Goal: Task Accomplishment & Management: Manage account settings

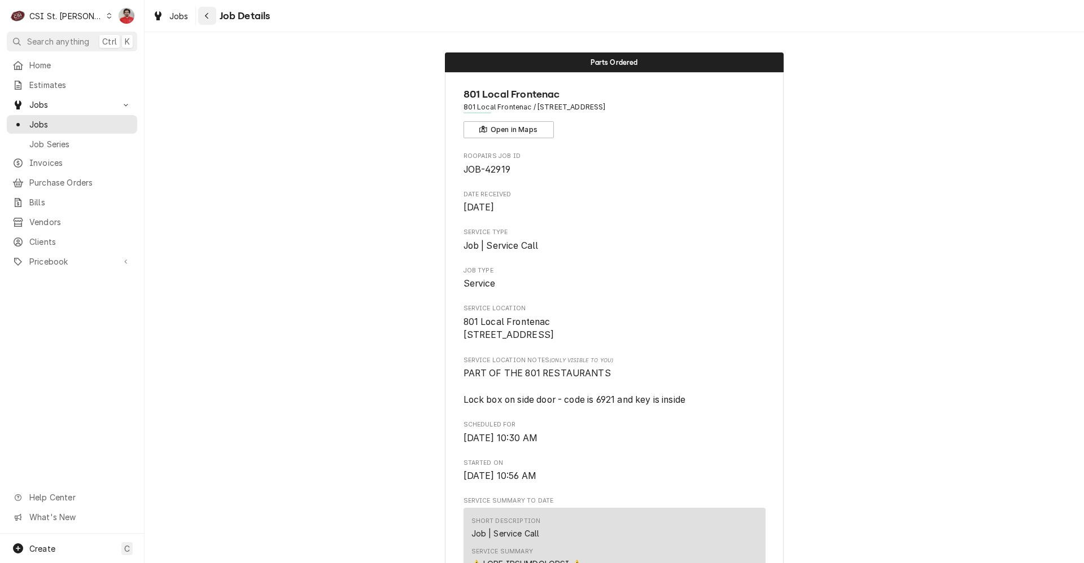
click at [212, 16] on div "Navigate back" at bounding box center [206, 15] width 11 height 11
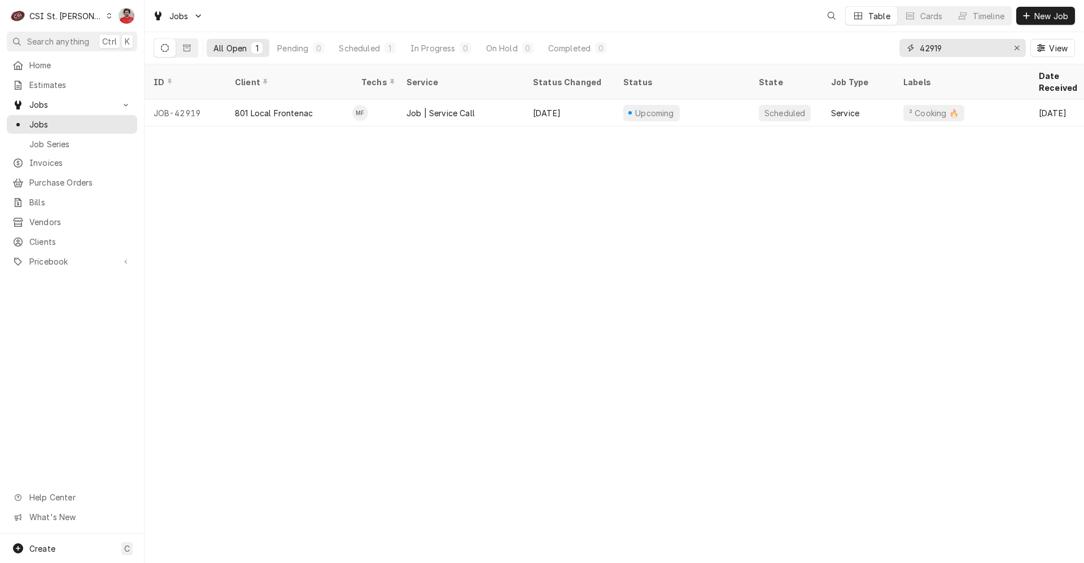
click at [946, 47] on input "42919" at bounding box center [961, 48] width 85 height 18
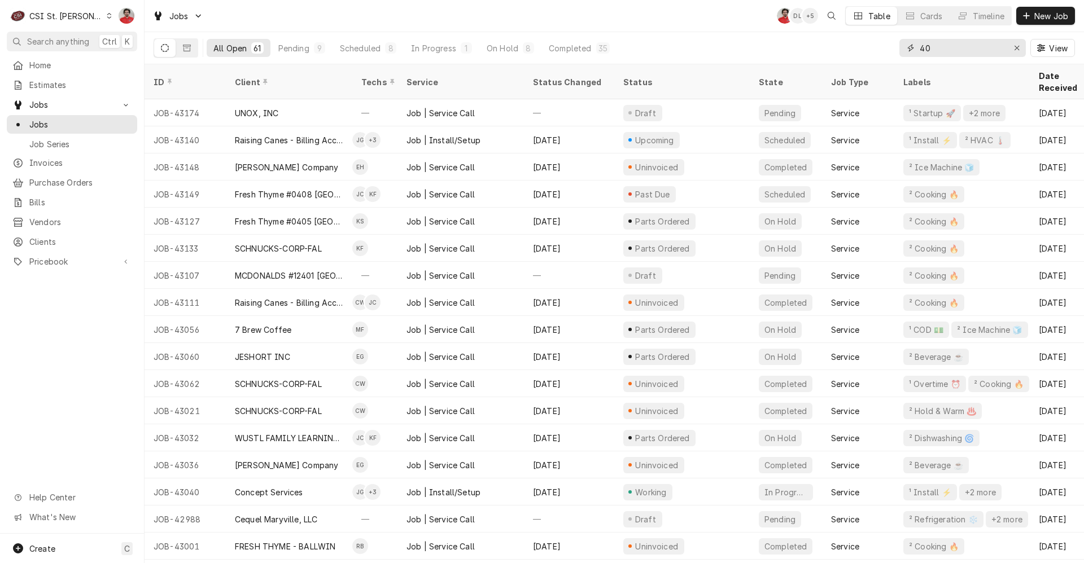
type input "4"
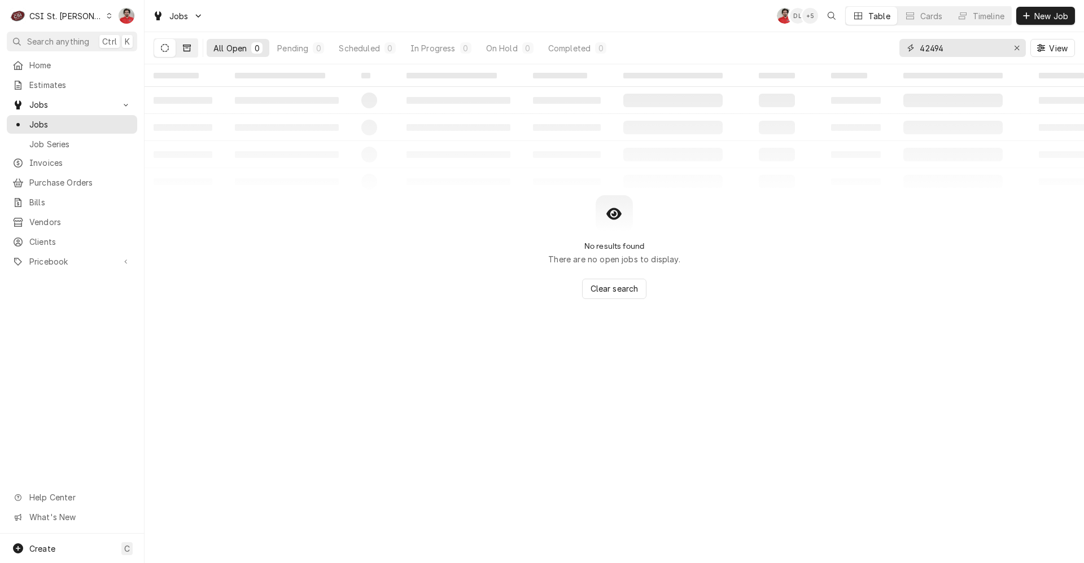
type input "42494"
click at [182, 53] on button "Dynamic Content Wrapper" at bounding box center [186, 48] width 21 height 18
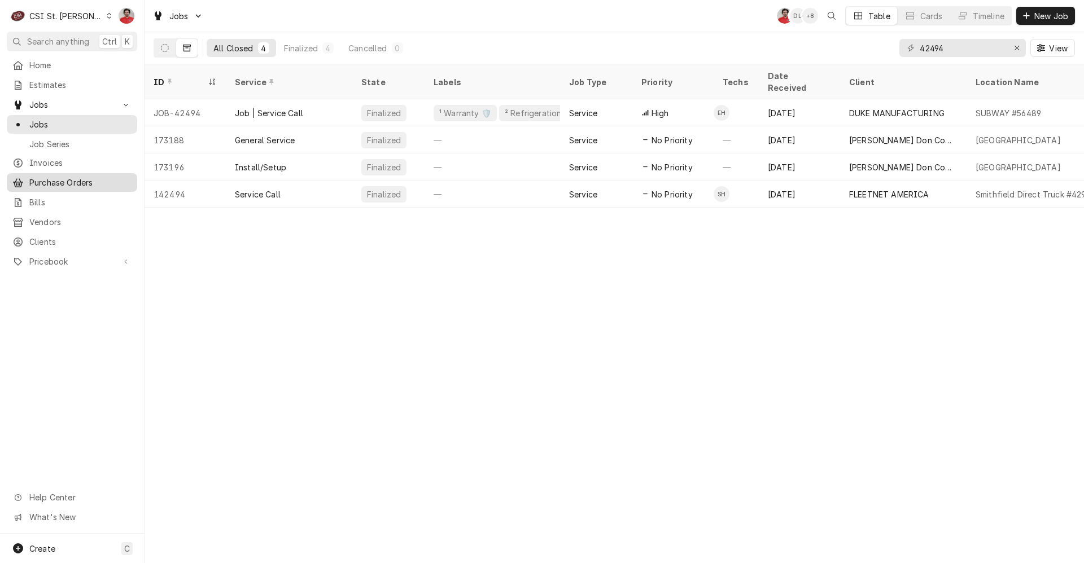
click at [77, 183] on span "Purchase Orders" at bounding box center [80, 183] width 102 height 12
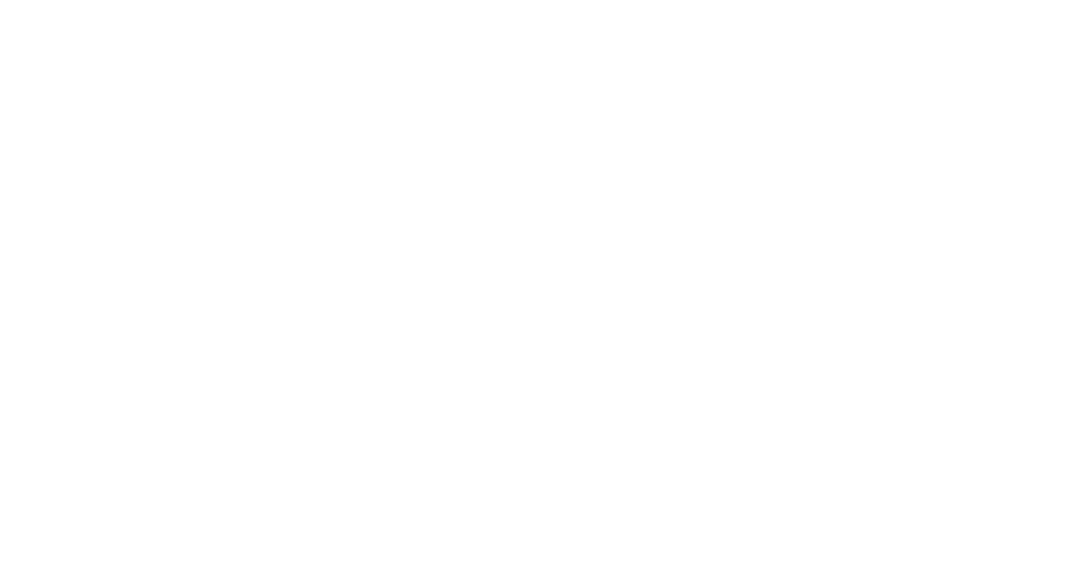
click at [961, 46] on div "Dynamic Content Wrapper" at bounding box center [542, 281] width 1084 height 563
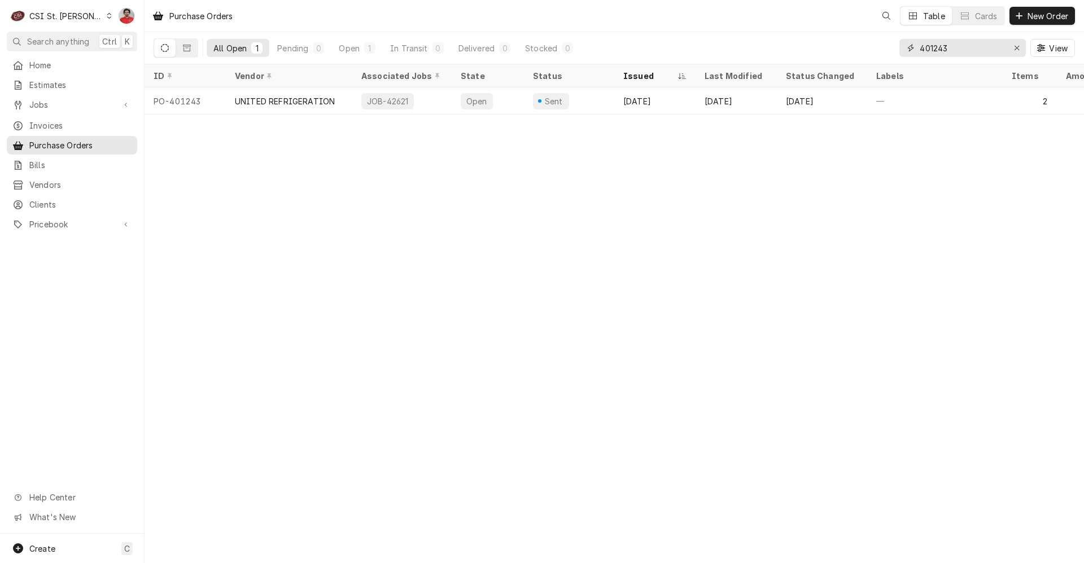
click at [961, 46] on input "401243" at bounding box center [961, 48] width 85 height 18
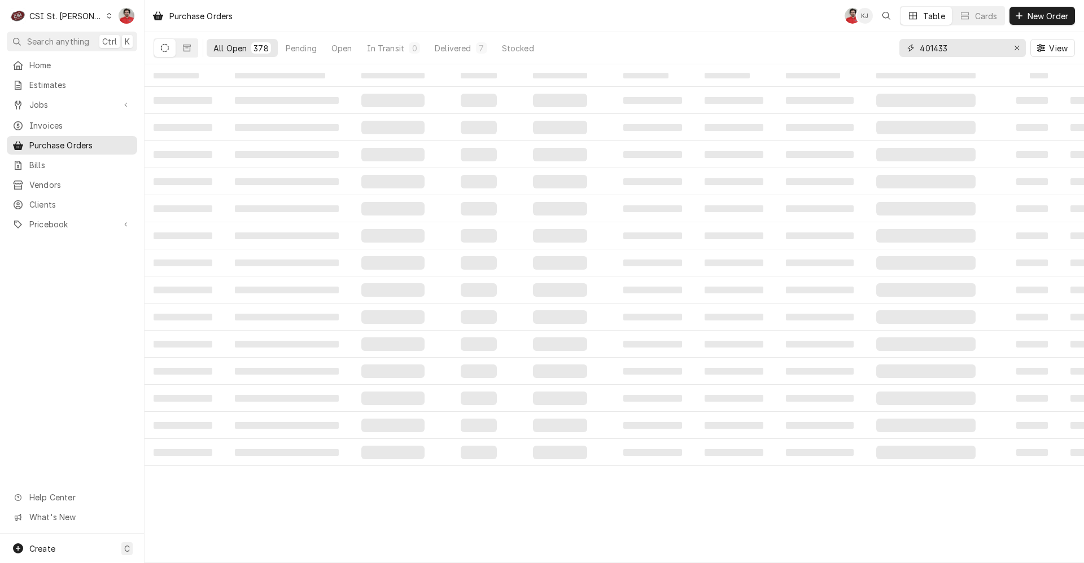
type input "401433"
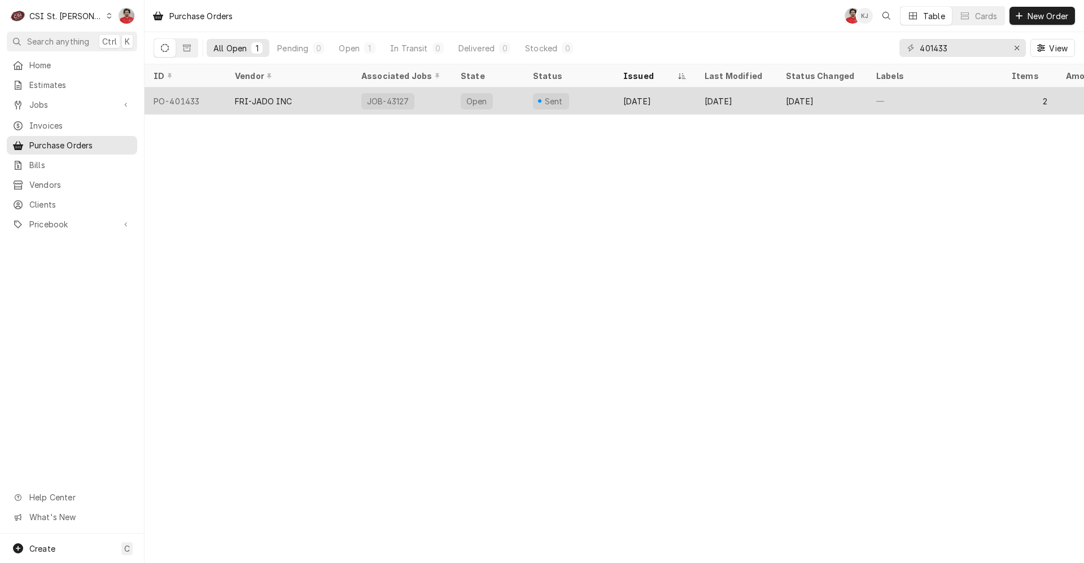
click at [584, 93] on div "Sent" at bounding box center [569, 100] width 90 height 27
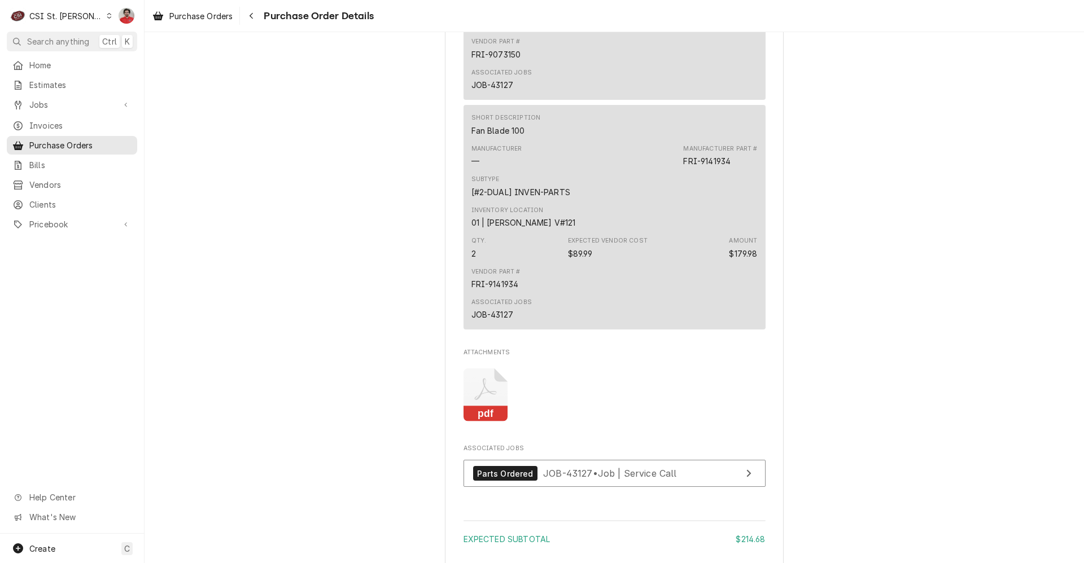
scroll to position [1072, 0]
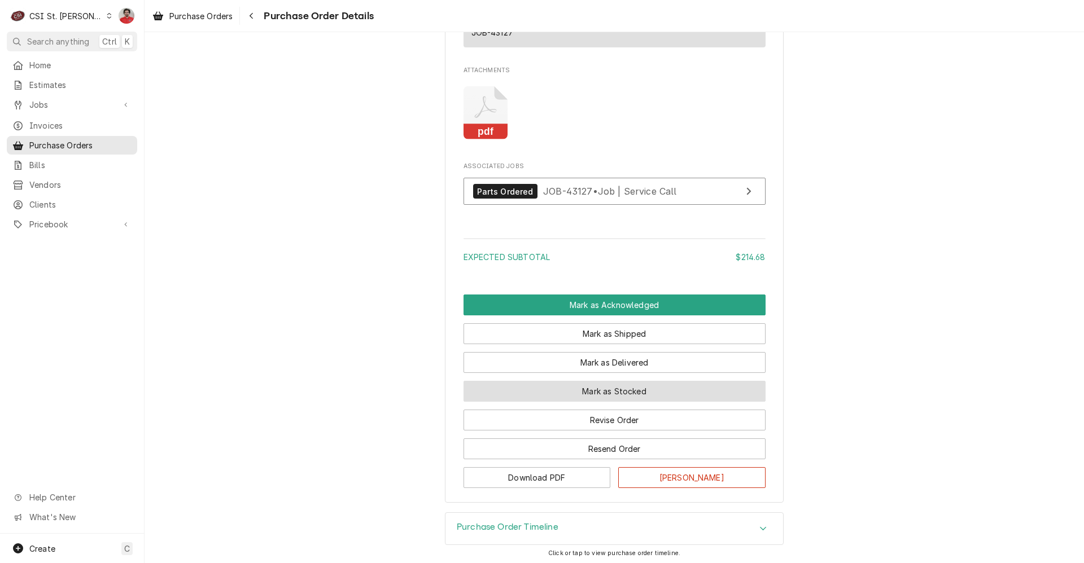
click at [598, 402] on button "Mark as Stocked" at bounding box center [614, 391] width 302 height 21
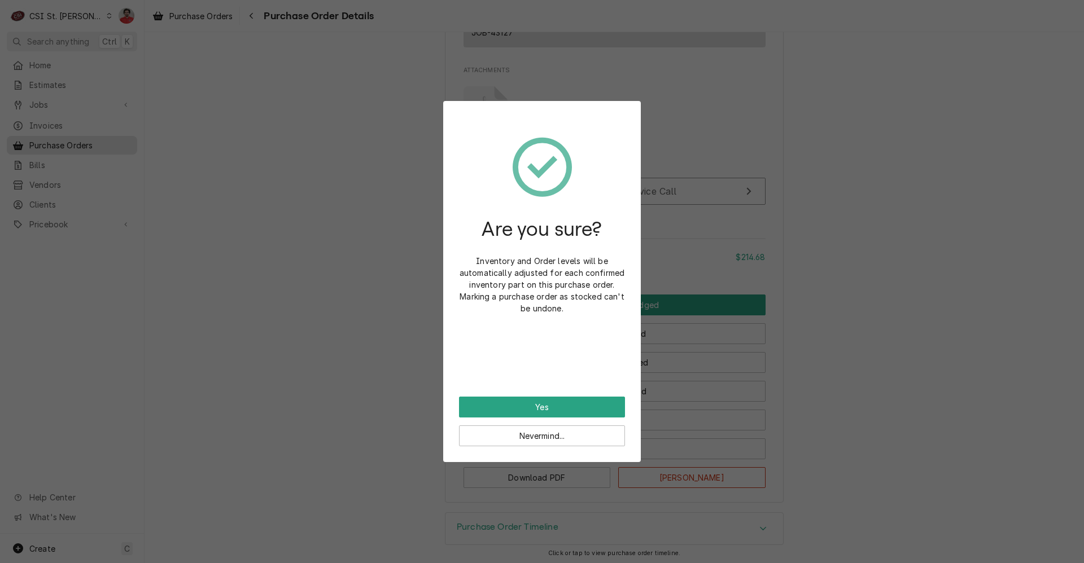
click at [577, 396] on div "Are you sure? Inventory and Order levels will be automatically adjusted for eac…" at bounding box center [542, 257] width 166 height 280
click at [577, 403] on button "Yes" at bounding box center [542, 407] width 166 height 21
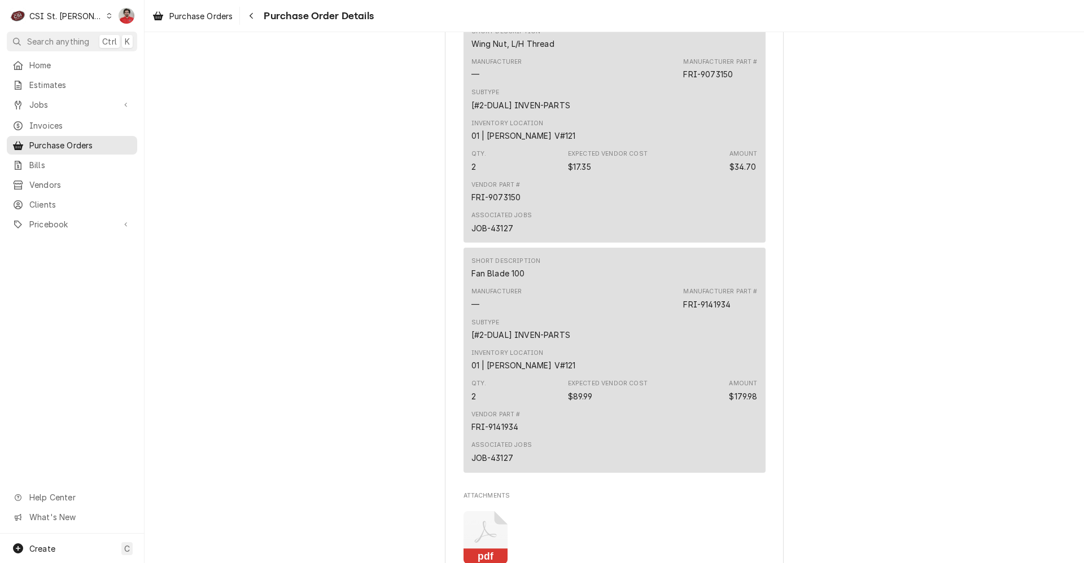
scroll to position [1105, 0]
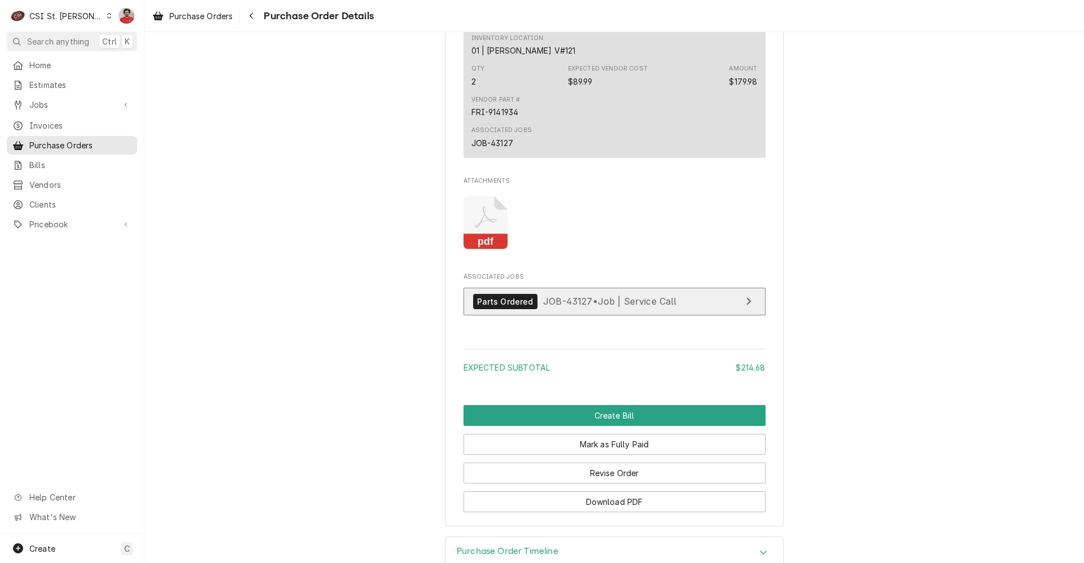
click at [552, 307] on span "JOB-43127 • Job | Service Call" at bounding box center [610, 301] width 134 height 11
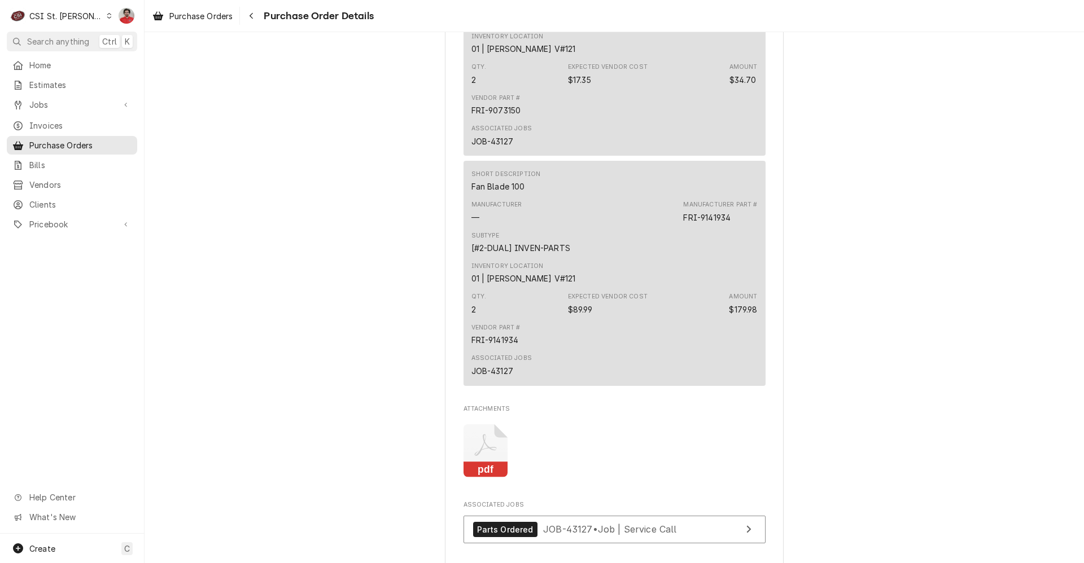
scroll to position [766, 0]
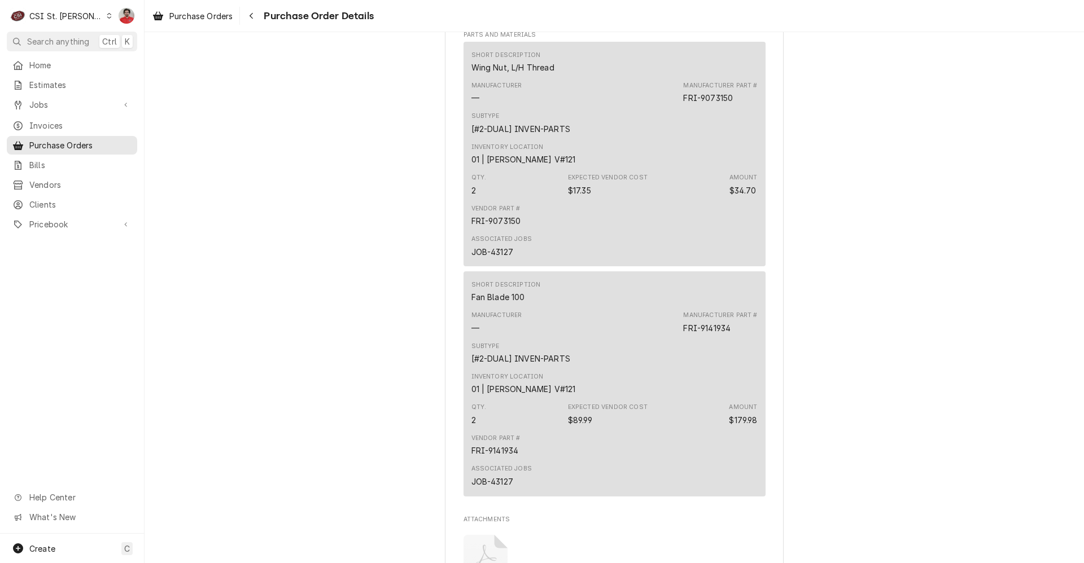
click at [515, 227] on div "FRI-9073150" at bounding box center [496, 221] width 50 height 12
copy div "FRI-9073150"
click at [508, 457] on div "FRI-9141934" at bounding box center [494, 451] width 47 height 12
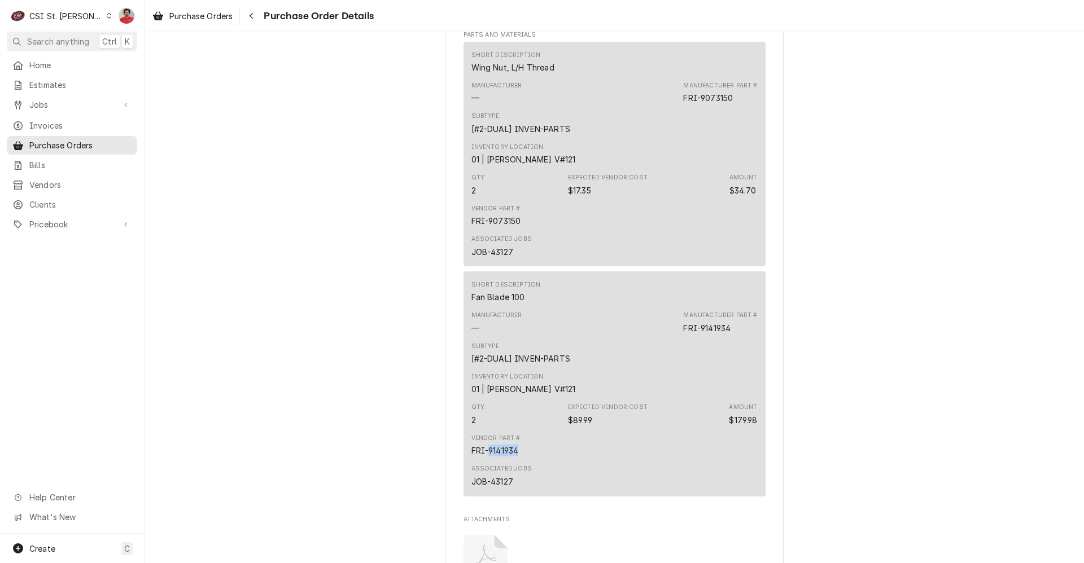
click at [508, 457] on div "FRI-9141934" at bounding box center [494, 451] width 47 height 12
copy div "FRI-9141934"
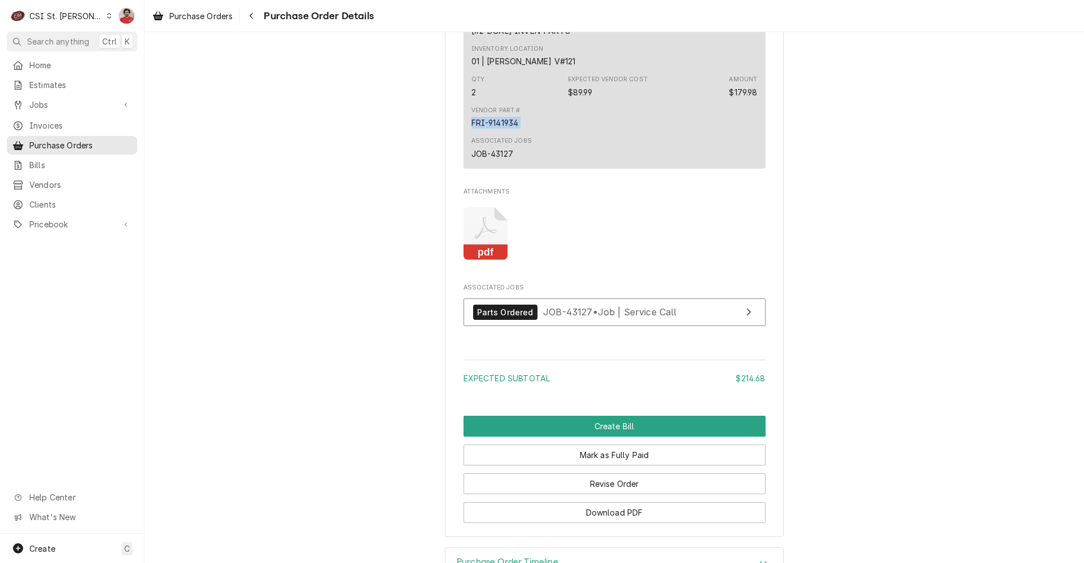
scroll to position [1167, 0]
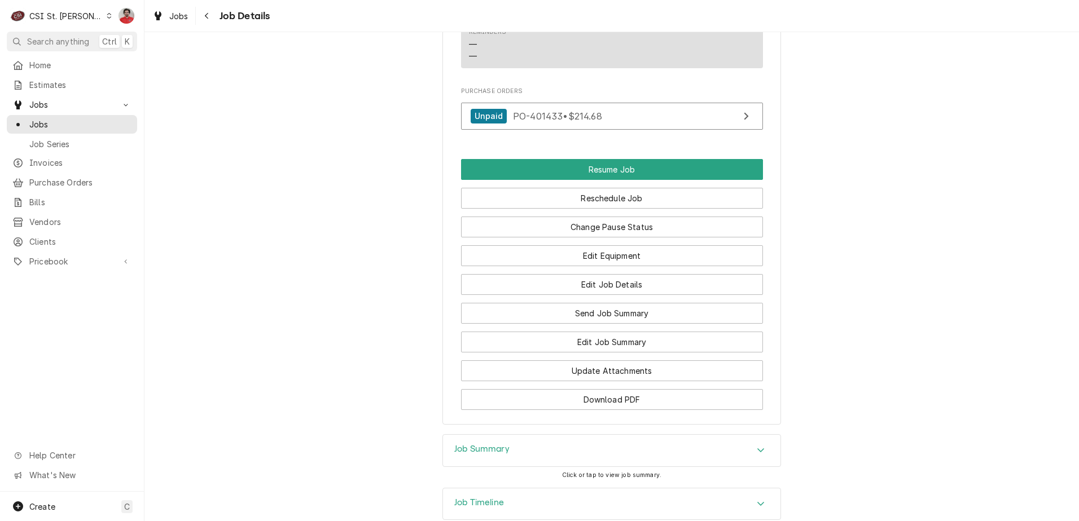
scroll to position [1693, 0]
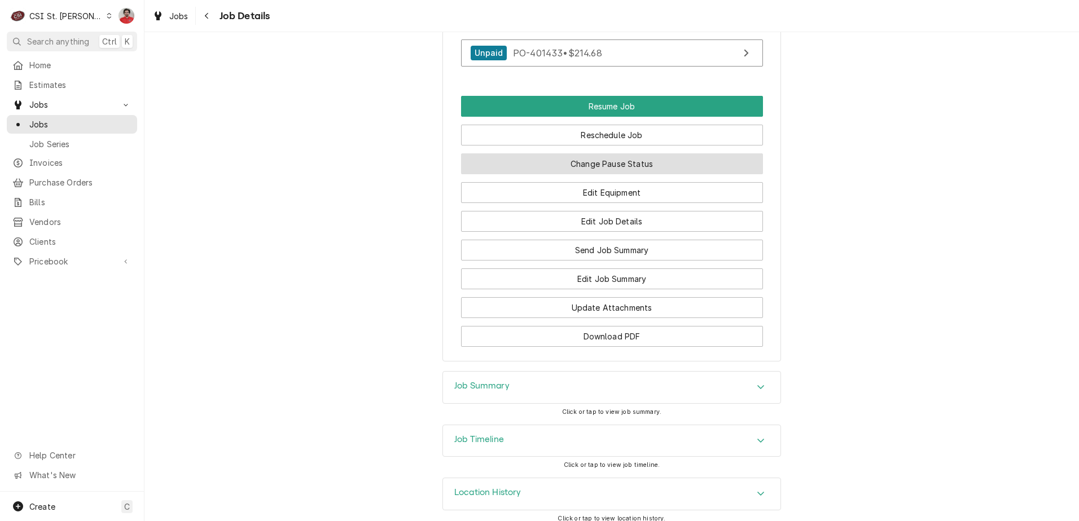
click at [641, 174] on button "Change Pause Status" at bounding box center [612, 164] width 302 height 21
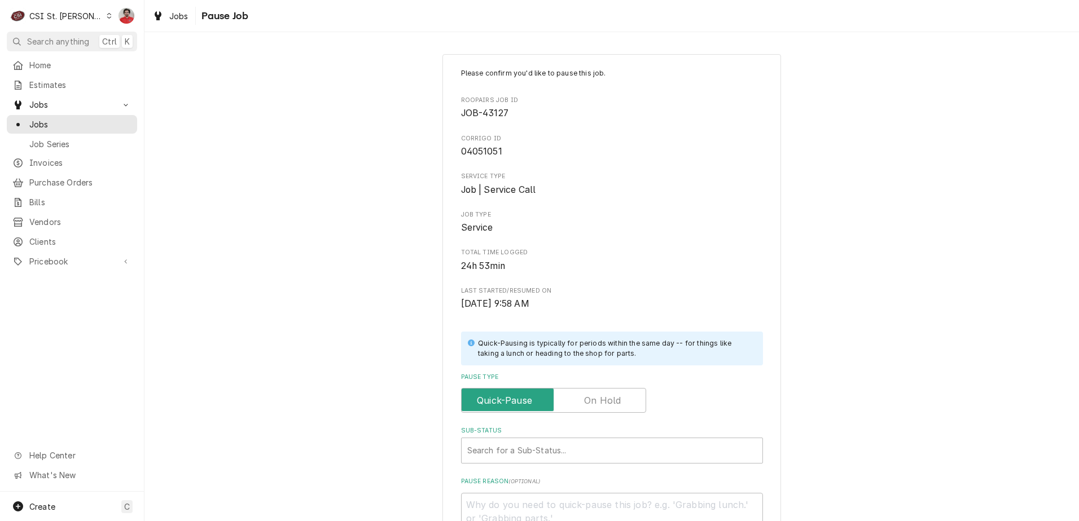
click at [611, 397] on label "Pause Type" at bounding box center [553, 400] width 185 height 25
click at [611, 397] on input "Pause Type" at bounding box center [553, 400] width 175 height 25
checkbox input "true"
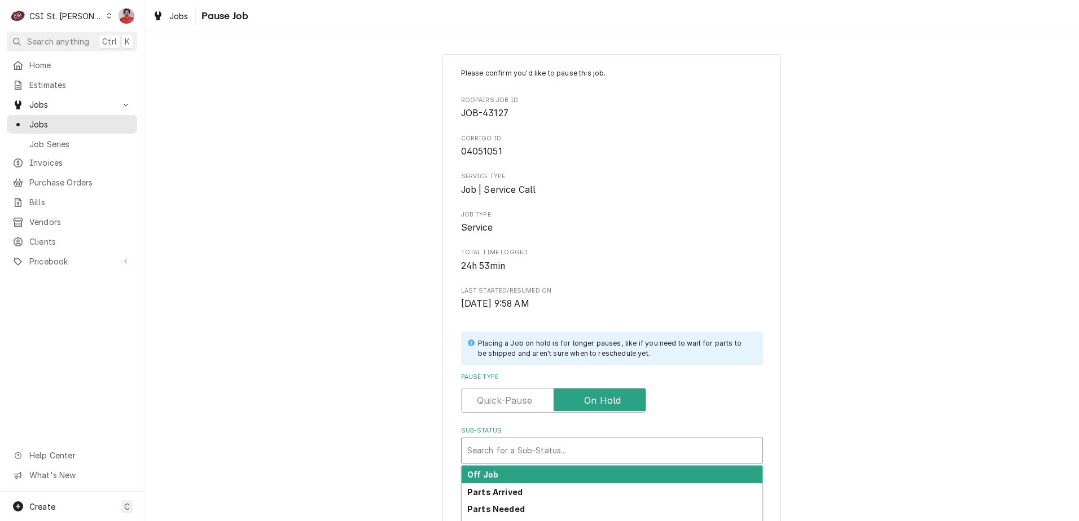
click at [607, 458] on div "Sub-Status" at bounding box center [612, 451] width 290 height 20
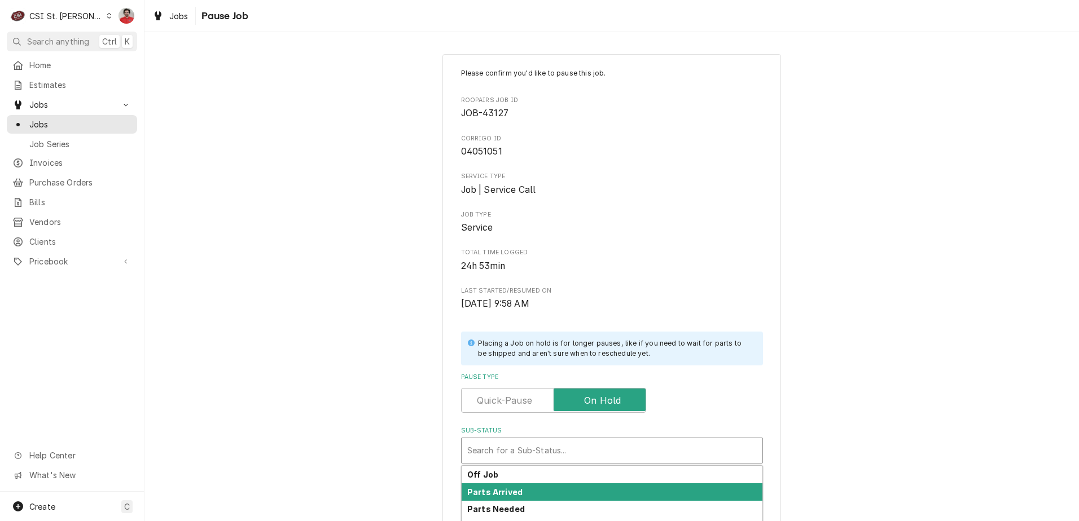
click at [603, 484] on div "Parts Arrived" at bounding box center [612, 492] width 301 height 17
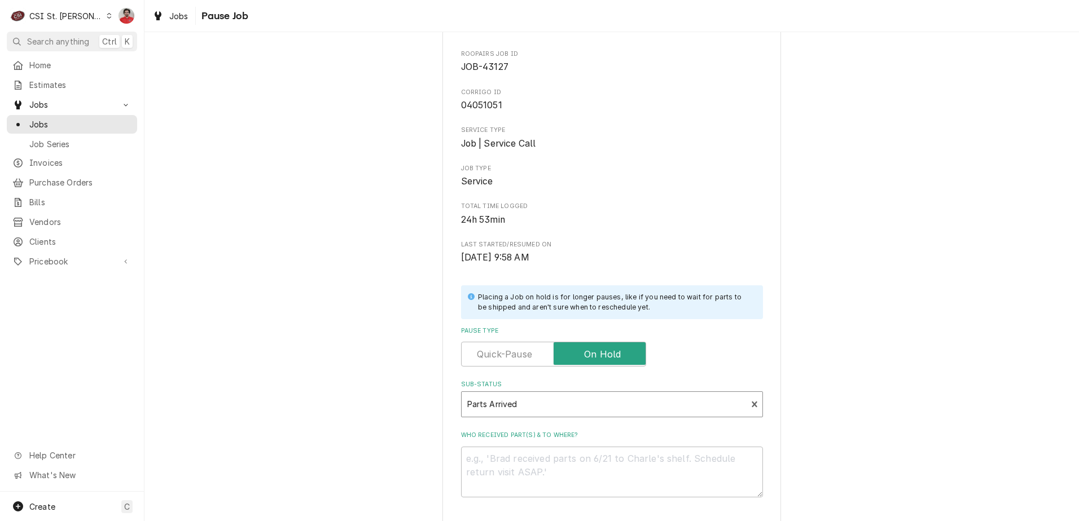
scroll to position [149, 0]
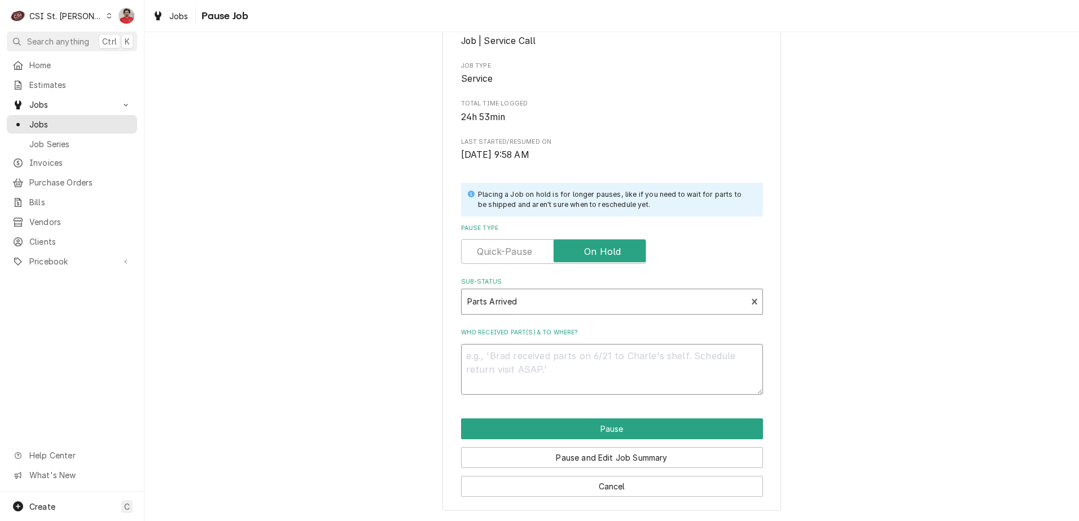
click at [600, 371] on textarea "Who received part(s) & to where?" at bounding box center [612, 369] width 302 height 51
type textarea "x"
type textarea "R"
type textarea "x"
type textarea "RE"
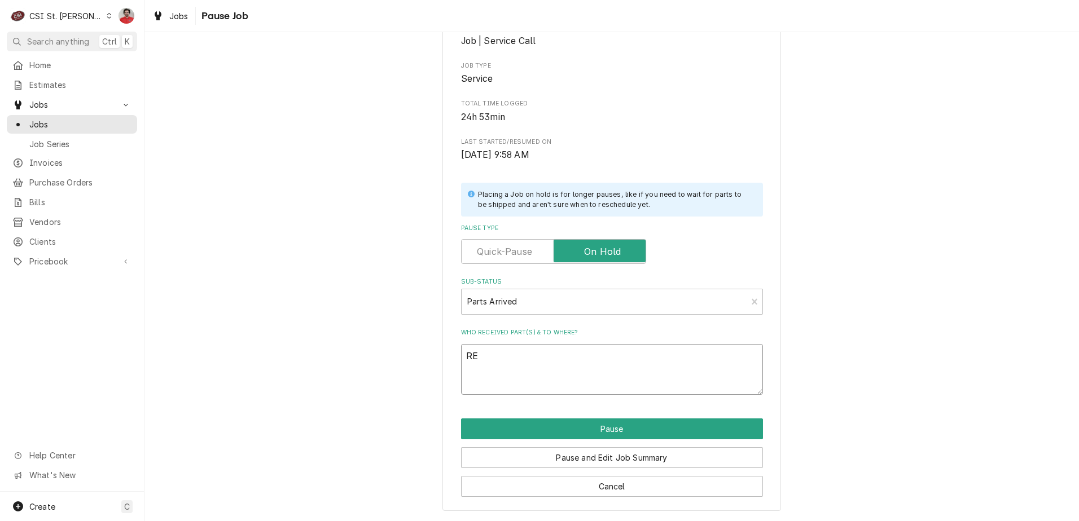
type textarea "x"
type textarea "REc"
type textarea "x"
type textarea "REc"
click at [606, 352] on textarea "REc" at bounding box center [612, 369] width 302 height 51
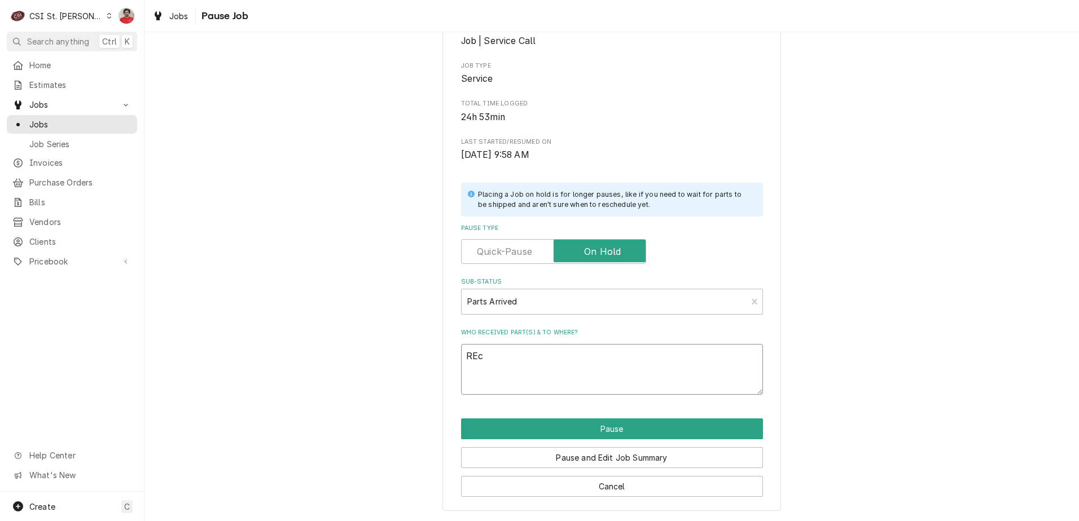
paste textarea "FRI-9073150"
type textarea "x"
type textarea "REc FRI-9073150"
click at [606, 352] on textarea "REc FRI-9073150" at bounding box center [612, 369] width 302 height 51
type textarea "x"
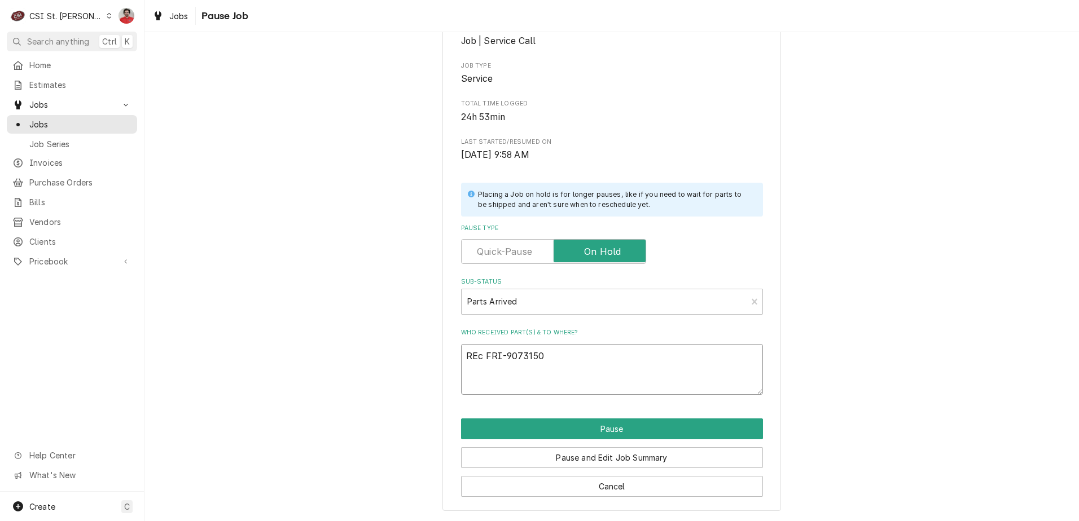
type textarea "REc FRI-9073150"
type textarea "x"
type textarea "REc FRI-9073150 a"
type textarea "x"
type textarea "REc FRI-9073150 an"
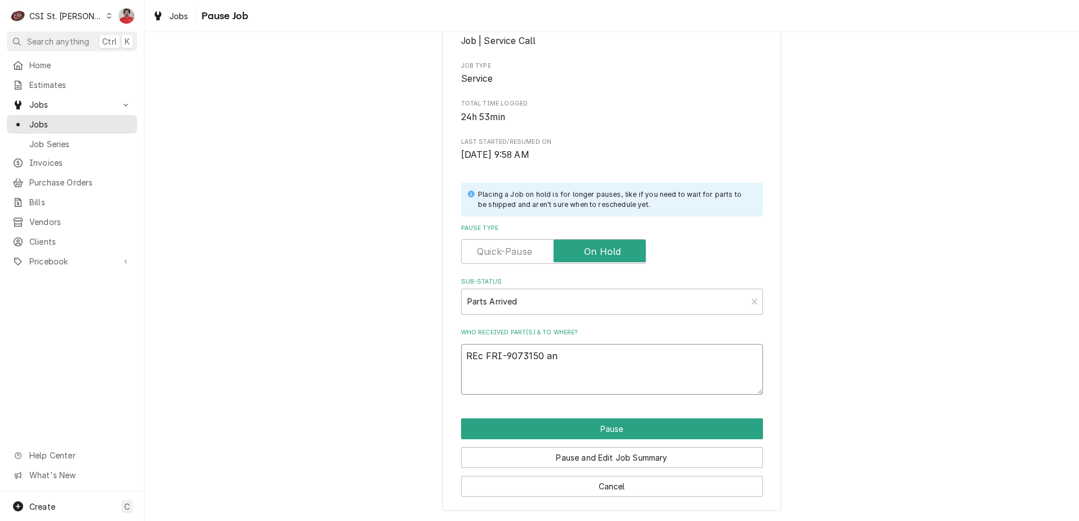
type textarea "x"
type textarea "REc FRI-9073150 and"
type textarea "x"
type textarea "REc FRI-9073150 and"
click at [604, 350] on textarea "REc FRI-9073150 and" at bounding box center [612, 369] width 302 height 51
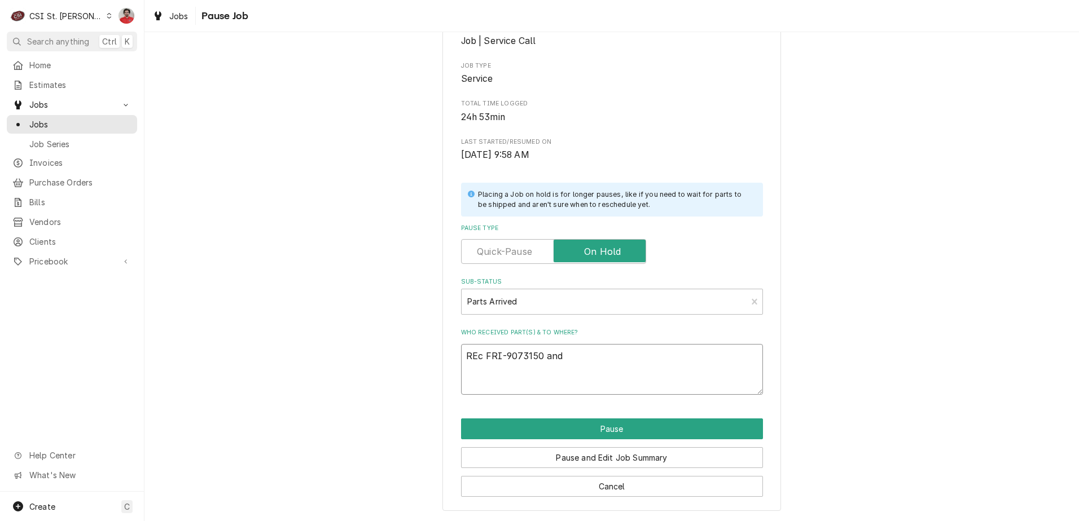
paste textarea "FRI-9141934"
type textarea "x"
type textarea "REc FRI-9073150 and FRI-9141934"
type textarea "x"
type textarea "REc FRI-9073150 and FRI-9141934"
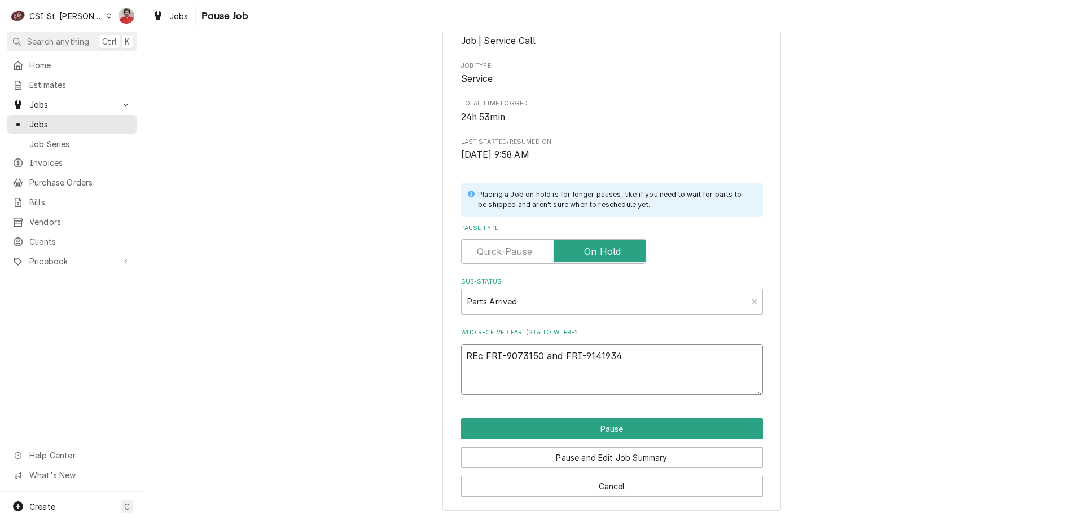
type textarea "x"
type textarea "REc FRI-9073150 and FRI-9141934"
type textarea "x"
type textarea "REc FRI-9073150 and FRI-9141934"
type textarea "x"
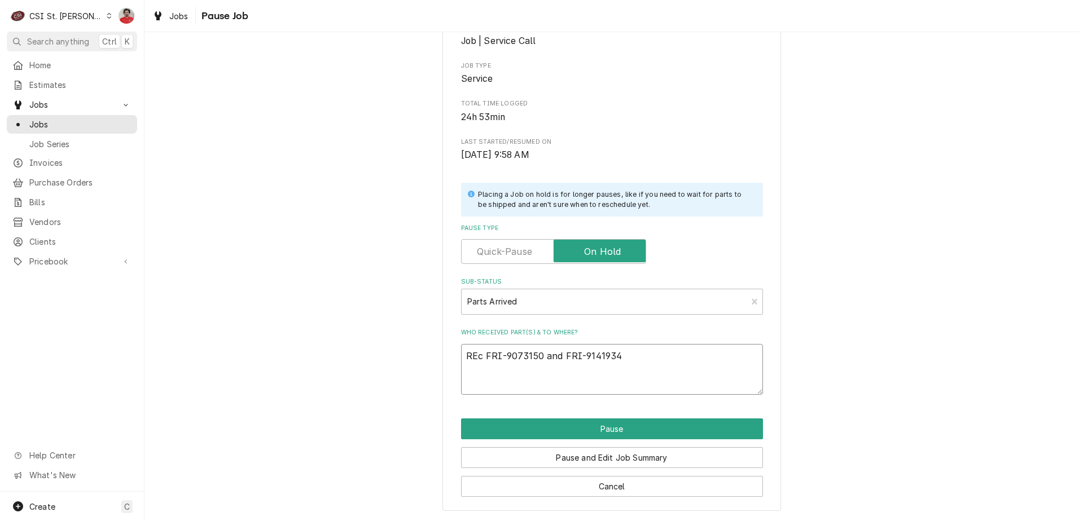
type textarea "REc FRI-9073150 and FRI-9141934"
type textarea "x"
type textarea "REc FRI-9073150 and FRI-9141934 t"
type textarea "x"
type textarea "REc FRI-9073150 and FRI-9141934 to"
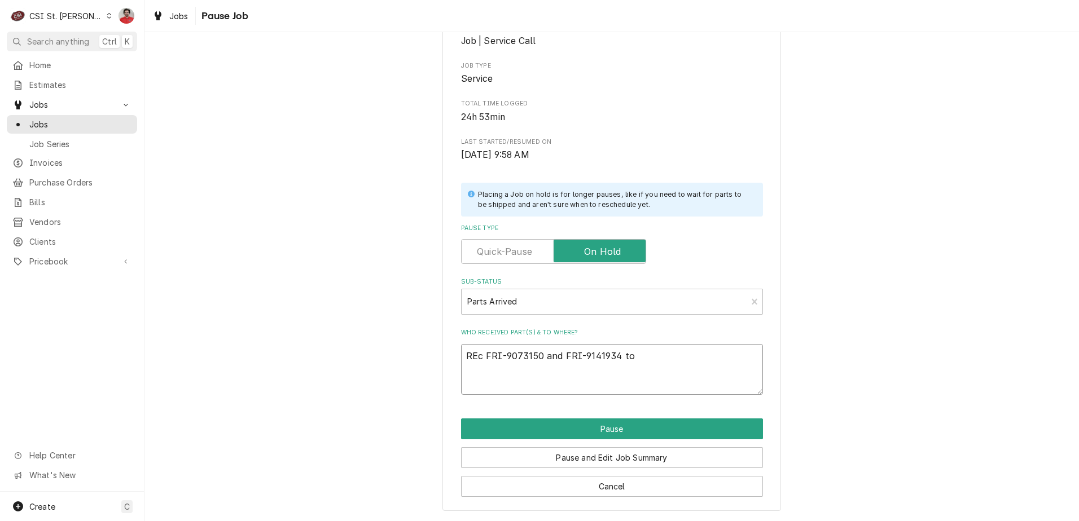
type textarea "x"
type textarea "REc FRI-9073150 and FRI-9141934 to"
type textarea "x"
type textarea "REc FRI-9073150 and FRI-9141934 to K"
type textarea "x"
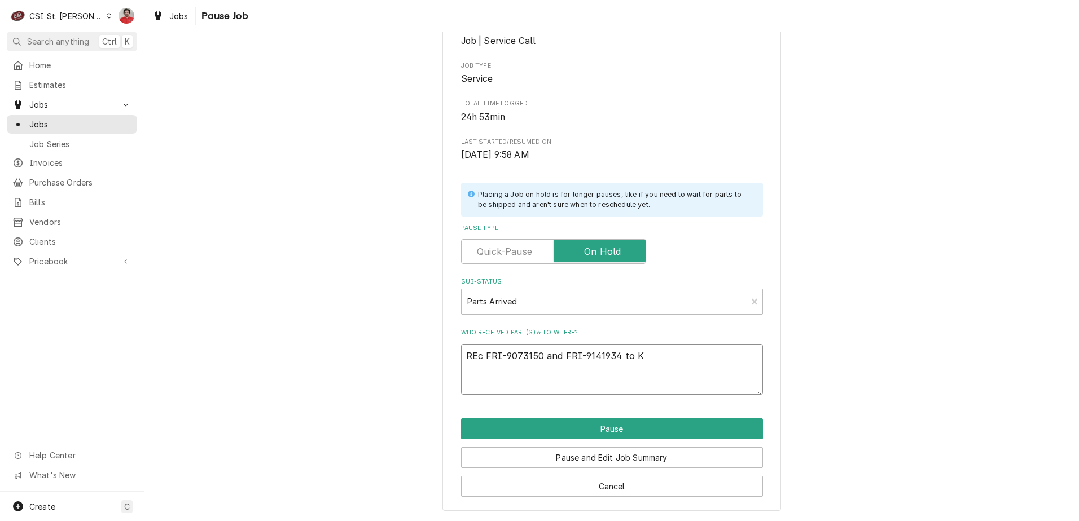
type textarea "REc FRI-9073150 and FRI-9141934 to Ky"
type textarea "x"
type textarea "REc FRI-9073150 and FRI-9141934 to Kye"
type textarea "x"
type textarea "REc FRI-9073150 and FRI-9141934 to Kyel"
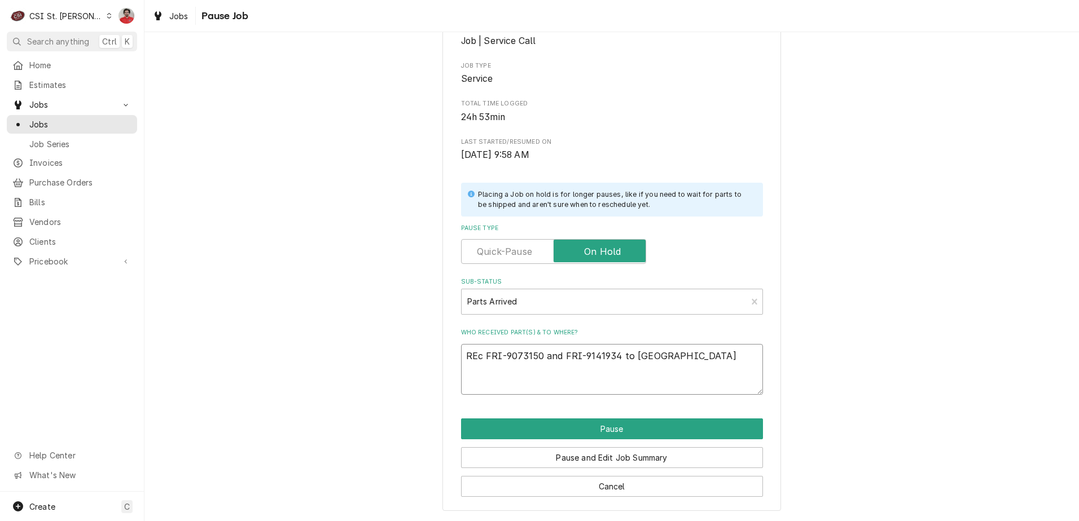
type textarea "x"
type textarea "REc FRI-9073150 and FRI-9141934 to Kye"
type textarea "x"
type textarea "REc FRI-9073150 and FRI-9141934 to Ky"
type textarea "x"
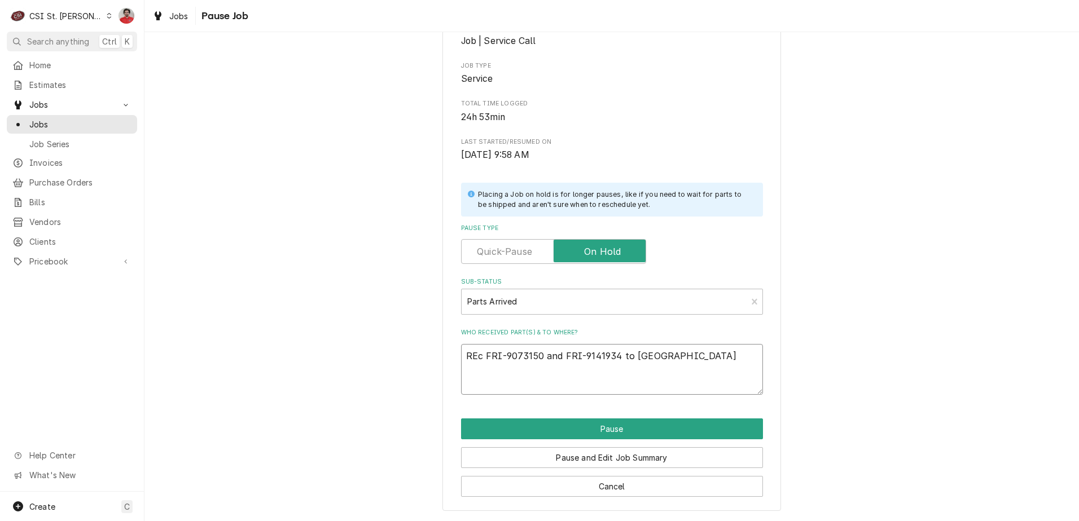
type textarea "REc FRI-9073150 and FRI-9141934 to Kyl"
type textarea "x"
type textarea "REc FRI-9073150 and FRI-9141934 to Kyle"
type textarea "x"
type textarea "REc FRI-9073150 and FRI-9141934 to Kyle'"
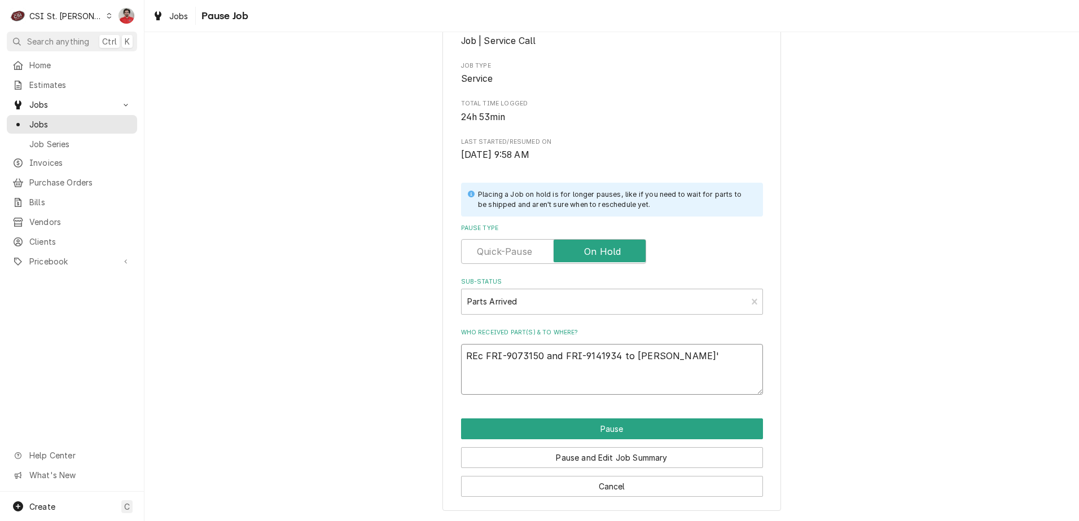
type textarea "x"
type textarea "REc FRI-9073150 and FRI-9141934 to Kyle's"
type textarea "x"
type textarea "REc FRI-9073150 and FRI-9141934 to Kyle's s"
type textarea "x"
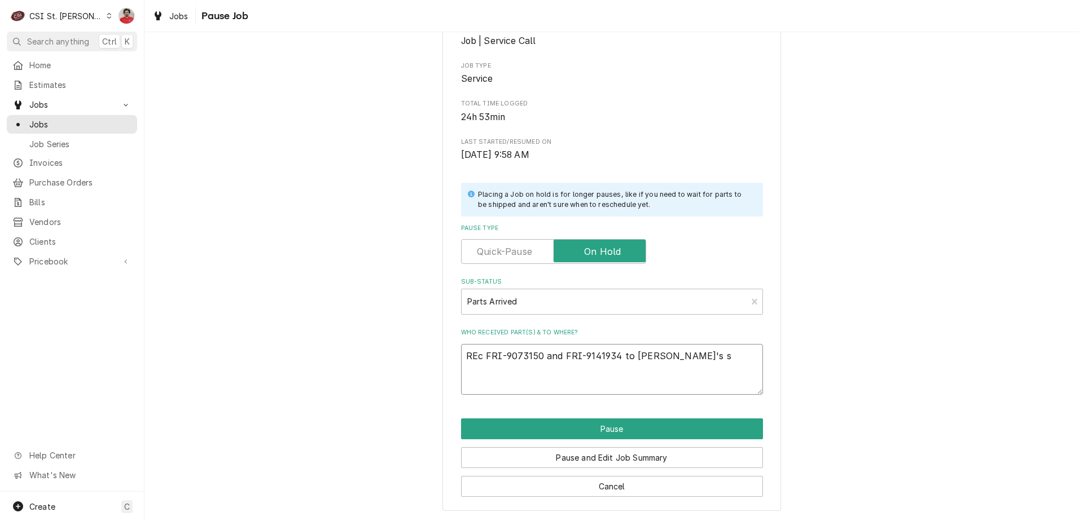
type textarea "REc FRI-9073150 and FRI-9141934 to Kyle's sh"
type textarea "x"
type textarea "REc FRI-9073150 and FRI-9141934 to Kyle's she"
type textarea "x"
type textarea "REc FRI-9073150 and FRI-9141934 to Kyle's shel"
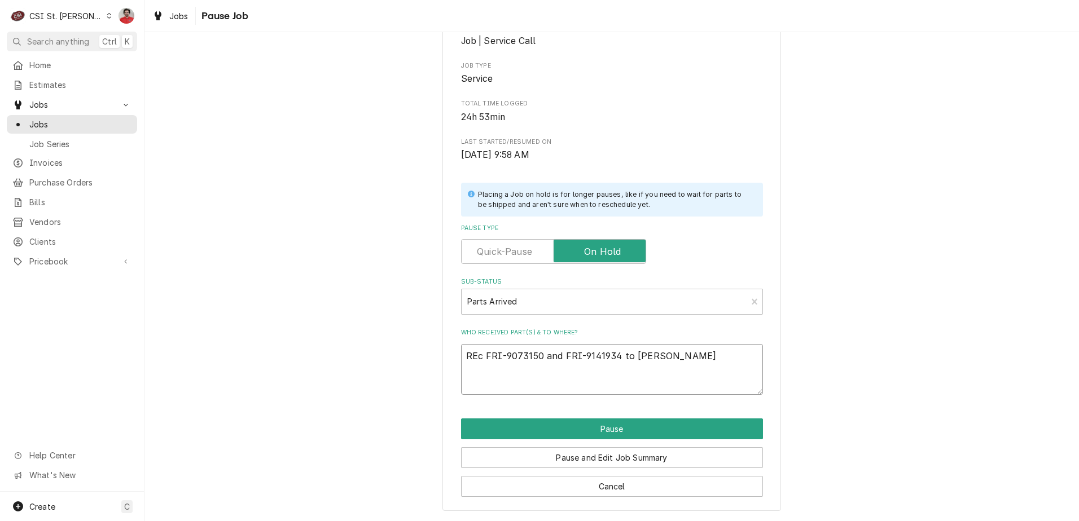
type textarea "x"
type textarea "REc FRI-9073150 and FRI-9141934 to Kyle's shelf"
click at [664, 433] on button "Pause" at bounding box center [612, 429] width 302 height 21
type textarea "x"
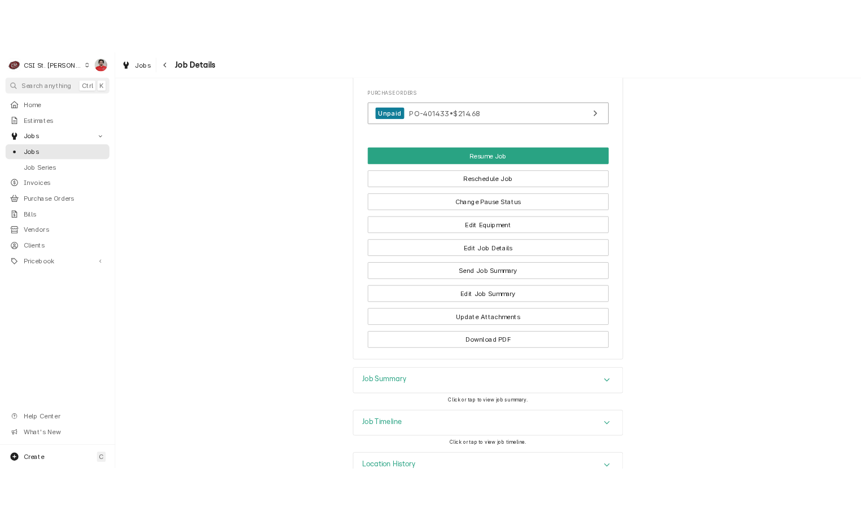
scroll to position [1693, 0]
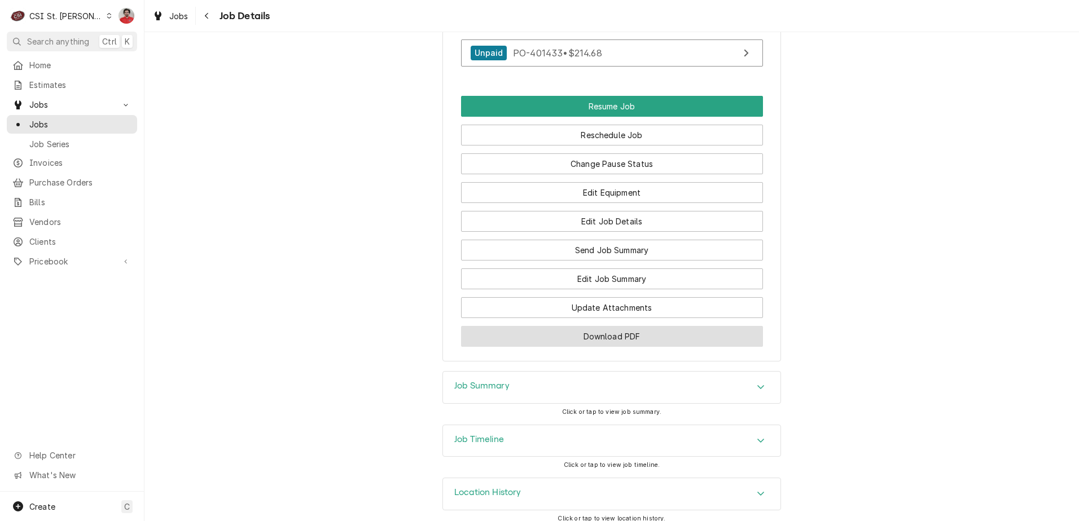
click at [615, 346] on button "Download PDF" at bounding box center [612, 336] width 302 height 21
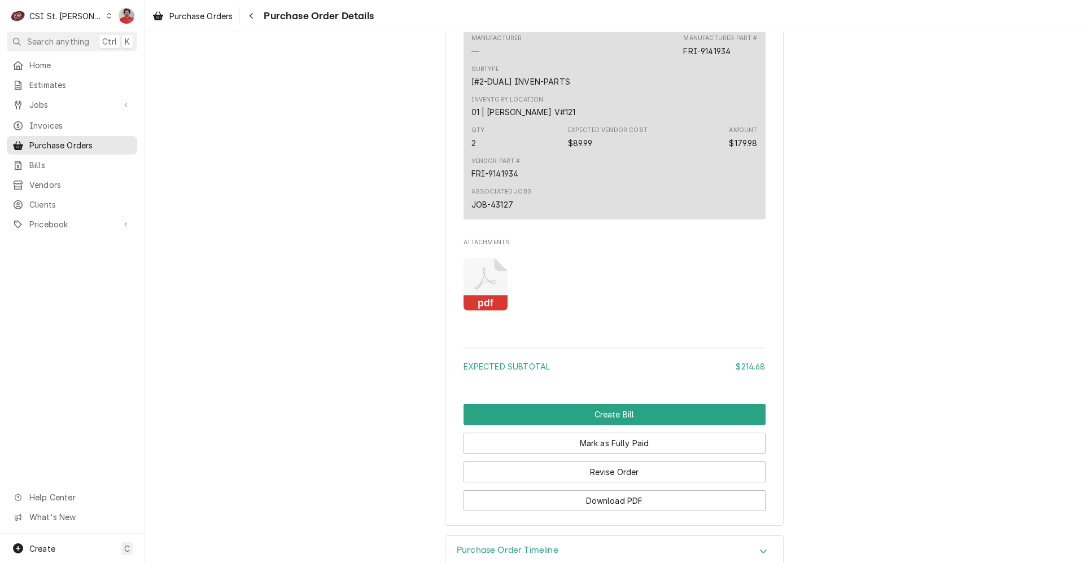
scroll to position [1105, 0]
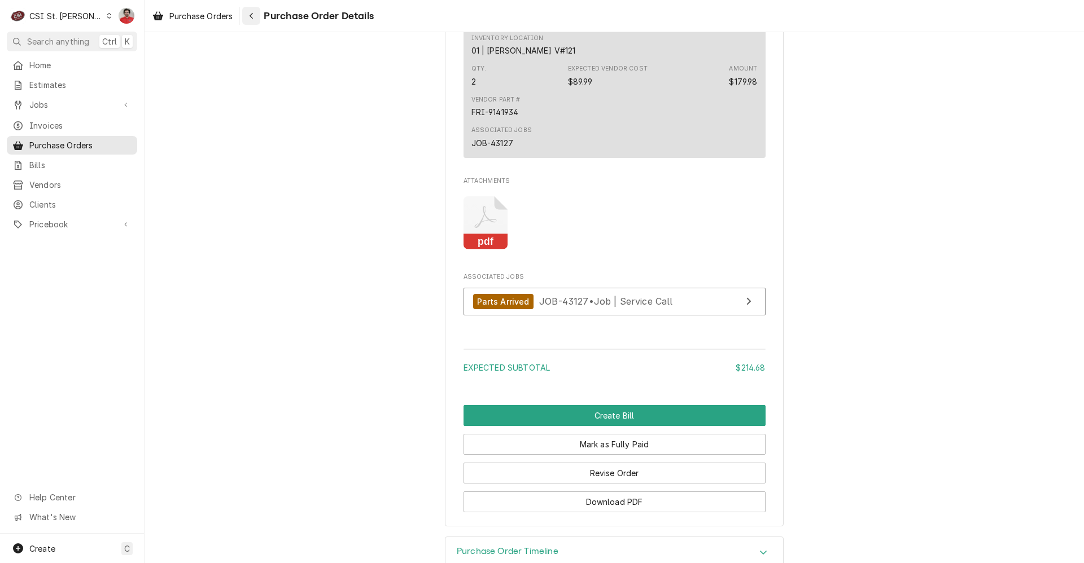
click at [257, 19] on div "Navigate back" at bounding box center [250, 15] width 11 height 11
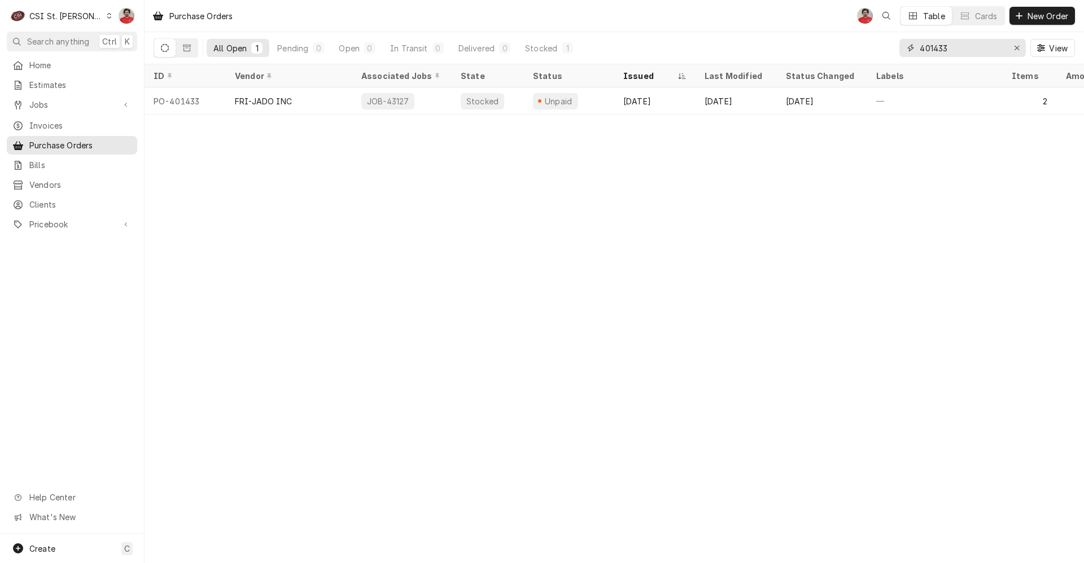
click at [944, 43] on input "401433" at bounding box center [961, 48] width 85 height 18
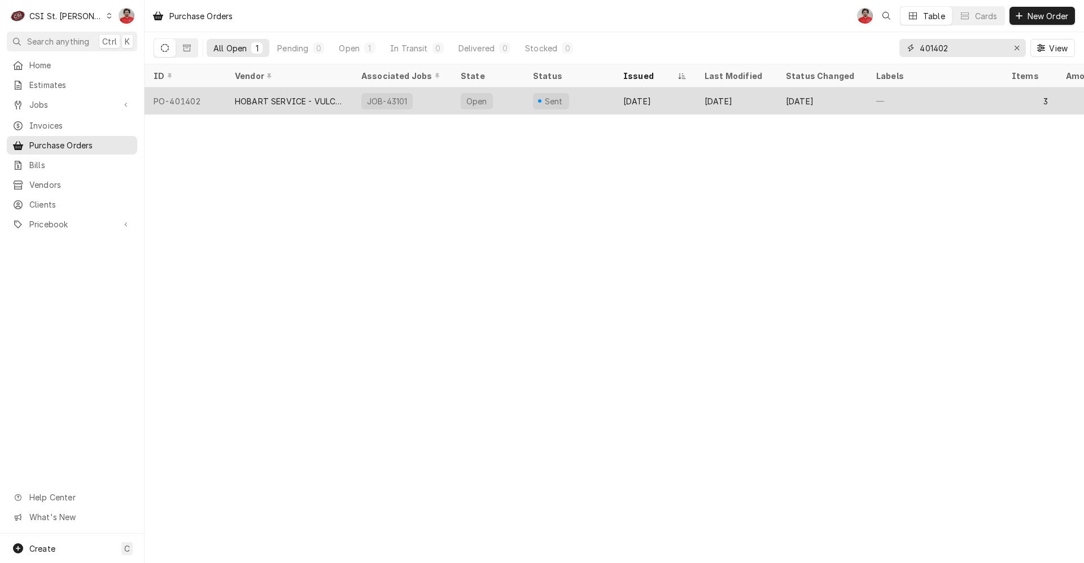
type input "401402"
click at [667, 110] on div "Oct 6" at bounding box center [654, 100] width 81 height 27
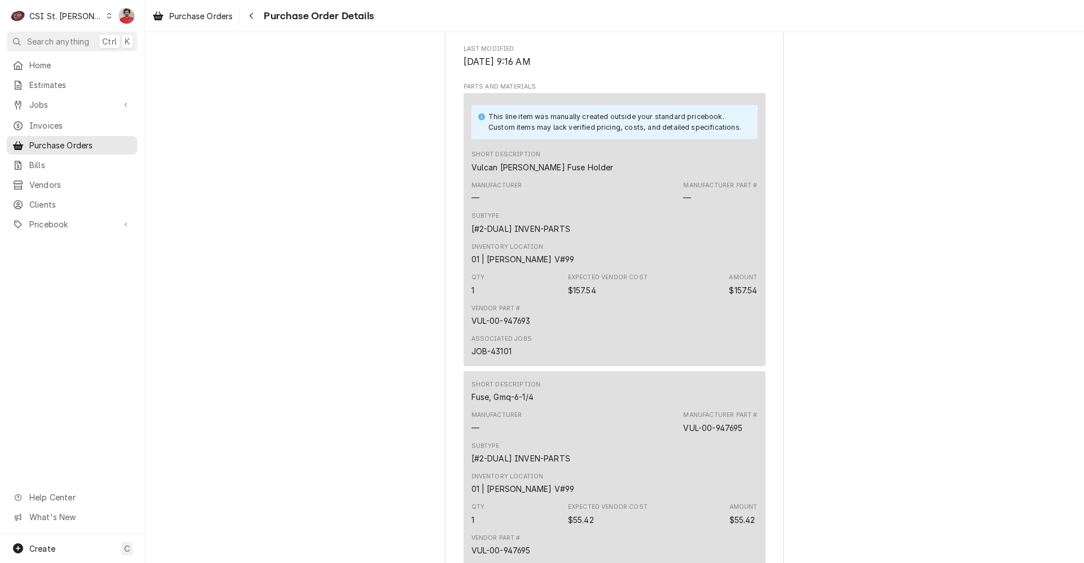
scroll to position [677, 0]
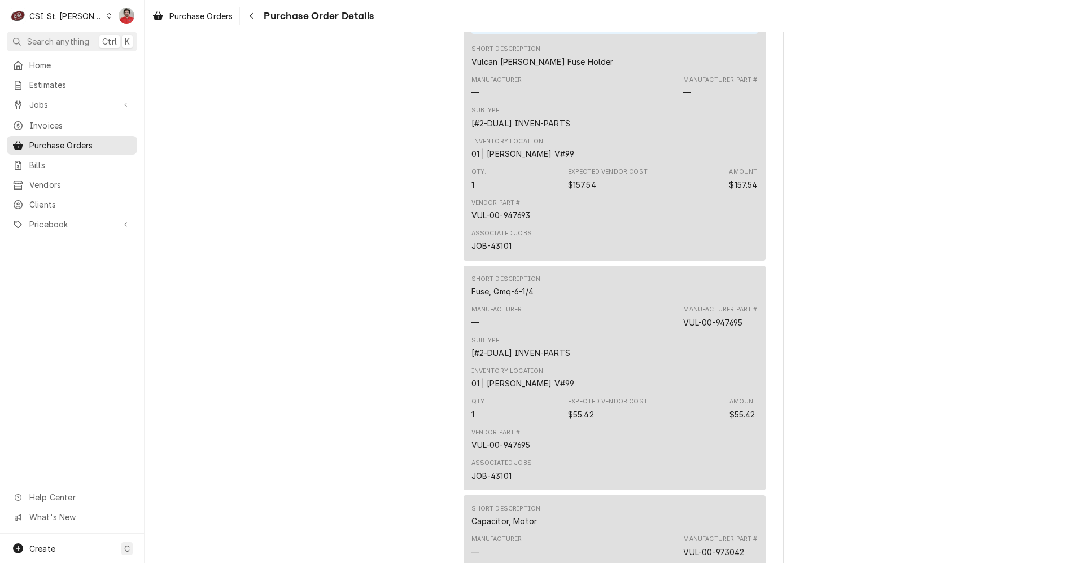
click at [527, 221] on div "VUL-00-947693" at bounding box center [500, 215] width 59 height 12
drag, startPoint x: 527, startPoint y: 249, endPoint x: 604, endPoint y: 251, distance: 77.3
click at [604, 225] on div "Vendor Part # VUL-00-947693" at bounding box center [614, 210] width 286 height 30
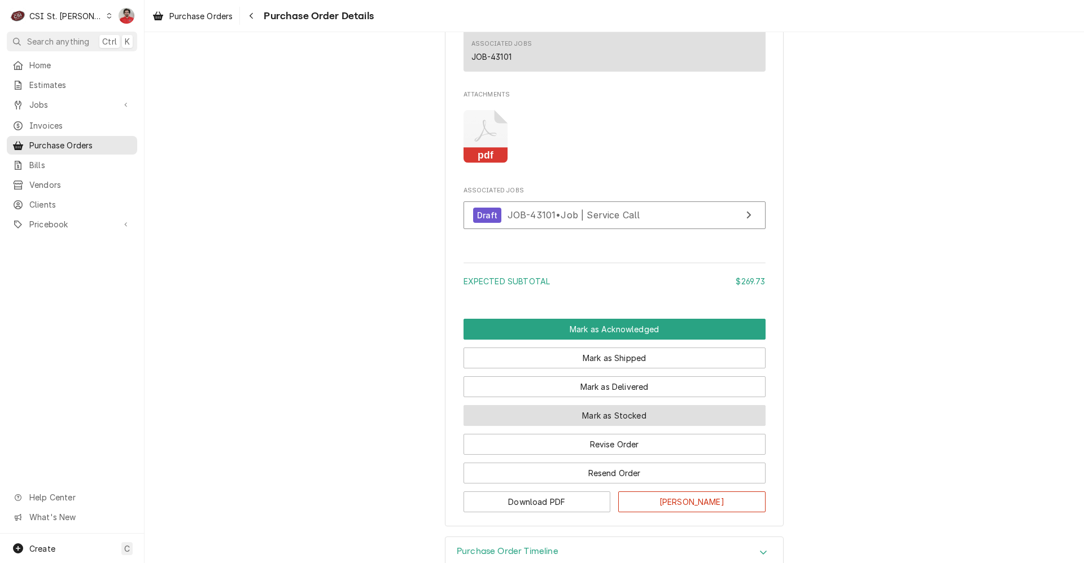
scroll to position [1354, 0]
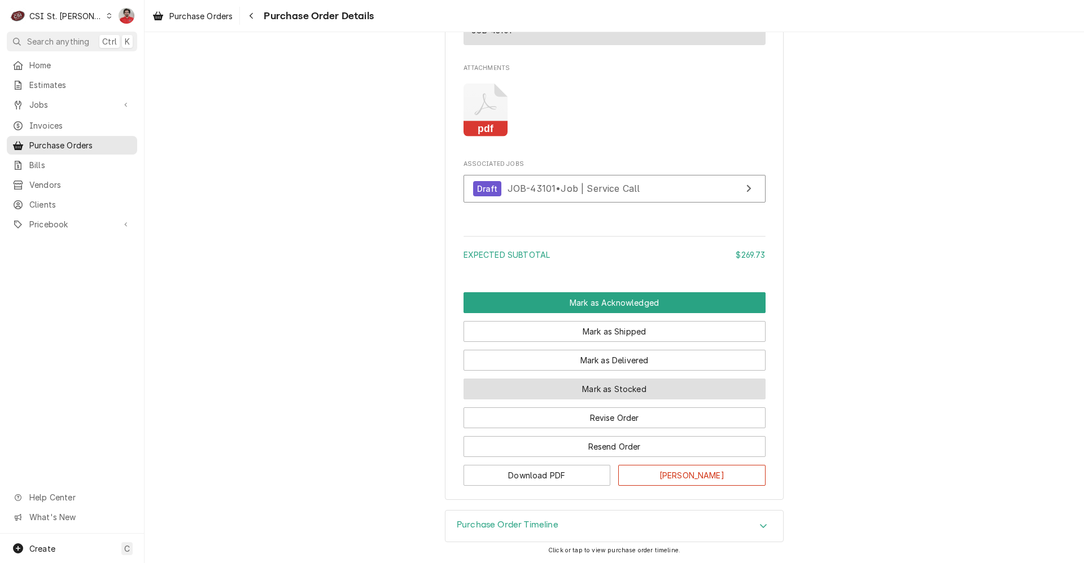
click at [595, 400] on button "Mark as Stocked" at bounding box center [614, 389] width 302 height 21
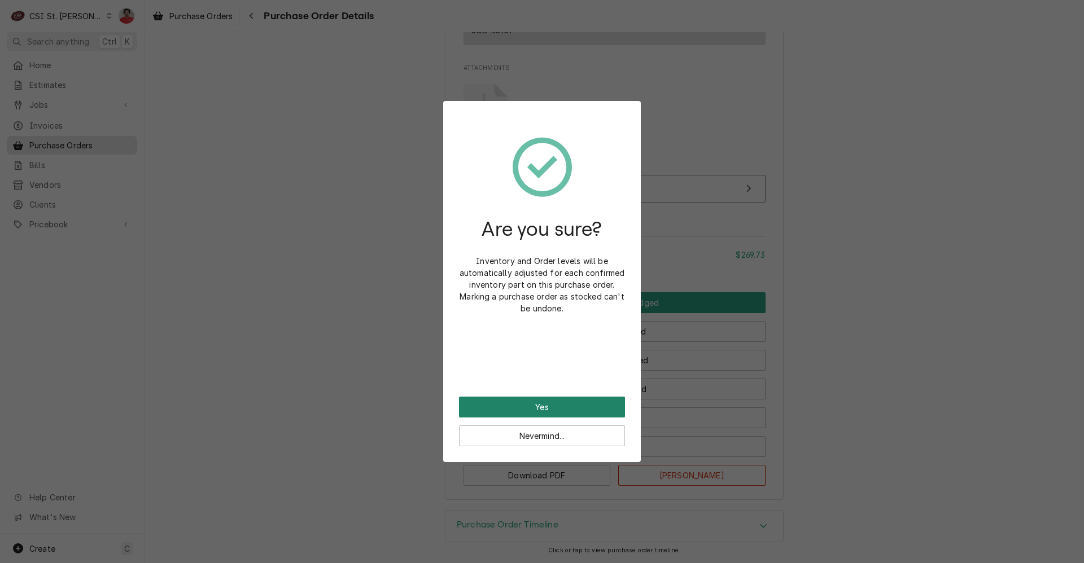
click at [586, 402] on button "Yes" at bounding box center [542, 407] width 166 height 21
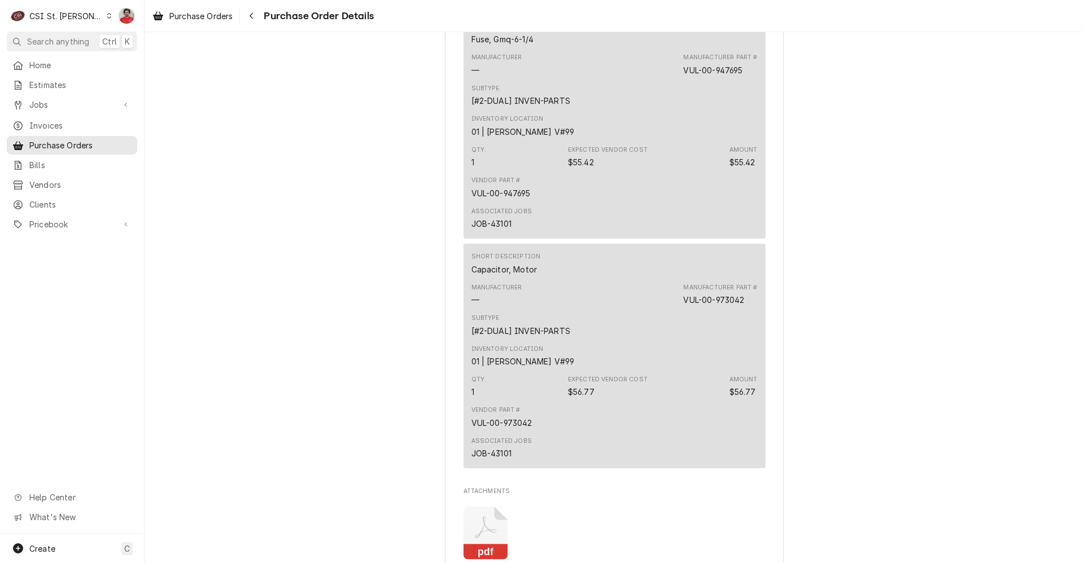
scroll to position [1411, 0]
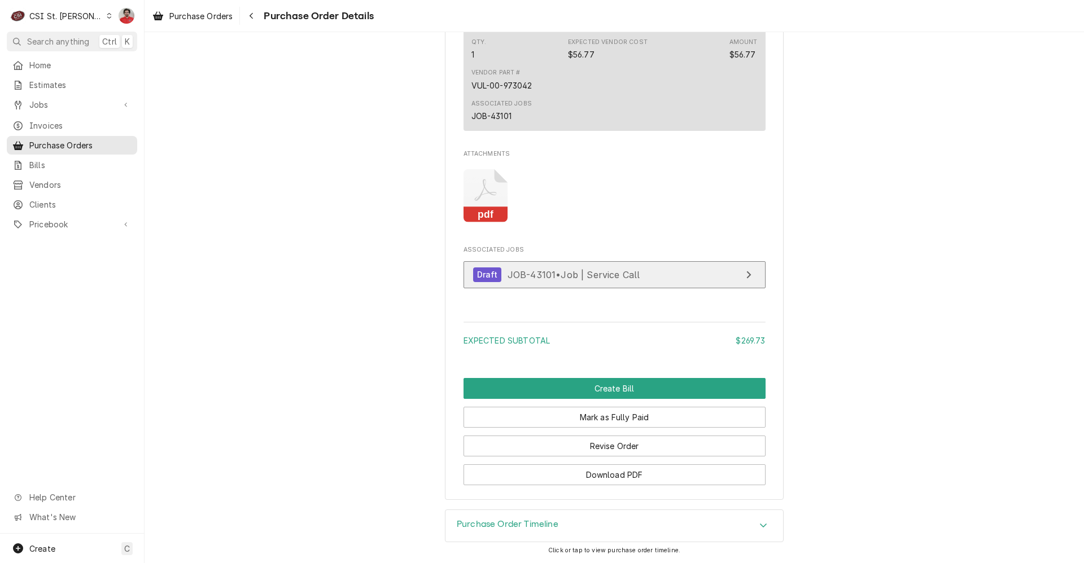
click at [584, 280] on span "JOB-43101 • Job | Service Call" at bounding box center [573, 274] width 133 height 11
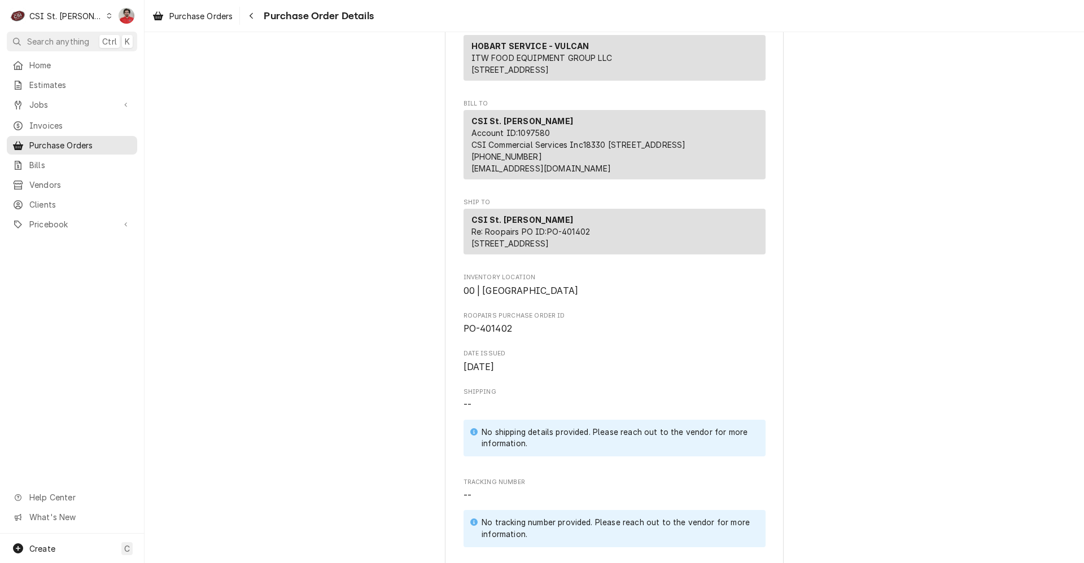
scroll to position [0, 0]
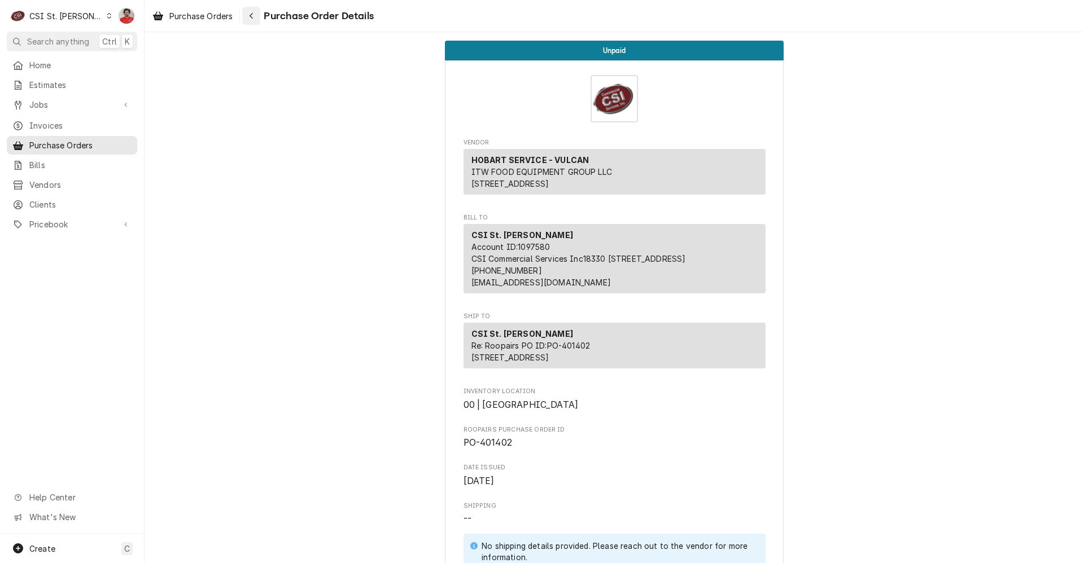
click at [254, 16] on icon "Navigate back" at bounding box center [251, 16] width 5 height 8
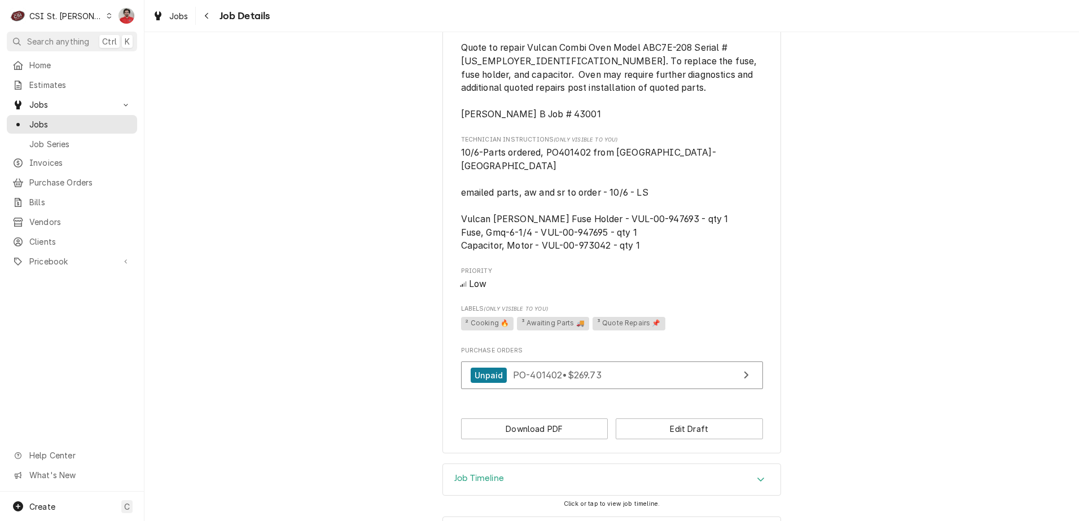
scroll to position [577, 0]
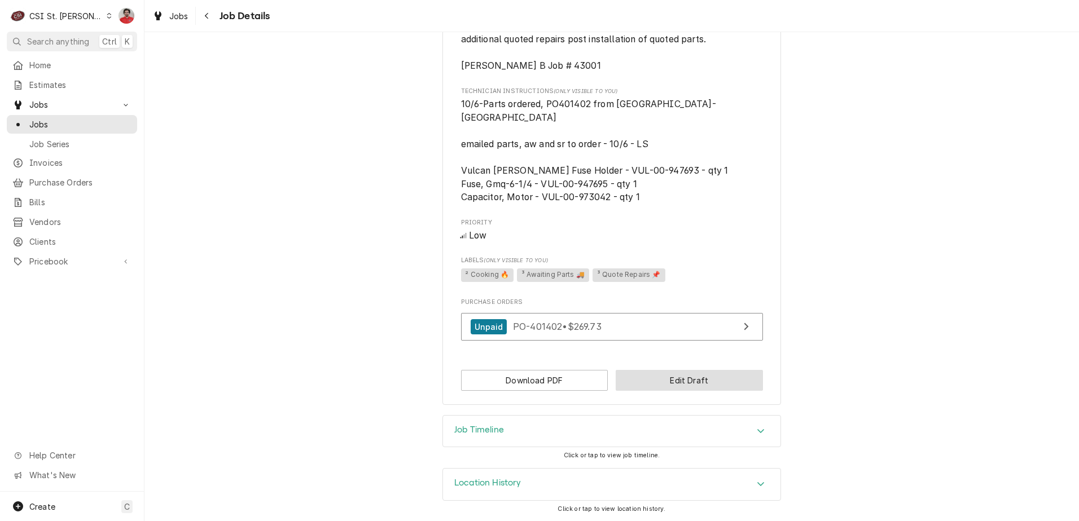
click at [659, 381] on button "Edit Draft" at bounding box center [689, 380] width 147 height 21
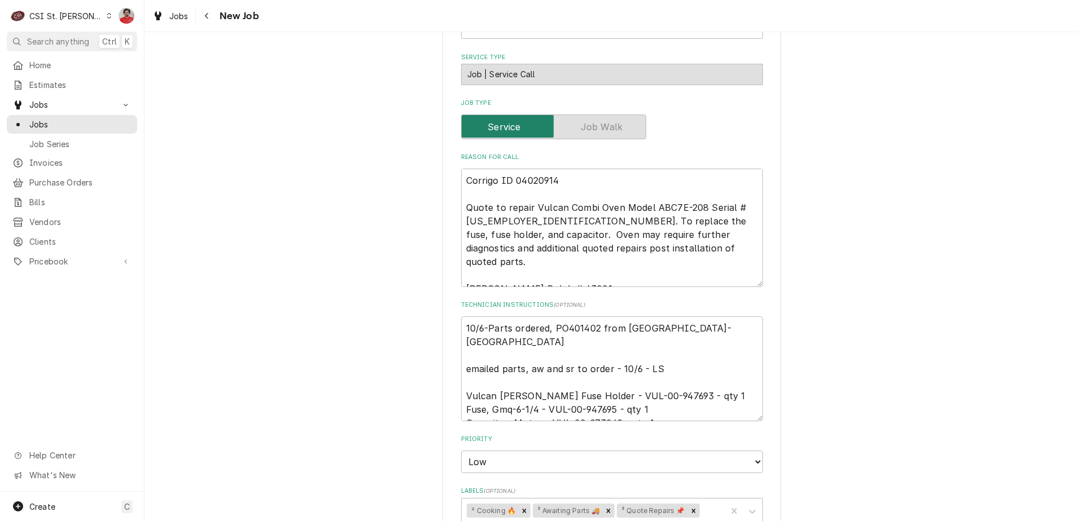
scroll to position [339, 0]
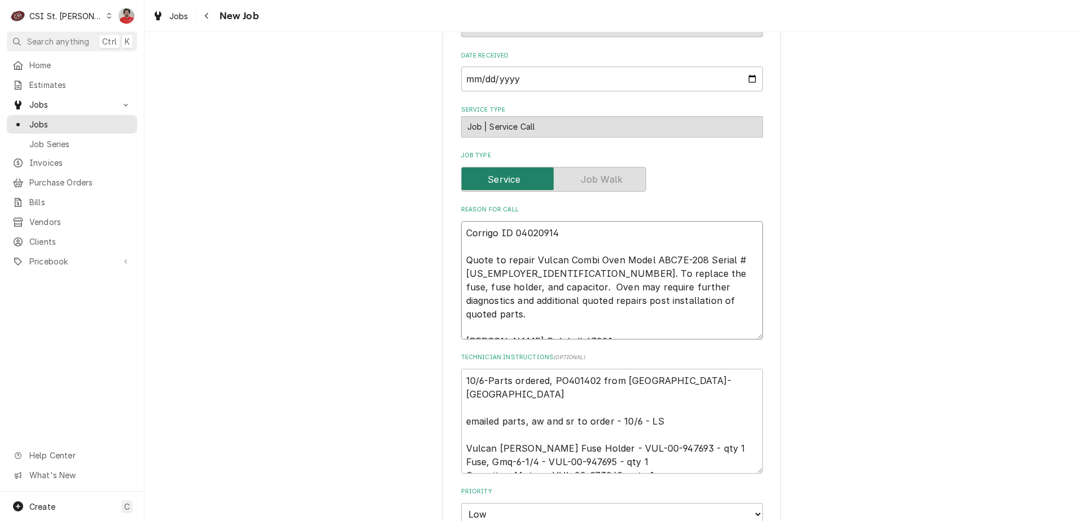
click at [557, 236] on textarea "Corrigo ID 04020914 Quote to repair Vulcan Combi Oven Model ABC7E-208 Serial # …" at bounding box center [612, 280] width 302 height 119
type textarea "x"
type textarea "Corrigo ID 04020914 Quote to repair Vulcan Combi Oven Model ABC7E-208 Serial # …"
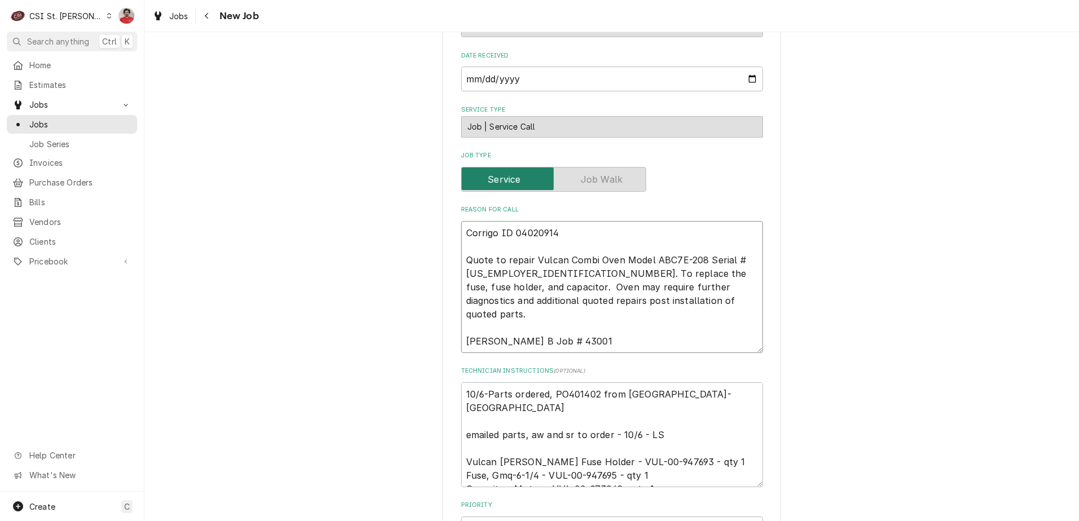
type textarea "x"
type textarea "R Corrigo ID 04020914 Quote to repair Vulcan Combi Oven Model ABC7E-208 Serial …"
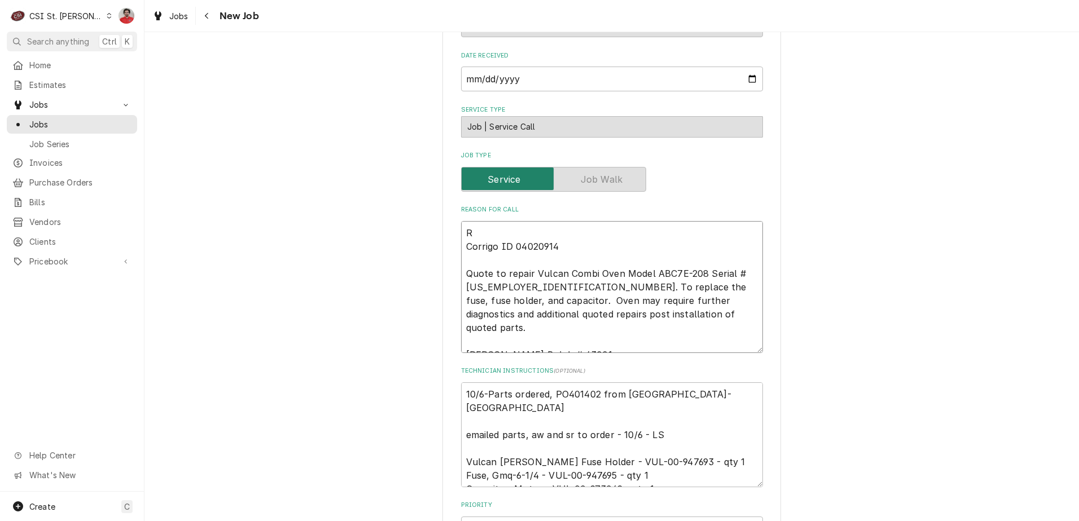
type textarea "x"
type textarea "Re Corrigo ID 04020914 Quote to repair Vulcan Combi Oven Model ABC7E-208 Serial…"
type textarea "x"
type textarea "Rec Corrigo ID 04020914 Quote to repair Vulcan Combi Oven Model ABC7E-208 Seria…"
type textarea "x"
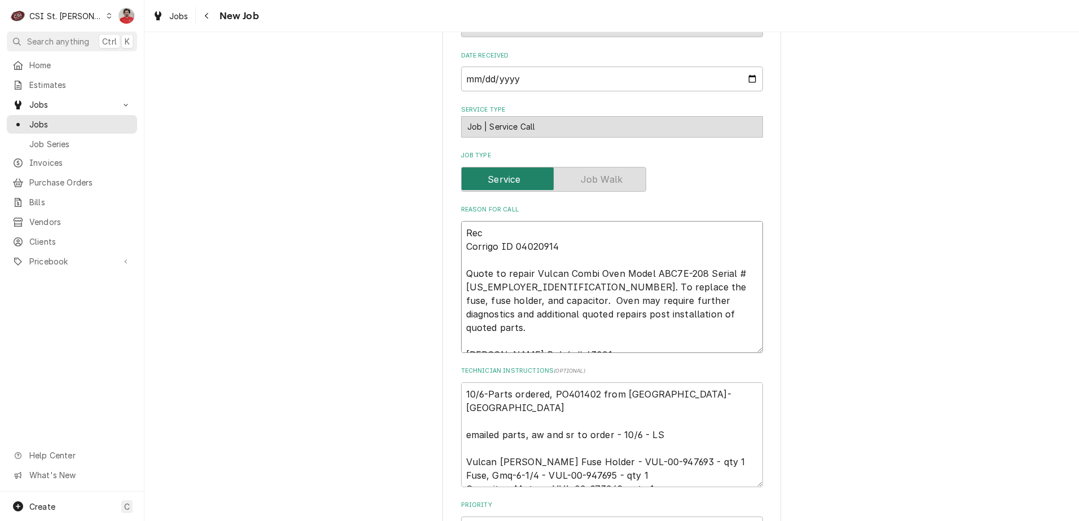
type textarea "Rec Corrigo ID 04020914 Quote to repair Vulcan Combi Oven Model ABC7E-208 Seria…"
type textarea "x"
type textarea "Rec Corrigo ID 04020914 Quote to repair Vulcan Combi Oven Model ABC7E-208 Seria…"
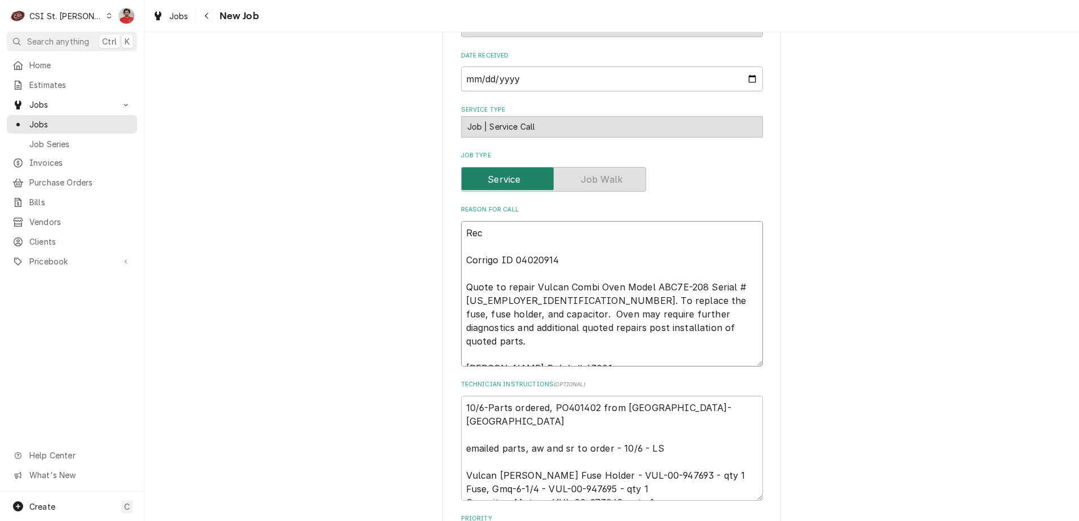
type textarea "x"
type textarea "Rec Corrigo ID 04020914 Quote to repair Vulcan Combi Oven Model ABC7E-208 Seria…"
drag, startPoint x: 645, startPoint y: 460, endPoint x: 578, endPoint y: 461, distance: 66.6
click at [578, 461] on textarea "10/6-Parts ordered, PO401402 from Hobart-NB emailed parts, aw and sr to order -…" at bounding box center [612, 448] width 302 height 105
click at [523, 242] on textarea "Rec Corrigo ID 04020914 Quote to repair Vulcan Combi Oven Model ABC7E-208 Seria…" at bounding box center [612, 294] width 302 height 146
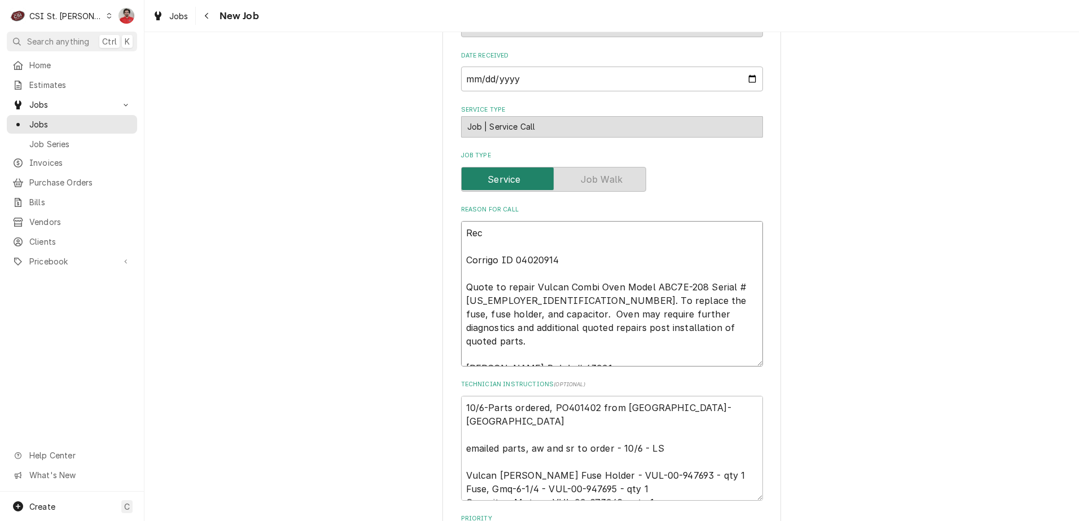
click at [520, 231] on textarea "Rec Corrigo ID 04020914 Quote to repair Vulcan Combi Oven Model ABC7E-208 Seria…" at bounding box center [612, 294] width 302 height 146
paste textarea "VUL-00-947693"
type textarea "x"
type textarea "Rec VUL-00-947693 Corrigo ID 04020914 Quote to repair Vulcan Combi Oven Model A…"
type textarea "x"
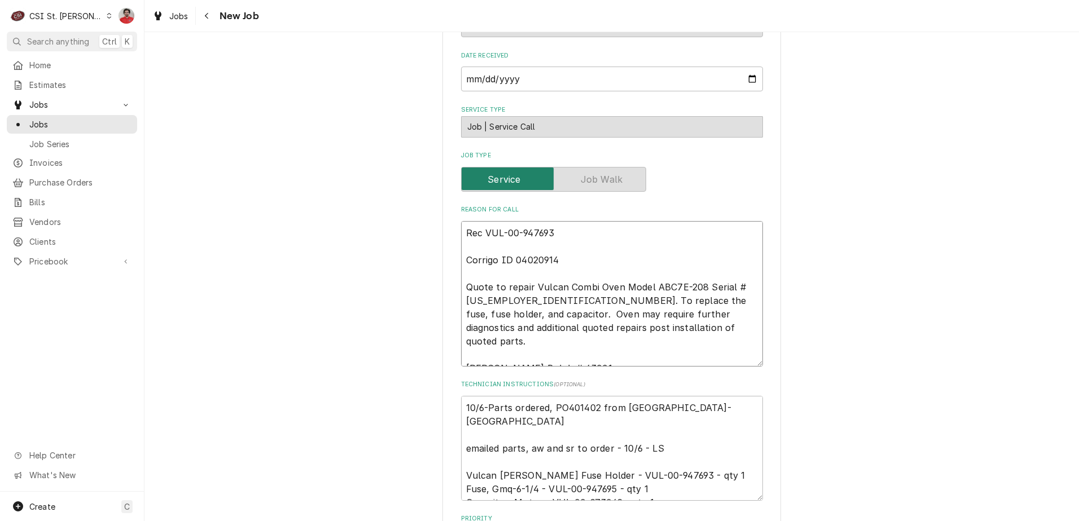
type textarea "Rec VUL-00-947693 Corrigo ID 04020914 Quote to repair Vulcan Combi Oven Model A…"
drag, startPoint x: 614, startPoint y: 474, endPoint x: 547, endPoint y: 470, distance: 66.7
click at [547, 470] on textarea "10/6-Parts ordered, PO401402 from Hobart-NB emailed parts, aw and sr to order -…" at bounding box center [612, 448] width 302 height 105
click at [580, 235] on textarea "Rec VUL-00-947693 Corrigo ID 04020914 Quote to repair Vulcan Combi Oven Model A…" at bounding box center [612, 294] width 302 height 146
type textarea "x"
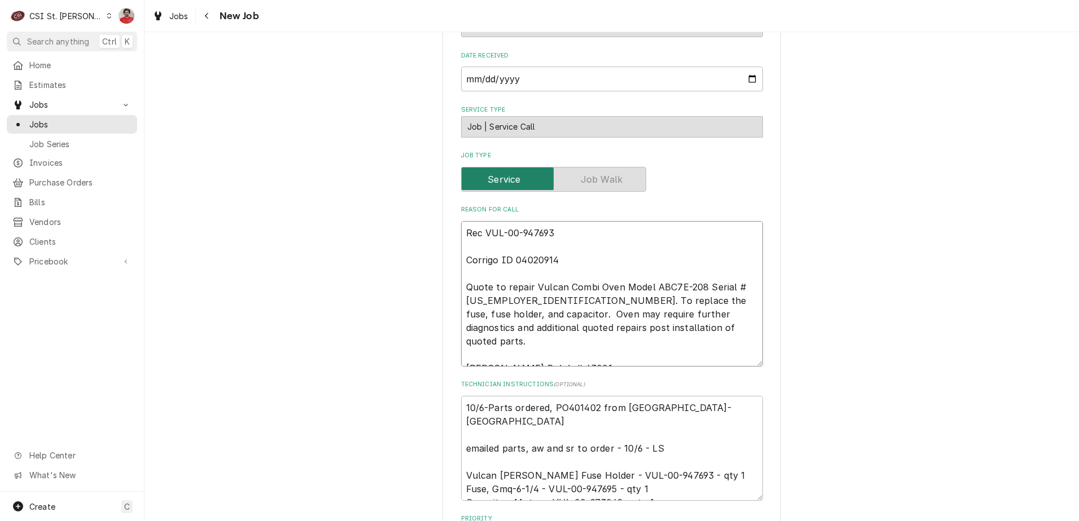
type textarea "Rec VUL-00-947693, Corrigo ID 04020914 Quote to repair Vulcan Combi Oven Model …"
type textarea "x"
type textarea "Rec VUL-00-947693, Corrigo ID 04020914 Quote to repair Vulcan Combi Oven Model …"
paste textarea "VUL-00-947695"
type textarea "x"
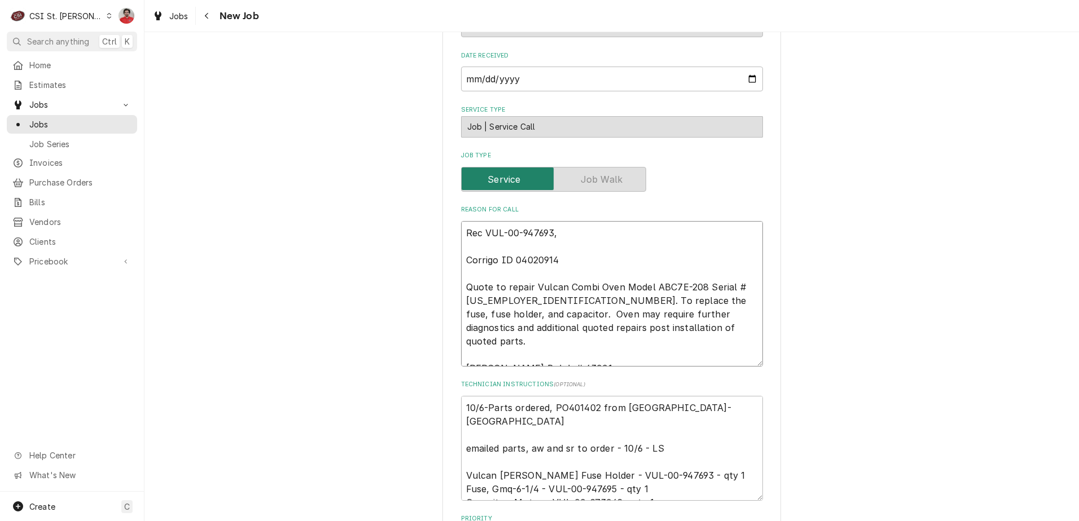
type textarea "Rec VUL-00-947693, VUL-00-947695 Corrigo ID 04020914 Quote to repair Vulcan Com…"
type textarea "x"
type textarea "Rec VUL-00-947693, VUL-00-947695, Corrigo ID 04020914 Quote to repair Vulcan Co…"
type textarea "x"
type textarea "Rec VUL-00-947693, VUL-00-947695, Corrigo ID 04020914 Quote to repair Vulcan Co…"
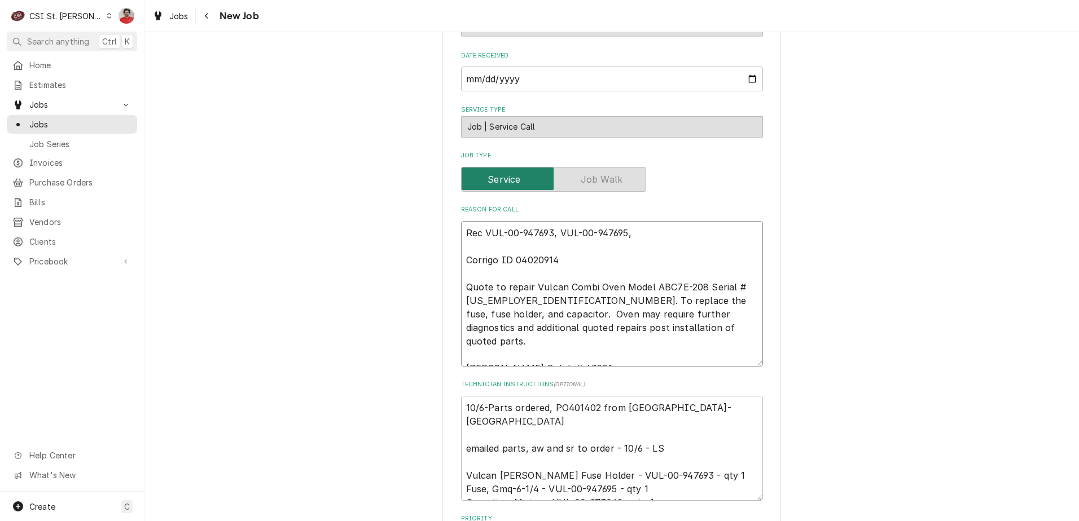
type textarea "x"
type textarea "Rec VUL-00-947693, VUL-00-947695, Corrigo ID 04020914 Quote to repair Vulcan Co…"
drag, startPoint x: 613, startPoint y: 489, endPoint x: 546, endPoint y: 490, distance: 67.2
click at [546, 490] on textarea "10/6-Parts ordered, PO401402 from Hobart-NB emailed parts, aw and sr to order -…" at bounding box center [612, 448] width 302 height 105
click at [638, 233] on textarea "Rec VUL-00-947693, VUL-00-947695, Corrigo ID 04020914 Quote to repair Vulcan Co…" at bounding box center [612, 294] width 302 height 146
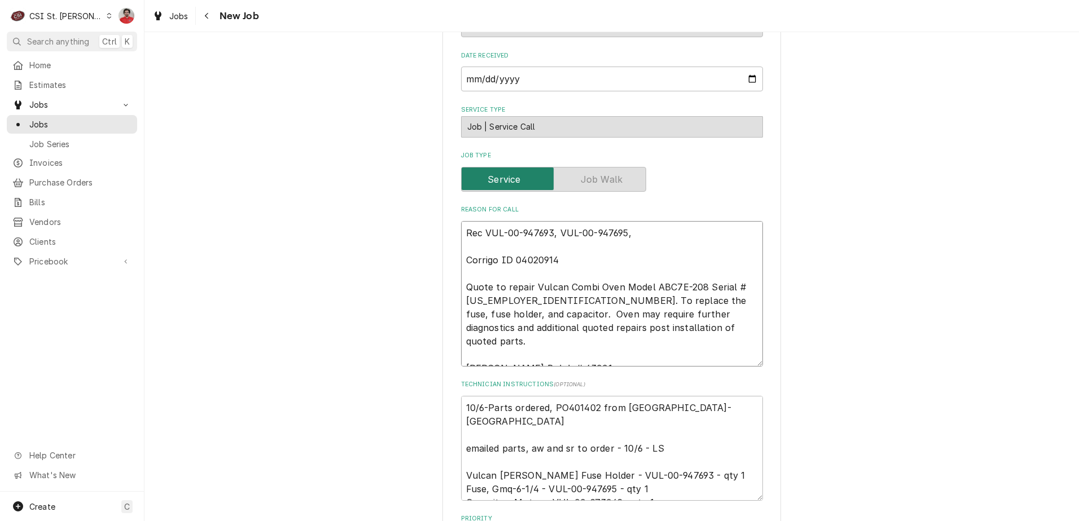
type textarea "x"
type textarea "Rec VUL-00-947693, VUL-00-947695, a Corrigo ID 04020914 Quote to repair Vulcan …"
type textarea "x"
type textarea "Rec VUL-00-947693, VUL-00-947695, an Corrigo ID 04020914 Quote to repair Vulcan…"
type textarea "x"
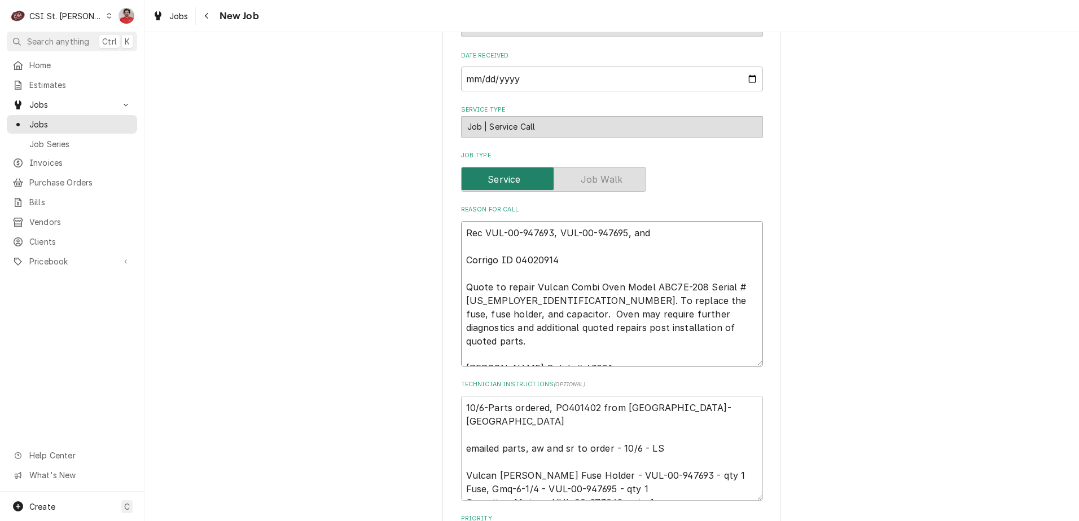
type textarea "Rec VUL-00-947693, VUL-00-947695, and Corrigo ID 04020914 Quote to repair Vulca…"
paste textarea "VUL-00-973042"
type textarea "x"
type textarea "Rec VUL-00-947693, VUL-00-947695, and VUL-00-973042 Corrigo ID 04020914 Quote t…"
type textarea "x"
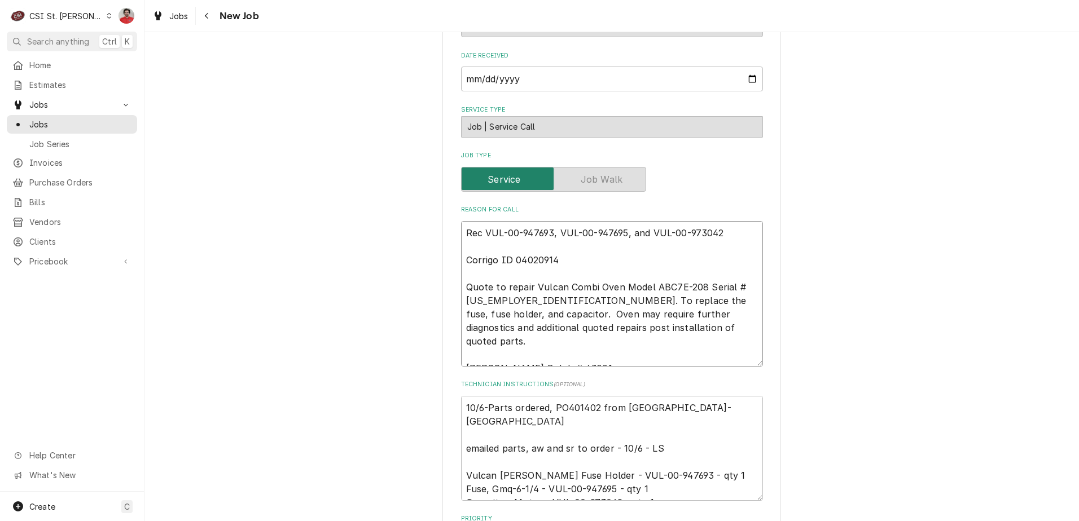
type textarea "Rec VUL-00-947693, VUL-00-947695, and VUL-00-973042 Corrigo ID 04020914 Quote t…"
type textarea "x"
type textarea "Rec VUL-00-947693, VUL-00-947695, and VUL-00-973042 t Corrigo ID 04020914 Quote…"
type textarea "x"
type textarea "Rec VUL-00-947693, VUL-00-947695, and VUL-00-973042 to Corrigo ID 04020914 Quot…"
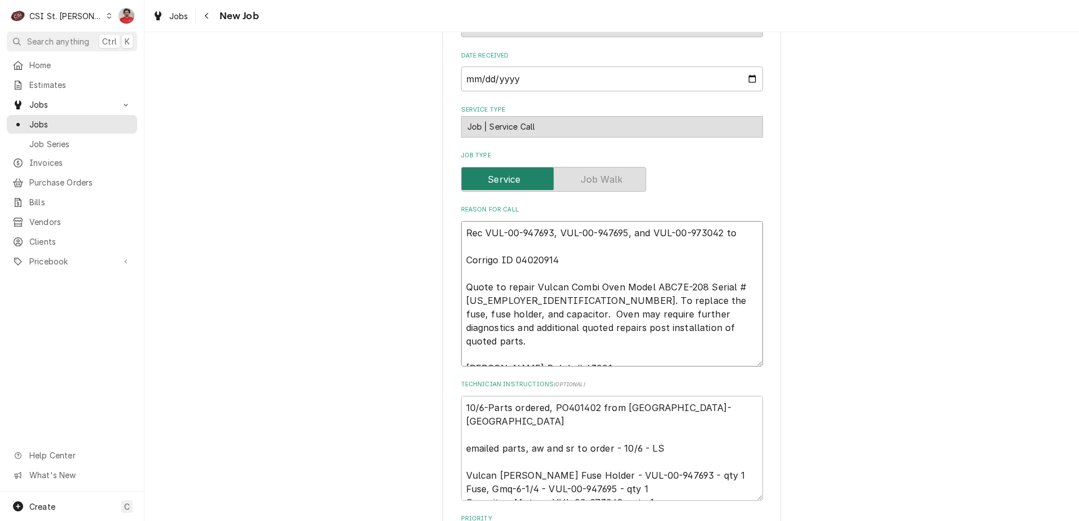
type textarea "x"
type textarea "Rec VUL-00-947693, VUL-00-947695, and VUL-00-973042 to Corrigo ID 04020914 Quot…"
type textarea "x"
type textarea "Rec VUL-00-947693, VUL-00-947695, and VUL-00-973042 to R Corrigo ID 04020914 Qu…"
type textarea "x"
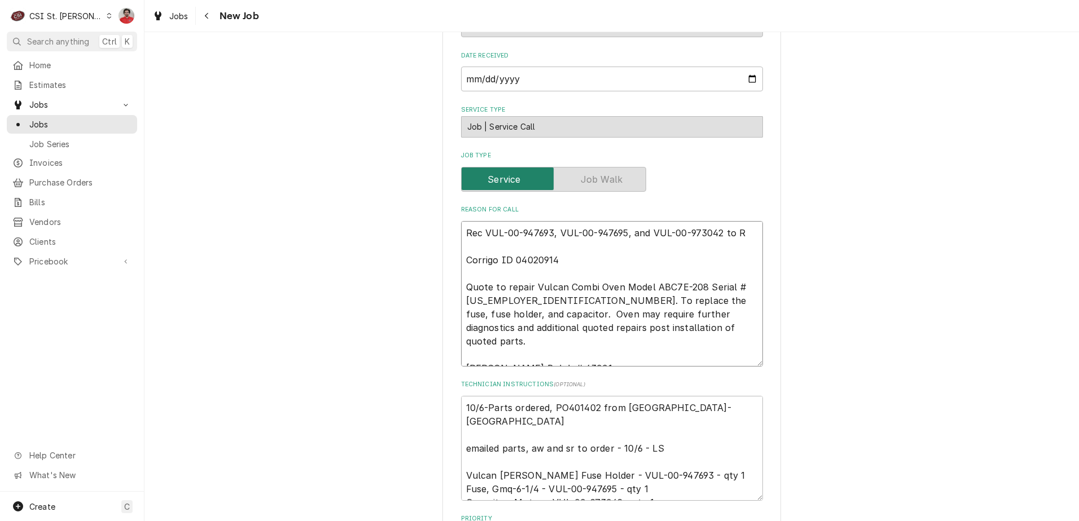
type textarea "Rec VUL-00-947693, VUL-00-947695, and VUL-00-973042 to Ry Corrigo ID 04020914 Q…"
type textarea "x"
type textarea "Rec VUL-00-947693, VUL-00-947695, and VUL-00-973042 to Rya Corrigo ID 04020914 …"
type textarea "x"
type textarea "Rec VUL-00-947693, VUL-00-947695, and VUL-00-973042 to Ryan Corrigo ID 04020914…"
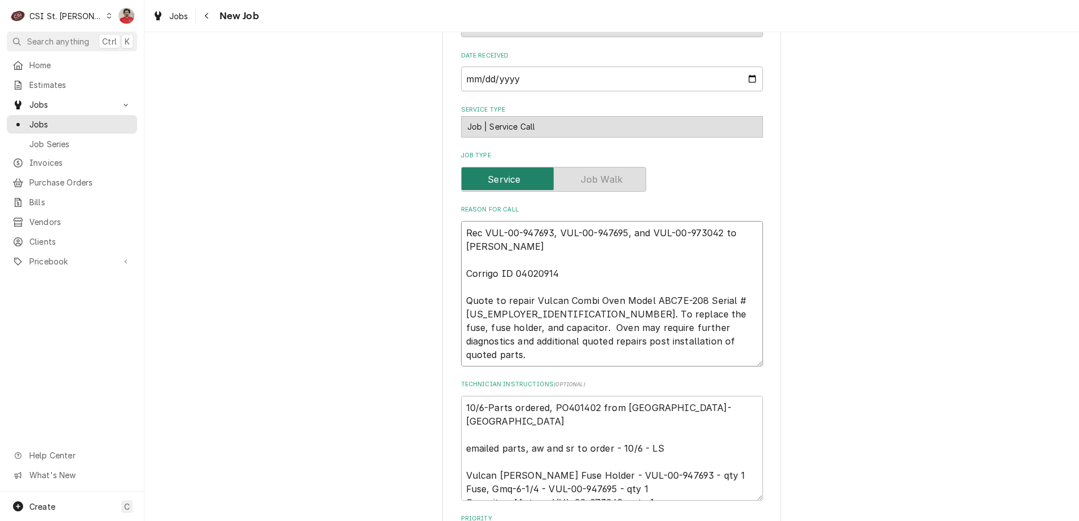
type textarea "x"
type textarea "Rec VUL-00-947693, VUL-00-947695, and VUL-00-973042 to Ryan B Corrigo ID 040209…"
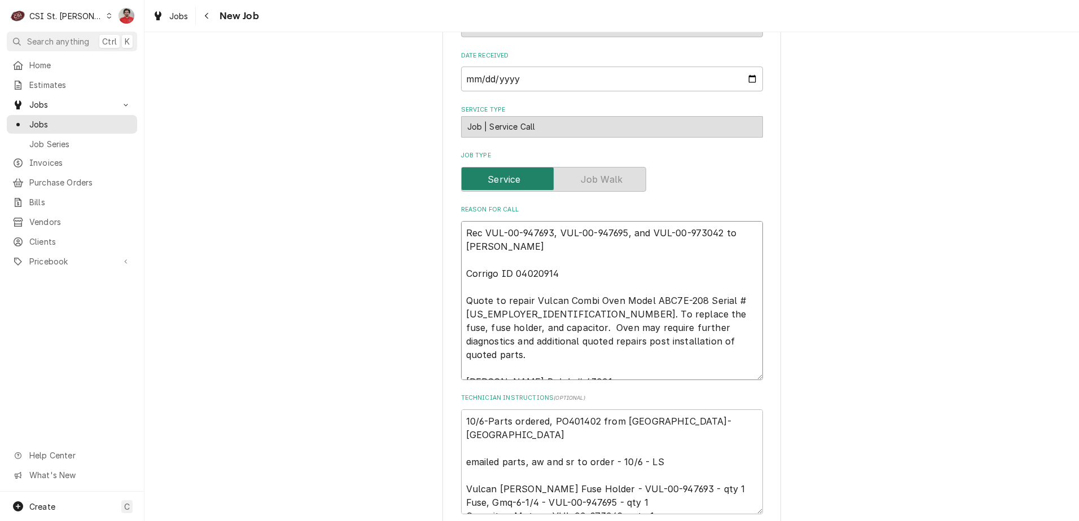
type textarea "x"
type textarea "Rec VUL-00-947693, VUL-00-947695, and VUL-00-973042 to Ryan B' Corrigo ID 04020…"
type textarea "x"
type textarea "Rec VUL-00-947693, VUL-00-947695, and VUL-00-973042 to Ryan B's Corrigo ID 0402…"
type textarea "x"
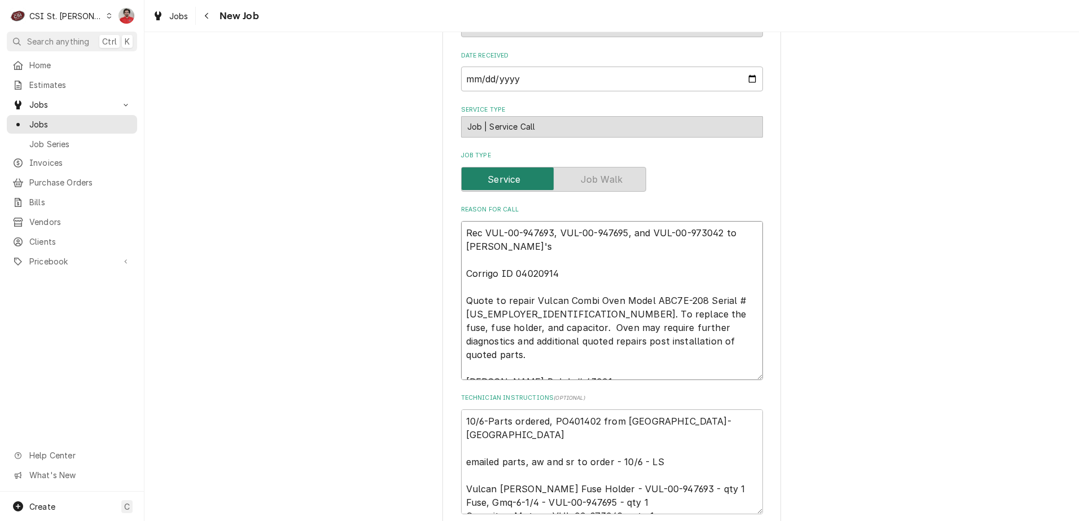
type textarea "Rec VUL-00-947693, VUL-00-947695, and VUL-00-973042 to Ryan B's Corrigo ID 0402…"
type textarea "x"
type textarea "Rec VUL-00-947693, VUL-00-947695, and VUL-00-973042 to Ryan B's s Corrigo ID 04…"
type textarea "x"
type textarea "Rec VUL-00-947693, VUL-00-947695, and VUL-00-973042 to Ryan B's sh Corrigo ID 0…"
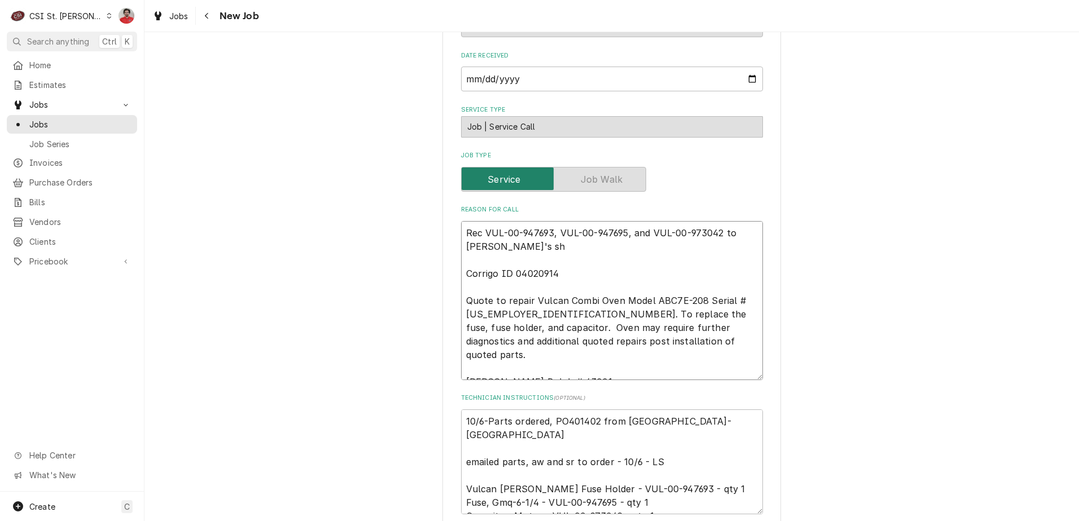
type textarea "x"
type textarea "Rec VUL-00-947693, VUL-00-947695, and VUL-00-973042 to Ryan B's she Corrigo ID …"
type textarea "x"
type textarea "Rec VUL-00-947693, VUL-00-947695, and VUL-00-973042 to Ryan B's shel Corrigo ID…"
type textarea "x"
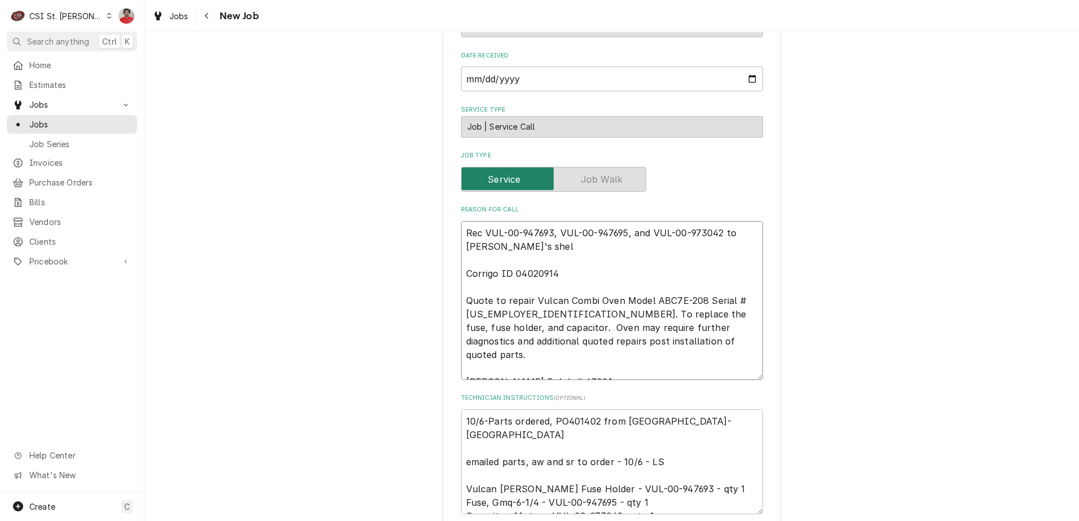
type textarea "Rec VUL-00-947693, VUL-00-947695, and VUL-00-973042 to Ryan B's shelf Corrigo I…"
type textarea "x"
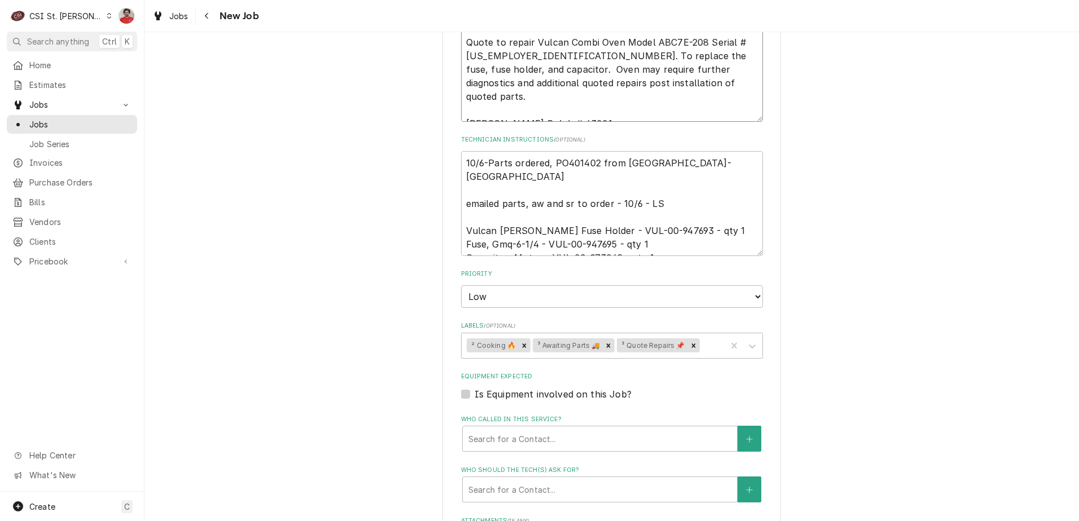
scroll to position [790, 0]
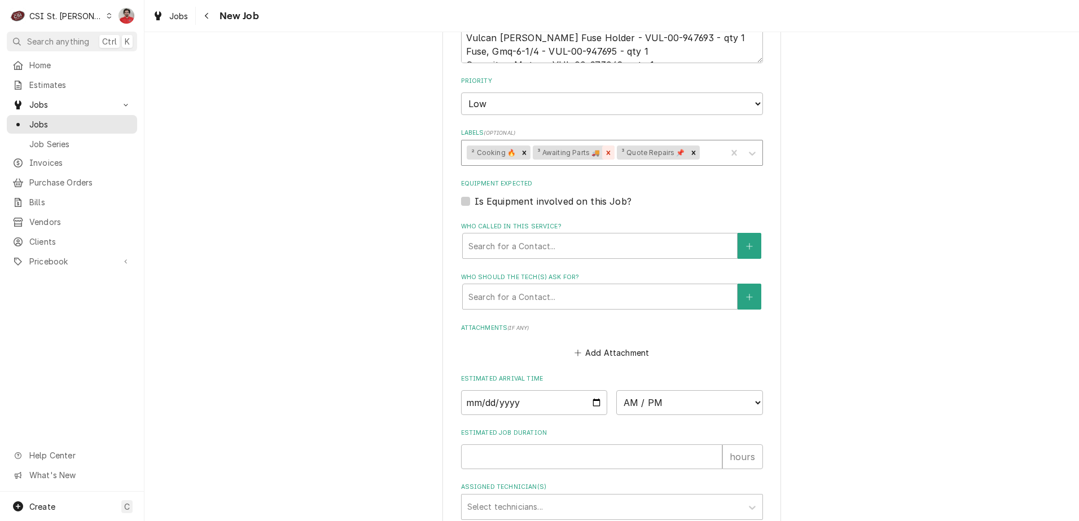
click at [604, 154] on icon "Remove ³ Awaiting Parts 🚚" at bounding box center [608, 153] width 8 height 8
type textarea "Rec VUL-00-947693, VUL-00-947695, and VUL-00-973042 to Ryan B's shelf Corrigo I…"
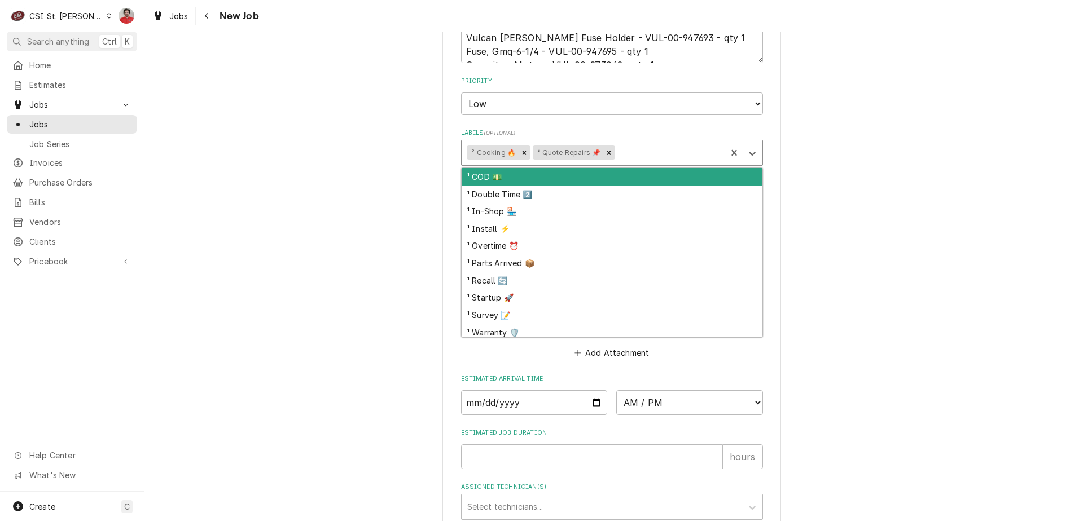
click at [632, 156] on div "Labels" at bounding box center [669, 153] width 104 height 20
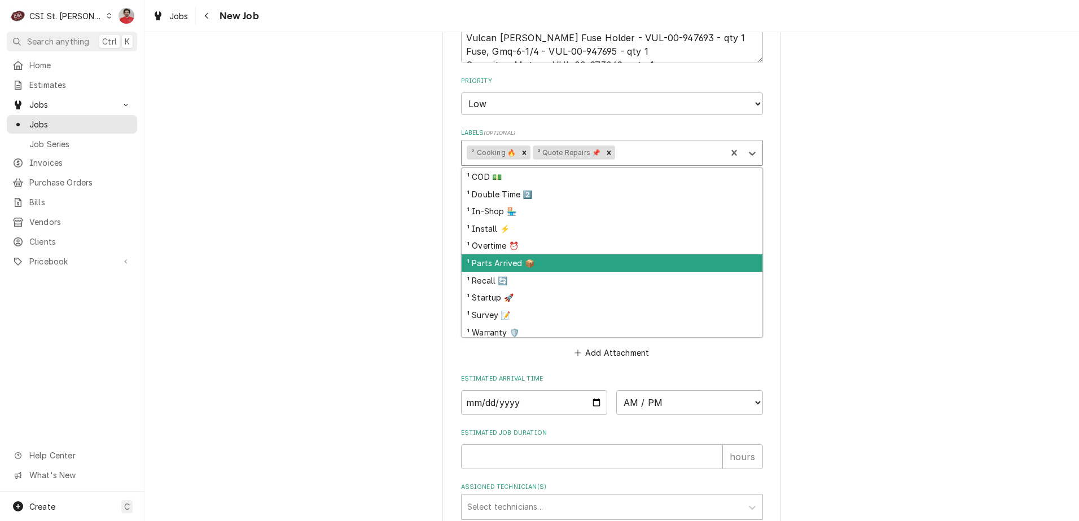
click at [578, 263] on div "¹ Parts Arrived 📦" at bounding box center [612, 263] width 301 height 17
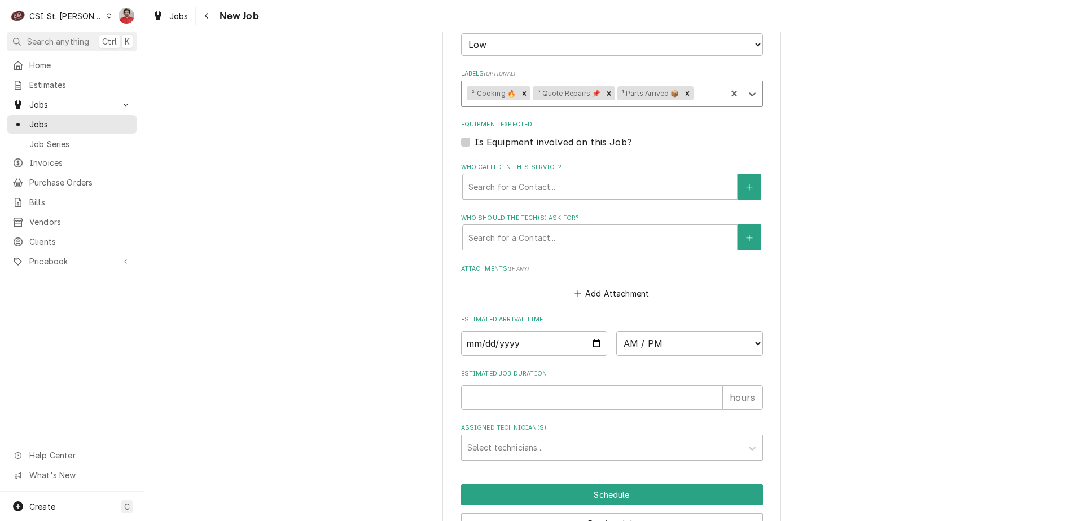
scroll to position [915, 0]
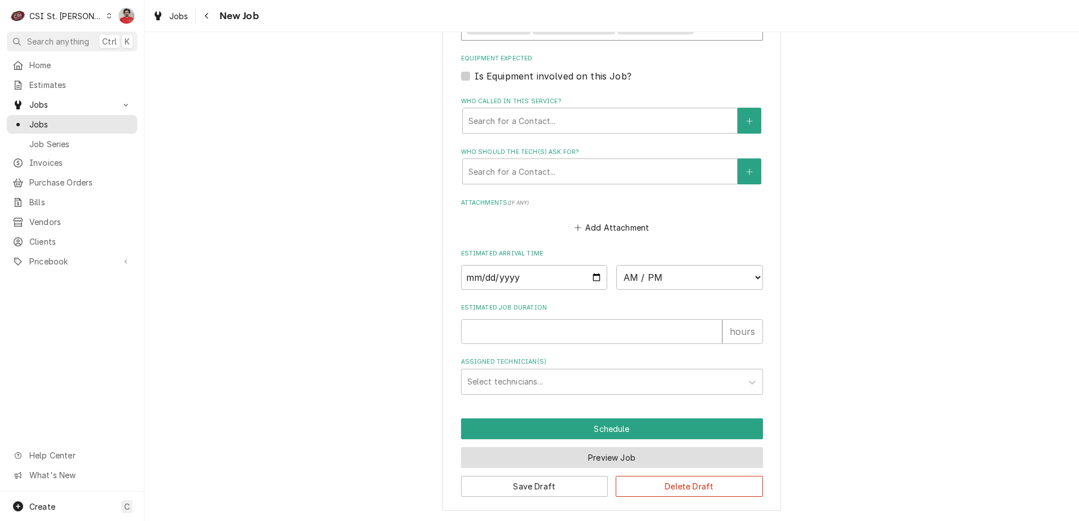
click at [615, 462] on button "Preview Job" at bounding box center [612, 458] width 302 height 21
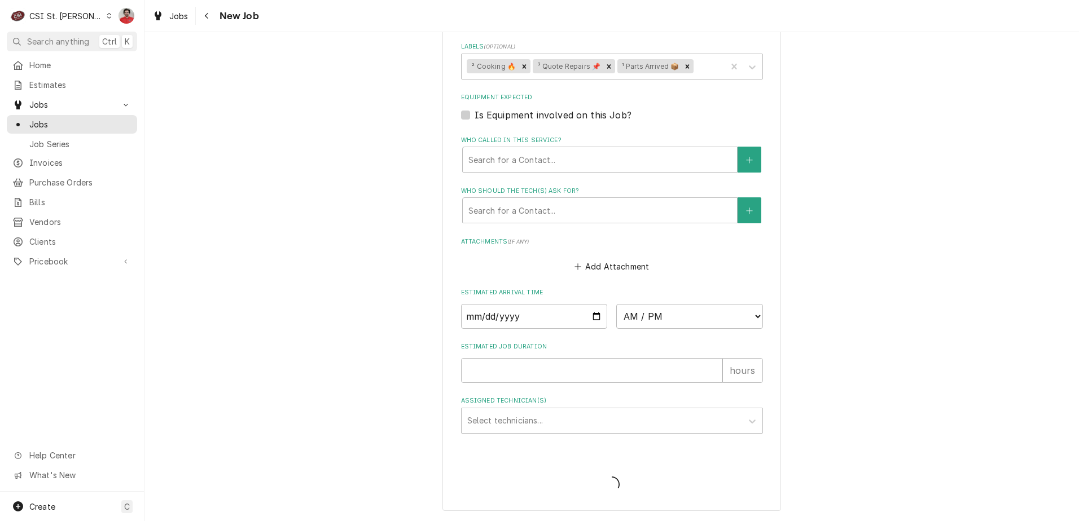
scroll to position [876, 0]
type textarea "x"
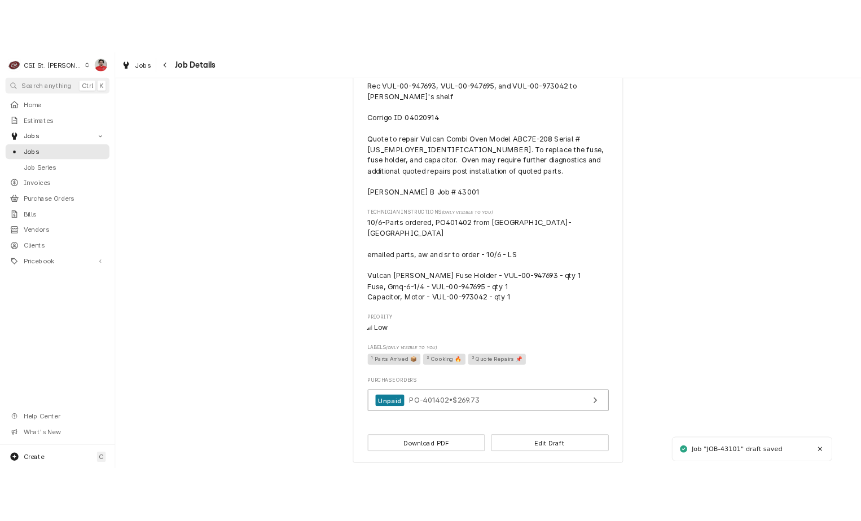
scroll to position [617, 0]
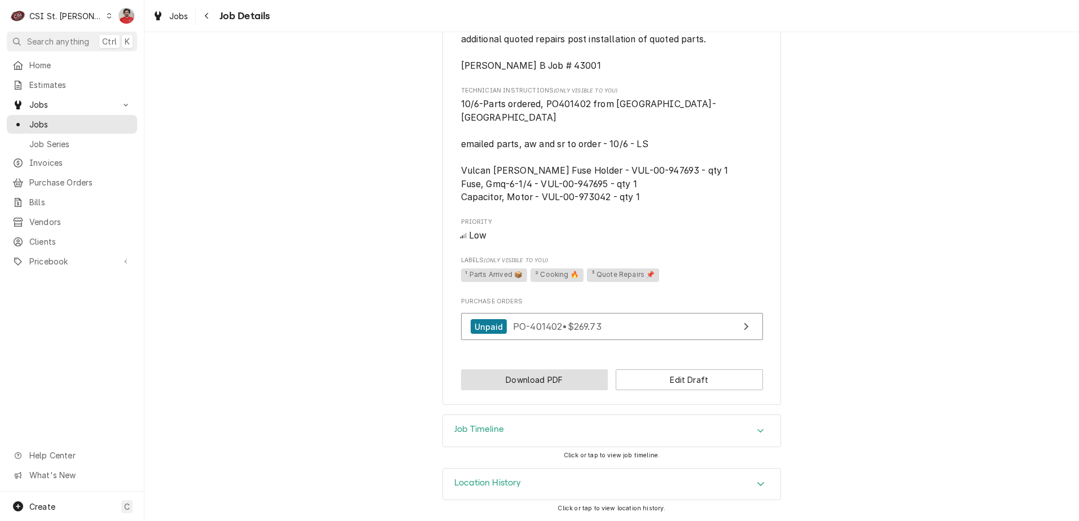
click at [580, 376] on button "Download PDF" at bounding box center [534, 380] width 147 height 21
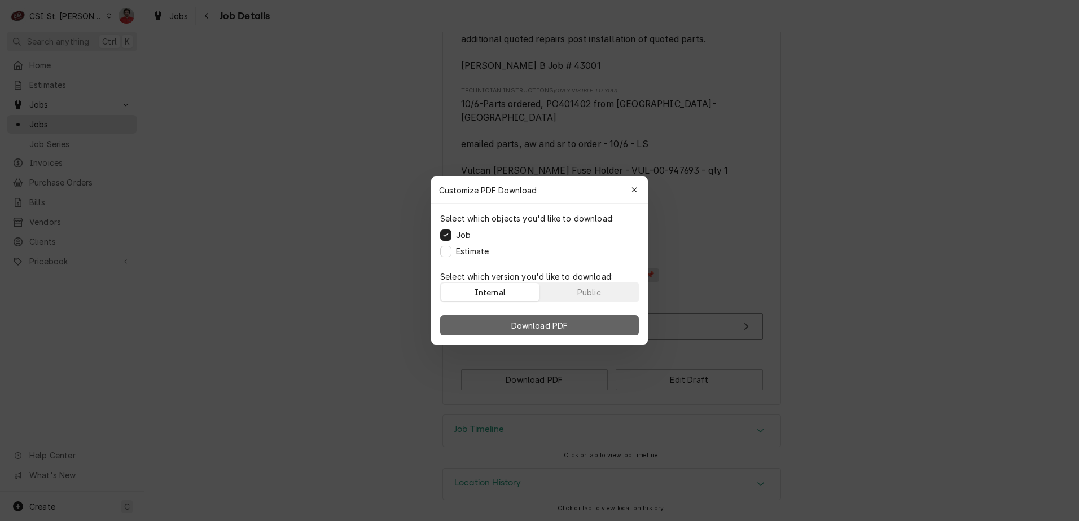
click at [574, 330] on button "Download PDF" at bounding box center [539, 325] width 199 height 20
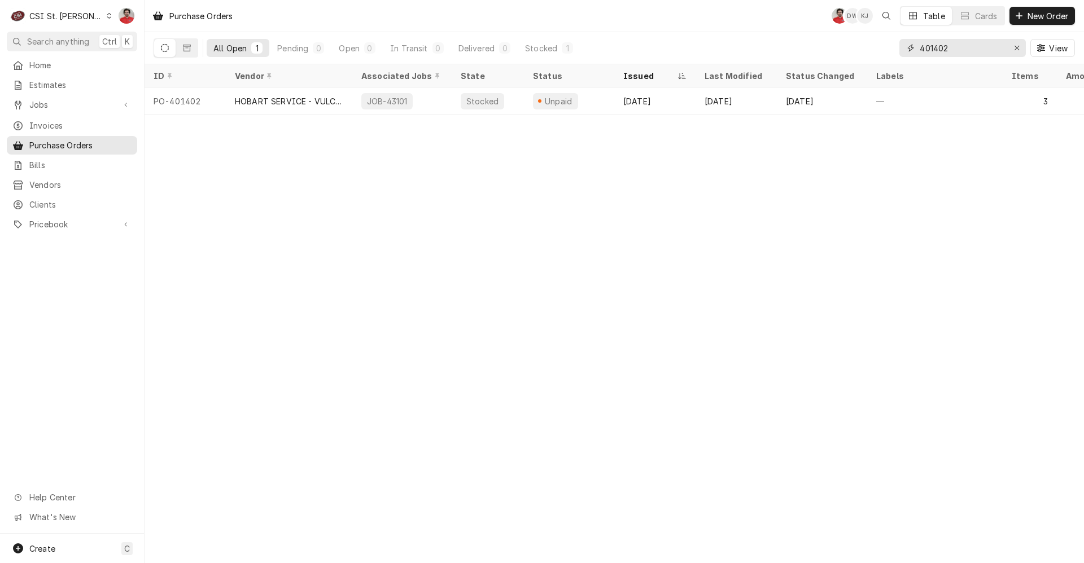
click at [960, 49] on input "401402" at bounding box center [961, 48] width 85 height 18
type input "5"
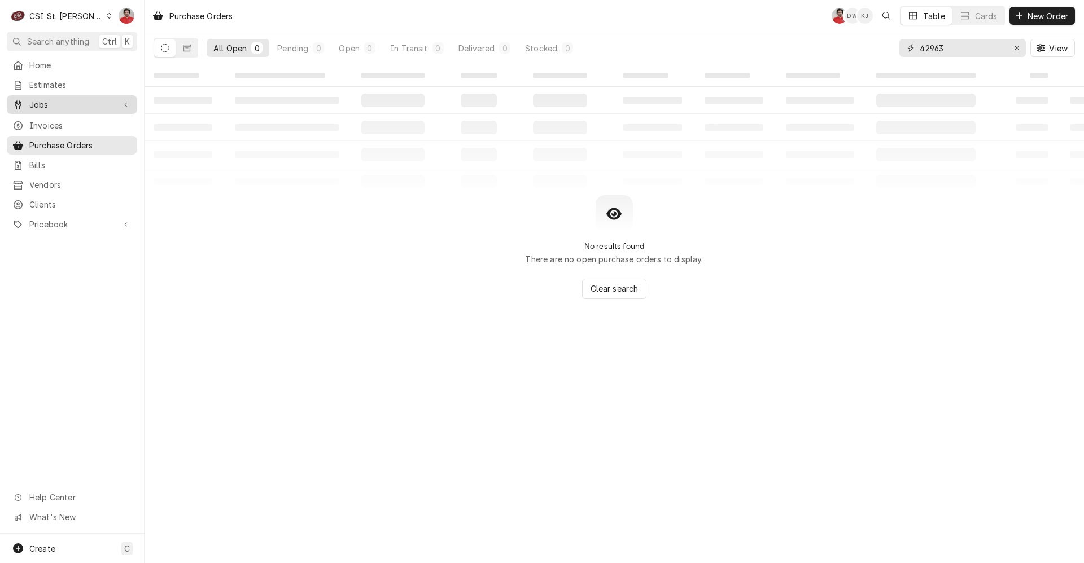
type input "42963"
click at [47, 109] on link "Jobs" at bounding box center [72, 104] width 130 height 19
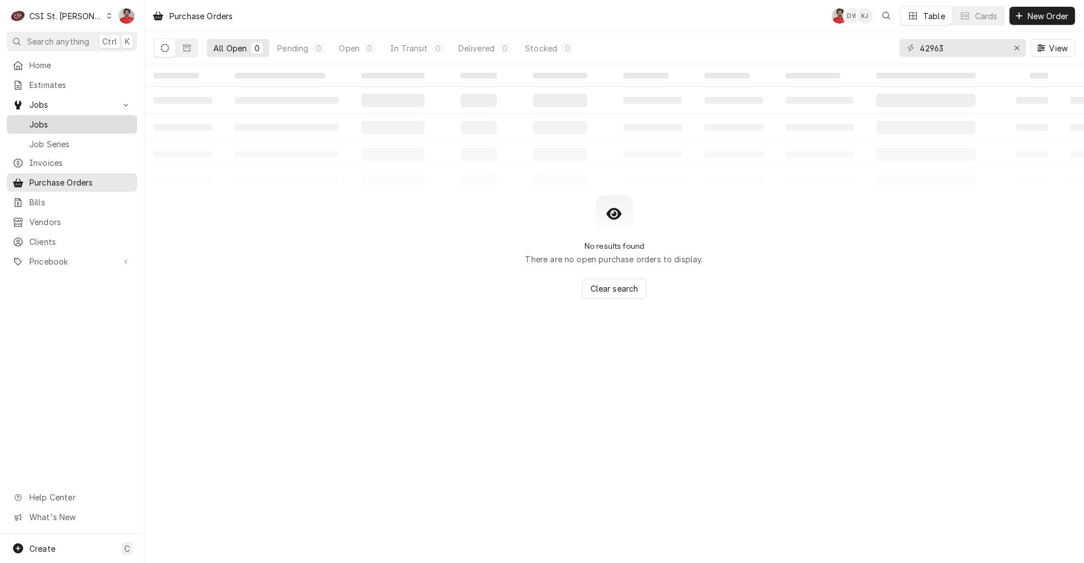
click at [56, 119] on span "Jobs" at bounding box center [80, 125] width 102 height 12
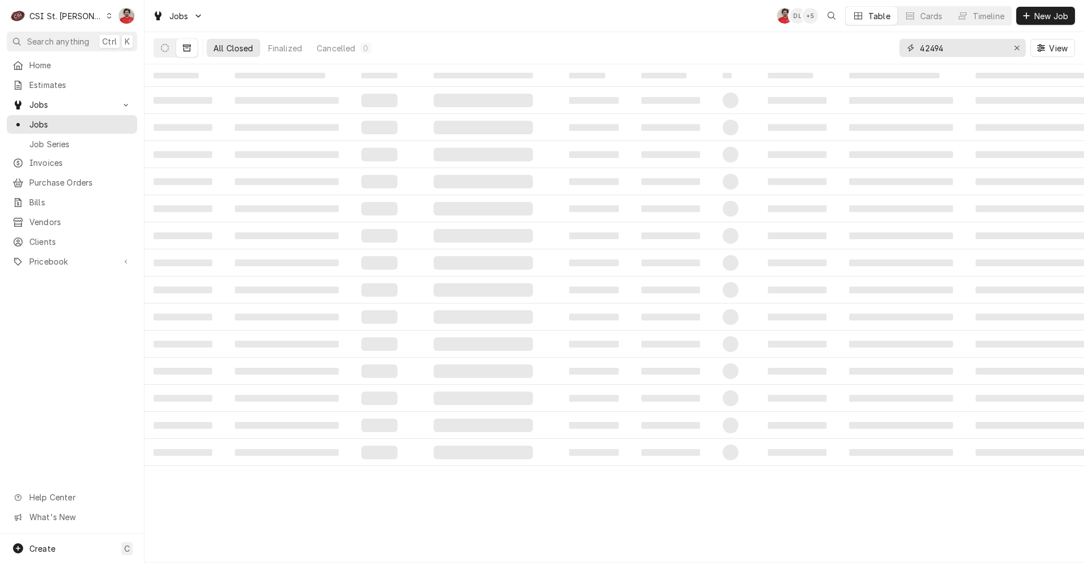
click at [932, 54] on input "42494" at bounding box center [961, 48] width 85 height 18
type input "42963"
click at [166, 50] on icon "Dynamic Content Wrapper" at bounding box center [165, 48] width 8 height 8
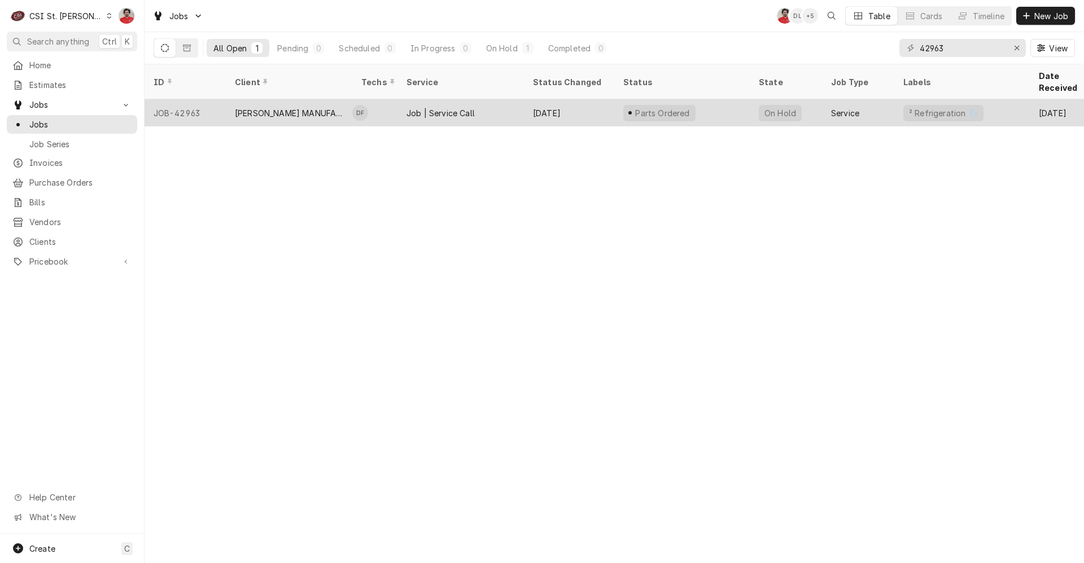
click at [604, 99] on div "Sep 30" at bounding box center [569, 112] width 90 height 27
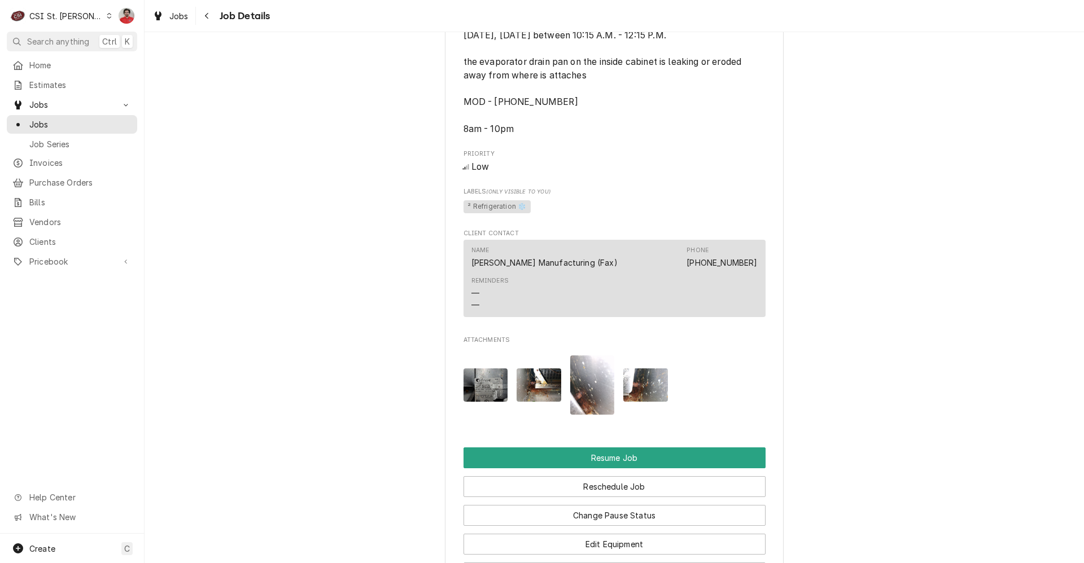
scroll to position [1445, 0]
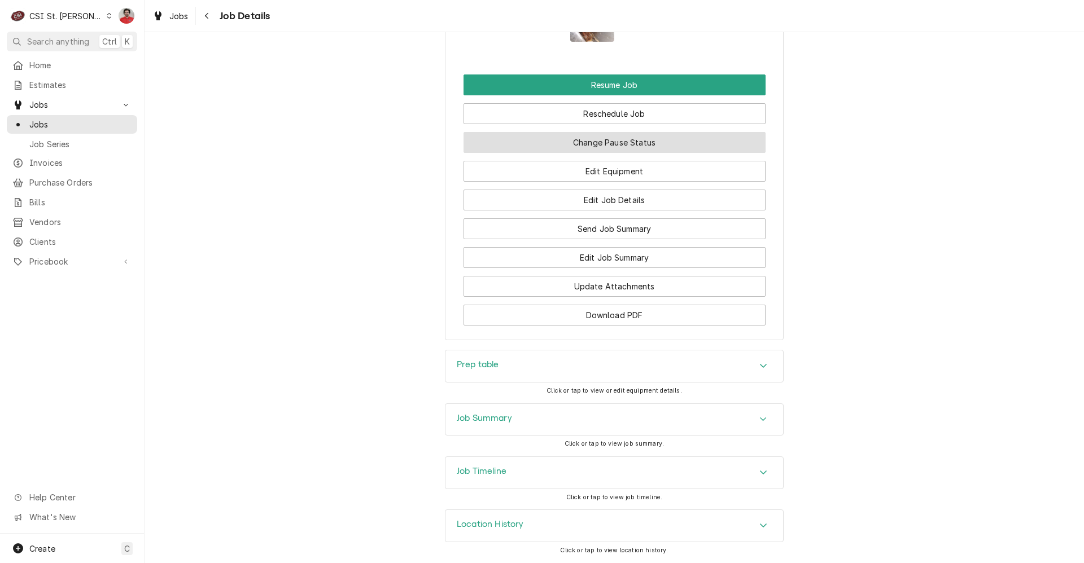
click at [603, 146] on button "Change Pause Status" at bounding box center [614, 142] width 302 height 21
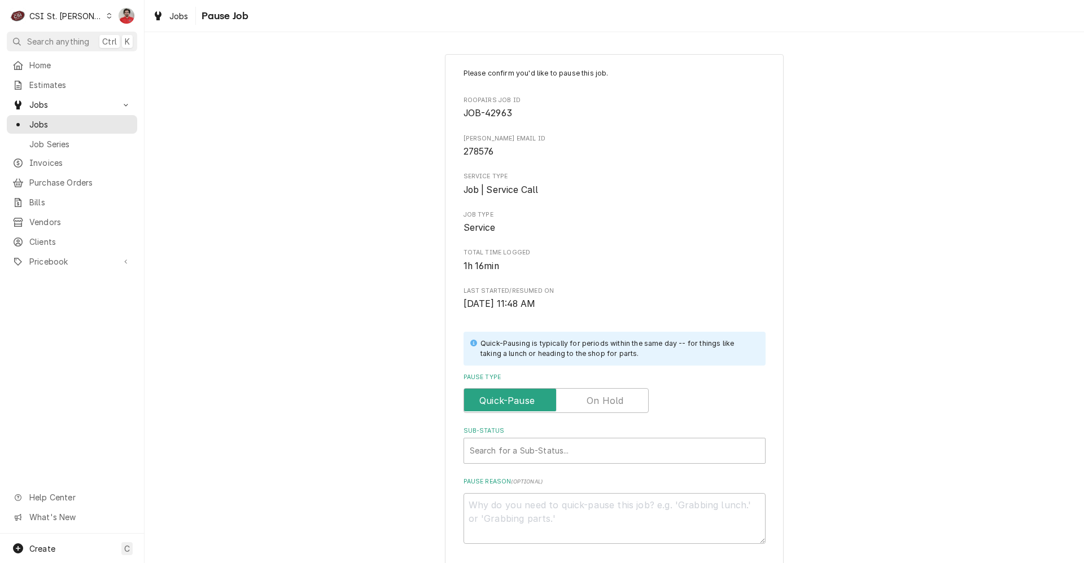
click at [602, 394] on label "Pause Type" at bounding box center [555, 400] width 185 height 25
click at [602, 394] on input "Pause Type" at bounding box center [555, 400] width 175 height 25
checkbox input "true"
click at [587, 461] on div "Sub-Status" at bounding box center [615, 451] width 290 height 20
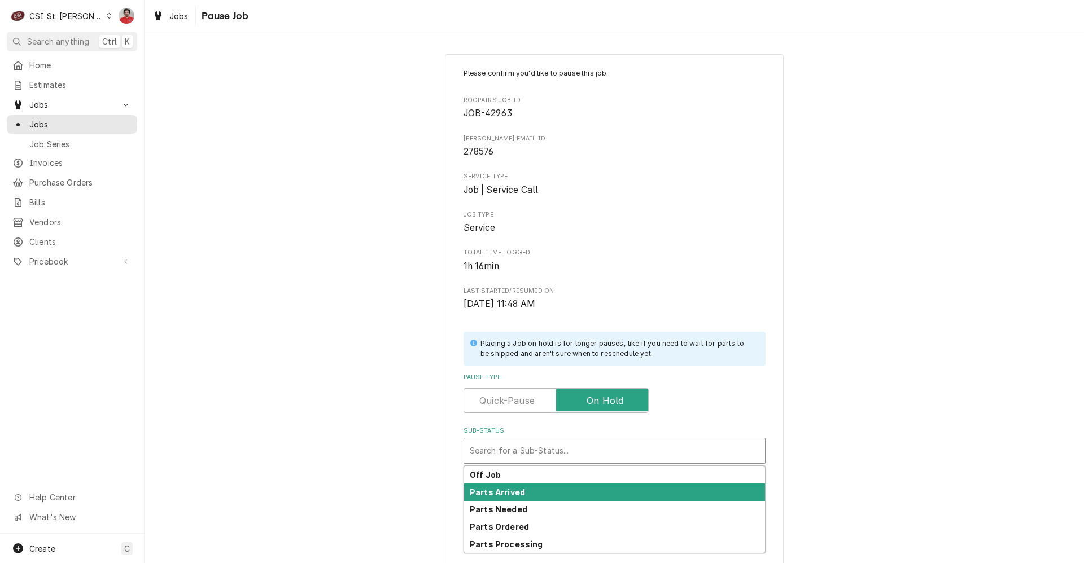
click at [577, 484] on div "Parts Arrived" at bounding box center [614, 492] width 301 height 17
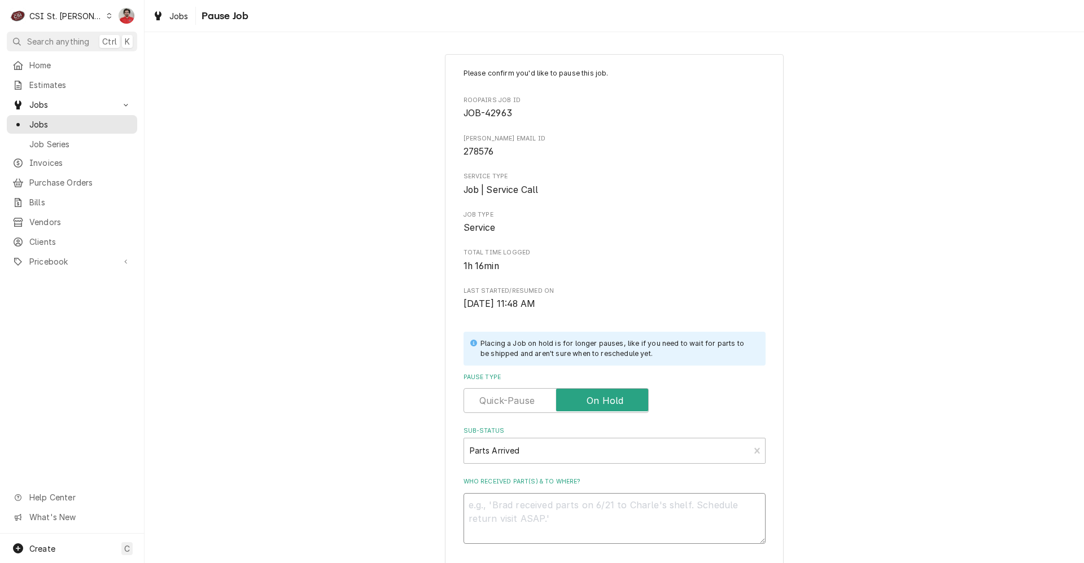
click at [578, 507] on textarea "Who received part(s) & to where?" at bounding box center [614, 518] width 302 height 51
type textarea "x"
type textarea "D"
type textarea "x"
type textarea "Dr"
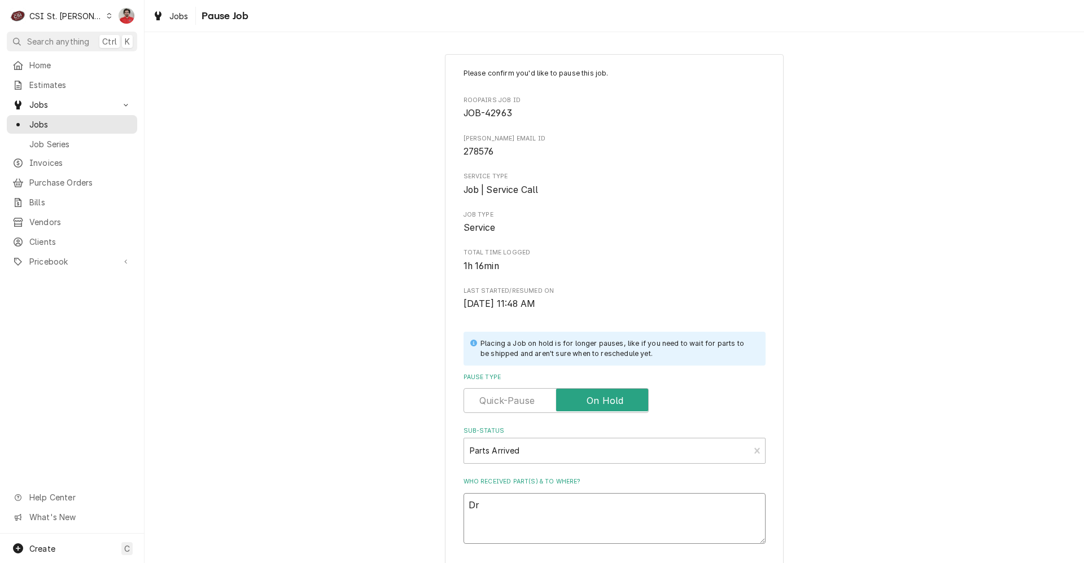
type textarea "x"
type textarea "Dra"
type textarea "x"
type textarea "Drai"
type textarea "x"
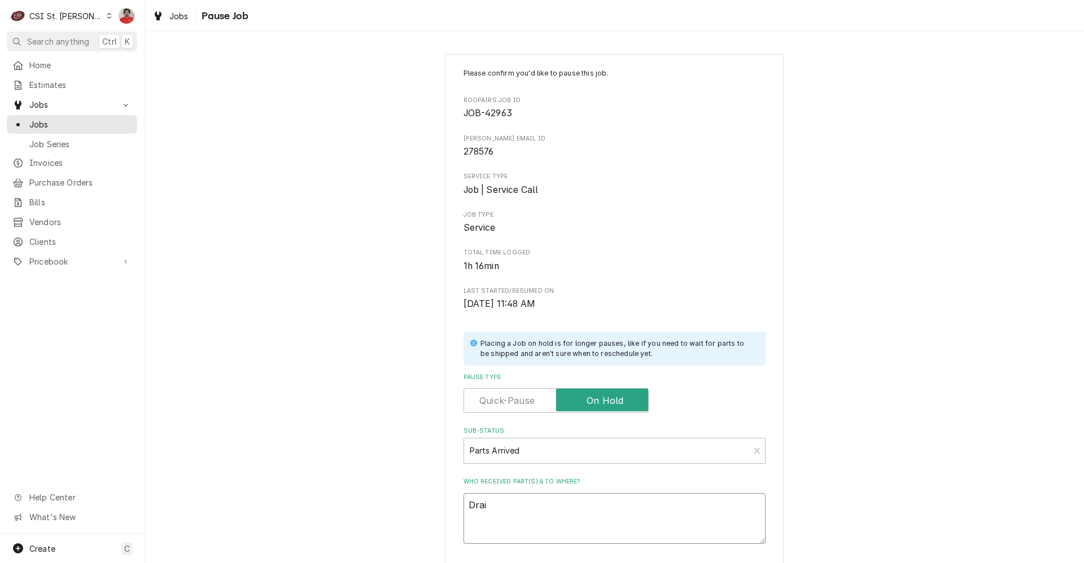
type textarea "Drain"
type textarea "x"
type textarea "Drain"
type textarea "x"
type textarea "Drain p"
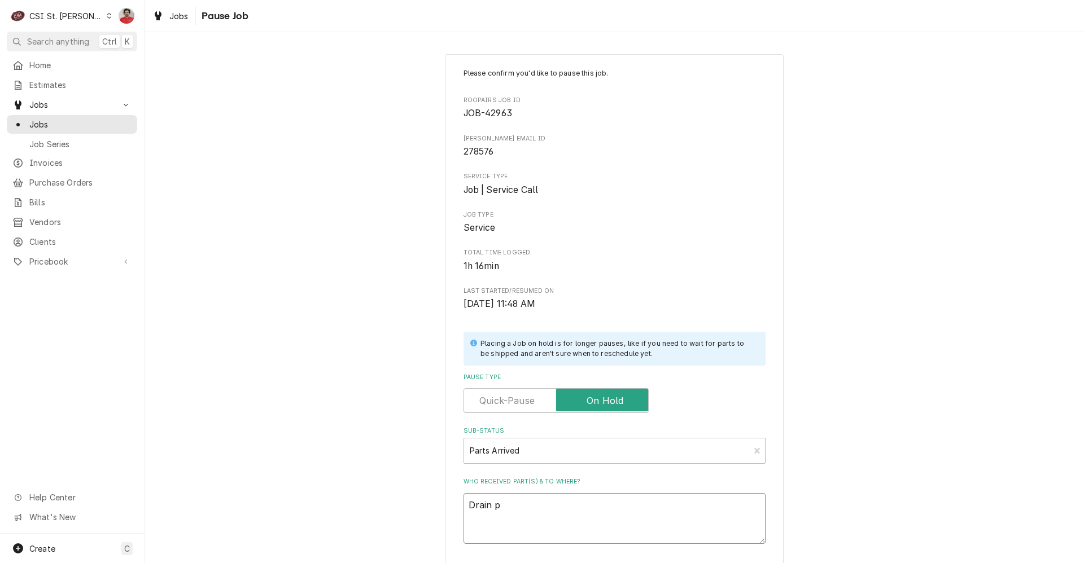
type textarea "x"
type textarea "Drain pa"
type textarea "x"
type textarea "Drain pan"
type textarea "x"
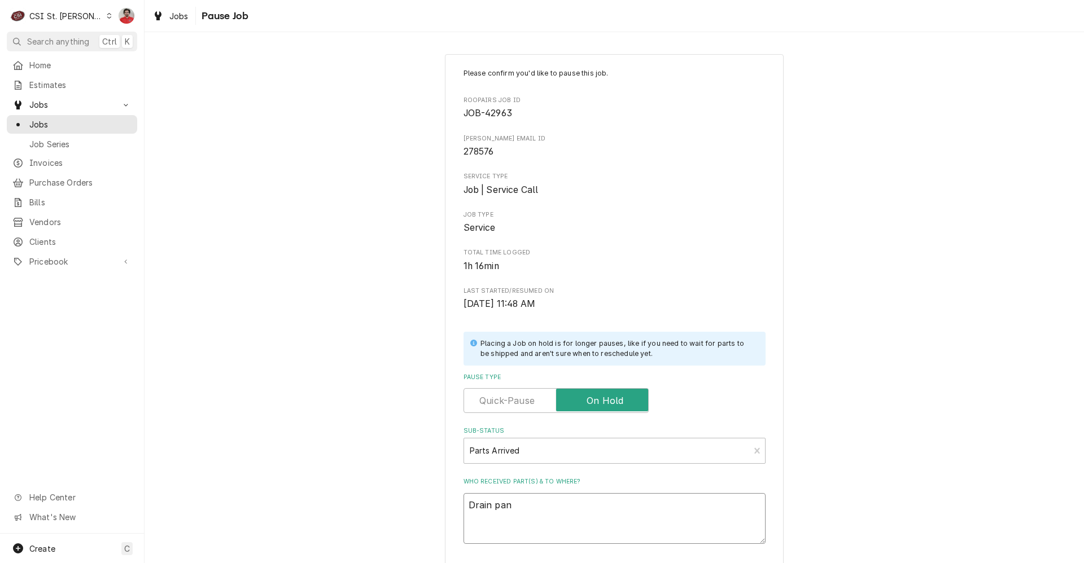
type textarea "Drain pan"
type textarea "x"
type textarea "Drain pan r"
type textarea "x"
type textarea "Drain pan re"
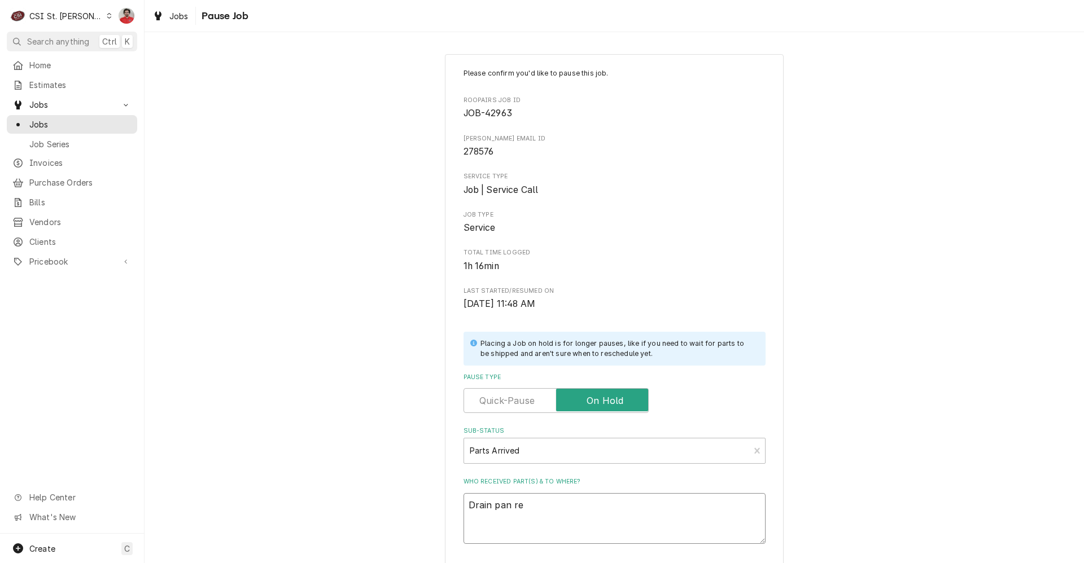
type textarea "x"
type textarea "Drain pan rec"
type textarea "x"
type textarea "Drain pan rece"
type textarea "x"
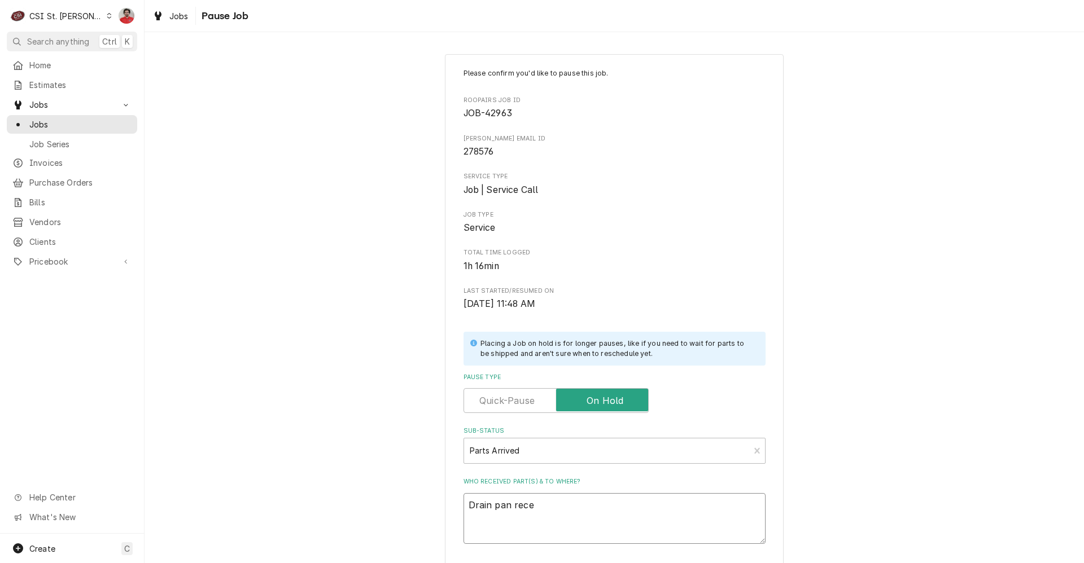
type textarea "Drain pan recei"
type textarea "x"
type textarea "Drain pan receiv"
type textarea "x"
type textarea "Drain pan receive"
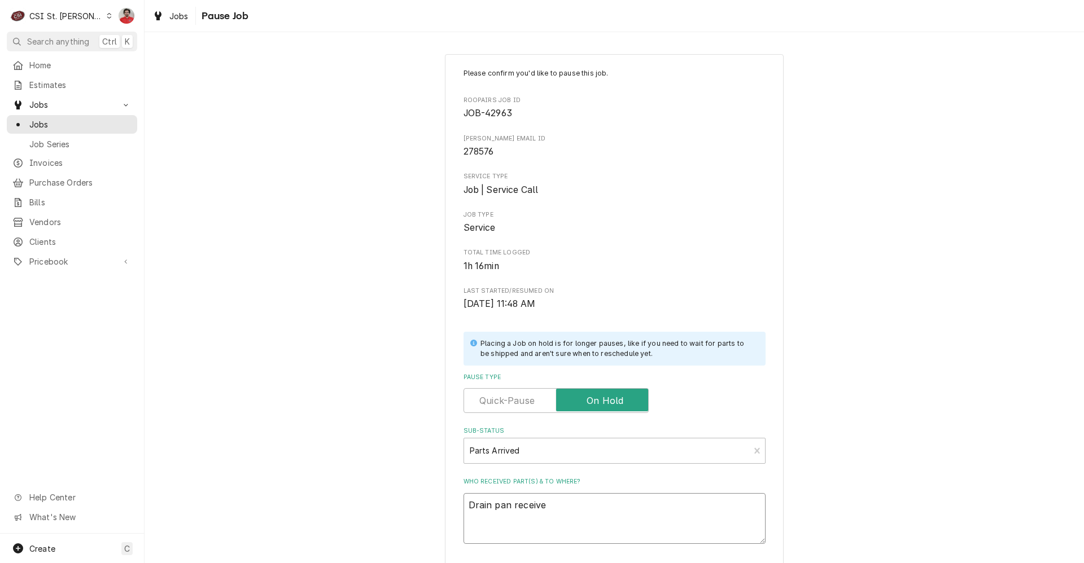
type textarea "x"
type textarea "Drain pan received"
type textarea "x"
type textarea "Drain pan received"
type textarea "x"
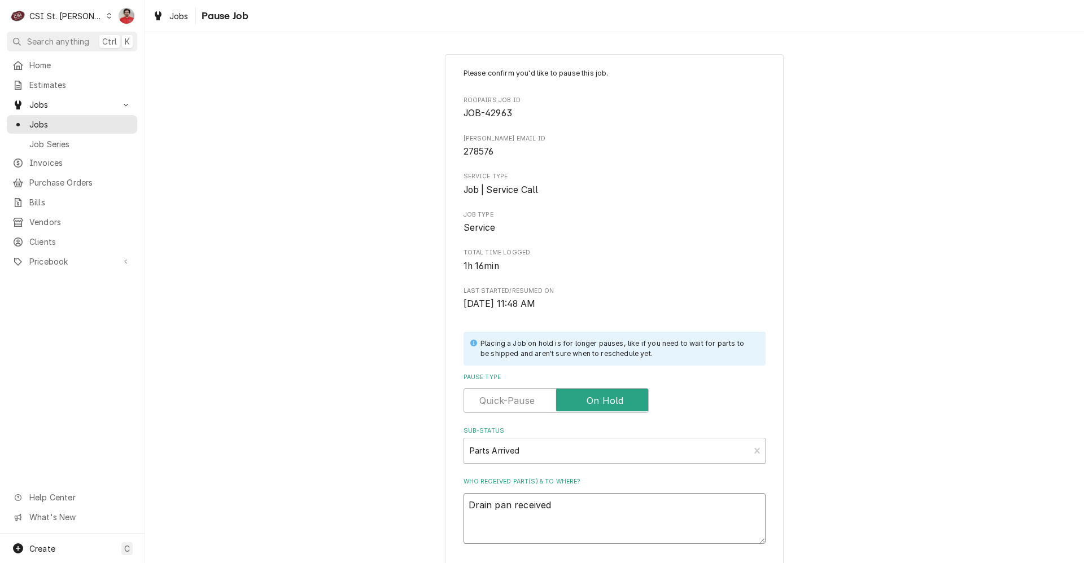
type textarea "Drain pan received t"
type textarea "x"
type textarea "Drain pan received to"
type textarea "x"
type textarea "Drain pan received to"
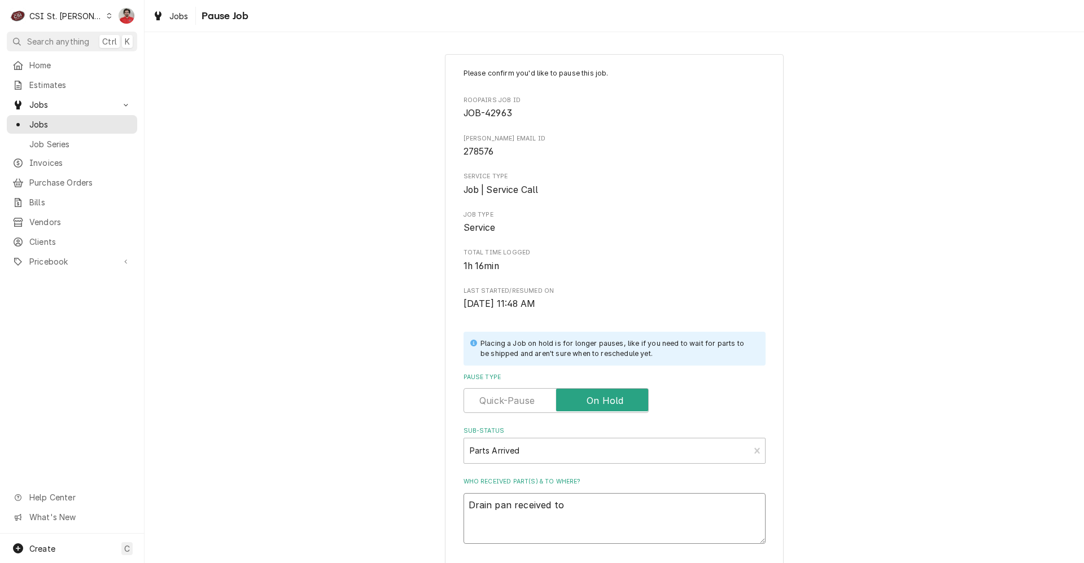
type textarea "x"
type textarea "Drain pan received to D"
type textarea "x"
type textarea "Drain pan received to Da"
type textarea "x"
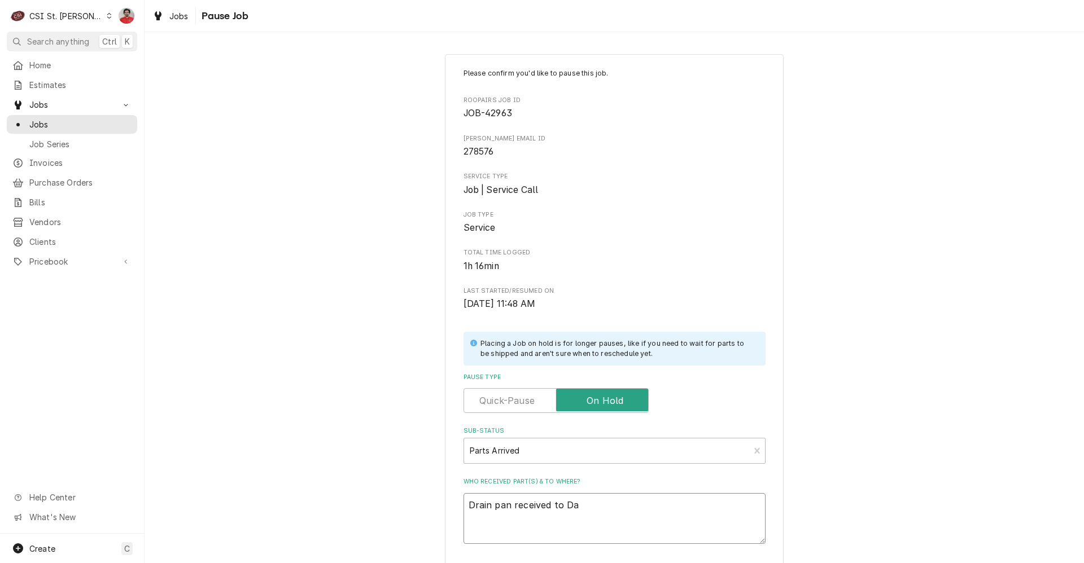
type textarea "Drain pan received to Dav"
type textarea "x"
type textarea "Drain pan received to Davi"
type textarea "x"
type textarea "Drain pan received to David"
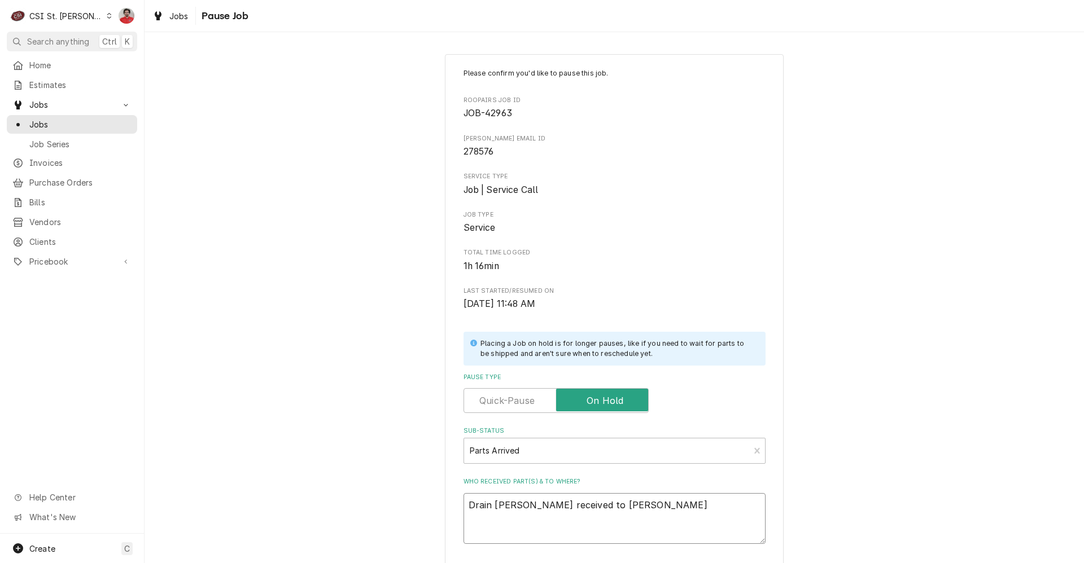
type textarea "x"
type textarea "Drain pan received to David"
type textarea "x"
type textarea "Drain pan received to David F"
type textarea "x"
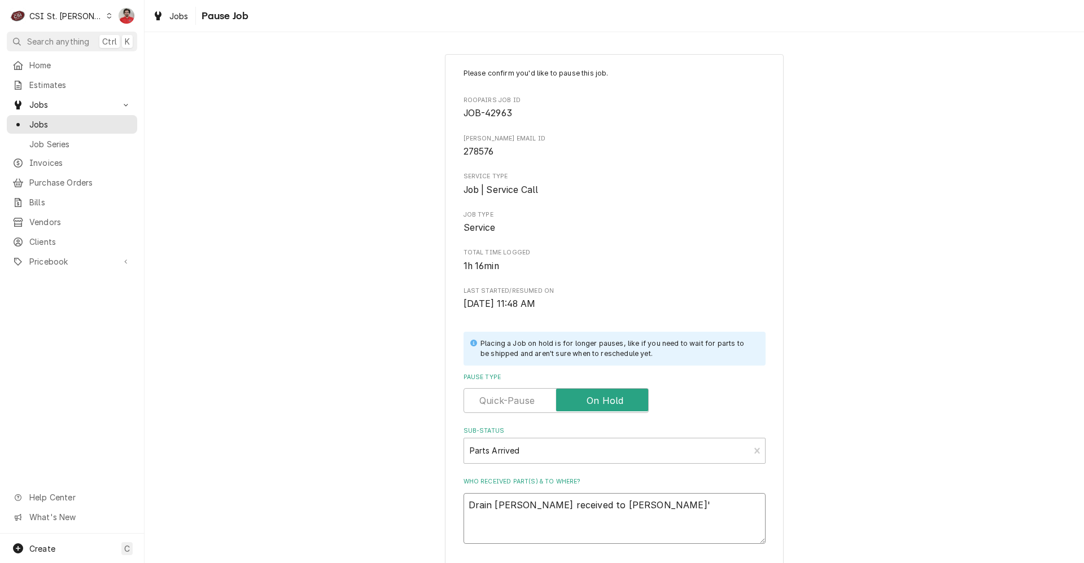
type textarea "Drain pan received to David F's"
type textarea "x"
type textarea "Drain pan received to David F's"
type textarea "x"
type textarea "Drain pan received to David F's s"
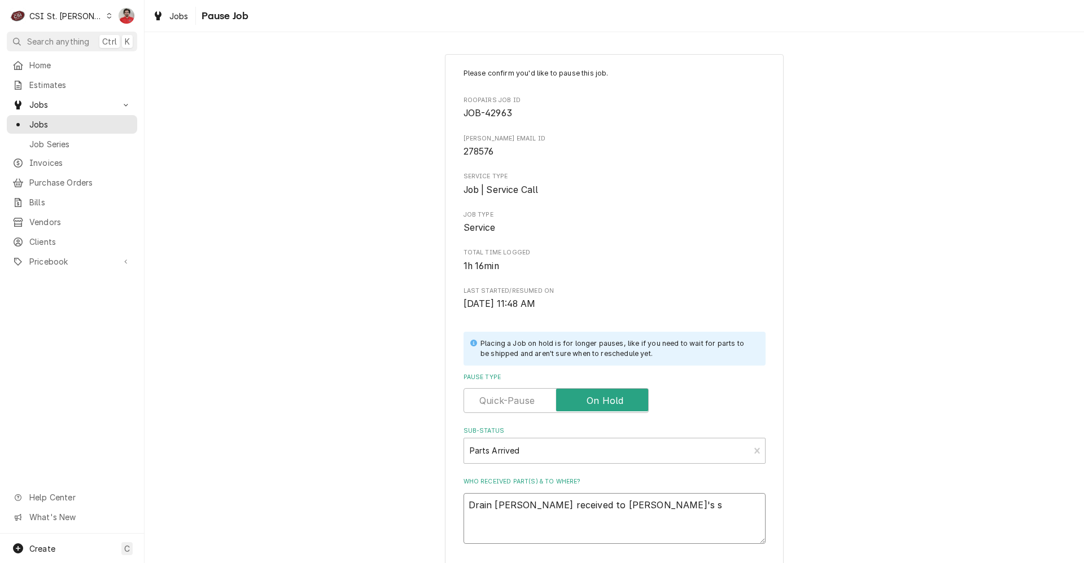
type textarea "x"
type textarea "Drain pan received to David F's sh"
type textarea "x"
type textarea "Drain pan received to David F's she"
type textarea "x"
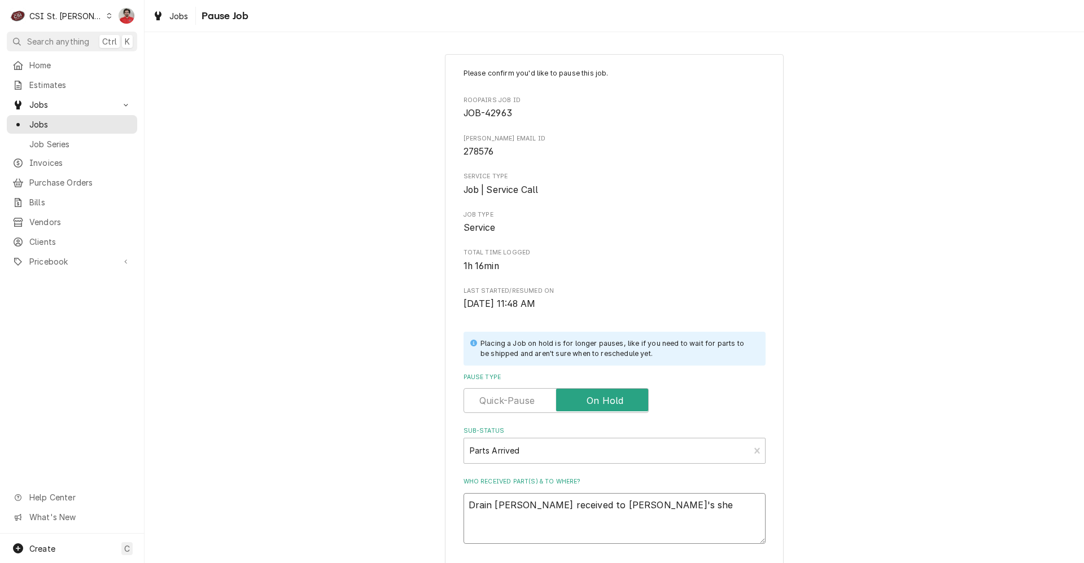
type textarea "Drain pan received to David F's shel"
type textarea "x"
type textarea "Drain pan received to David F's shelf"
type textarea "x"
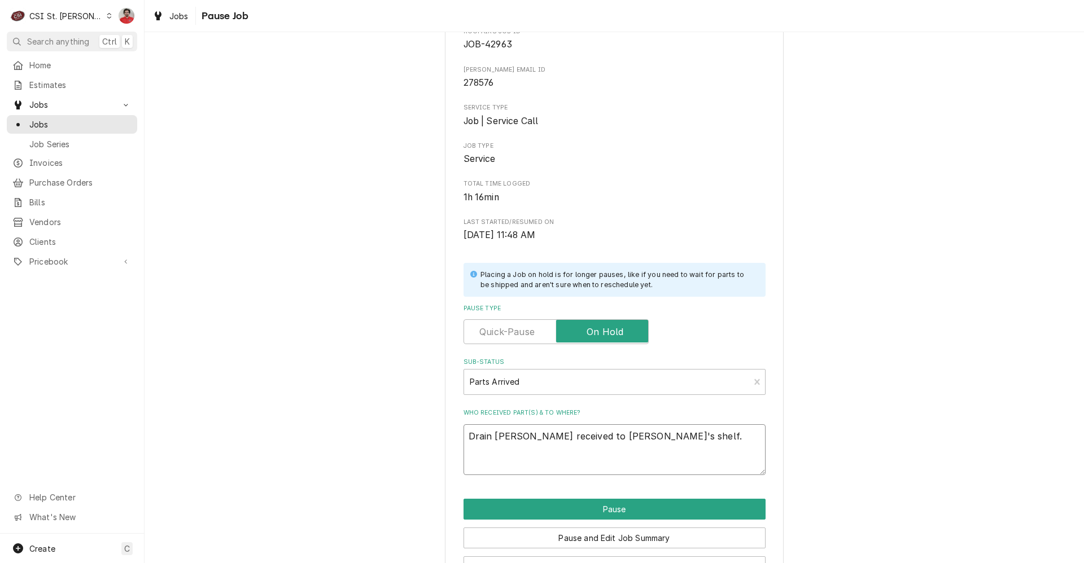
scroll to position [107, 0]
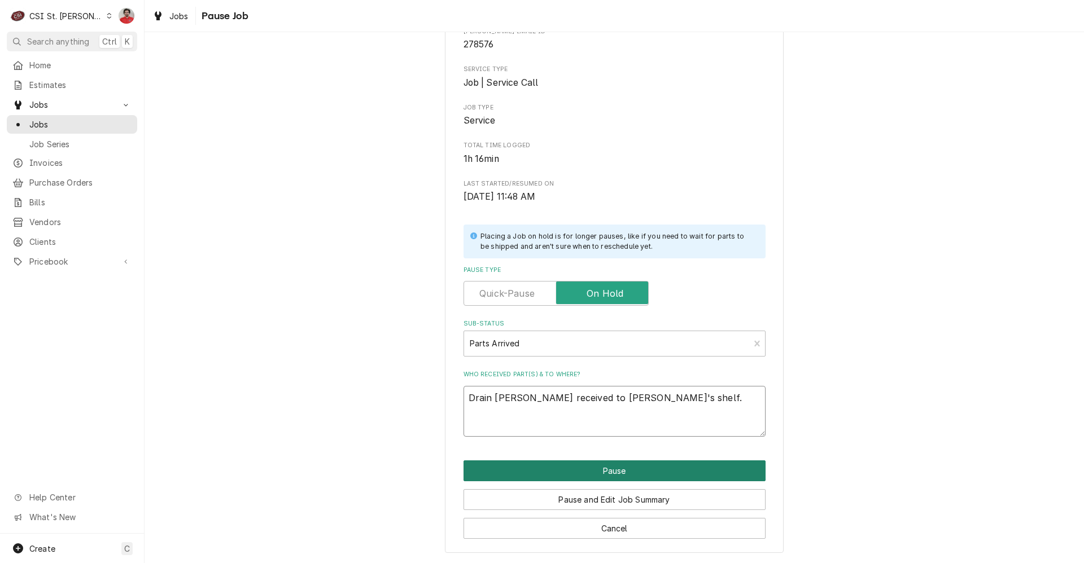
type textarea "Drain pan received to David F's shelf."
click at [591, 473] on button "Pause" at bounding box center [614, 471] width 302 height 21
type textarea "x"
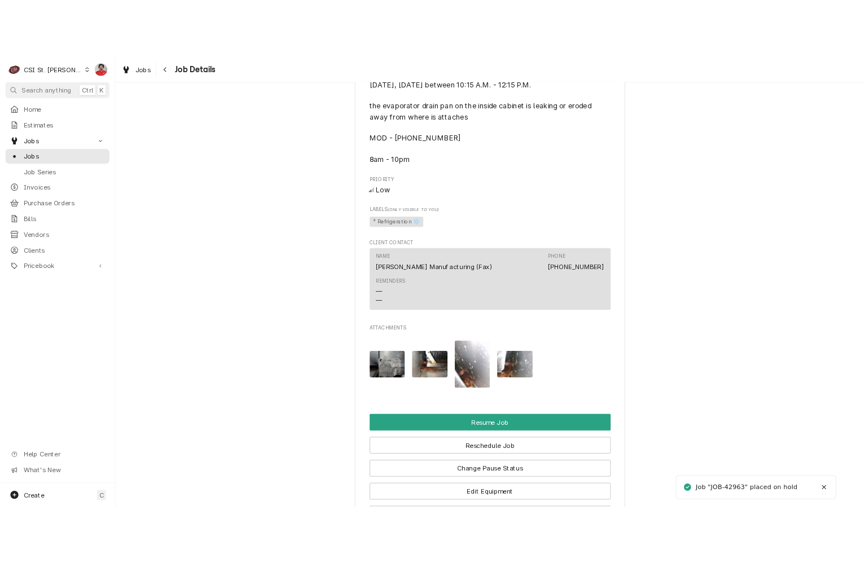
scroll to position [1445, 0]
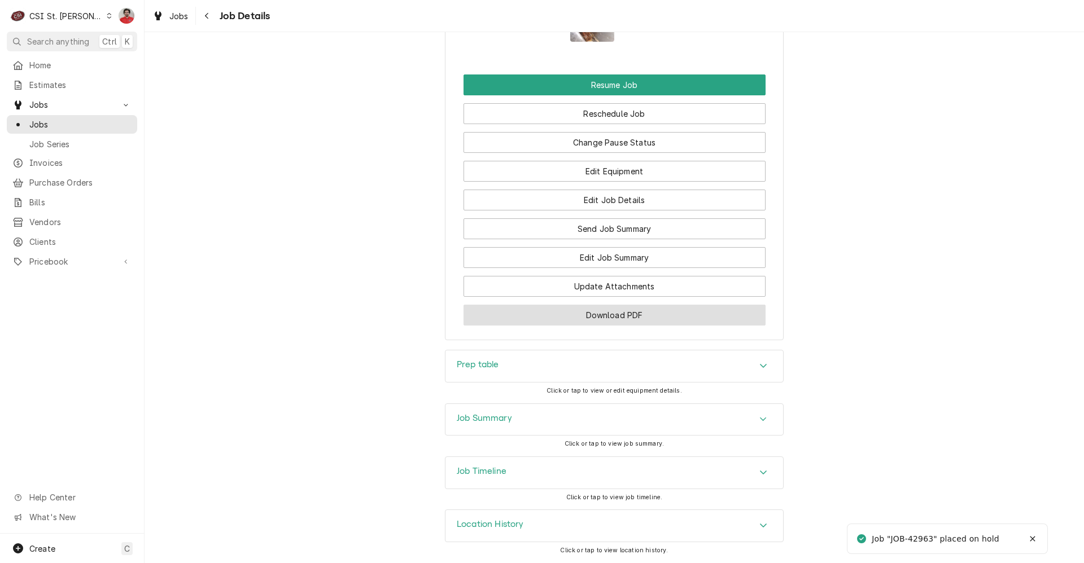
click at [615, 317] on button "Download PDF" at bounding box center [614, 315] width 302 height 21
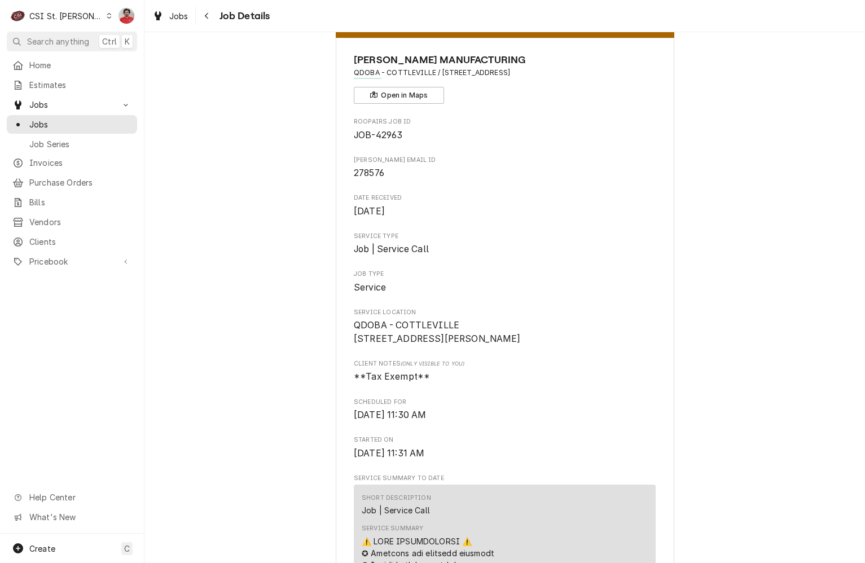
scroll to position [0, 0]
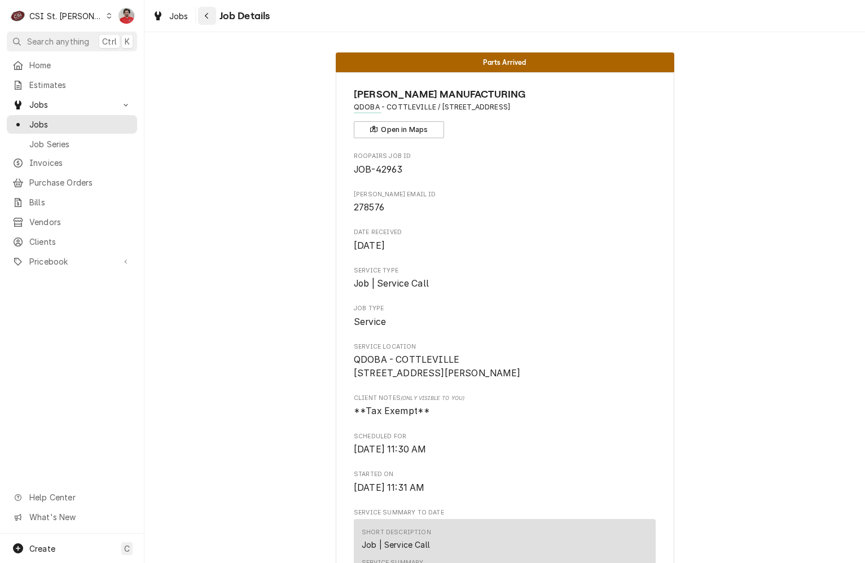
click at [202, 15] on div "Navigate back" at bounding box center [206, 15] width 11 height 11
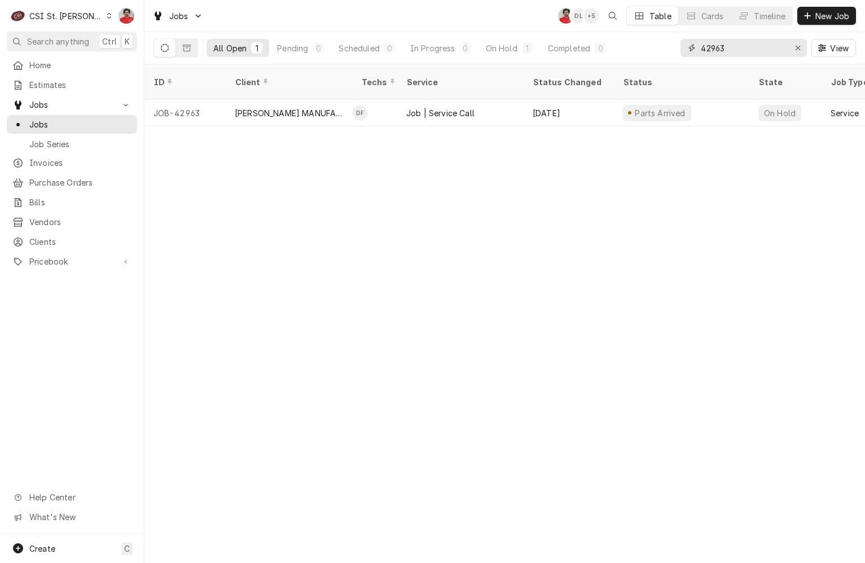
click at [748, 51] on input "42963" at bounding box center [743, 48] width 85 height 18
click at [757, 48] on input "42963" at bounding box center [743, 48] width 85 height 18
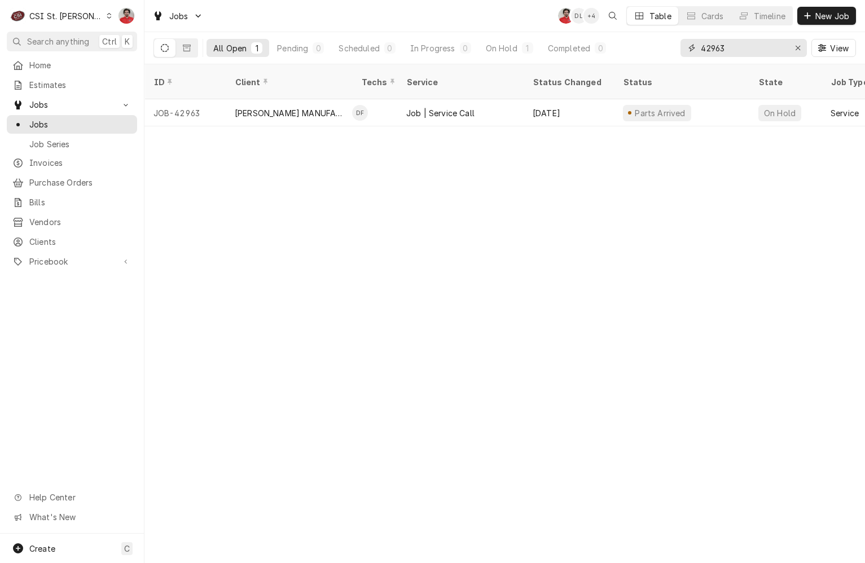
click at [756, 48] on input "42963" at bounding box center [743, 48] width 85 height 18
type input "401431"
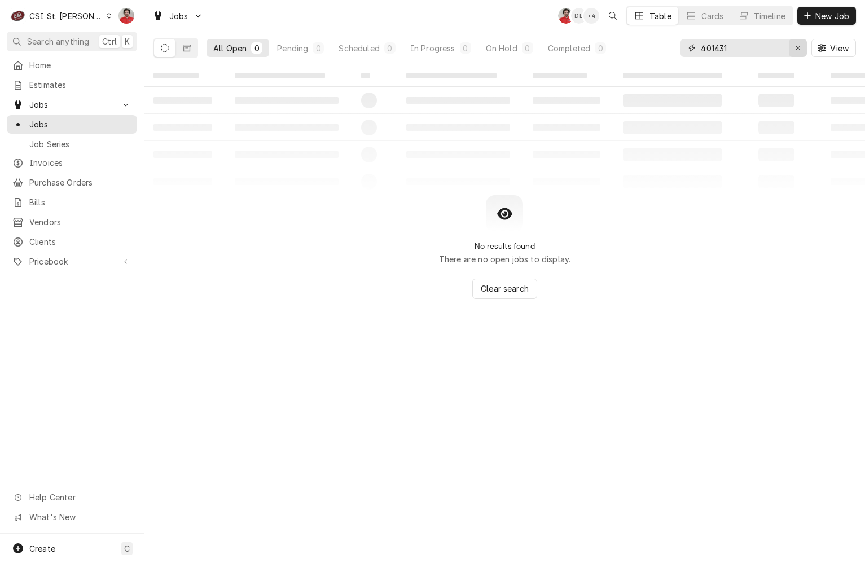
click at [802, 48] on div "Erase input" at bounding box center [797, 47] width 11 height 11
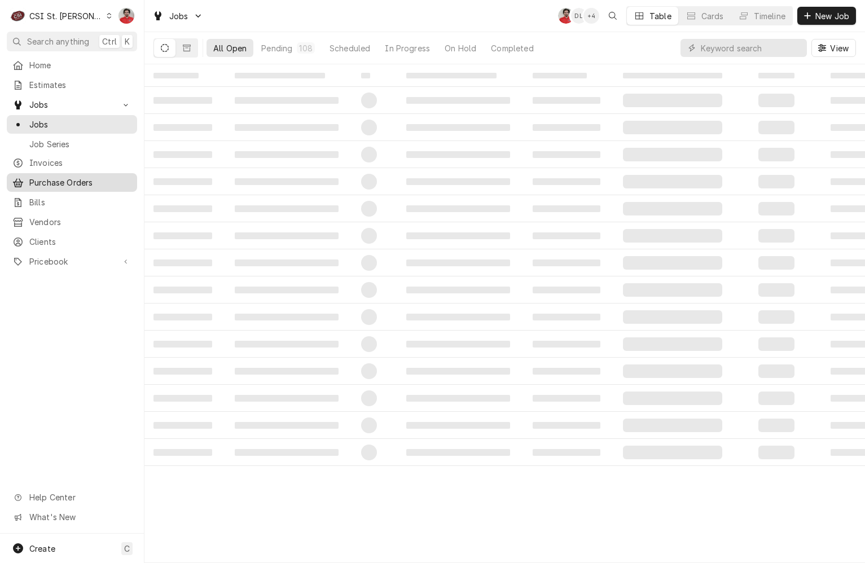
click at [70, 181] on span "Purchase Orders" at bounding box center [80, 183] width 102 height 12
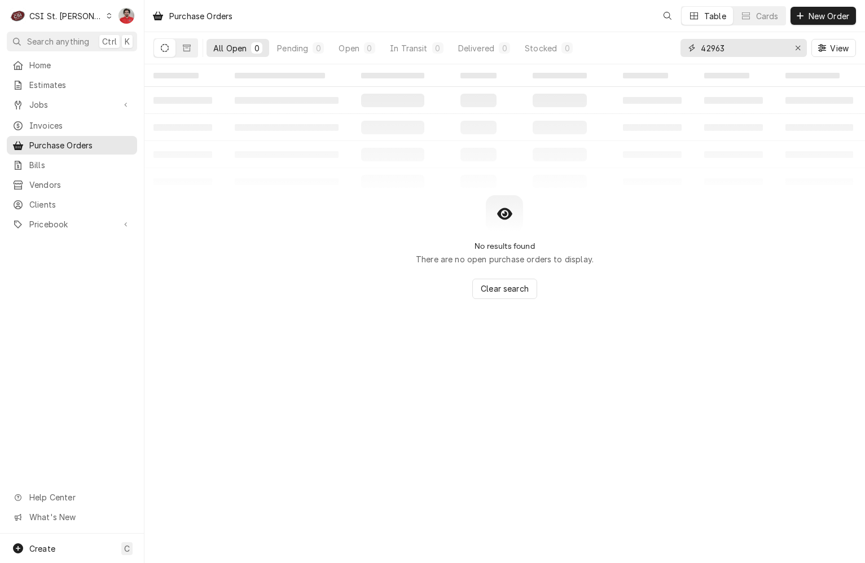
click at [734, 46] on input "42963" at bounding box center [743, 48] width 85 height 18
type input "4"
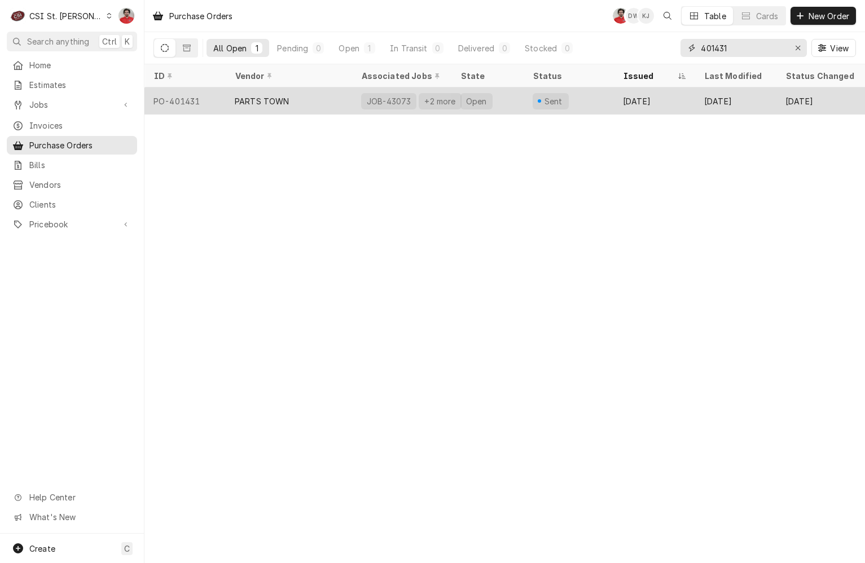
type input "401431"
click at [604, 99] on div "Sent" at bounding box center [569, 100] width 90 height 27
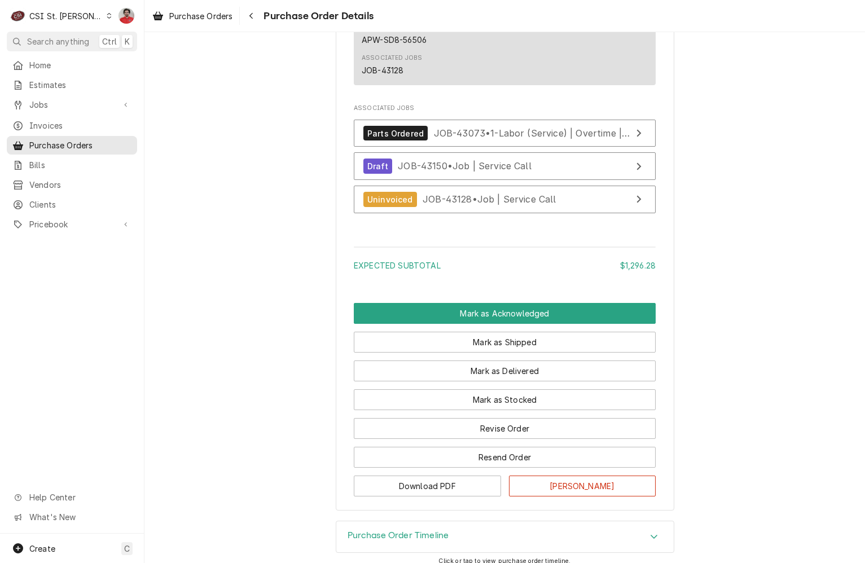
scroll to position [2230, 0]
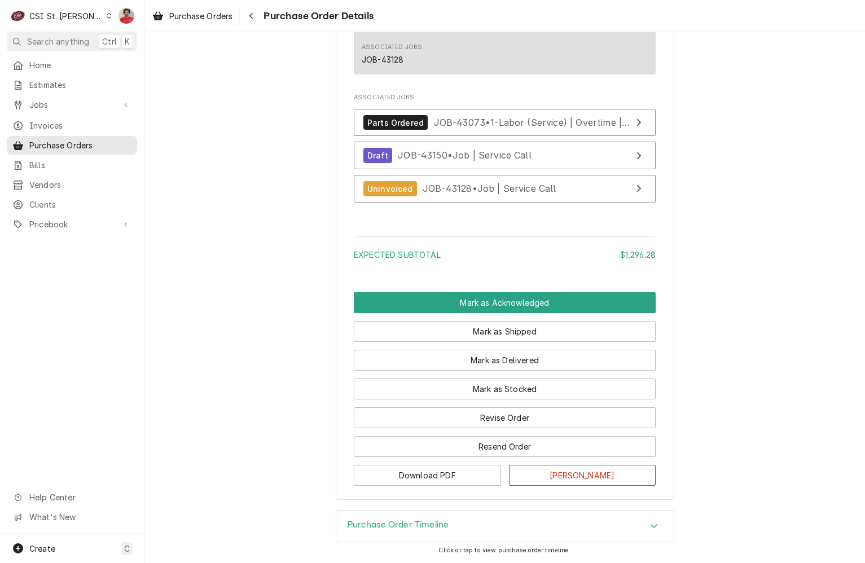
click at [423, 480] on button "Download PDF" at bounding box center [427, 475] width 147 height 21
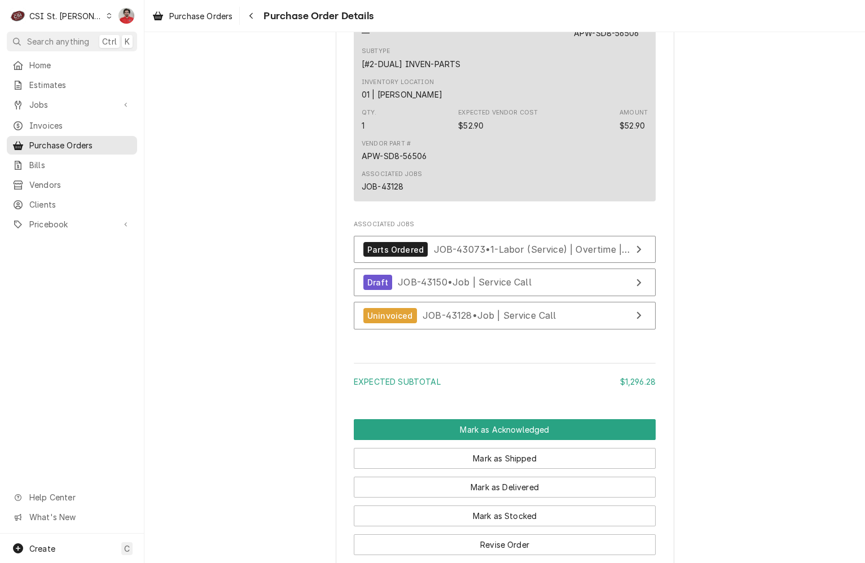
scroll to position [2173, 0]
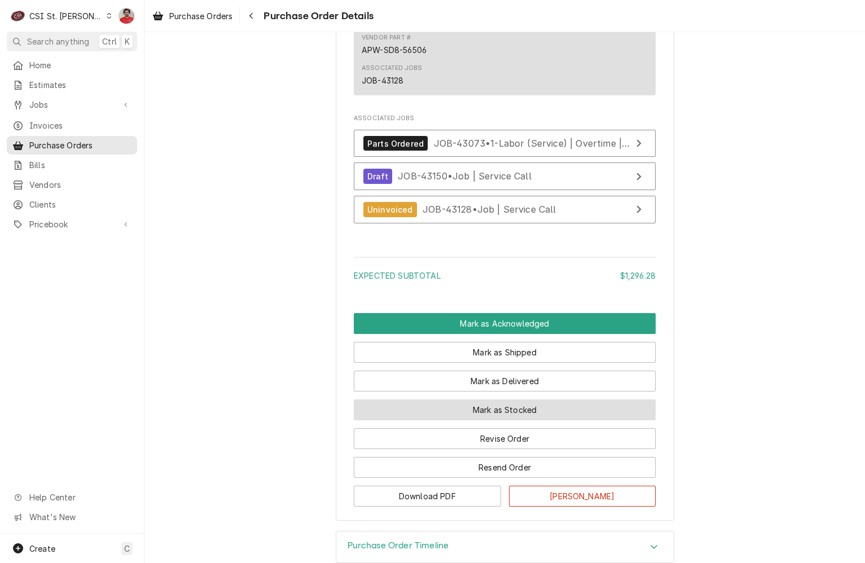
click at [486, 420] on button "Mark as Stocked" at bounding box center [505, 410] width 302 height 21
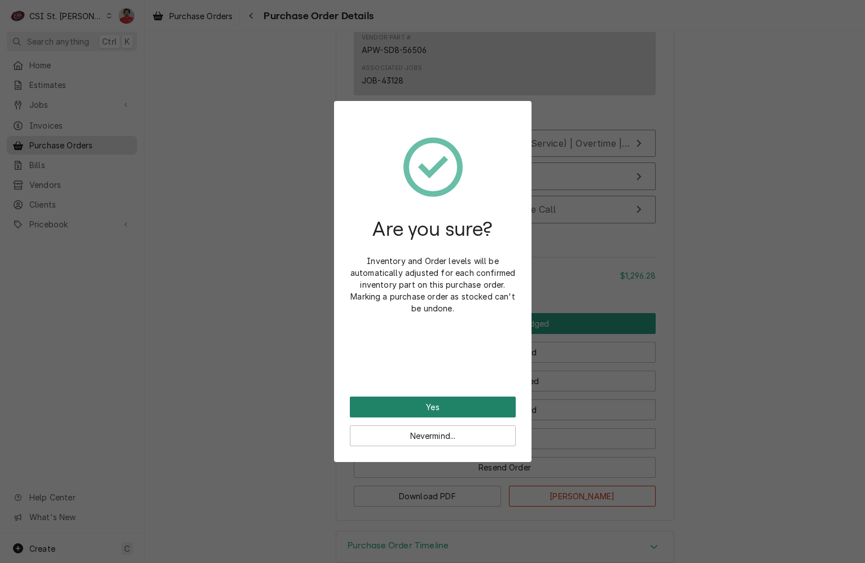
click at [469, 401] on button "Yes" at bounding box center [433, 407] width 166 height 21
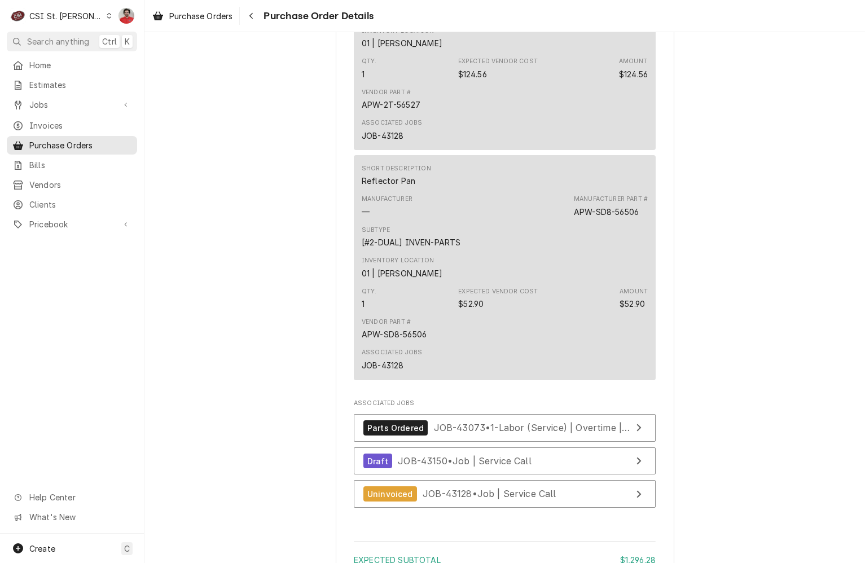
scroll to position [2286, 0]
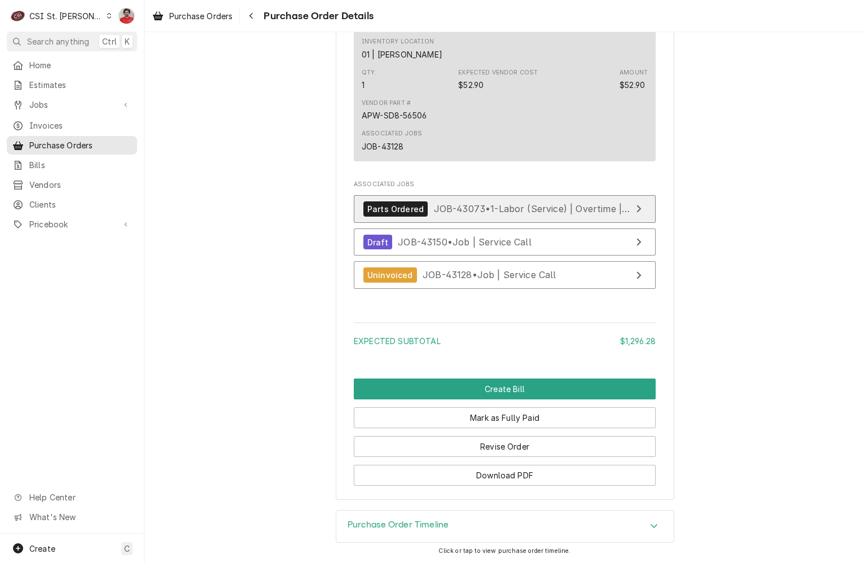
click at [488, 209] on span "JOB-43073 • 1-Labor (Service) | Overtime | Incurred" at bounding box center [549, 208] width 231 height 11
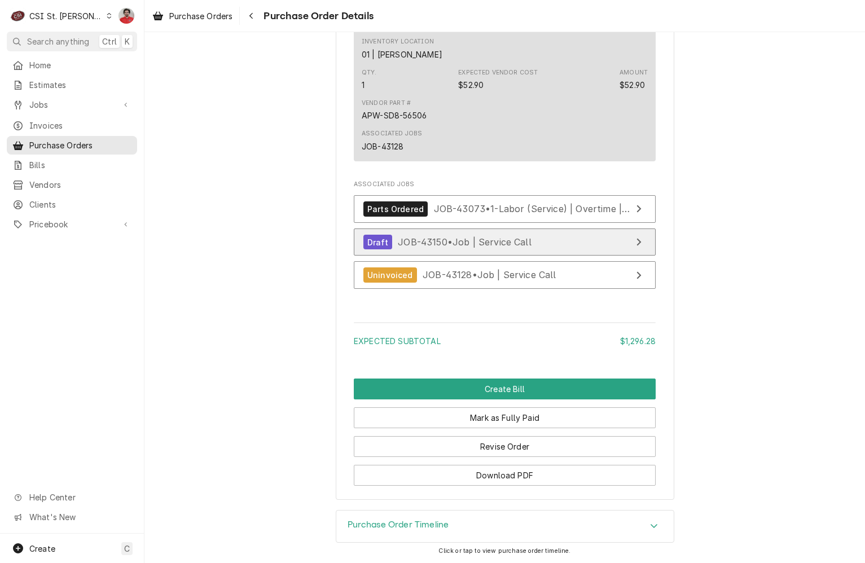
click at [483, 243] on span "JOB-43150 • Job | Service Call" at bounding box center [465, 241] width 134 height 11
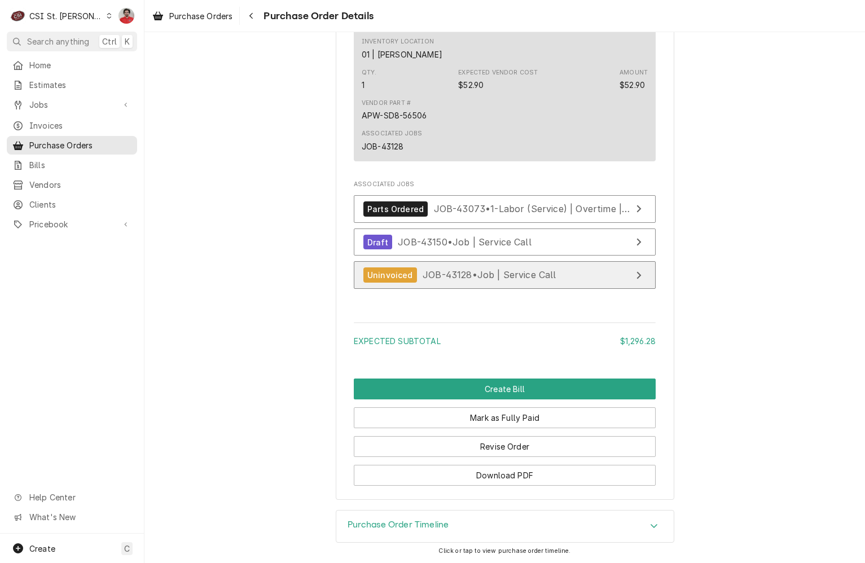
click at [483, 270] on span "JOB-43128 • Job | Service Call" at bounding box center [490, 274] width 134 height 11
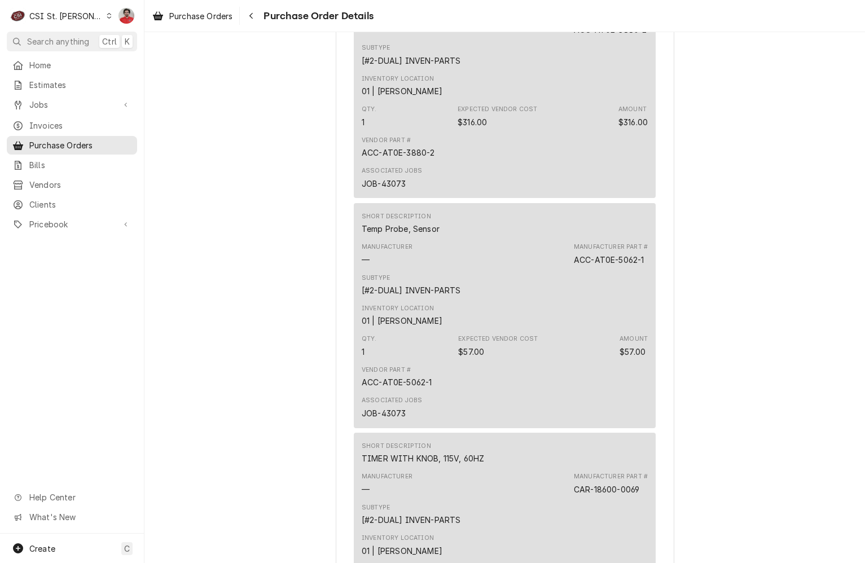
scroll to position [650, 0]
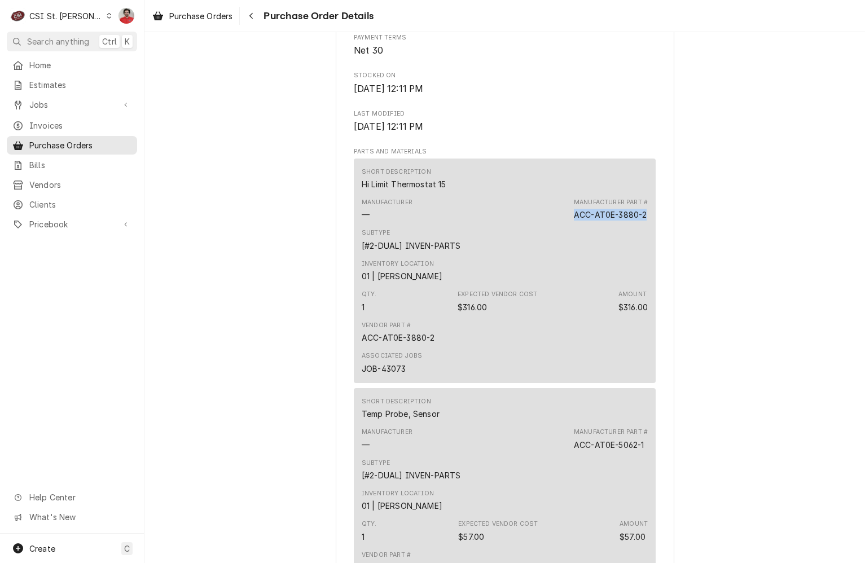
drag, startPoint x: 638, startPoint y: 251, endPoint x: 560, endPoint y: 251, distance: 77.9
click at [560, 225] on div "Manufacturer — Manufacturer Part # ACC-AT0E-3880-2" at bounding box center [505, 209] width 286 height 30
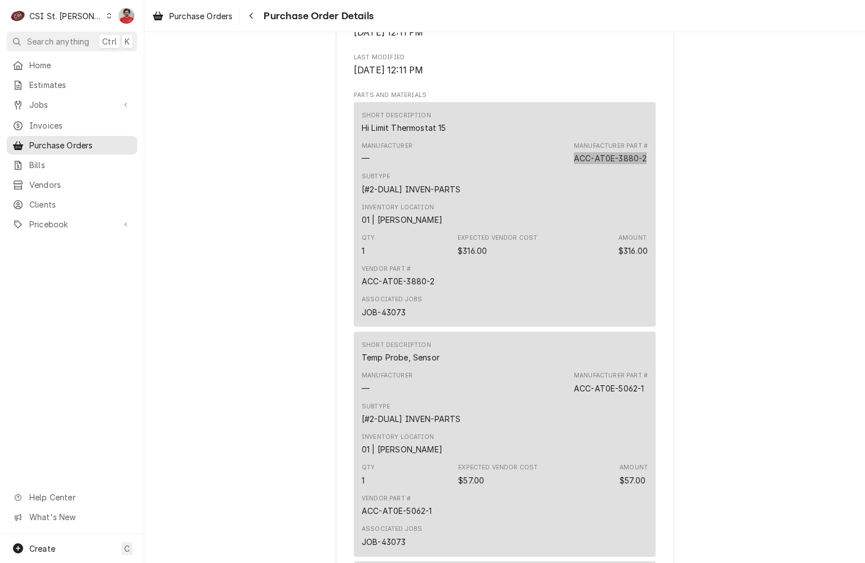
scroll to position [819, 0]
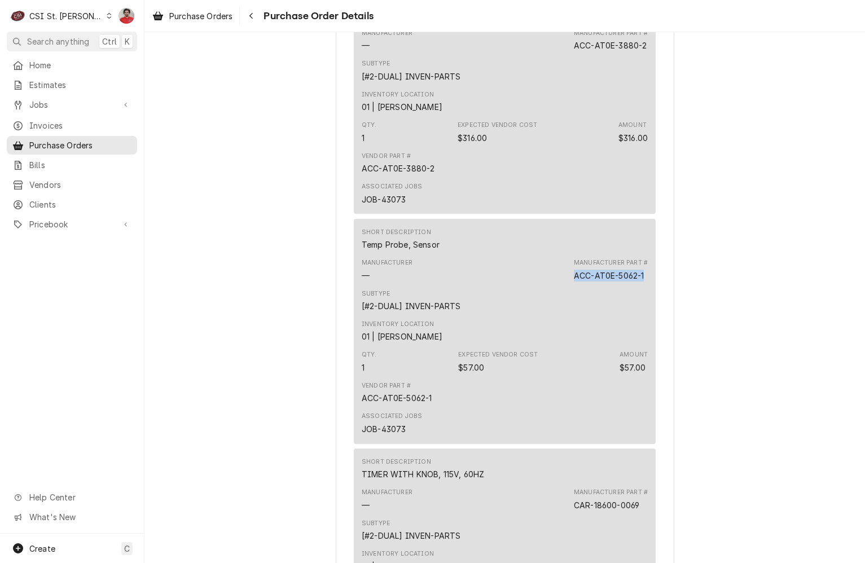
drag, startPoint x: 641, startPoint y: 315, endPoint x: 565, endPoint y: 306, distance: 76.1
click at [565, 285] on div "Manufacturer — Manufacturer Part # ACC-AT0E-5062-1" at bounding box center [505, 270] width 286 height 30
copy div "ACC-AT0E-5062-1"
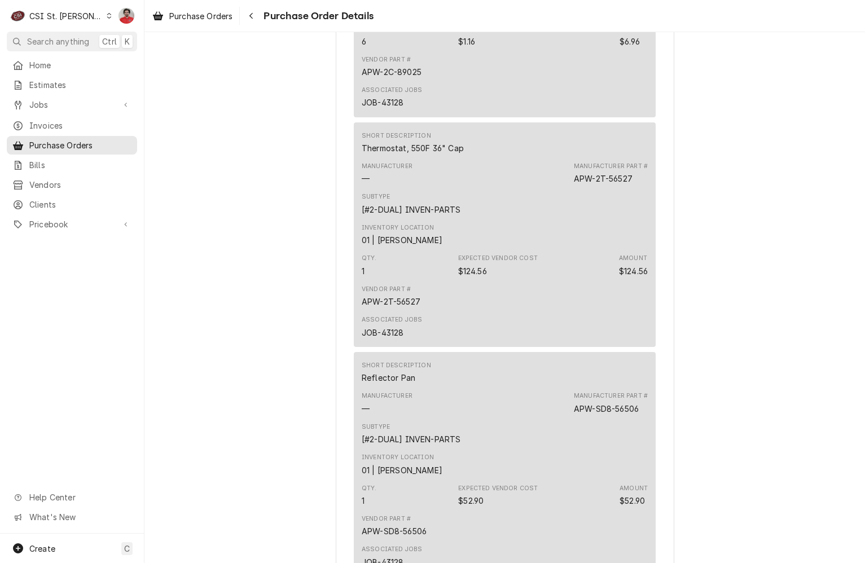
scroll to position [2286, 0]
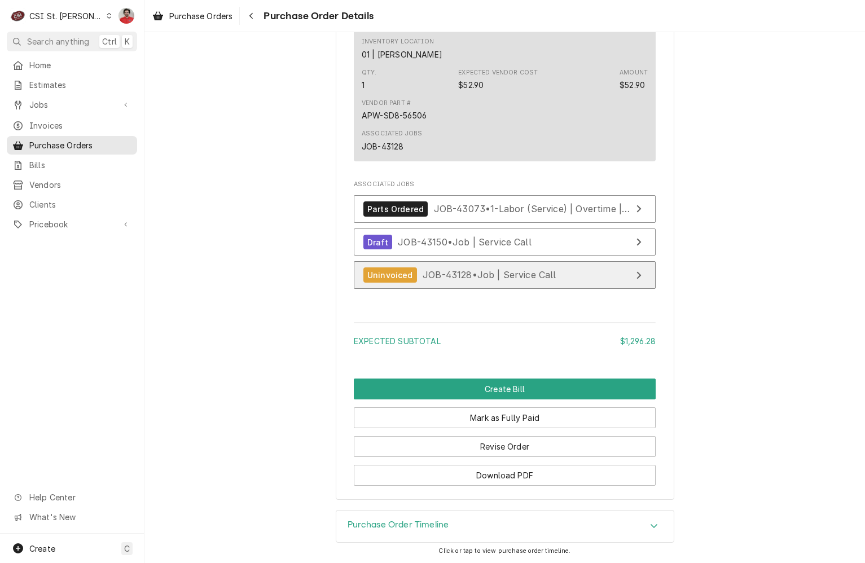
click at [506, 274] on span "JOB-43128 • Job | Service Call" at bounding box center [490, 274] width 134 height 11
click at [258, 17] on button "Navigate back" at bounding box center [251, 16] width 18 height 18
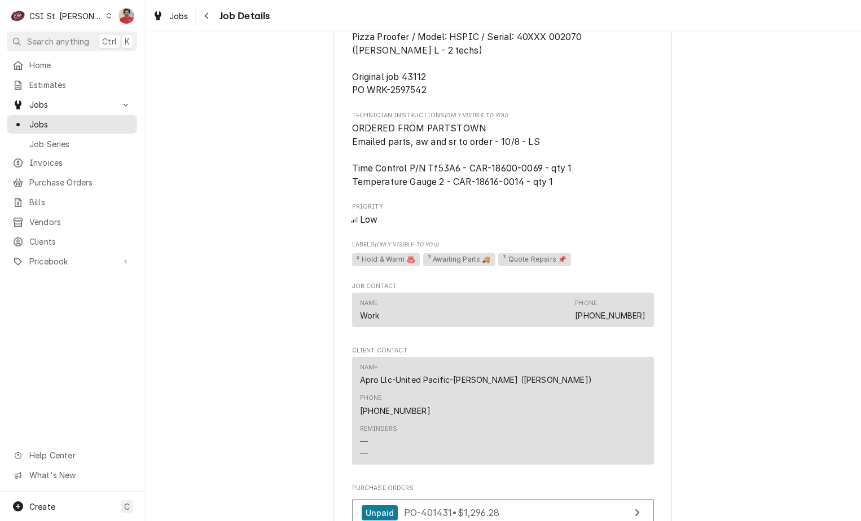
scroll to position [936, 0]
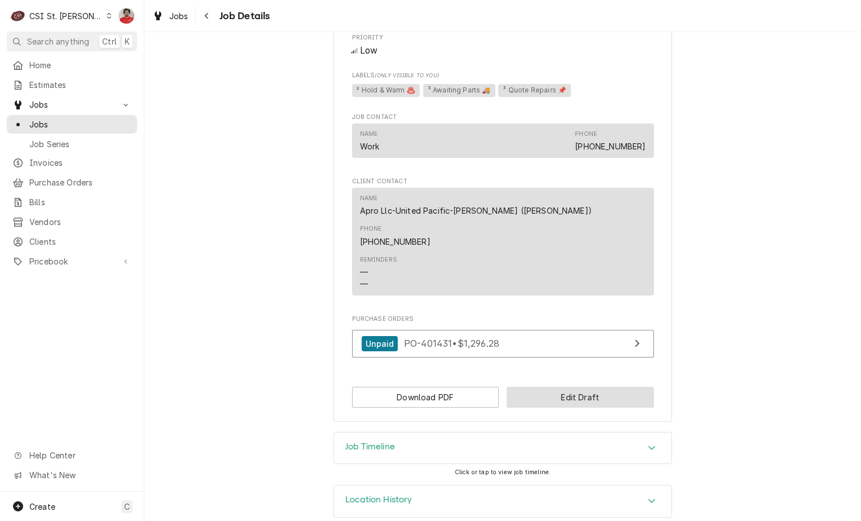
click at [577, 388] on button "Edit Draft" at bounding box center [580, 397] width 147 height 21
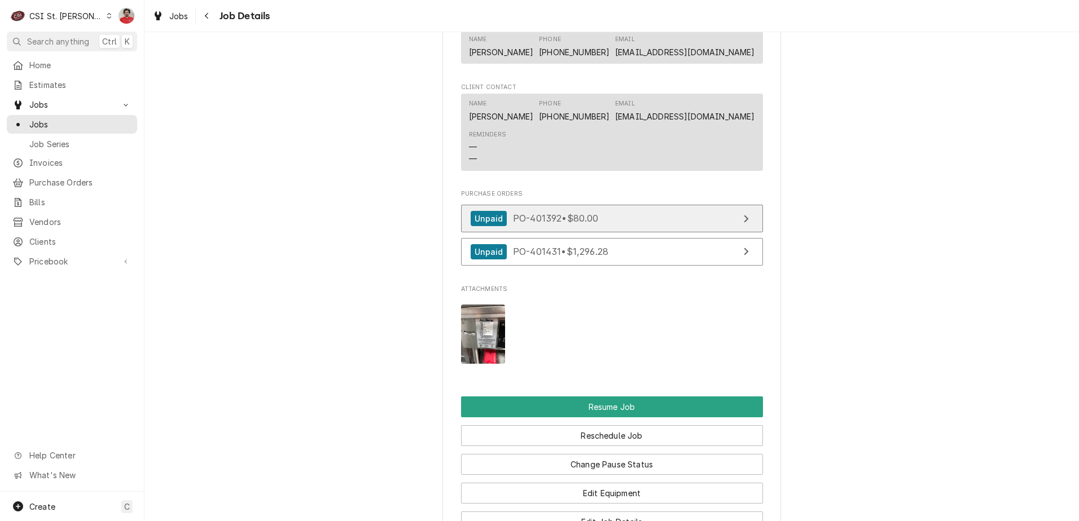
scroll to position [1778, 0]
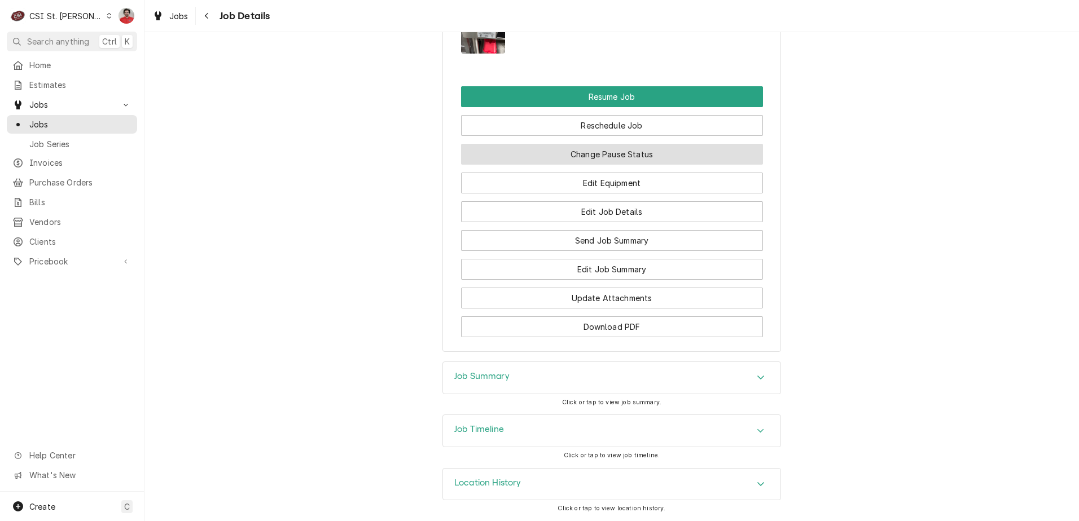
click at [656, 155] on button "Change Pause Status" at bounding box center [612, 154] width 302 height 21
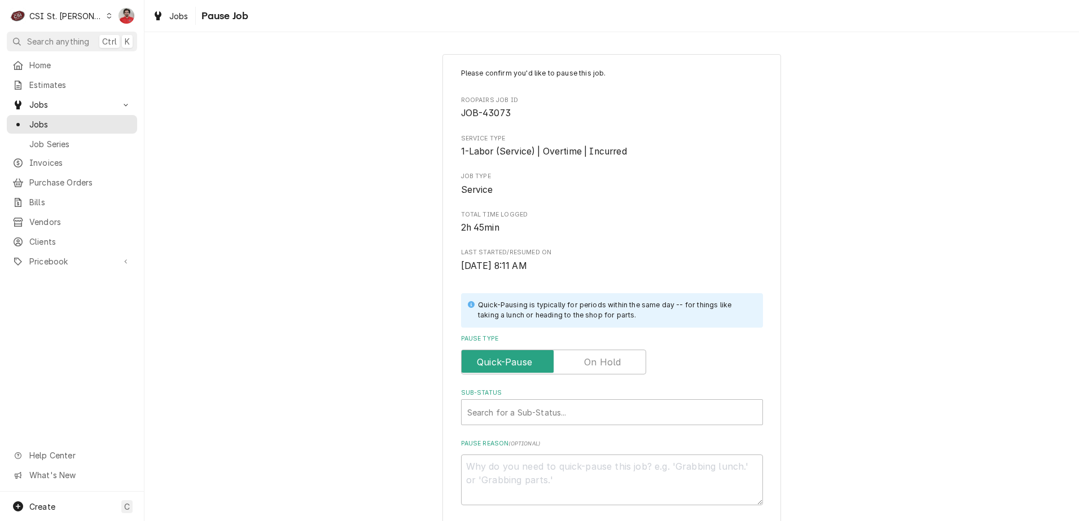
click at [607, 359] on label "Pause Type" at bounding box center [553, 362] width 185 height 25
click at [607, 359] on input "Pause Type" at bounding box center [553, 362] width 175 height 25
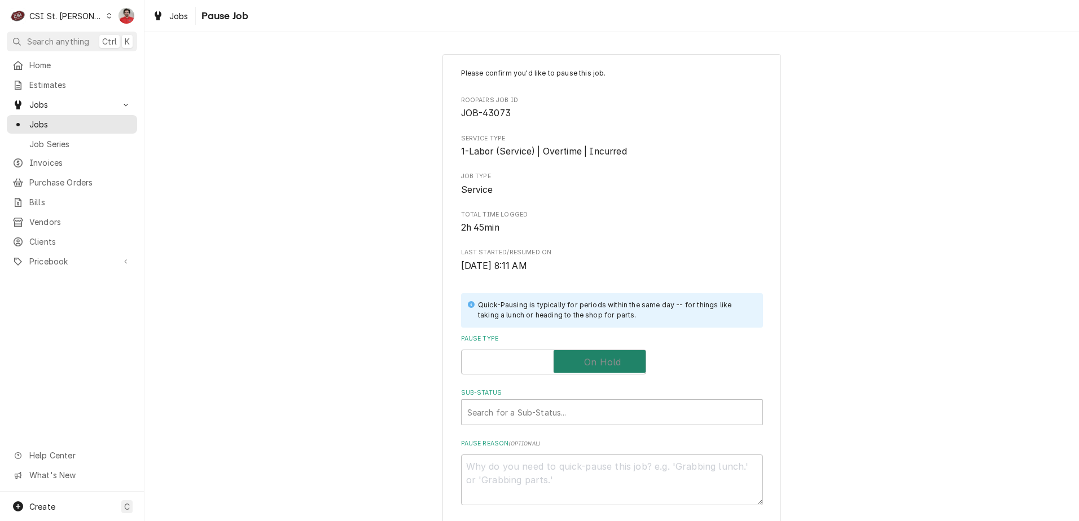
checkbox input "true"
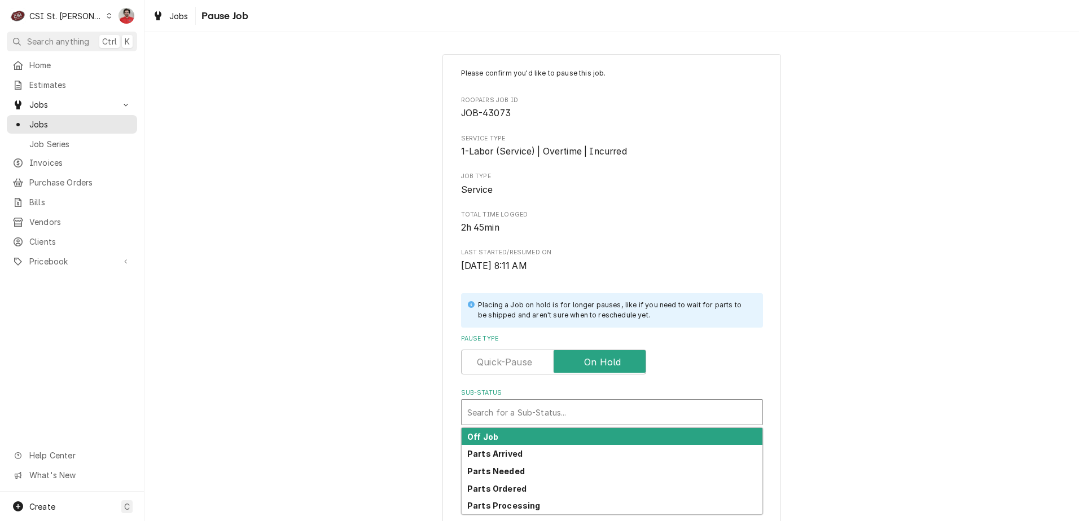
click at [600, 411] on div "Sub-Status" at bounding box center [612, 412] width 290 height 20
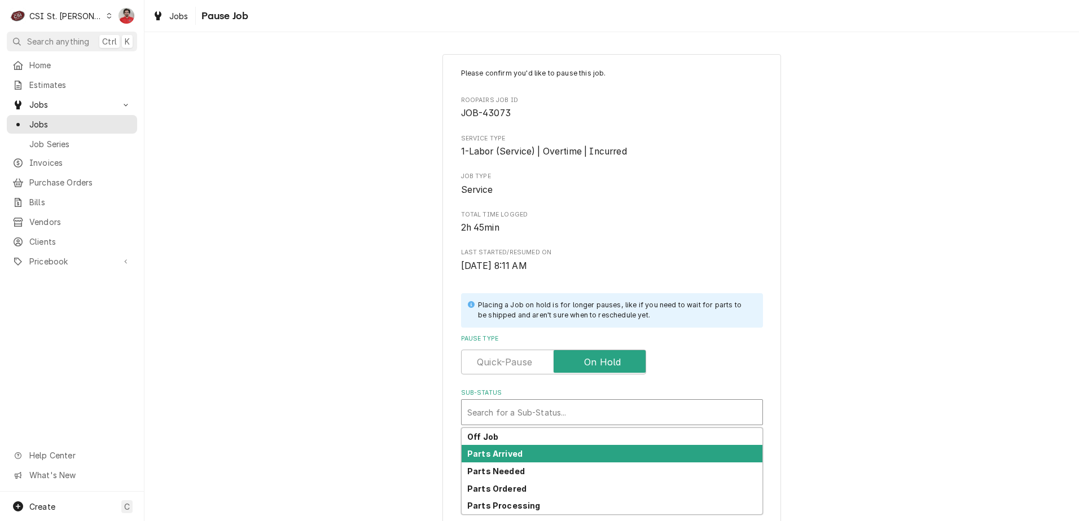
click at [587, 451] on div "Parts Arrived" at bounding box center [612, 453] width 301 height 17
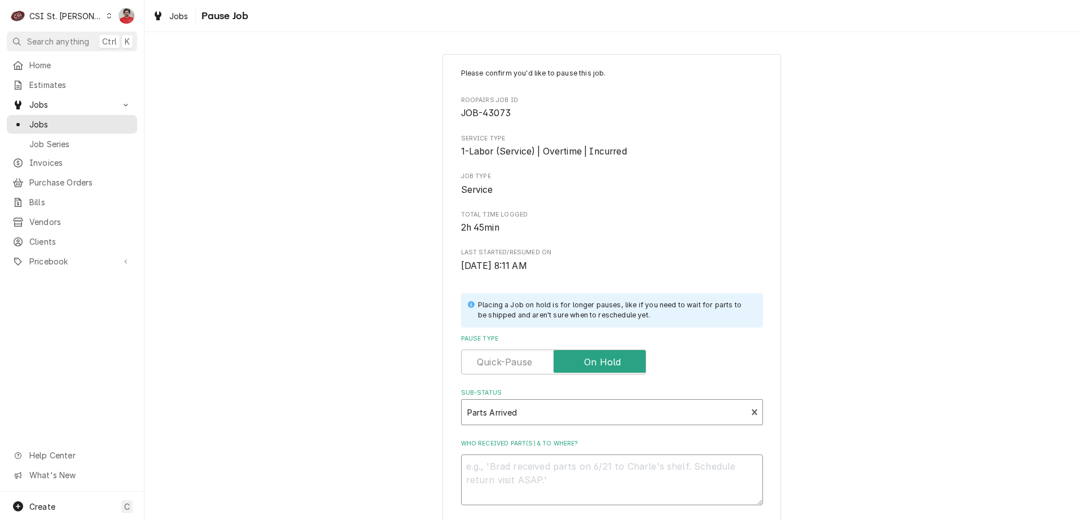
click at [582, 472] on textarea "Who received part(s) & to where?" at bounding box center [612, 480] width 302 height 51
type textarea "x"
type textarea "R"
type textarea "x"
type textarea "Re"
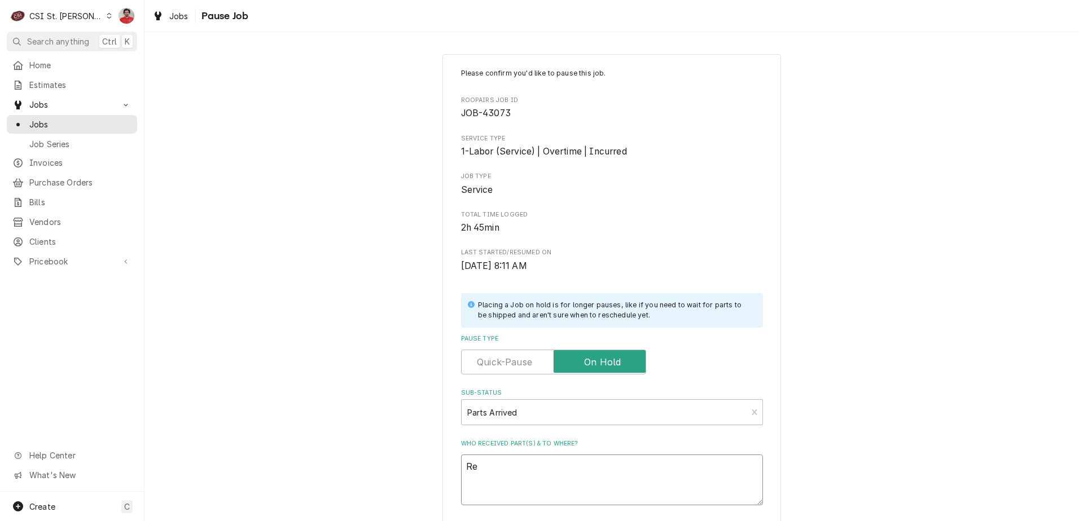
type textarea "x"
type textarea "R"
type textarea "x"
type textarea "O"
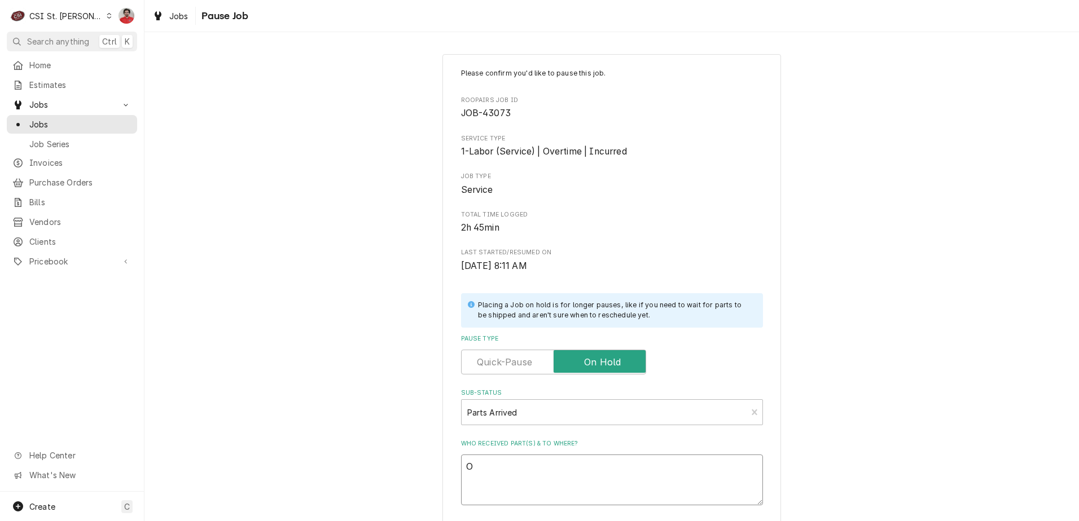
type textarea "x"
type textarea "R"
type textarea "x"
type textarea "Re"
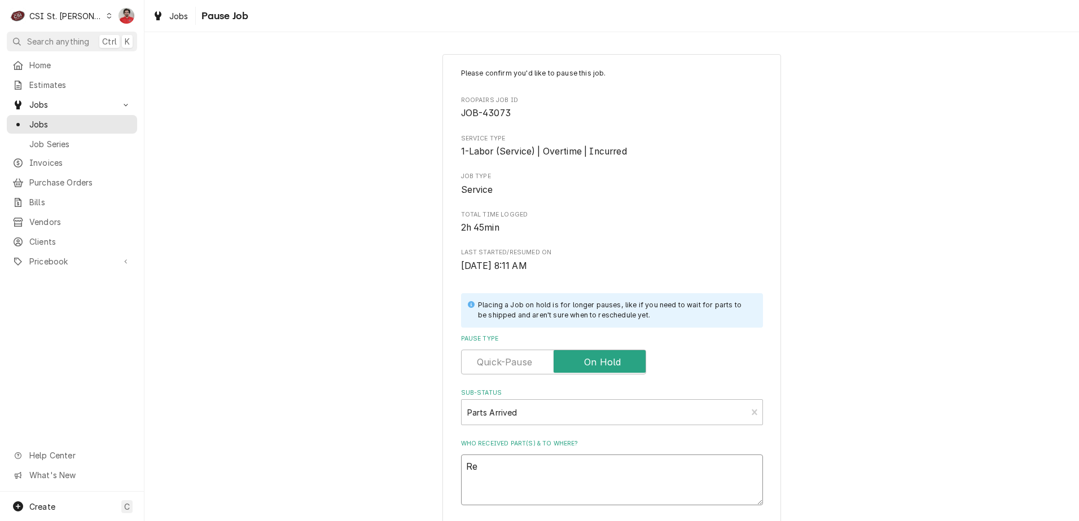
type textarea "x"
type textarea "Rec"
type textarea "x"
type textarea "Rec"
click at [651, 481] on textarea "Rec" at bounding box center [612, 480] width 302 height 51
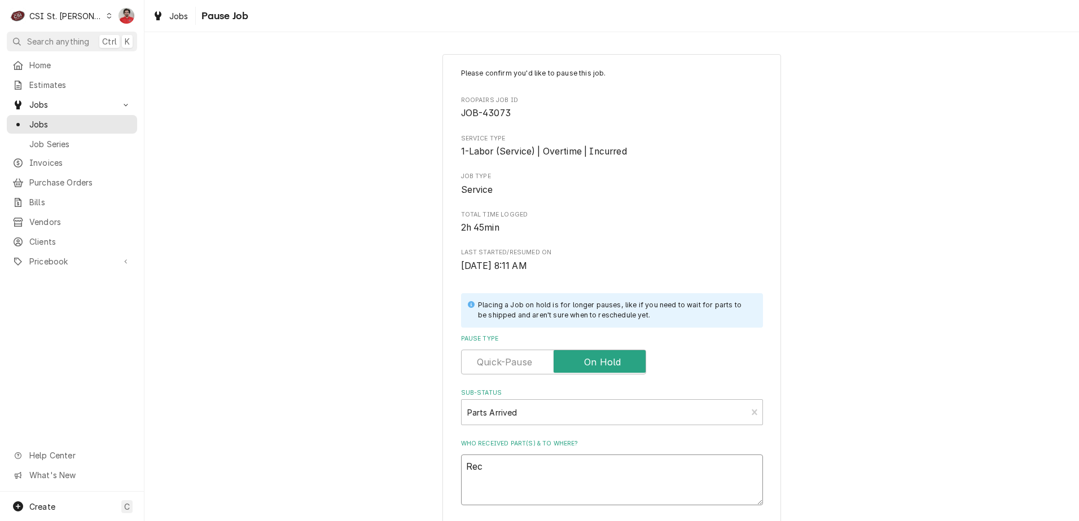
paste textarea "ACC-AT0E-3880-2"
type textarea "x"
type textarea "Rec ACC-AT0E-3880-2"
type textarea "x"
type textarea "Rec ACC-AT0E-3880-2"
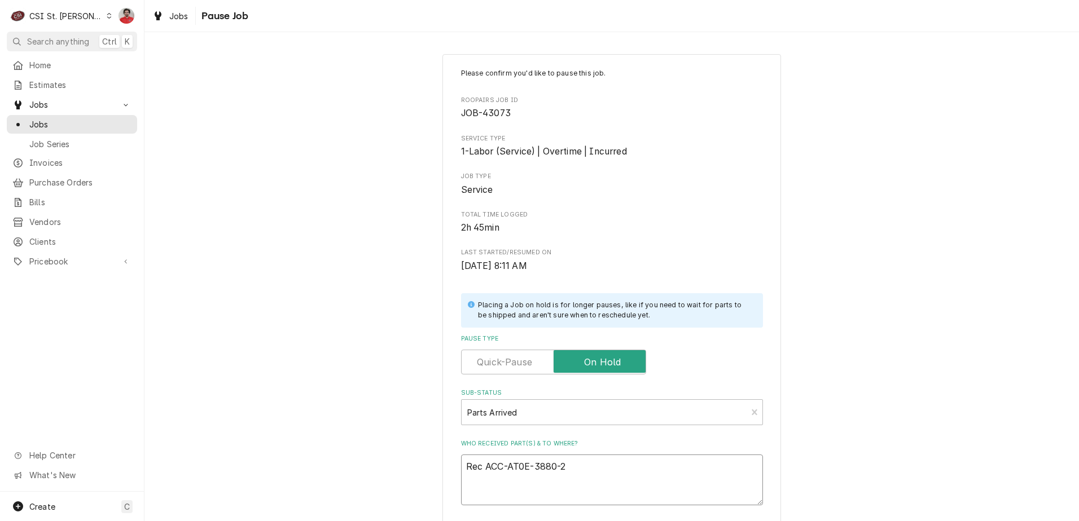
type textarea "x"
type textarea "Rec ACC-AT0E-3880-2 a"
type textarea "x"
type textarea "Rec ACC-AT0E-3880-2 an"
type textarea "x"
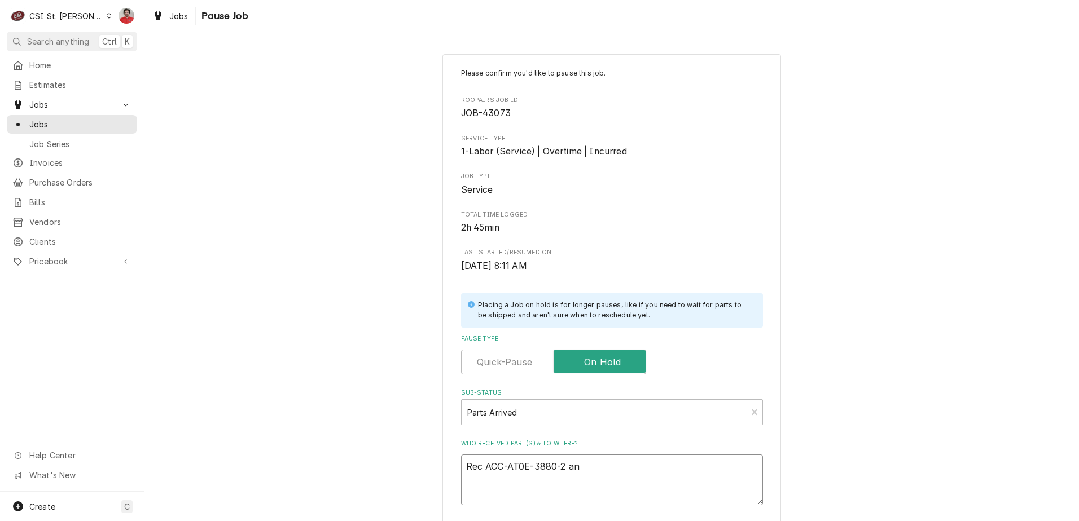
type textarea "Rec ACC-AT0E-3880-2 and"
type textarea "x"
type textarea "Rec ACC-AT0E-3880-2 and"
click at [641, 488] on textarea "Rec ACC-AT0E-3880-2 and" at bounding box center [612, 480] width 302 height 51
paste textarea "ACC-AT0E-5062-1"
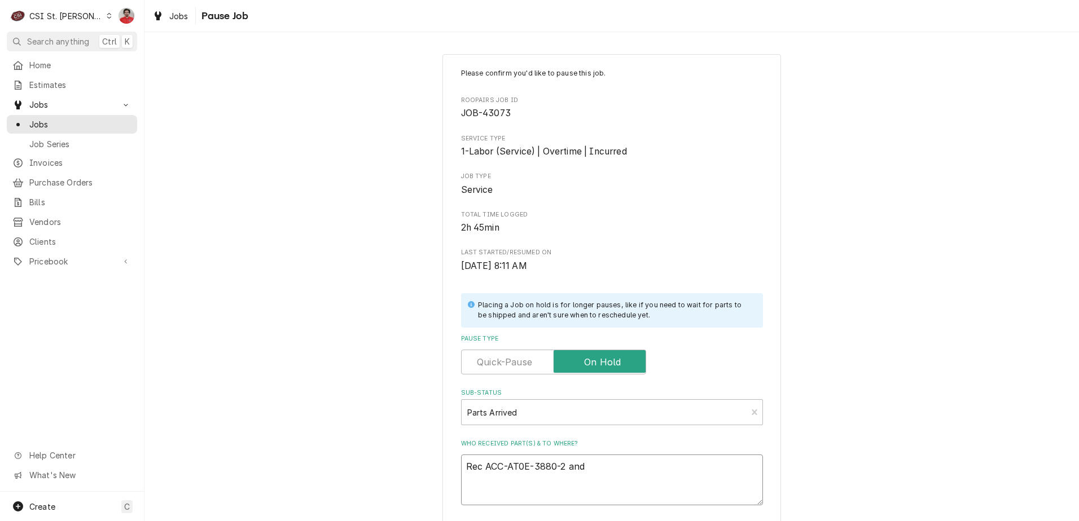
type textarea "x"
type textarea "Rec ACC-AT0E-3880-2 and ACC-AT0E-5062-1"
type textarea "x"
type textarea "Rec ACC-AT0E-3880-2 and ACC-AT0E-5062-1"
type textarea "x"
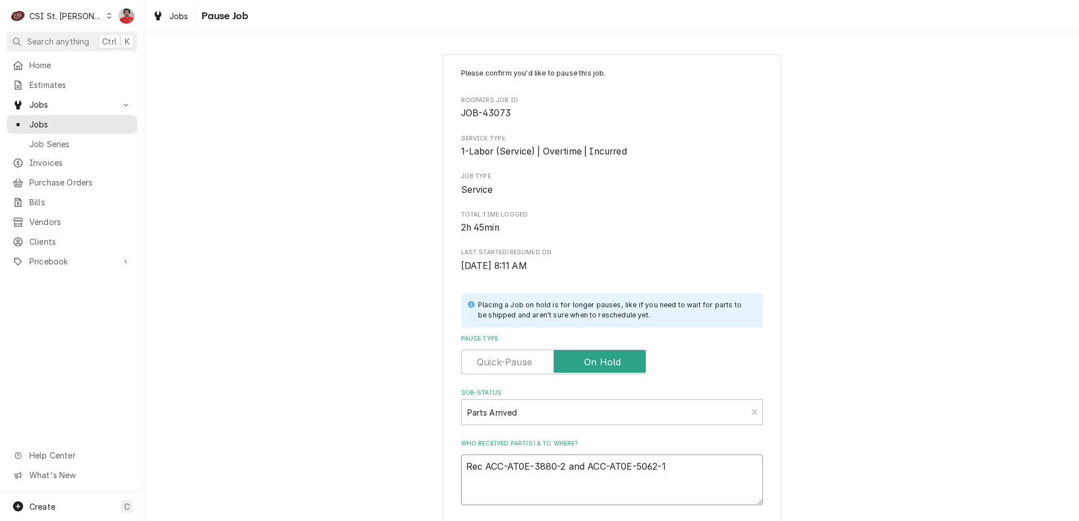
type textarea "Rec ACC-AT0E-3880-2 and ACC-AT0E-5062-1 t"
type textarea "x"
type textarea "Rec ACC-AT0E-3880-2 and ACC-AT0E-5062-1 to"
type textarea "x"
type textarea "Rec ACC-AT0E-3880-2 and ACC-AT0E-5062-1 to"
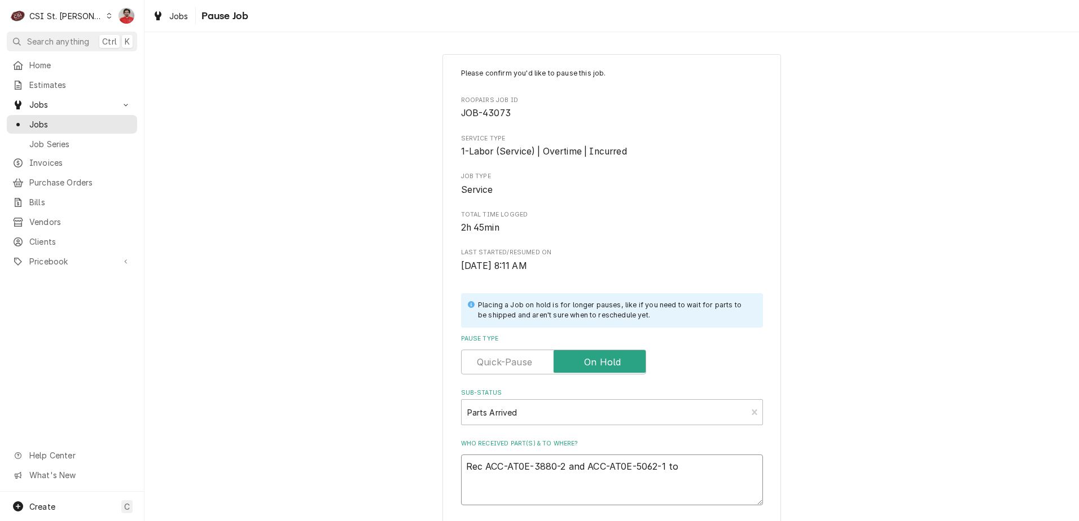
type textarea "x"
type textarea "Rec ACC-AT0E-3880-2 and ACC-AT0E-5062-1 to J"
type textarea "x"
type textarea "Rec ACC-AT0E-3880-2 and ACC-AT0E-5062-1 to Je"
type textarea "x"
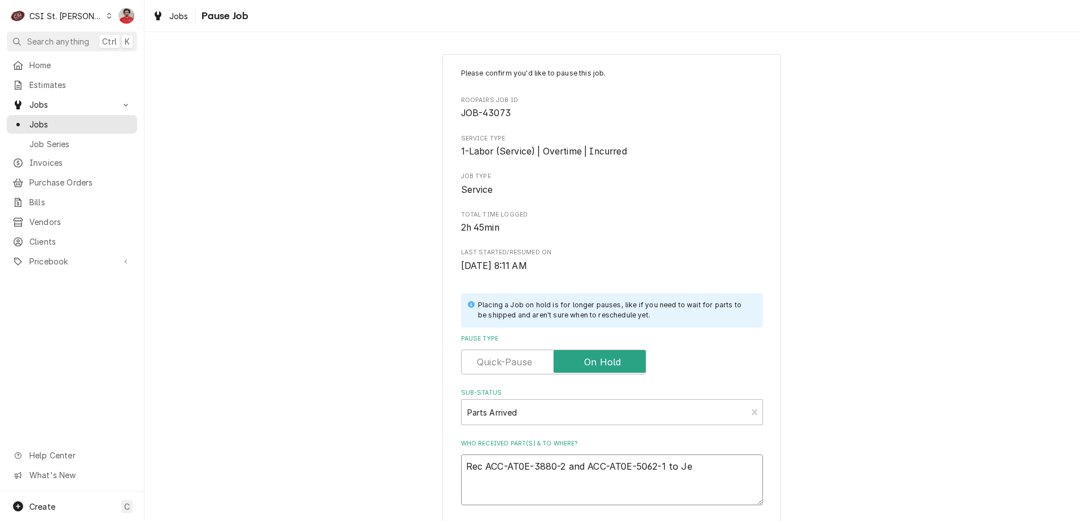
type textarea "Rec ACC-AT0E-3880-2 and ACC-AT0E-5062-1 to Jef"
type textarea "x"
type textarea "Rec ACC-AT0E-3880-2 and ACC-AT0E-5062-1 to Jeff"
type textarea "x"
type textarea "Rec ACC-AT0E-3880-2 and ACC-AT0E-5062-1 to Jeff'"
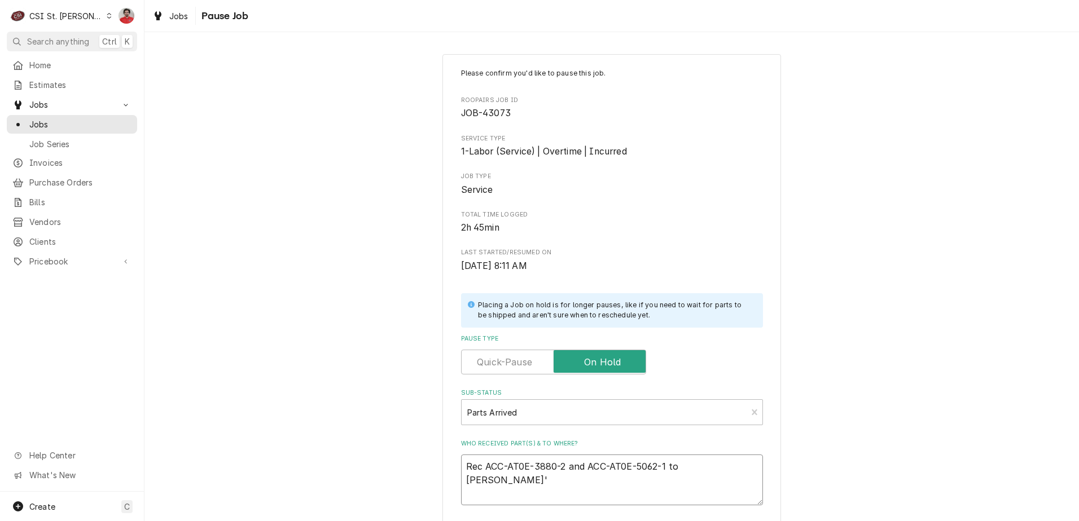
type textarea "x"
type textarea "Rec ACC-AT0E-3880-2 and ACC-AT0E-5062-1 to Jeff's"
type textarea "x"
type textarea "Rec ACC-AT0E-3880-2 and ACC-AT0E-5062-1 to Jeff's"
type textarea "x"
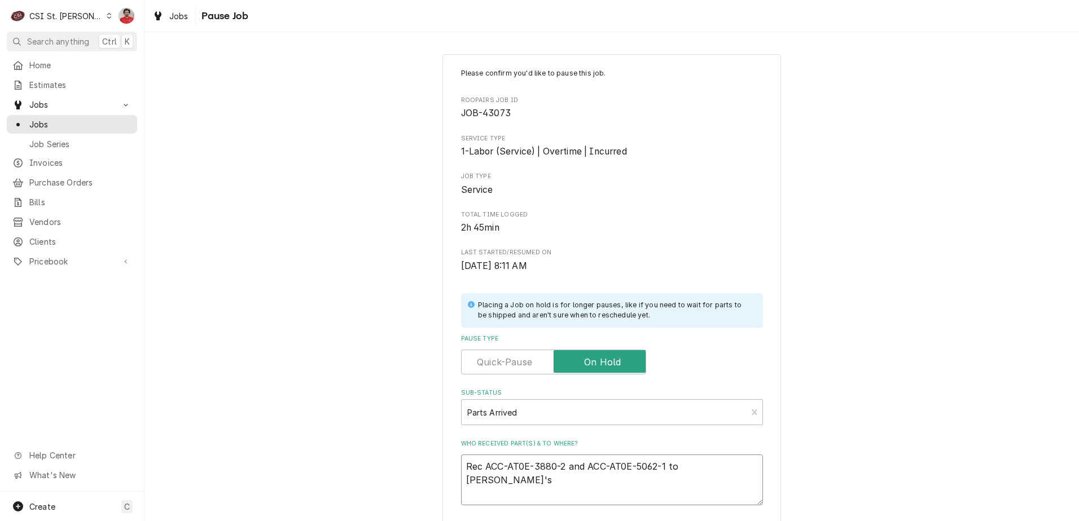
type textarea "Rec ACC-AT0E-3880-2 and ACC-AT0E-5062-1 to Jeff's s"
type textarea "x"
type textarea "Rec ACC-AT0E-3880-2 and ACC-AT0E-5062-1 to Jeff's sh"
type textarea "x"
type textarea "Rec ACC-AT0E-3880-2 and ACC-AT0E-5062-1 to Jeff's she"
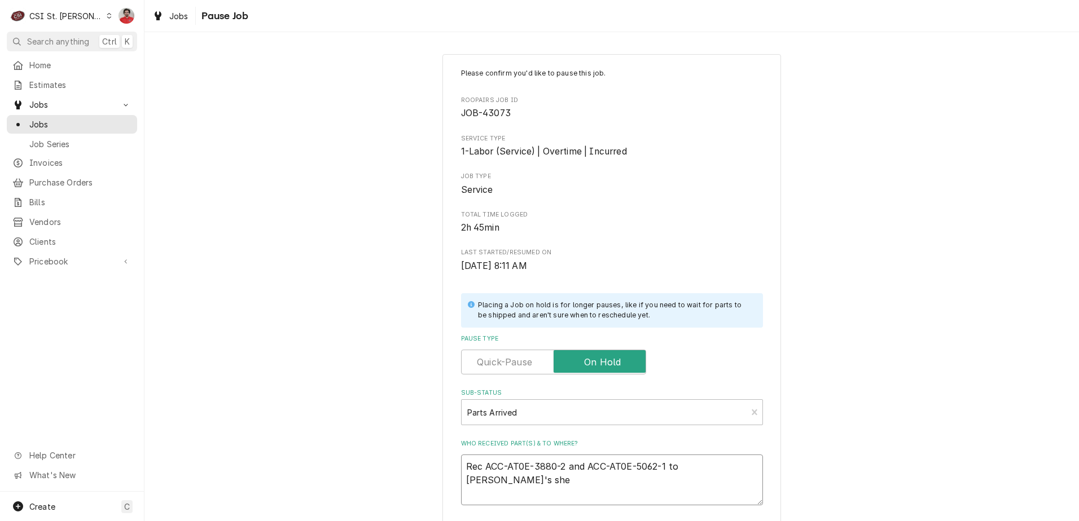
type textarea "x"
type textarea "Rec ACC-AT0E-3880-2 and ACC-AT0E-5062-1 to Jeff's shel"
type textarea "x"
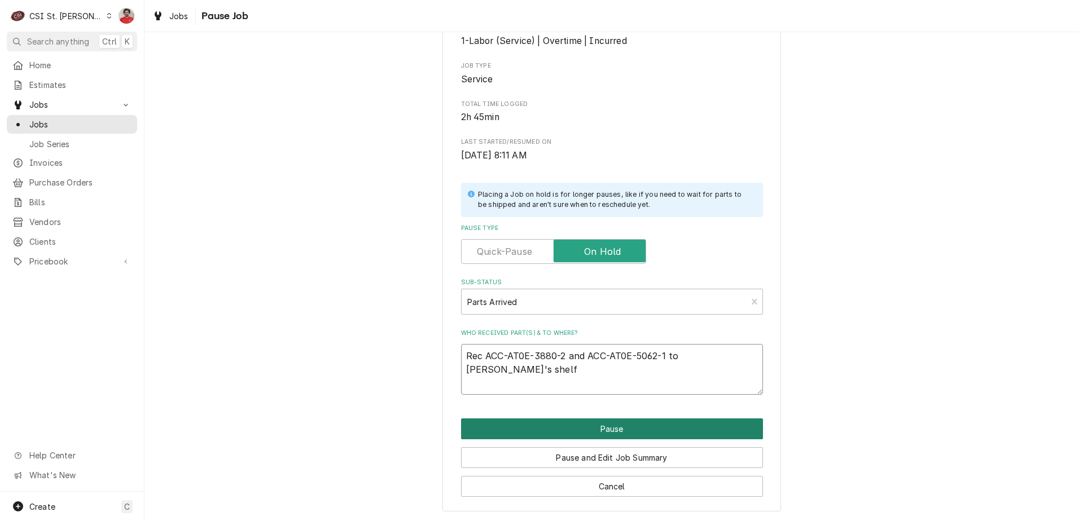
type textarea "Rec ACC-AT0E-3880-2 and ACC-AT0E-5062-1 to Jeff's shelf"
click at [646, 427] on button "Pause" at bounding box center [612, 429] width 302 height 21
type textarea "x"
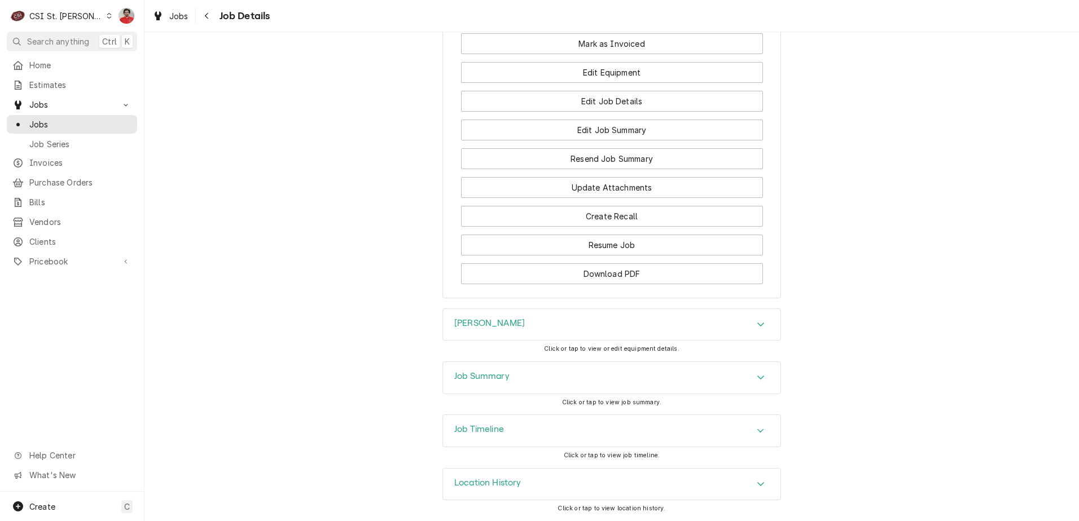
scroll to position [1347, 0]
click at [632, 441] on div "Job Timeline" at bounding box center [611, 431] width 337 height 32
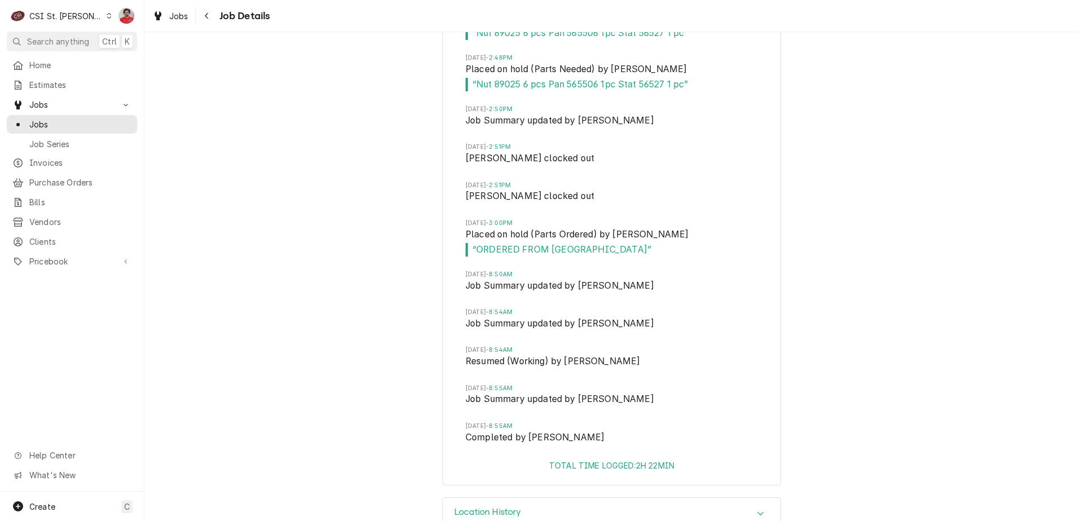
scroll to position [2327, 0]
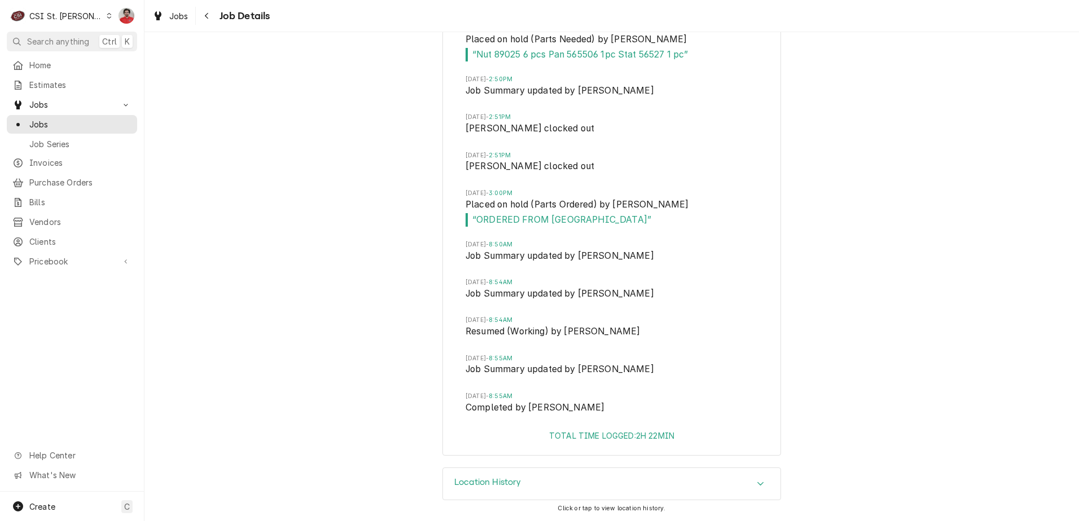
click at [708, 484] on div "Location History" at bounding box center [611, 484] width 337 height 32
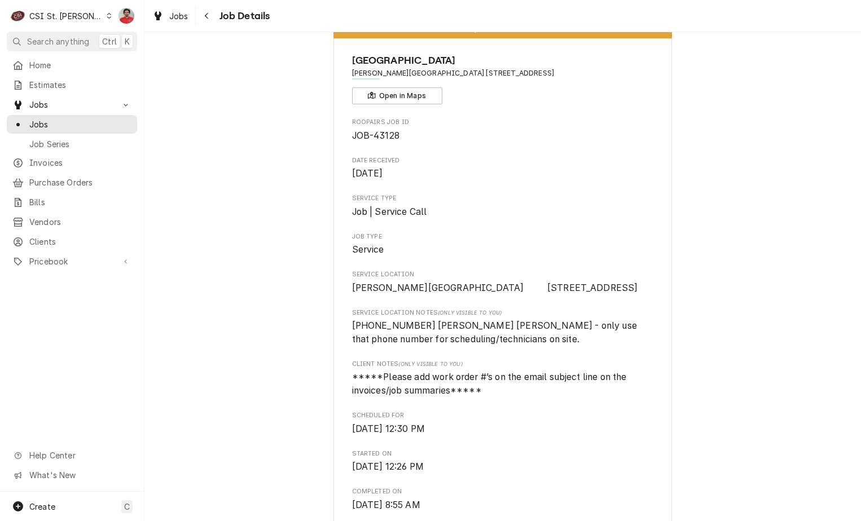
scroll to position [0, 0]
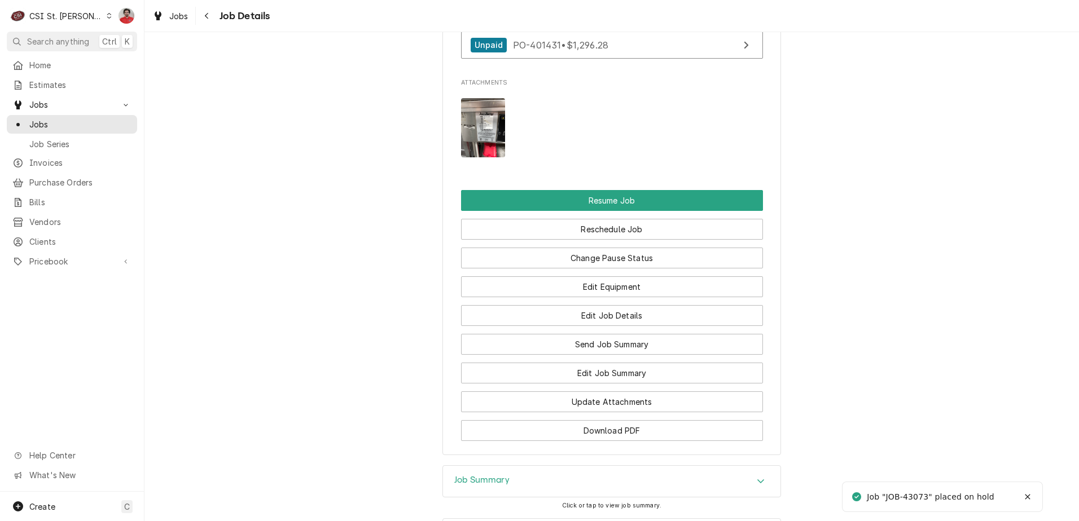
scroll to position [1778, 0]
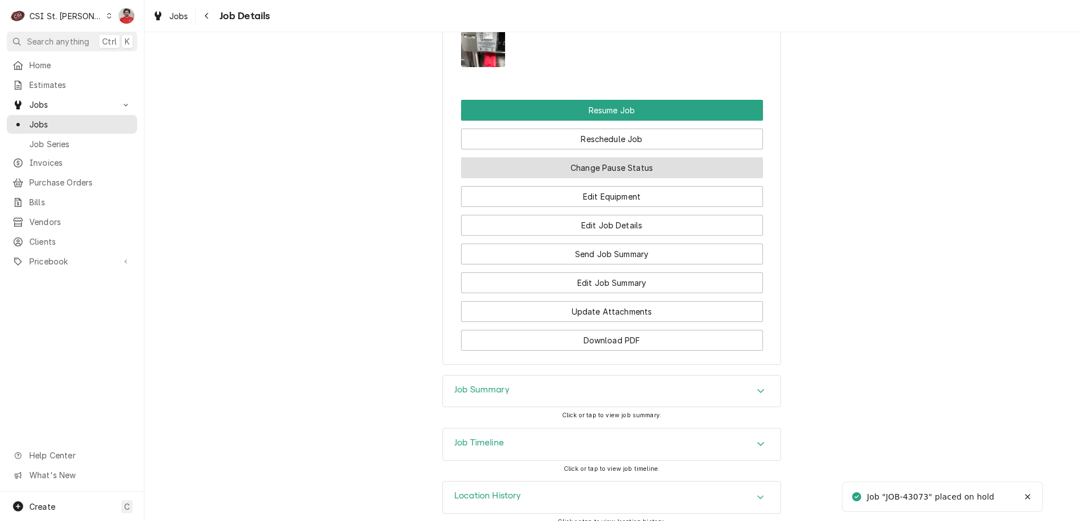
click at [612, 157] on button "Change Pause Status" at bounding box center [612, 167] width 302 height 21
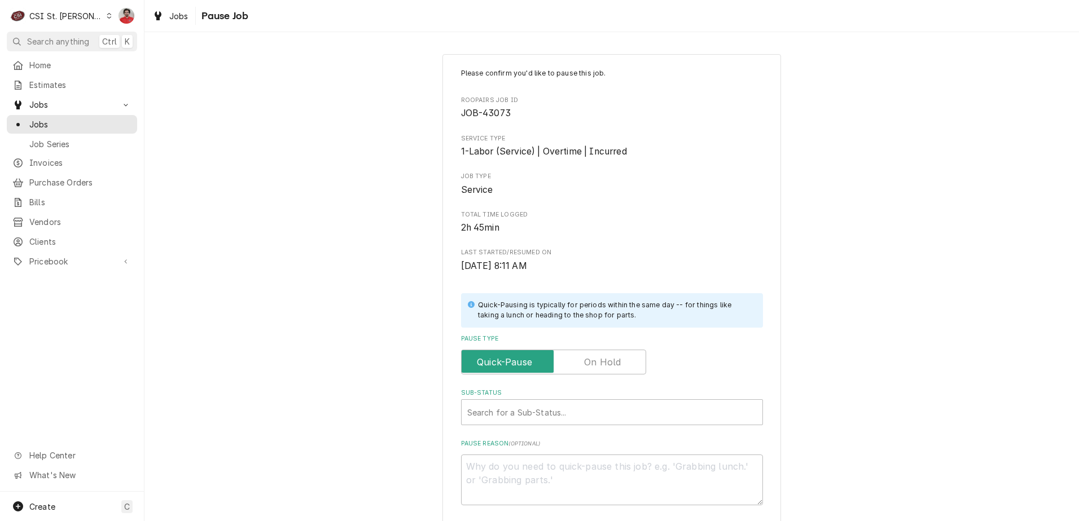
click at [597, 358] on label "Pause Type" at bounding box center [553, 362] width 185 height 25
click at [597, 358] on input "Pause Type" at bounding box center [553, 362] width 175 height 25
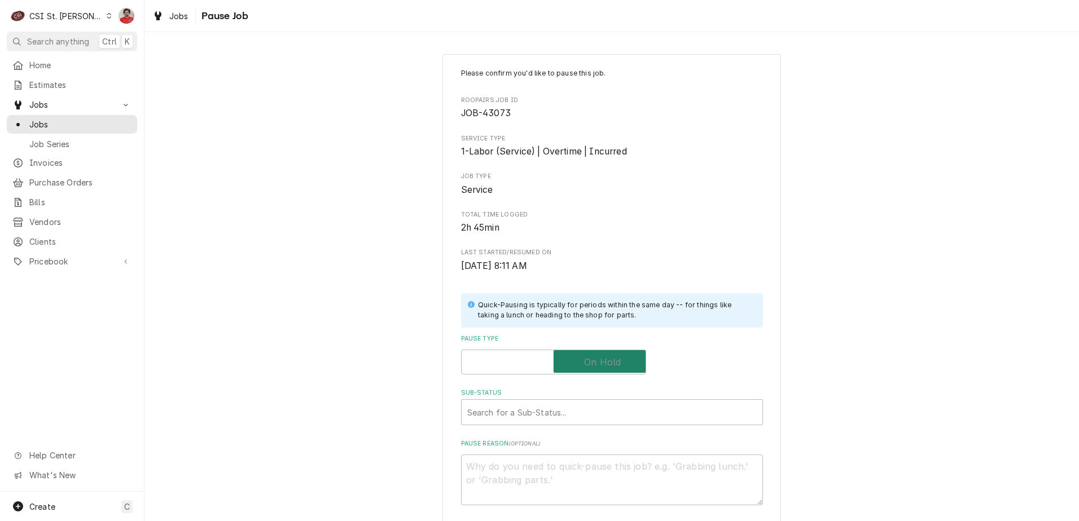
checkbox input "true"
type textarea "x"
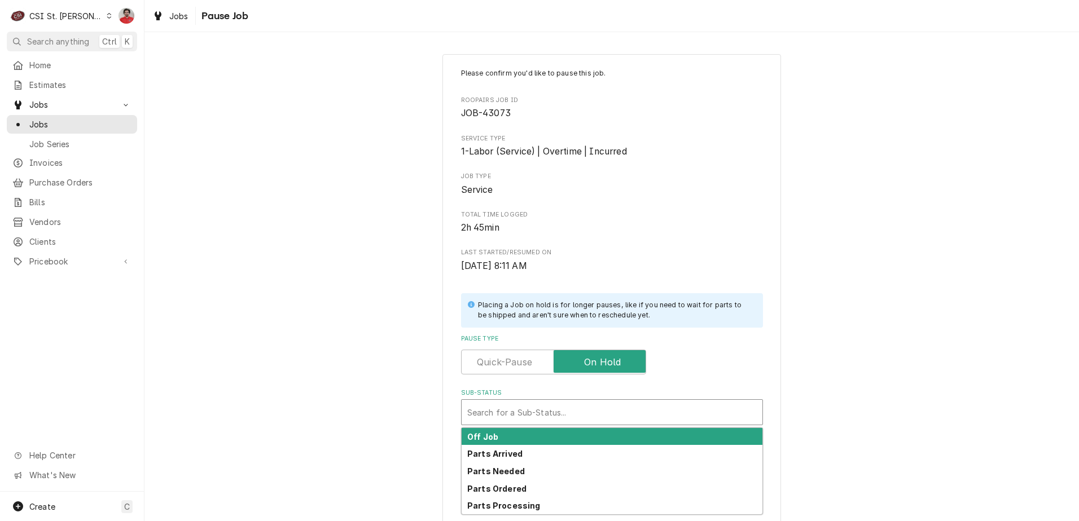
click at [597, 411] on div "Sub-Status" at bounding box center [612, 412] width 290 height 20
type input "1"
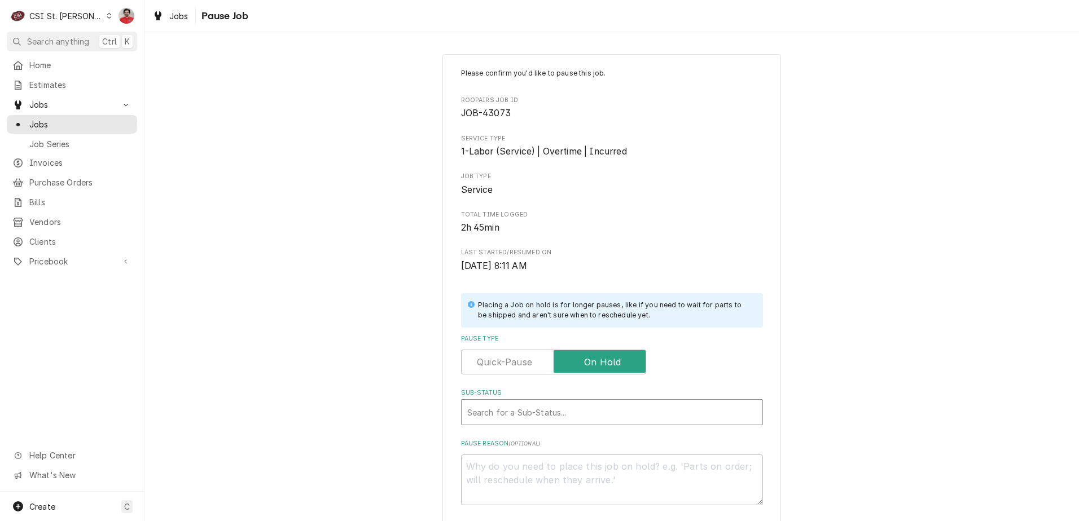
click at [597, 411] on div "Sub-Status" at bounding box center [612, 412] width 290 height 20
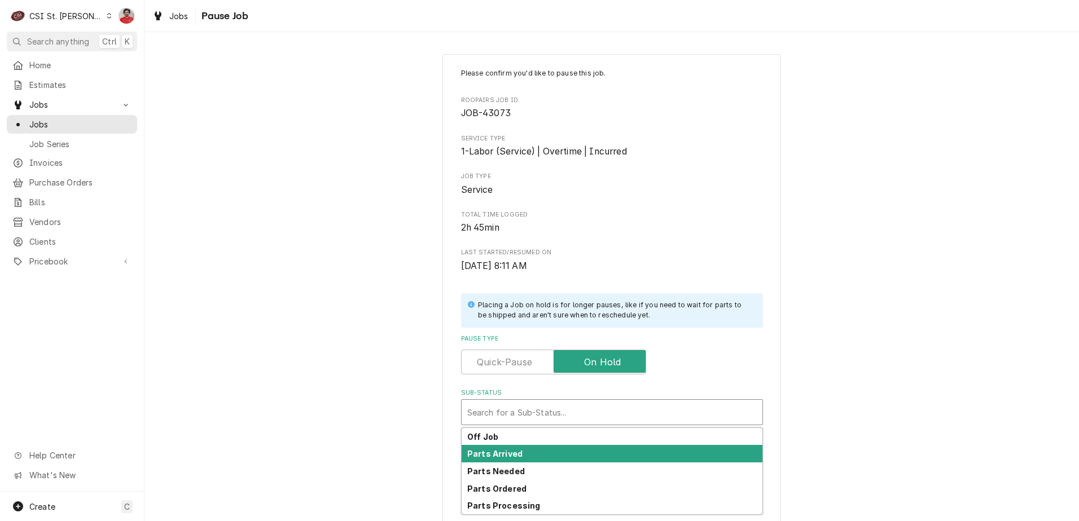
click at [577, 458] on div "Parts Arrived" at bounding box center [612, 453] width 301 height 17
type textarea "x"
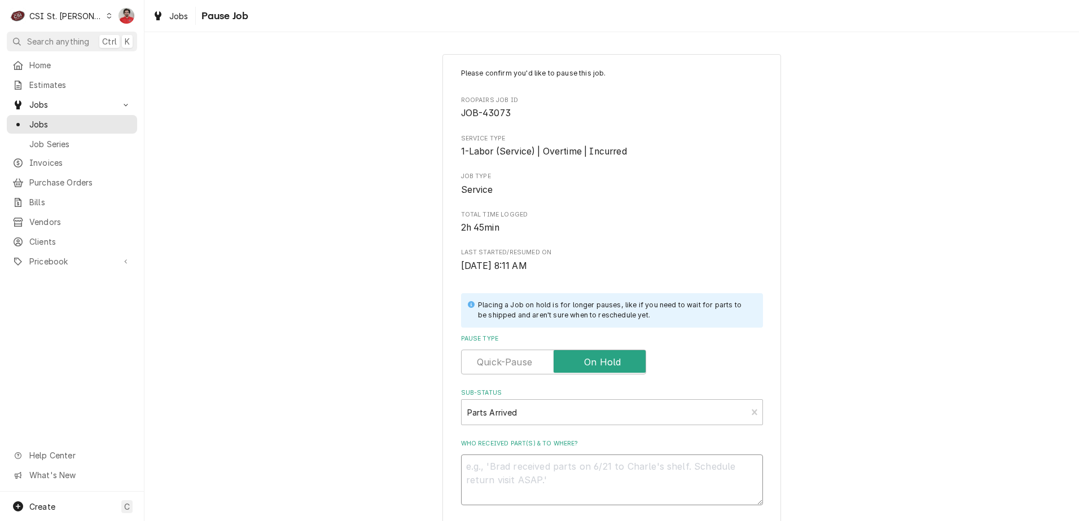
click at [573, 477] on textarea "Who received part(s) & to where?" at bounding box center [612, 480] width 302 height 51
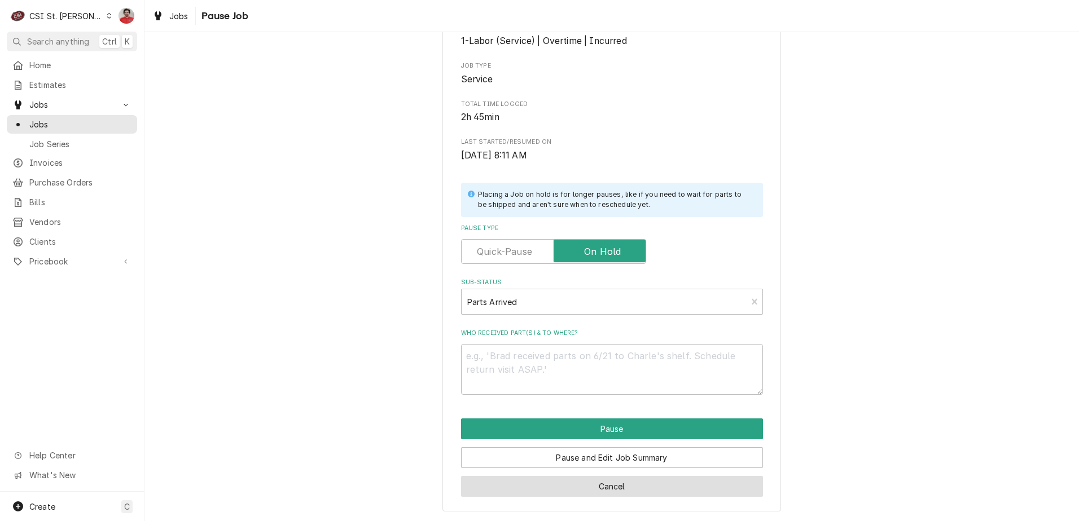
click at [593, 487] on button "Cancel" at bounding box center [612, 486] width 302 height 21
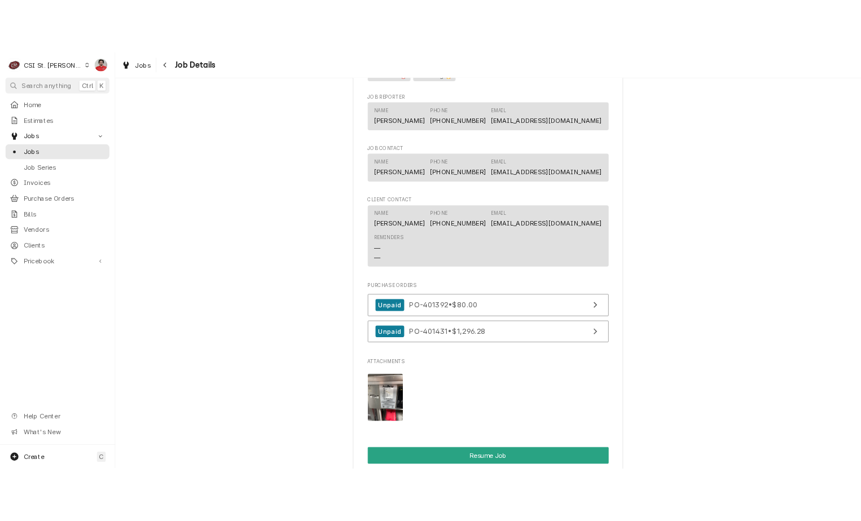
scroll to position [1778, 0]
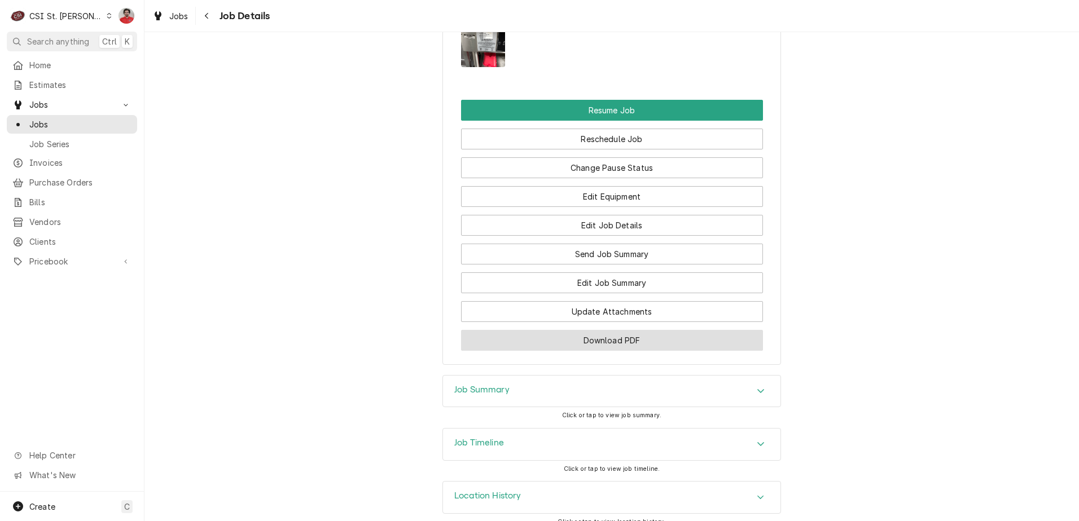
click at [578, 335] on button "Download PDF" at bounding box center [612, 340] width 302 height 21
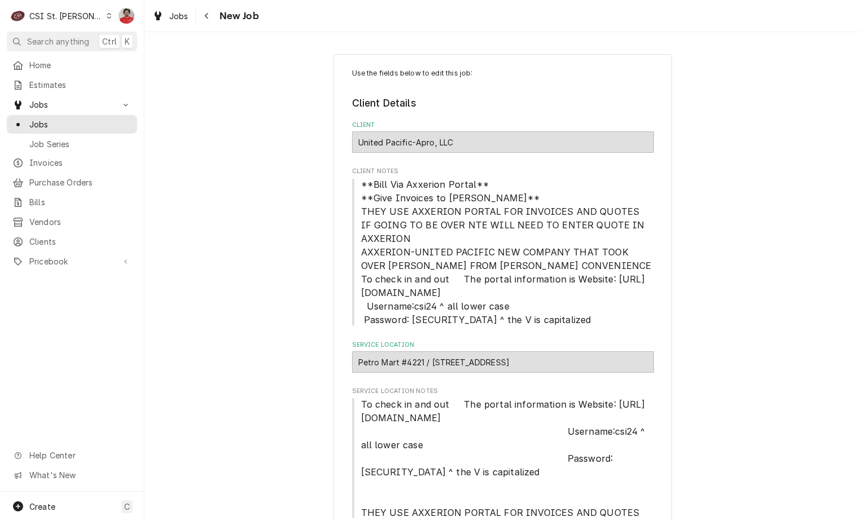
scroll to position [395, 0]
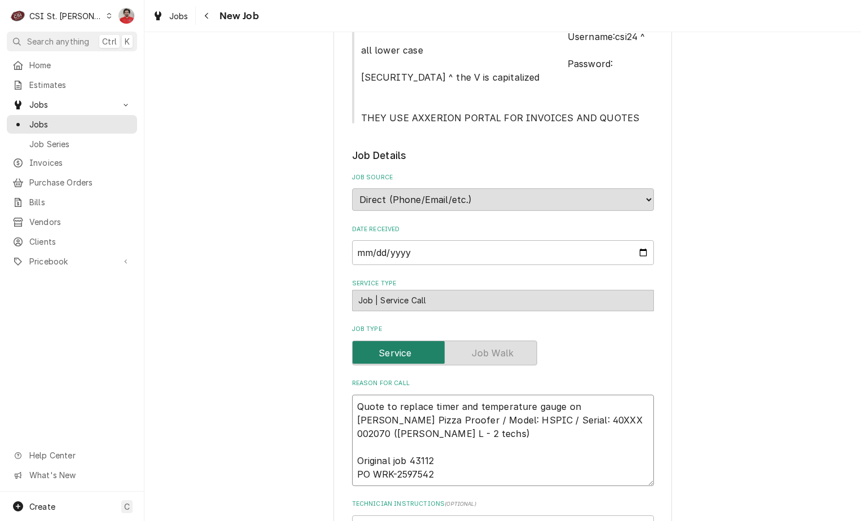
click at [490, 406] on textarea "Quote to replace timer and temperature gauge on Carter Hoffman Pizza Proofer / …" at bounding box center [503, 440] width 302 height 91
type textarea "x"
type textarea "Quote to replace timer and temperature gauge on Carter Hoffman Pizza Proofer / …"
type textarea "x"
type textarea "R Quote to replace timer and temperature gauge on Carter Hoffman Pizza Proofer …"
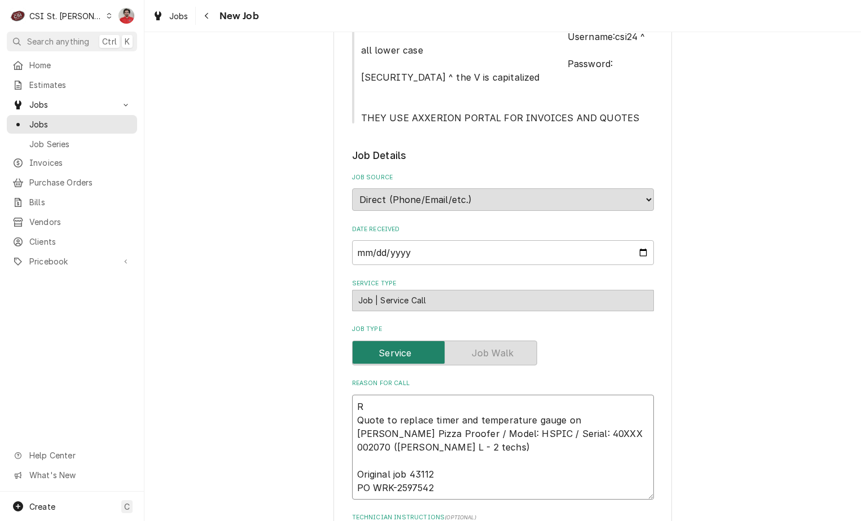
type textarea "x"
type textarea "Re Quote to replace timer and temperature gauge on Carter Hoffman Pizza Proofer…"
type textarea "x"
type textarea "Rec Quote to replace timer and temperature gauge on Carter Hoffman Pizza Proofe…"
type textarea "x"
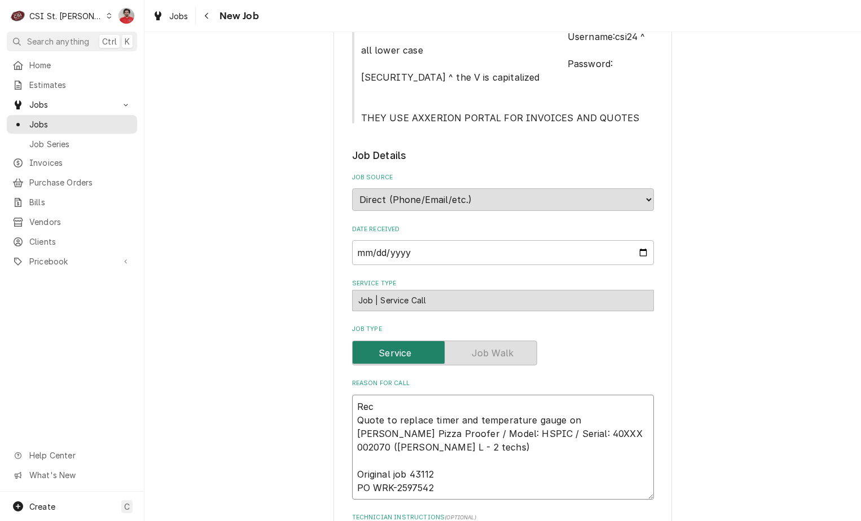
type textarea "Rec Quote to replace timer and temperature gauge on Carter Hoffman Pizza Proofe…"
type textarea "x"
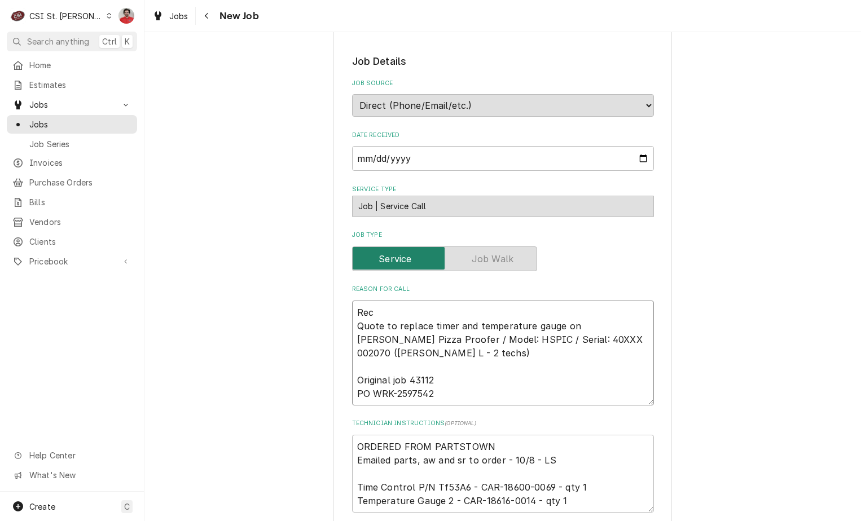
scroll to position [621, 0]
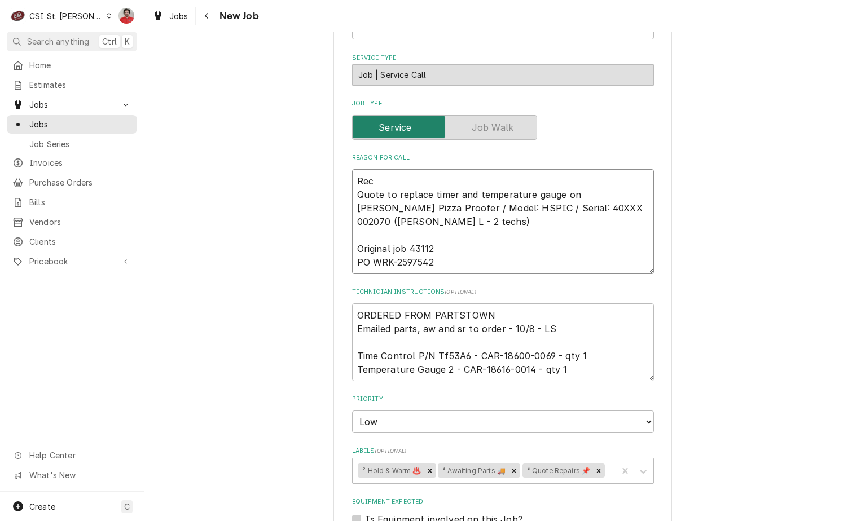
type textarea "Rec Quote to replace timer and temperature gauge on Carter Hoffman Pizza Proofe…"
drag, startPoint x: 546, startPoint y: 355, endPoint x: 472, endPoint y: 358, distance: 74.0
click at [472, 358] on textarea "ORDERED FROM PARTSTOWN Emailed parts, aw and sr to order - 10/8 - LS Time Contr…" at bounding box center [503, 343] width 302 height 78
click at [412, 174] on textarea "Rec Quote to replace timer and temperature gauge on Carter Hoffman Pizza Proofe…" at bounding box center [503, 221] width 302 height 105
paste textarea "CAR-18600-0069"
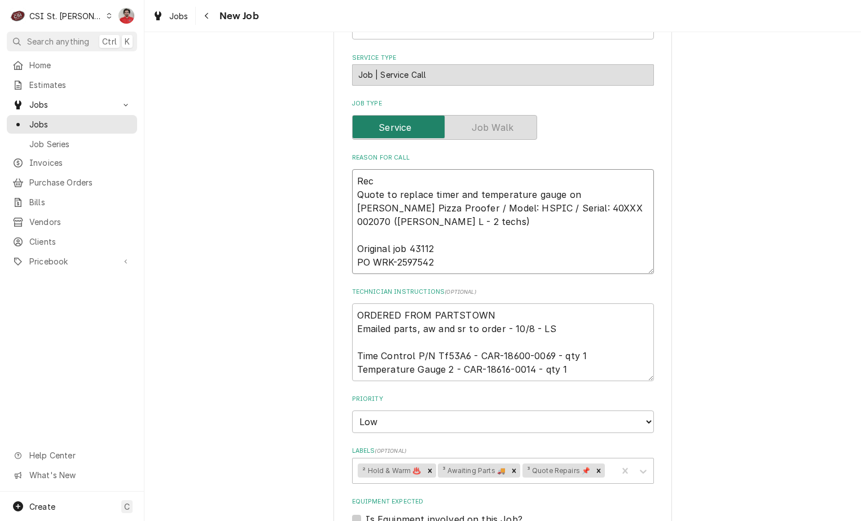
type textarea "x"
type textarea "Rec CAR-18600-0069 Quote to replace timer and temperature gauge on Carter Hoffm…"
type textarea "x"
type textarea "Rec CAR-18600-0069 Quote to replace timer and temperature gauge on Carter Hoffm…"
type textarea "x"
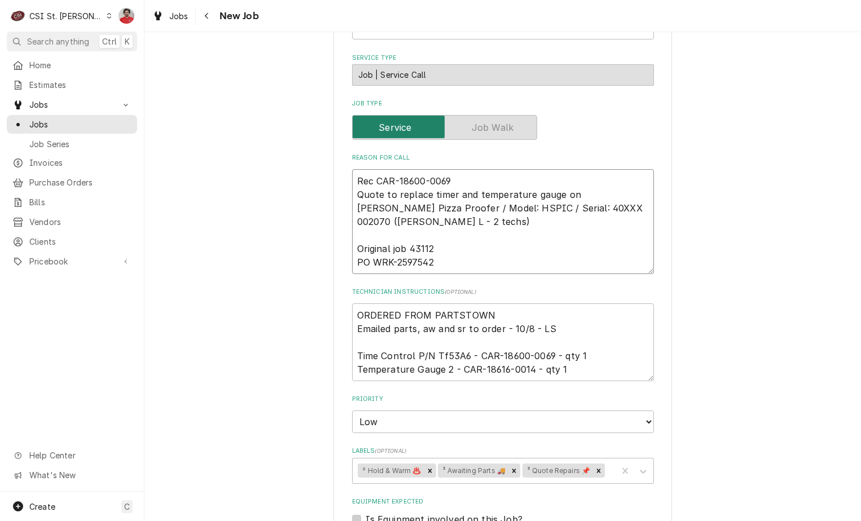
type textarea "Rec CAR-18600-0069 a Quote to replace timer and temperature gauge on Carter Hof…"
type textarea "x"
type textarea "Rec CAR-18600-0069 an Quote to replace timer and temperature gauge on Carter Ho…"
type textarea "x"
type textarea "Rec CAR-18600-0069 and Quote to replace timer and temperature gauge on Carter H…"
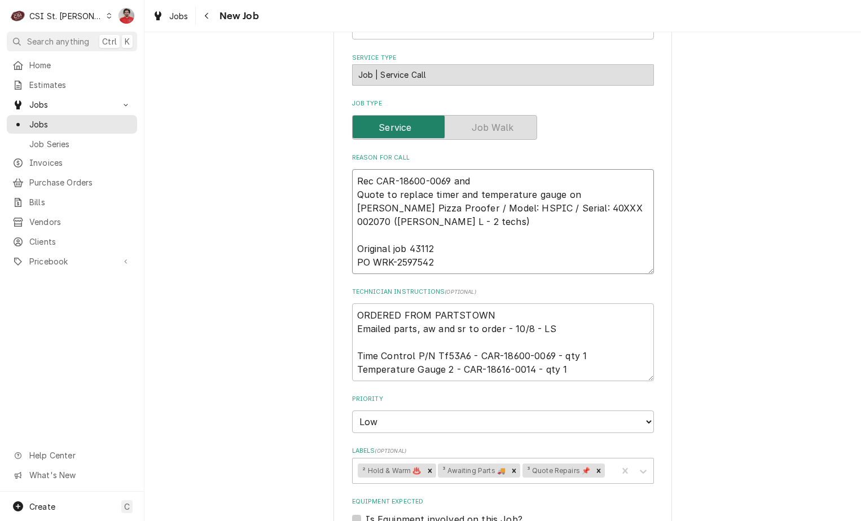
type textarea "x"
type textarea "Rec CAR-18600-0069 and Quote to replace timer and temperature gauge on Carter H…"
type textarea "x"
type textarea "Rec CAR-18600-0069 and Quote to replace timer and temperature gauge on Carter H…"
drag, startPoint x: 462, startPoint y: 370, endPoint x: 528, endPoint y: 366, distance: 66.7
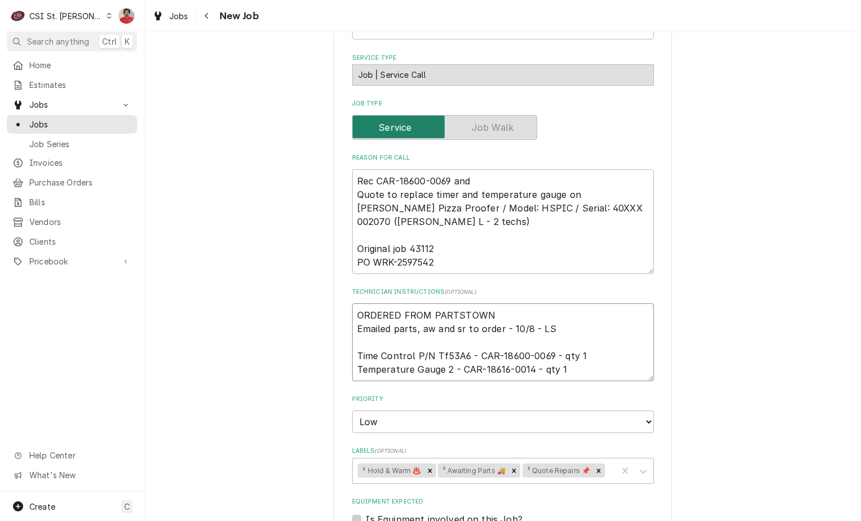
click at [528, 366] on textarea "ORDERED FROM PARTSTOWN Emailed parts, aw and sr to order - 10/8 - LS Time Contr…" at bounding box center [503, 343] width 302 height 78
click at [473, 182] on textarea "Rec CAR-18600-0069 and Quote to replace timer and temperature gauge on Carter H…" at bounding box center [503, 221] width 302 height 105
paste textarea "CAR-18616-0014"
type textarea "x"
type textarea "Rec CAR-18600-0069 and CAR-18616-0014 Quote to replace timer and temperature ga…"
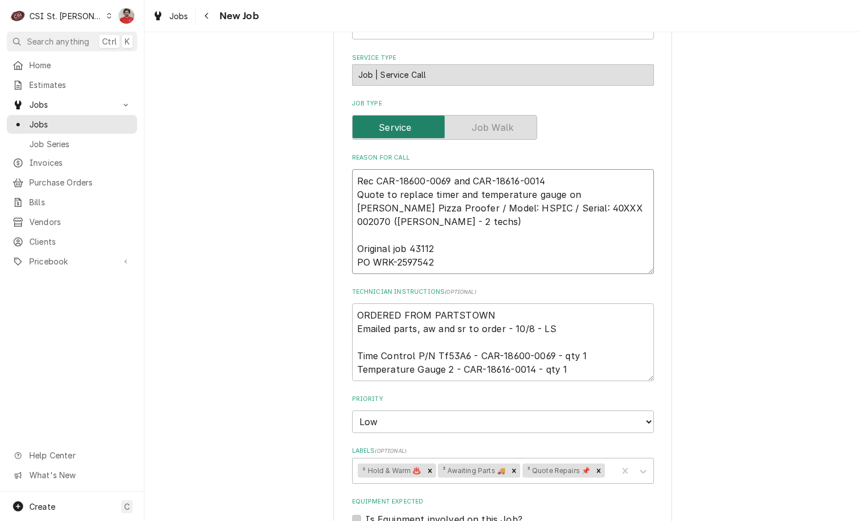
type textarea "x"
type textarea "Rec CAR-18600-0069 and CAR-18616-0014 Quote to replace timer and temperature ga…"
type textarea "x"
type textarea "Rec CAR-18600-0069 and CAR-18616-0014 t Quote to replace timer and temperature …"
type textarea "x"
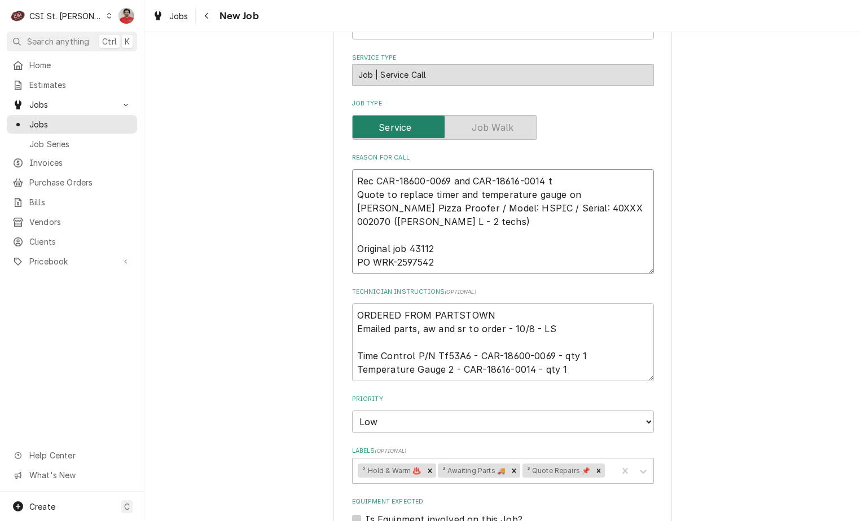
type textarea "Rec CAR-18600-0069 and CAR-18616-0014 to Quote to replace timer and temperature…"
type textarea "x"
type textarea "Rec CAR-18600-0069 and CAR-18616-0014 to Quote to replace timer and temperature…"
type textarea "x"
type textarea "Rec CAR-18600-0069 and CAR-18616-0014 to T Quote to replace timer and temperatu…"
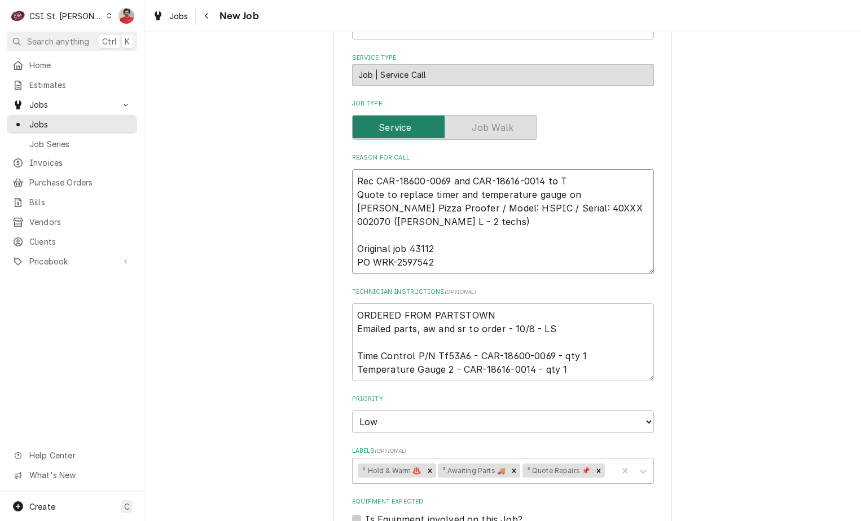
type textarea "x"
type textarea "Rec CAR-18600-0069 and CAR-18616-0014 to To Quote to replace timer and temperat…"
type textarea "x"
type textarea "Rec CAR-18600-0069 and CAR-18616-0014 to Tom Quote to replace timer and tempera…"
type textarea "x"
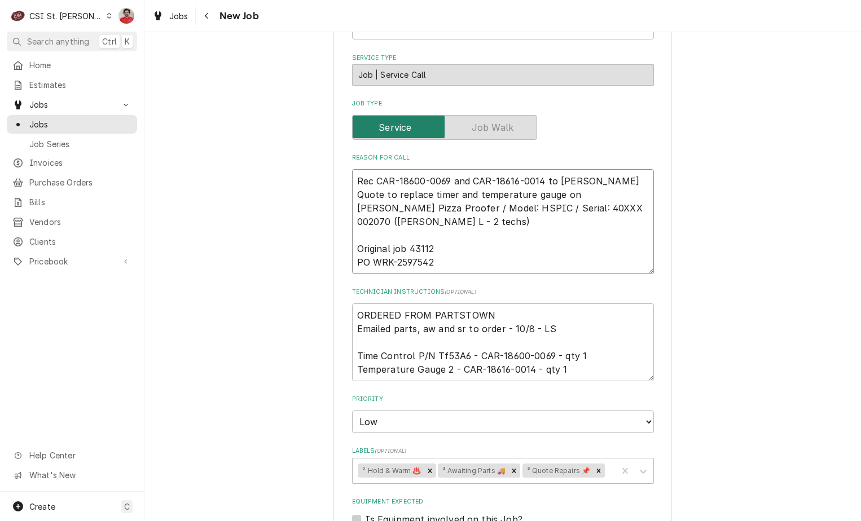
type textarea "Rec CAR-18600-0069 and CAR-18616-0014 to Tom' Quote to replace timer and temper…"
type textarea "x"
type textarea "Rec CAR-18600-0069 and CAR-18616-0014 to Tom Quote to replace timer and tempera…"
type textarea "x"
type textarea "Rec CAR-18600-0069 and CAR-18616-0014 to Tom l Quote to replace timer and tempe…"
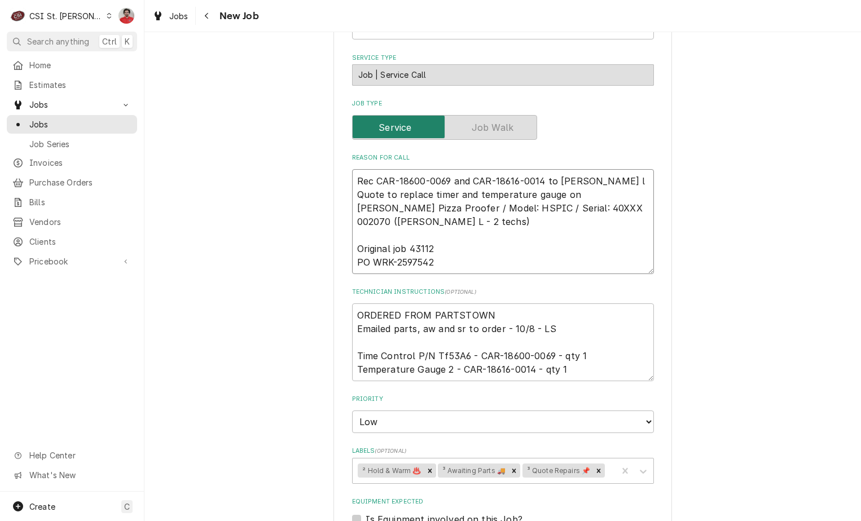
type textarea "x"
type textarea "Rec CAR-18600-0069 and CAR-18616-0014 to Tom Quote to replace timer and tempera…"
type textarea "x"
type textarea "Rec CAR-18600-0069 and CAR-18616-0014 to Tom L Quote to replace timer and tempe…"
type textarea "x"
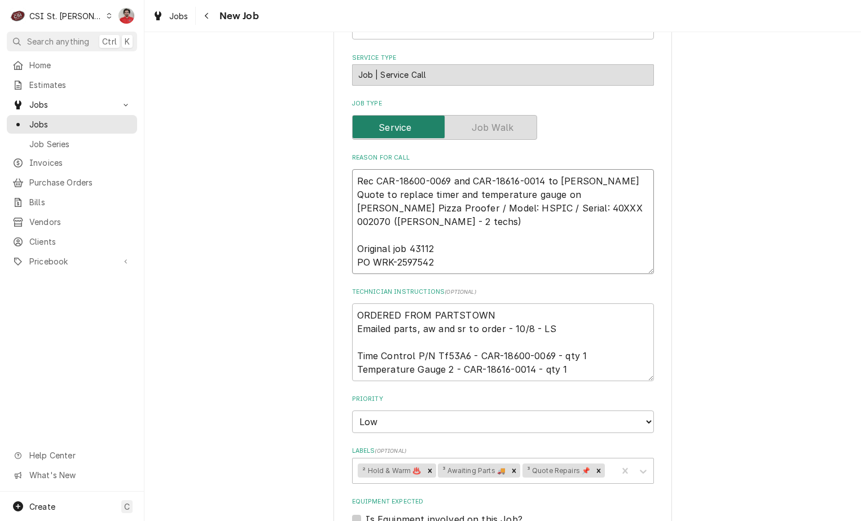
type textarea "Rec CAR-18600-0069 and CAR-18616-0014 to Tom L' Quote to replace timer and temp…"
type textarea "x"
type textarea "Rec CAR-18600-0069 and CAR-18616-0014 to Tom L's Quote to replace timer and tem…"
type textarea "x"
type textarea "Rec CAR-18600-0069 and CAR-18616-0014 to Tom L's Quote to replace timer and tem…"
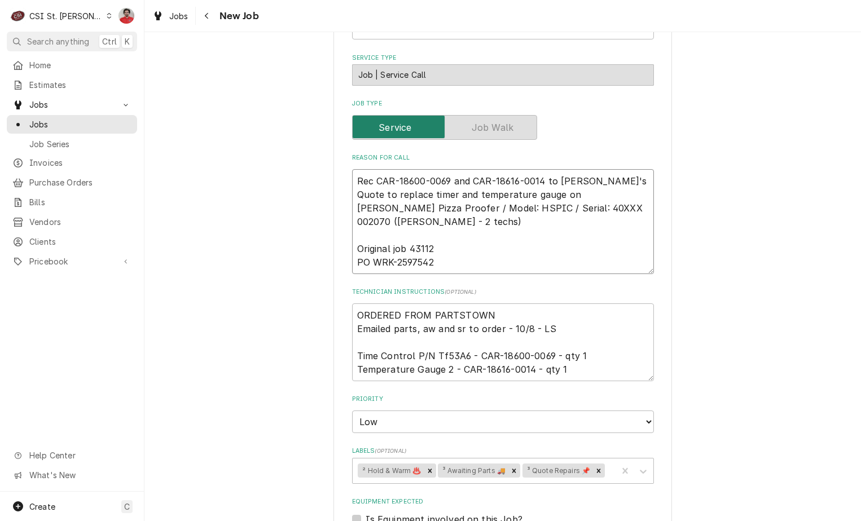
type textarea "x"
type textarea "Rec CAR-18600-0069 and CAR-18616-0014 to Tom L's s Quote to replace timer and t…"
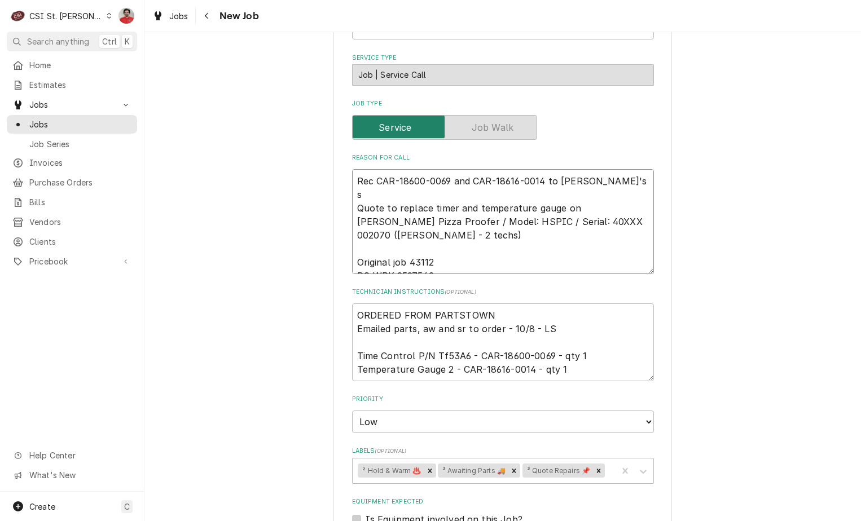
type textarea "x"
type textarea "Rec CAR-18600-0069 and CAR-18616-0014 to Tom L's sh Quote to replace timer and …"
type textarea "x"
type textarea "Rec CAR-18600-0069 and CAR-18616-0014 to Tom L's she Quote to replace timer and…"
type textarea "x"
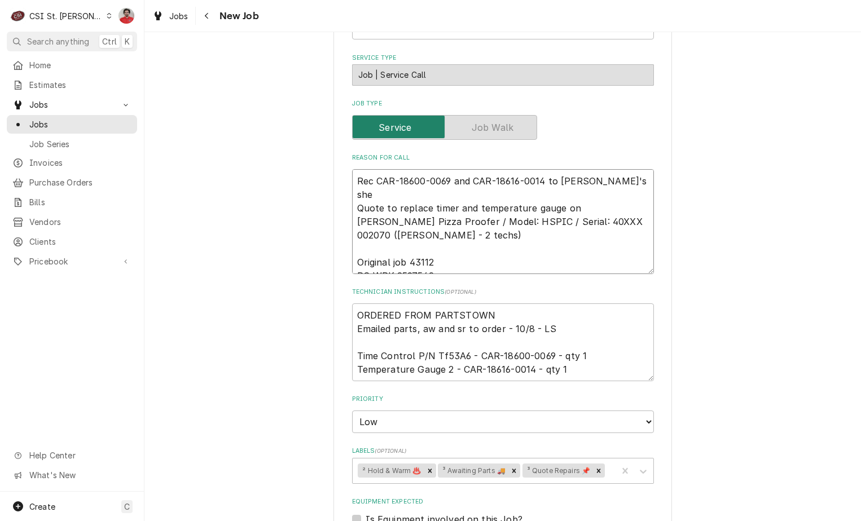
type textarea "Rec CAR-18600-0069 and CAR-18616-0014 to Tom L's shel Quote to replace timer an…"
type textarea "x"
type textarea "Rec CAR-18600-0069 and CAR-18616-0014 to Tom L's shelf Quote to replace timer a…"
type textarea "x"
type textarea "Rec CAR-18600-0069 and CAR-18616-0014 to Tom L's shelf Quote to replace timer a…"
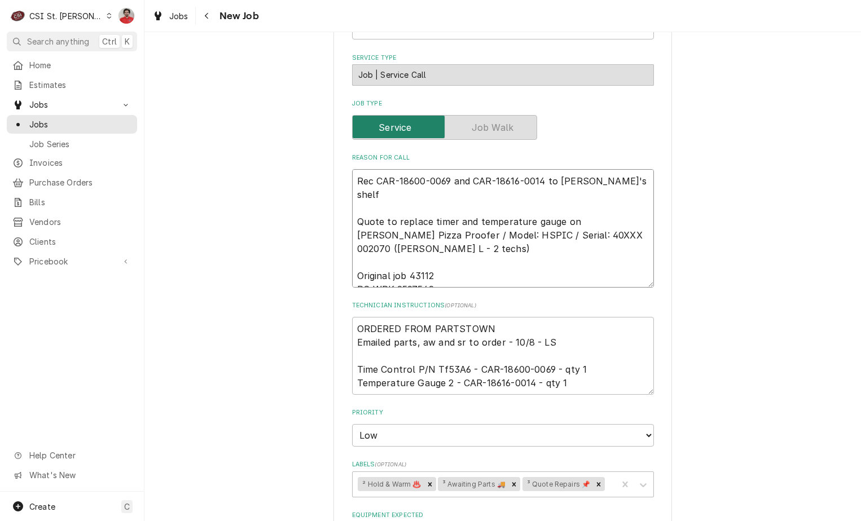
type textarea "x"
click at [510, 486] on icon "Remove ³ Awaiting Parts 🚚" at bounding box center [514, 485] width 8 height 8
type textarea "Rec CAR-18600-0069 and CAR-18616-0014 to Tom L's shelf Quote to replace timer a…"
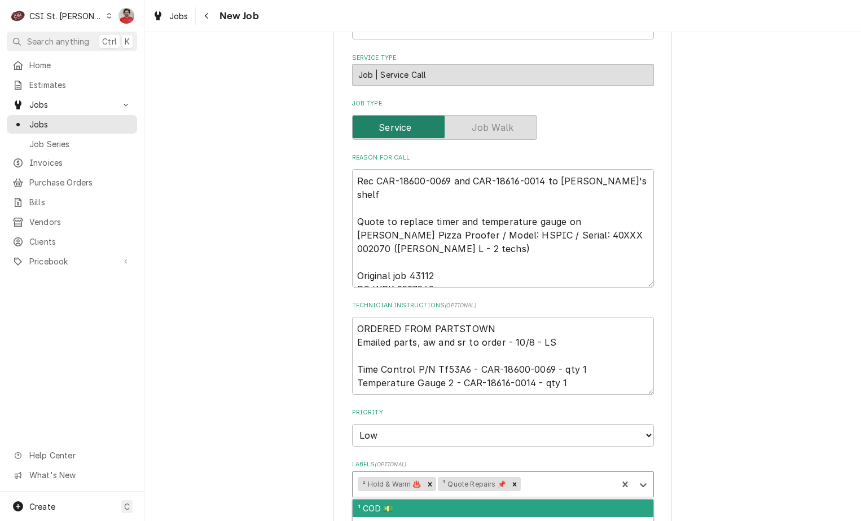
click at [547, 484] on div "Labels" at bounding box center [567, 485] width 89 height 20
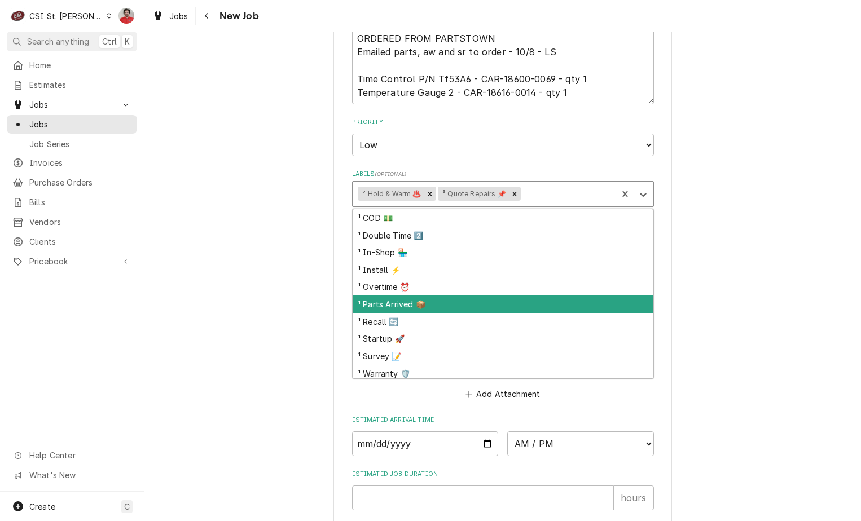
scroll to position [1016, 0]
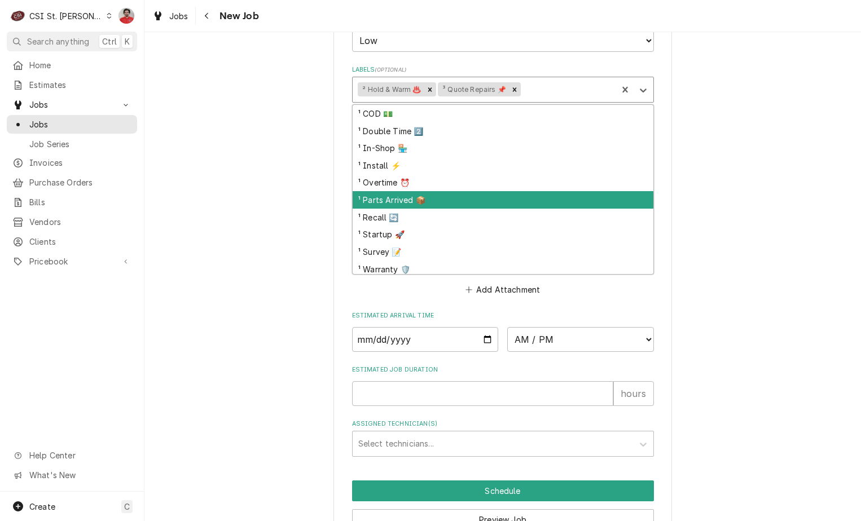
click at [458, 203] on div "¹ Parts Arrived 📦" at bounding box center [503, 199] width 301 height 17
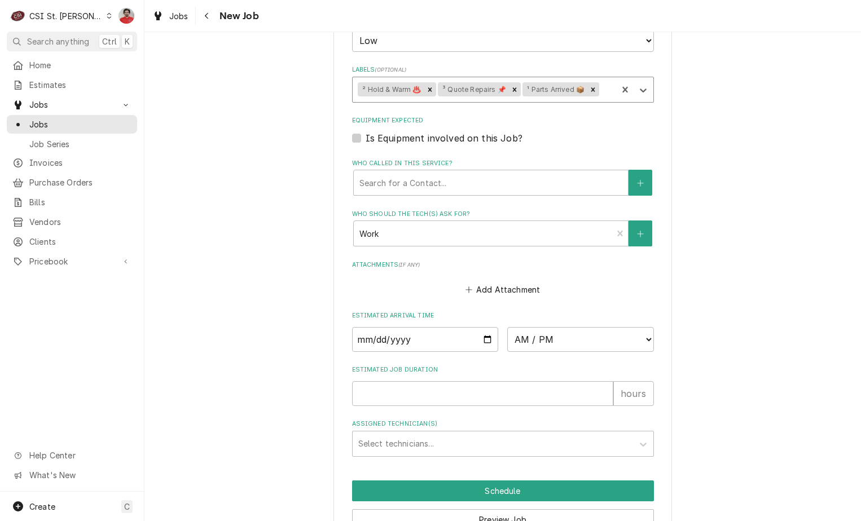
scroll to position [1078, 0]
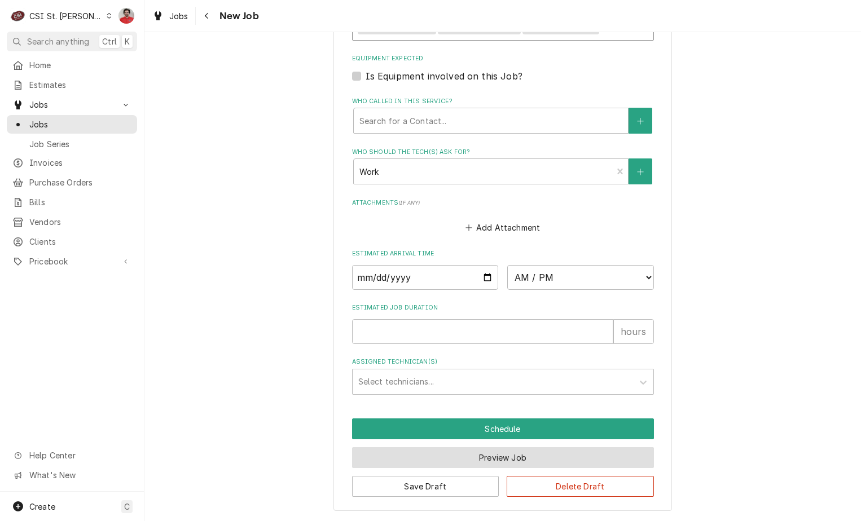
click at [475, 455] on button "Preview Job" at bounding box center [503, 458] width 302 height 21
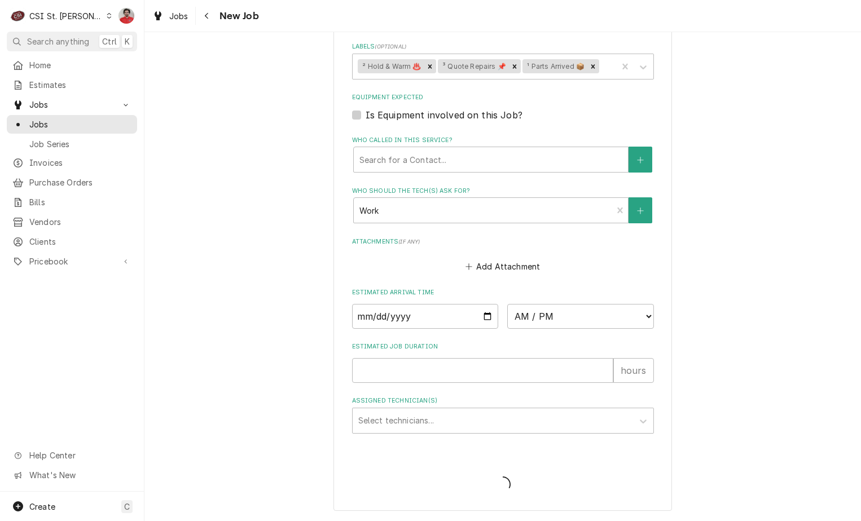
scroll to position [1039, 0]
type textarea "x"
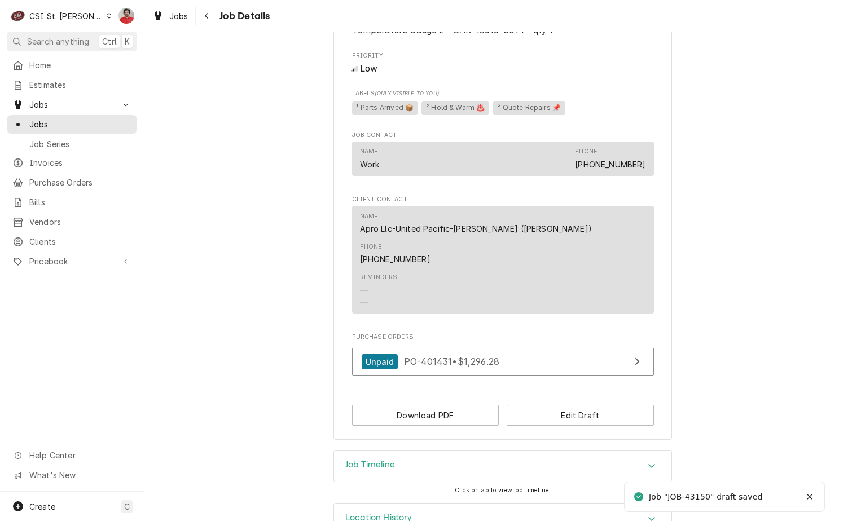
scroll to position [962, 0]
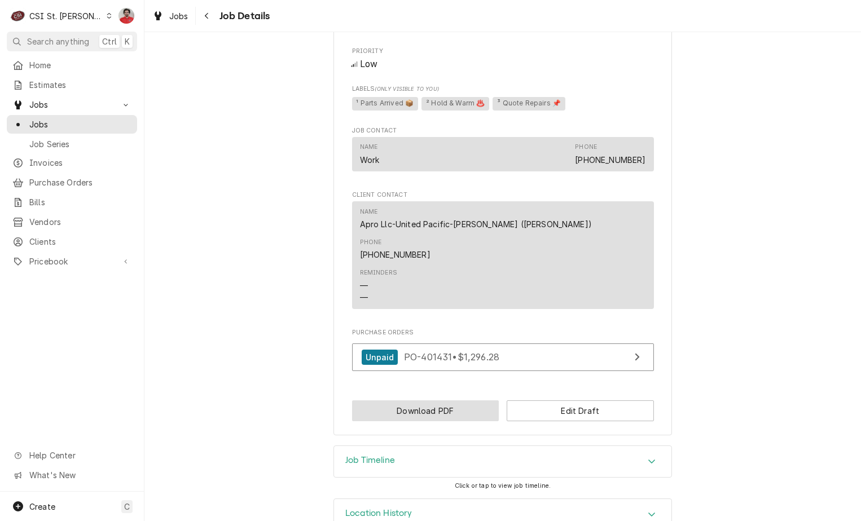
click at [445, 401] on button "Download PDF" at bounding box center [425, 411] width 147 height 21
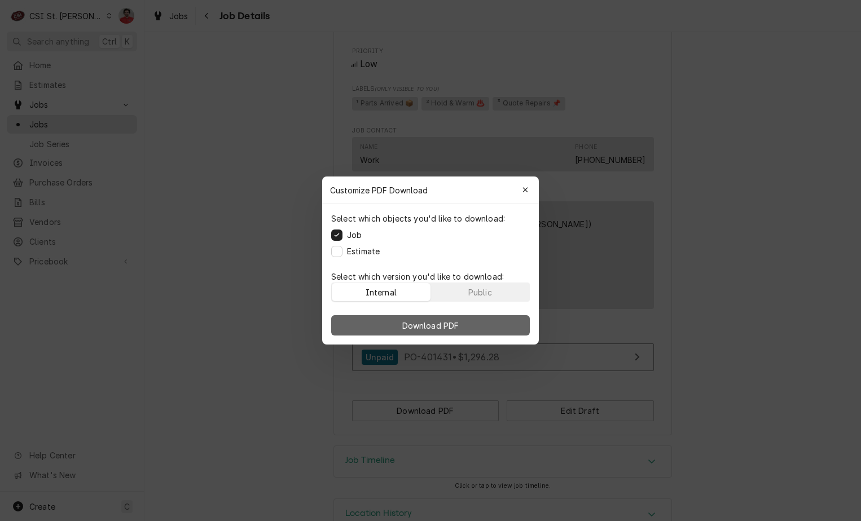
click at [454, 327] on span "Download PDF" at bounding box center [431, 326] width 62 height 12
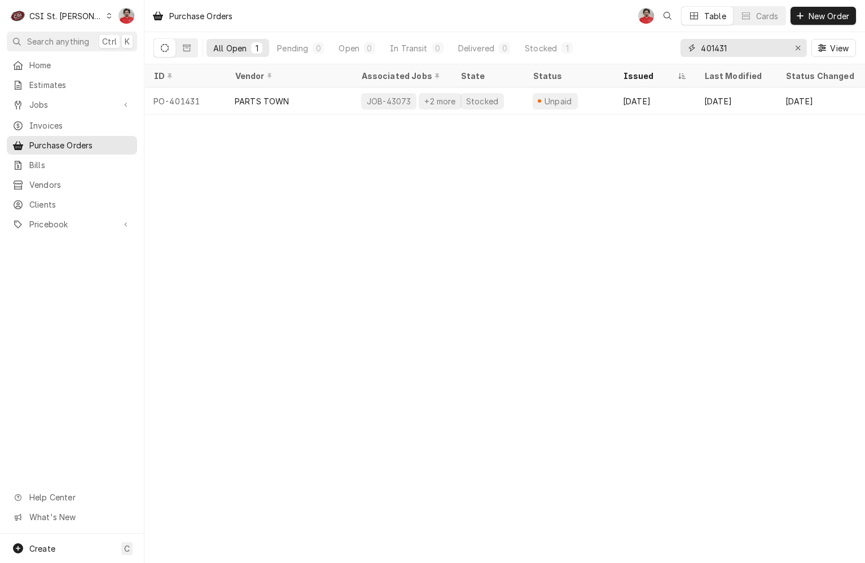
click at [743, 52] on input "401431" at bounding box center [743, 48] width 85 height 18
type input "43171"
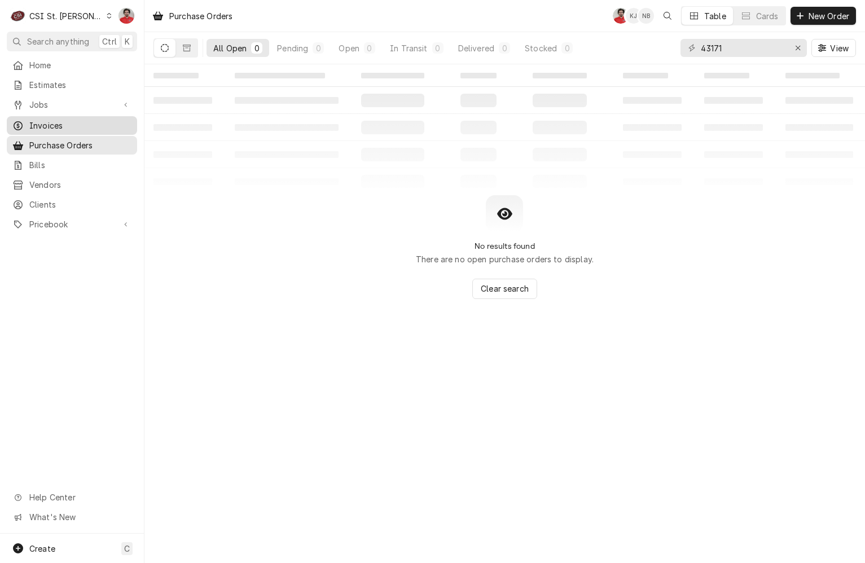
click at [61, 116] on link "Invoices" at bounding box center [72, 125] width 130 height 19
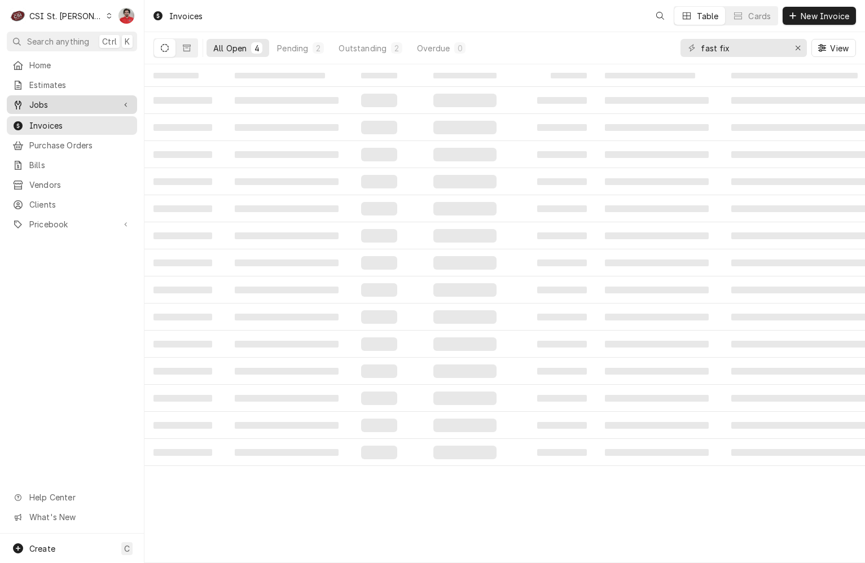
click at [60, 104] on span "Jobs" at bounding box center [71, 105] width 85 height 12
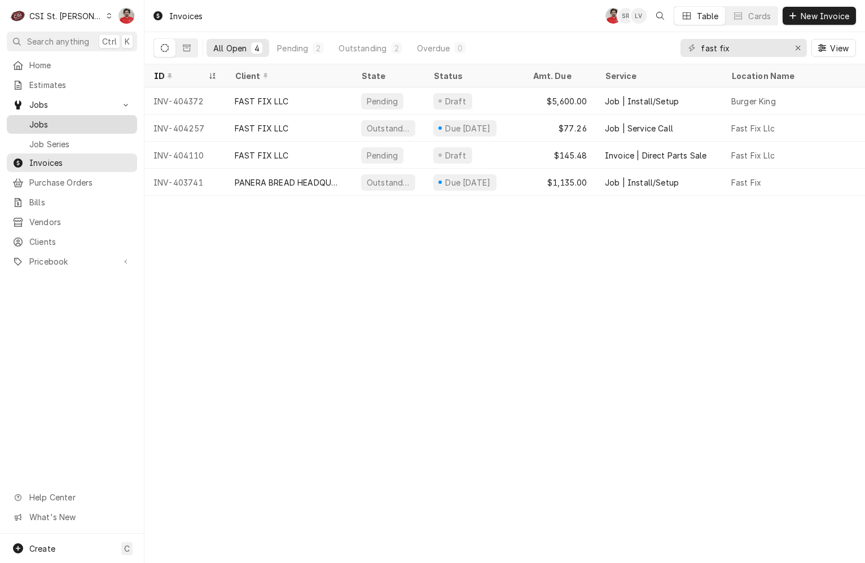
click at [65, 129] on link "Jobs" at bounding box center [72, 124] width 130 height 19
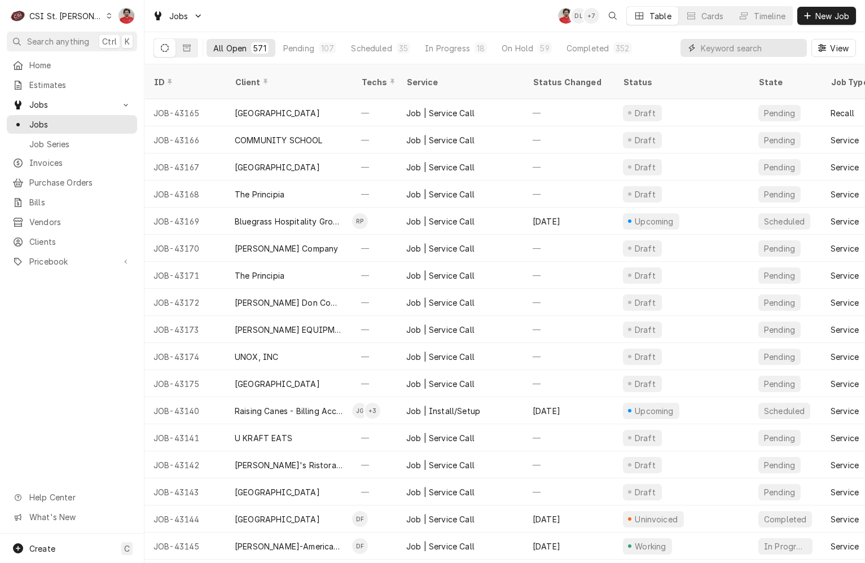
click at [724, 52] on input "Dynamic Content Wrapper" at bounding box center [751, 48] width 100 height 18
type input "43171"
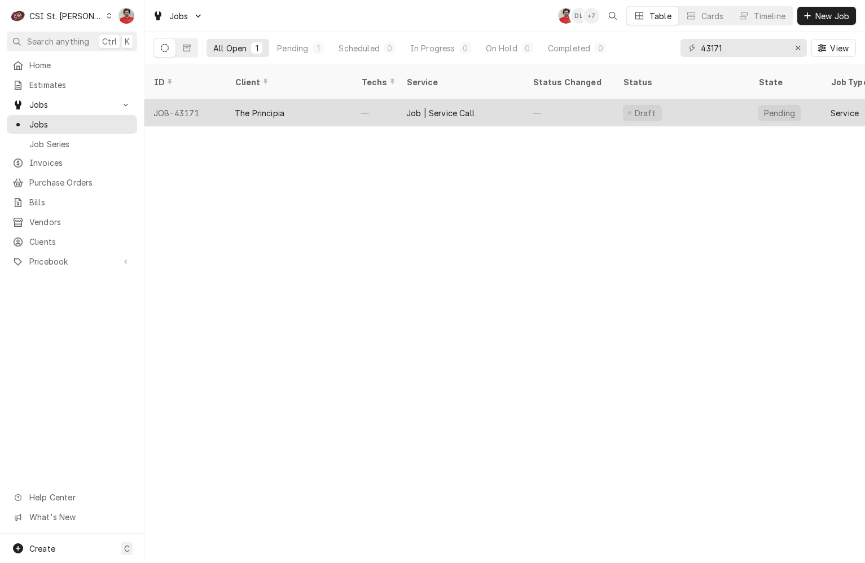
click at [558, 99] on div "—" at bounding box center [569, 112] width 90 height 27
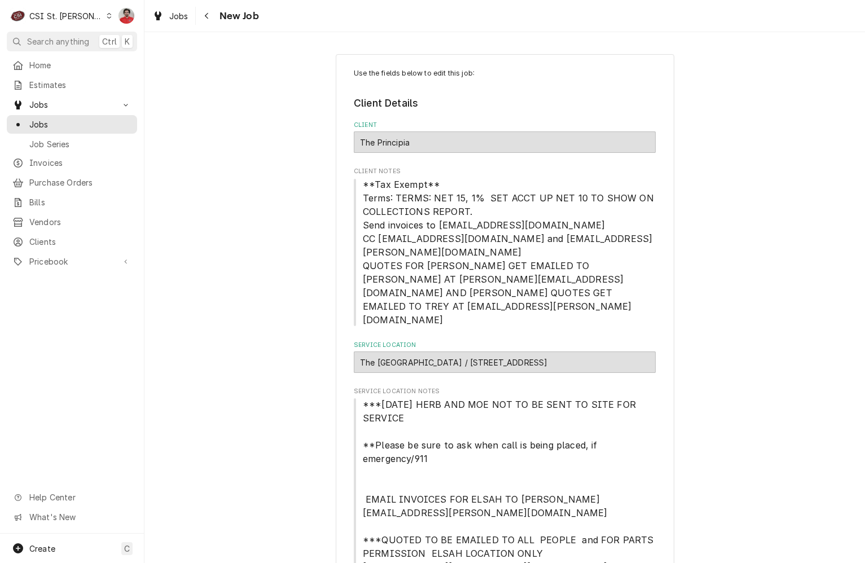
type textarea "x"
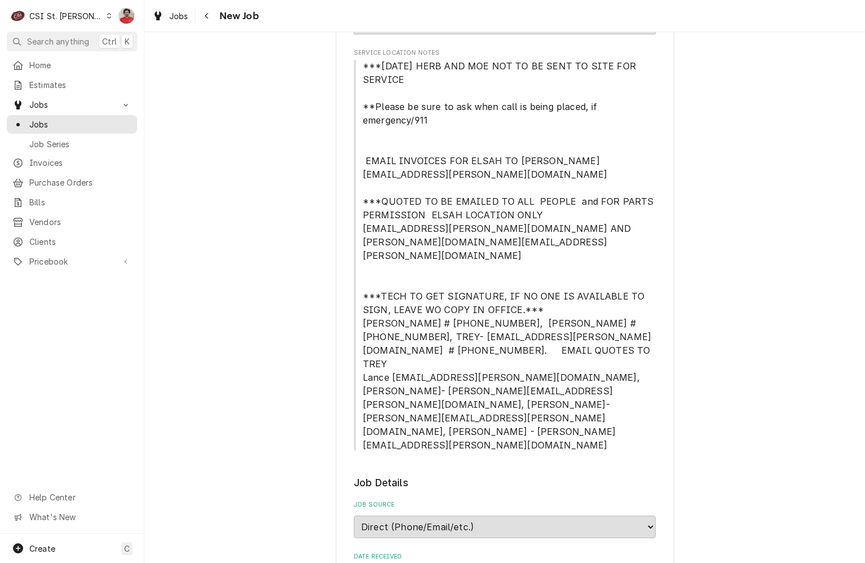
scroll to position [677, 0]
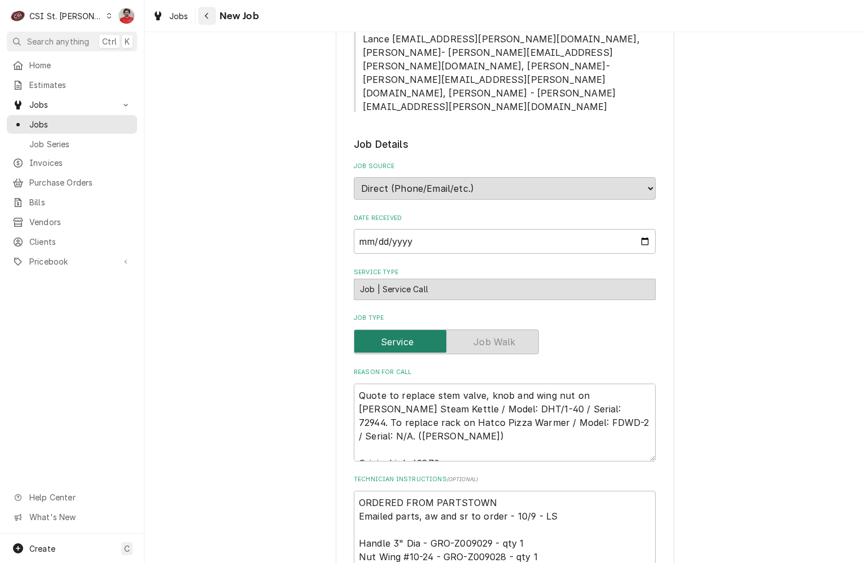
click at [206, 14] on icon "Navigate back" at bounding box center [206, 16] width 5 height 8
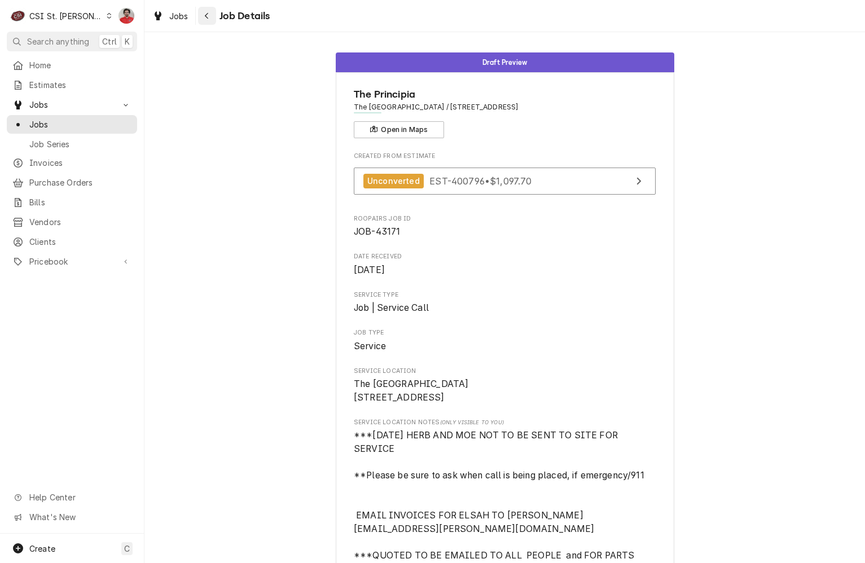
click at [206, 14] on icon "Navigate back" at bounding box center [206, 16] width 5 height 8
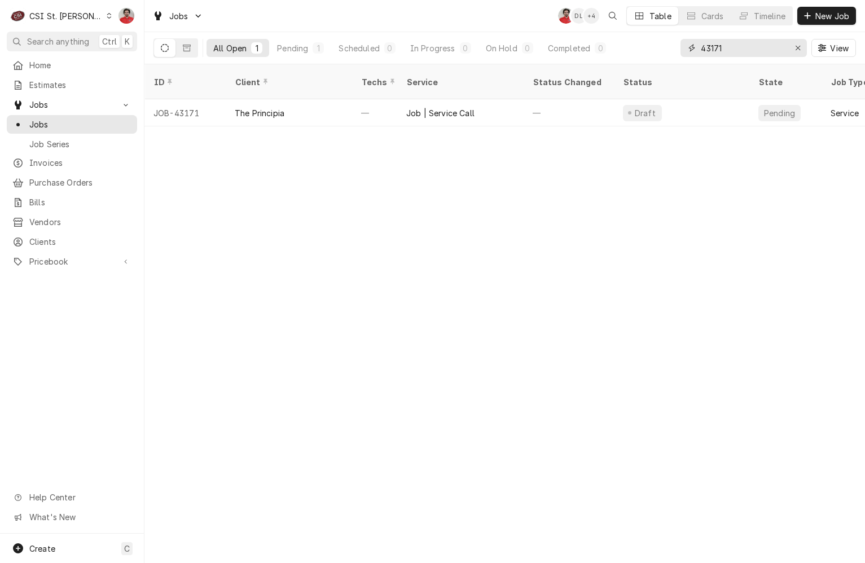
click at [732, 50] on input "43171" at bounding box center [743, 48] width 85 height 18
click at [726, 49] on input "43060" at bounding box center [743, 48] width 85 height 18
click at [737, 48] on input "43060" at bounding box center [743, 48] width 85 height 18
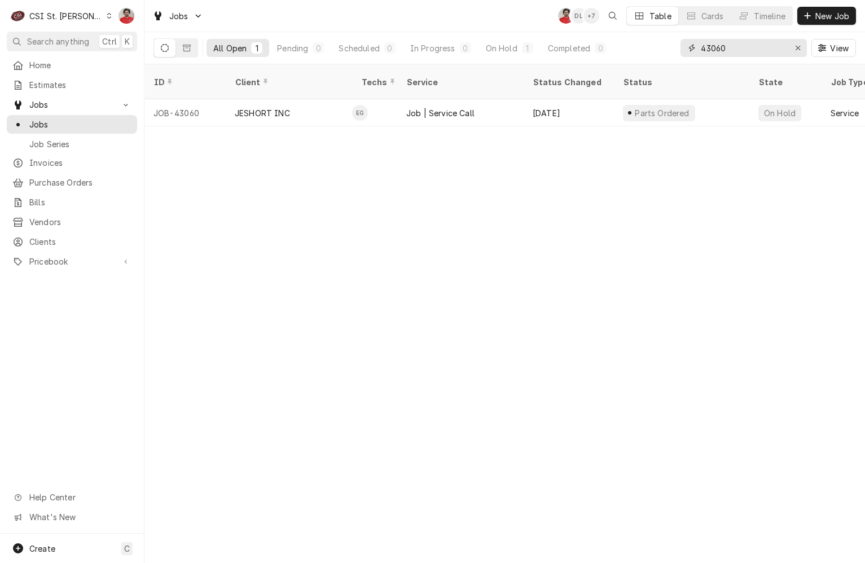
click at [737, 48] on input "43060" at bounding box center [743, 48] width 85 height 18
type input "42494"
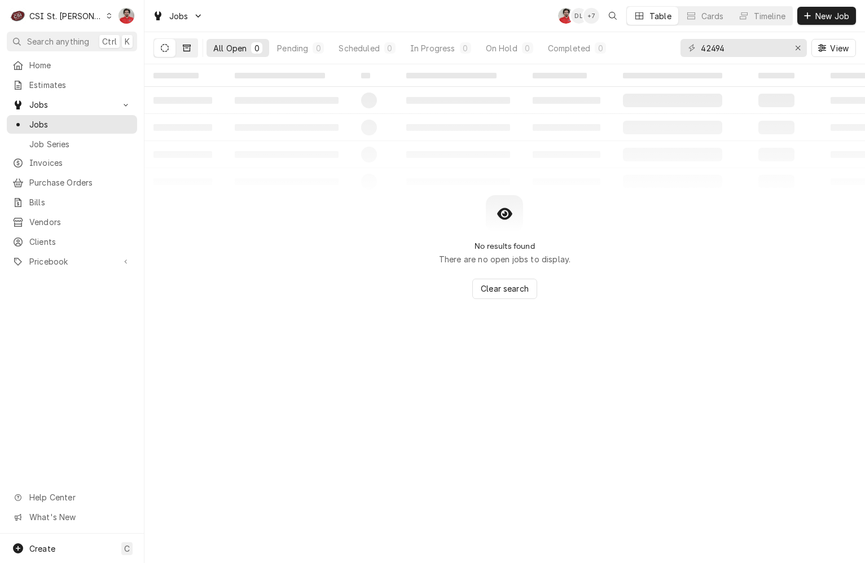
click at [182, 48] on button "Dynamic Content Wrapper" at bounding box center [186, 48] width 21 height 18
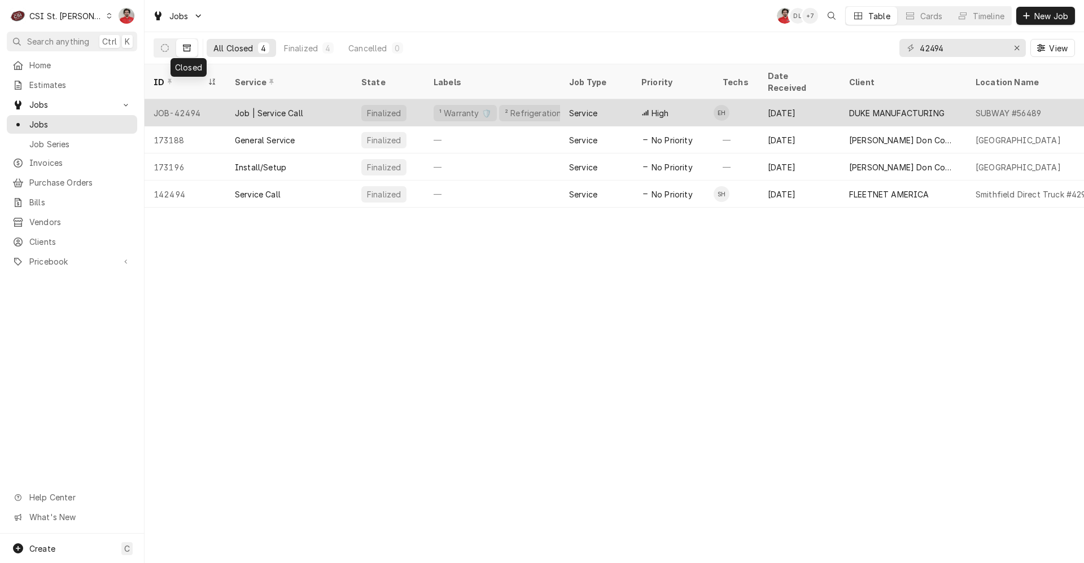
click at [249, 107] on div "Job | Service Call" at bounding box center [269, 113] width 68 height 12
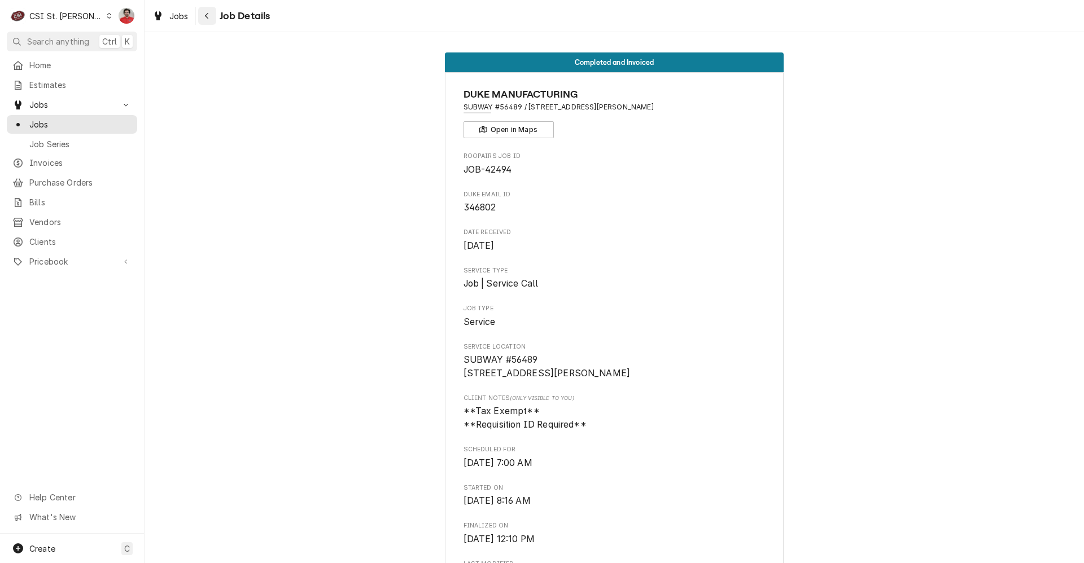
click at [206, 15] on icon "Navigate back" at bounding box center [206, 16] width 3 height 6
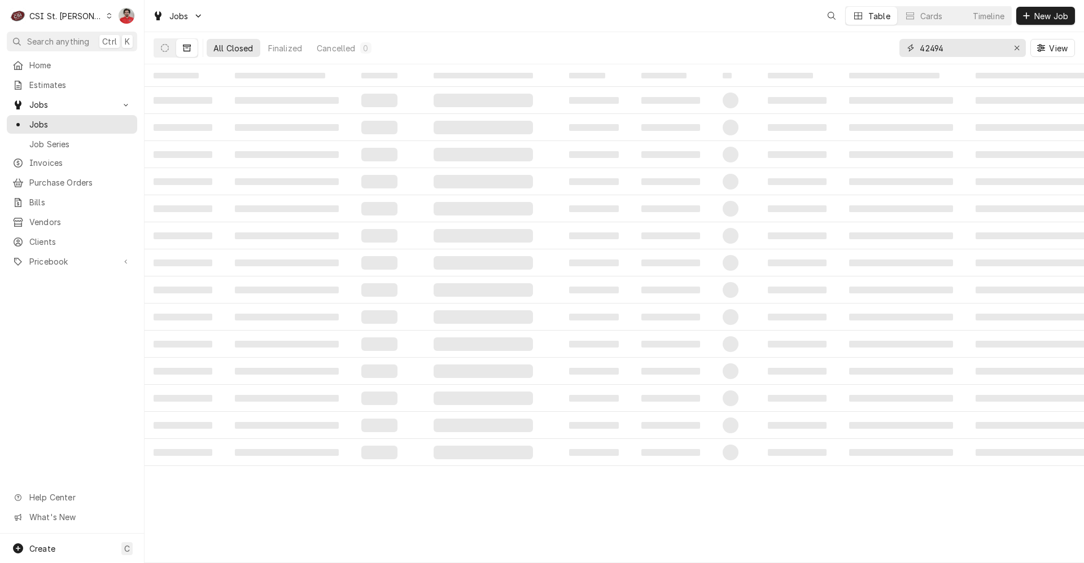
click at [949, 50] on input "42494" at bounding box center [961, 48] width 85 height 18
paste input "919"
type input "42919"
click at [169, 47] on button "Dynamic Content Wrapper" at bounding box center [164, 48] width 21 height 18
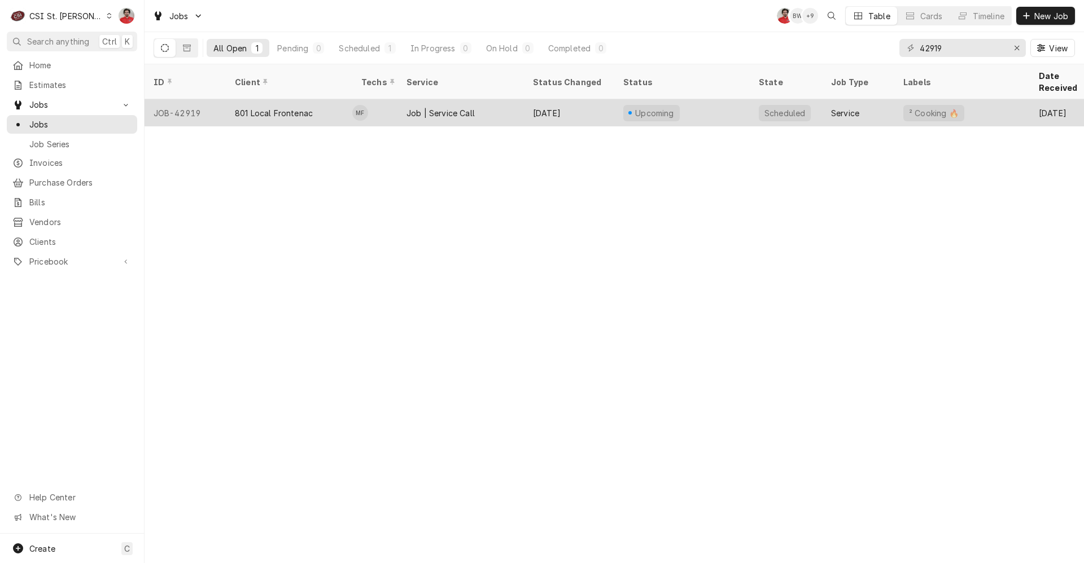
click at [344, 99] on div "801 Local Frontenac" at bounding box center [289, 112] width 126 height 27
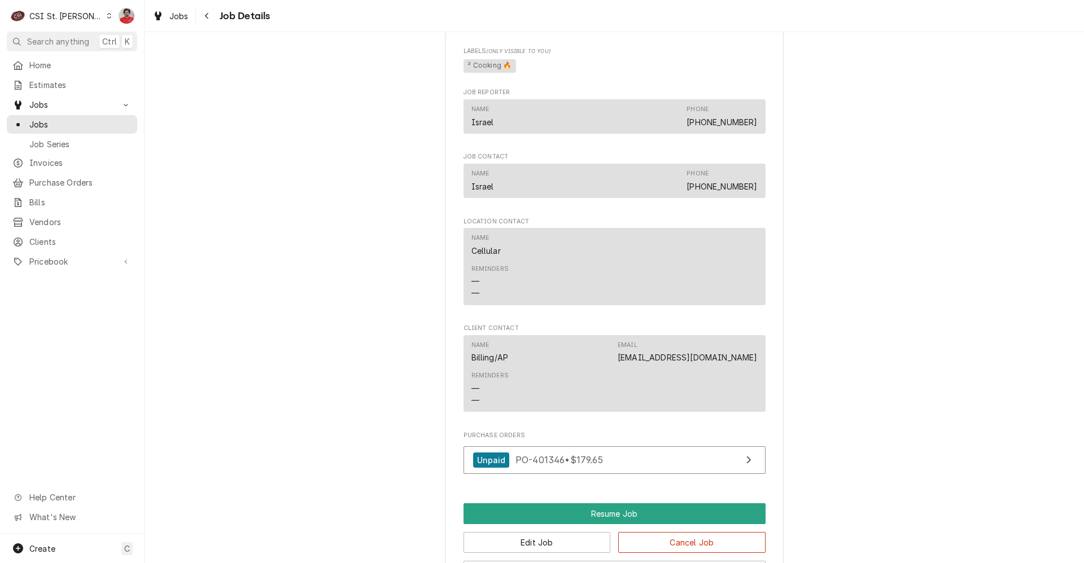
scroll to position [1129, 0]
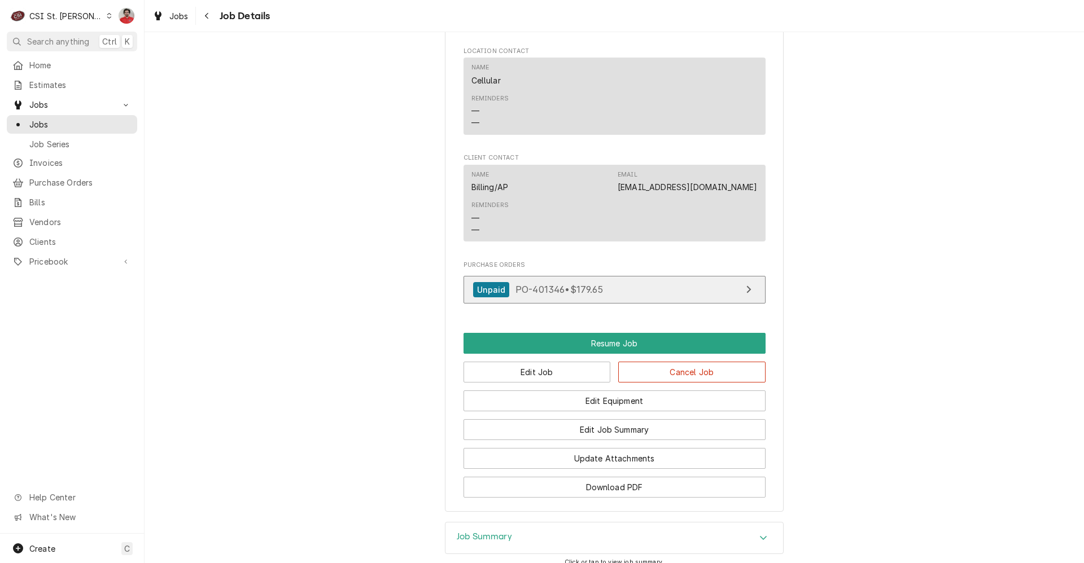
click at [542, 295] on span "PO-401346 • $179.65" at bounding box center [558, 289] width 87 height 11
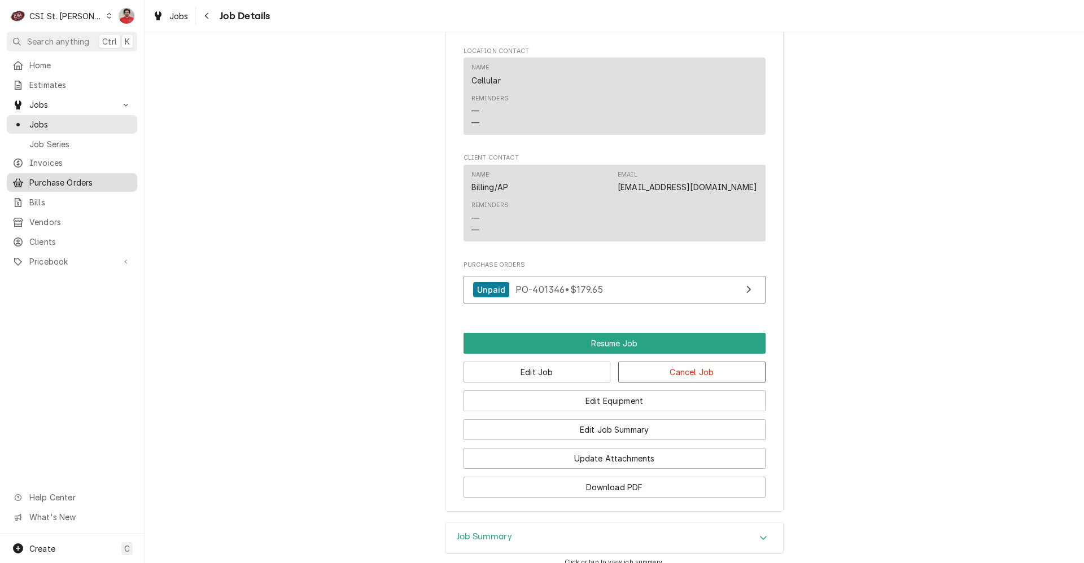
click at [62, 185] on div "Purchase Orders" at bounding box center [72, 183] width 126 height 14
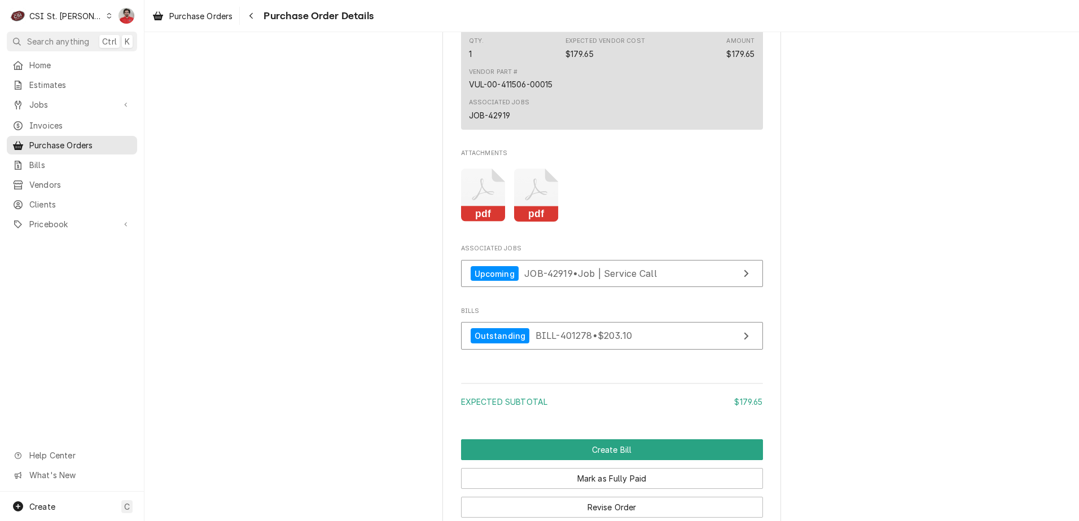
scroll to position [621, 0]
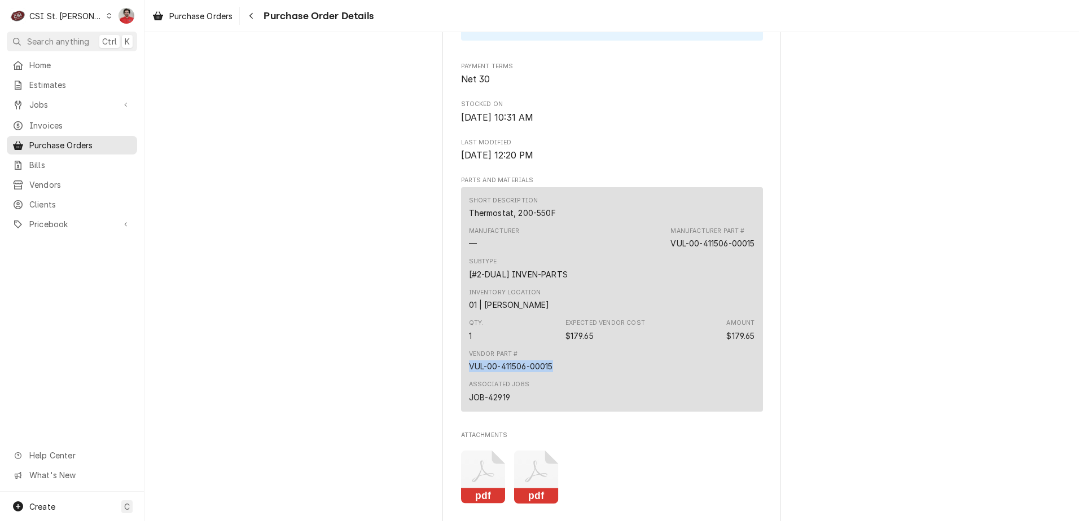
drag, startPoint x: 555, startPoint y: 401, endPoint x: 446, endPoint y: 409, distance: 109.2
click at [446, 409] on div "Vendor PARTS TOWN PARTS TOWN [STREET_ADDRESS] Bill To [GEOGRAPHIC_DATA] Account…" at bounding box center [611, 142] width 339 height 1404
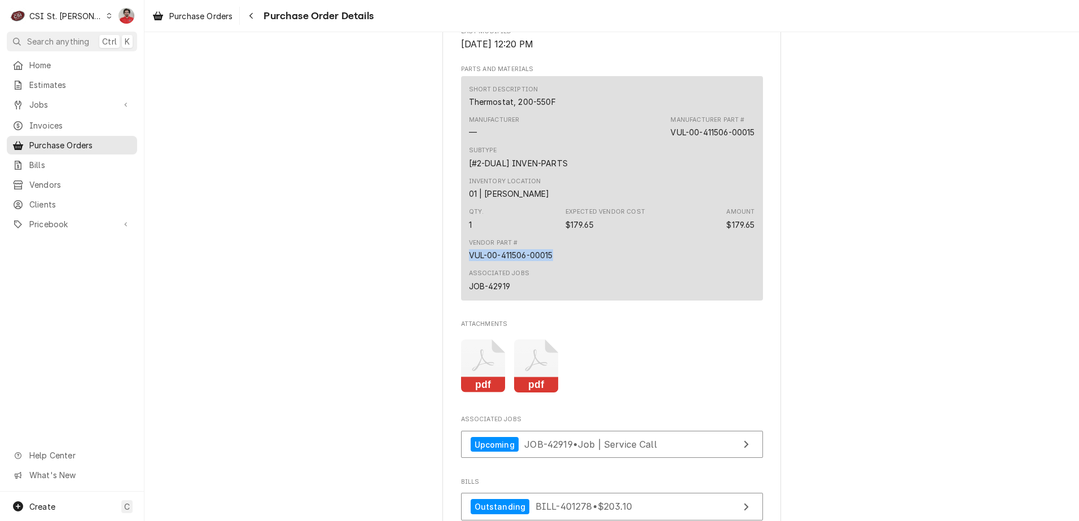
scroll to position [734, 0]
copy div "VUL-00-411506-00015"
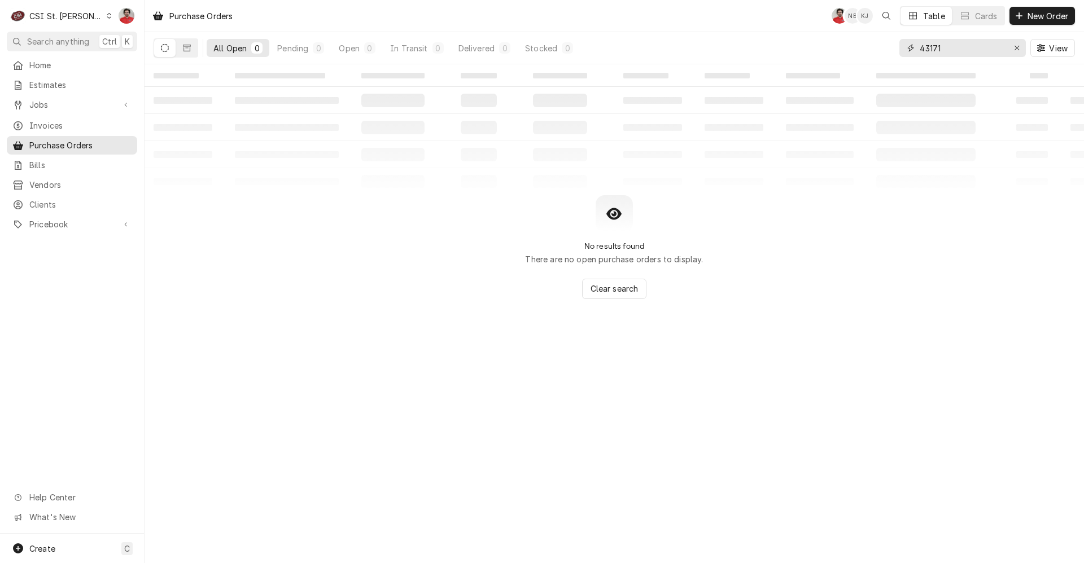
click at [951, 46] on input "43171" at bounding box center [961, 48] width 85 height 18
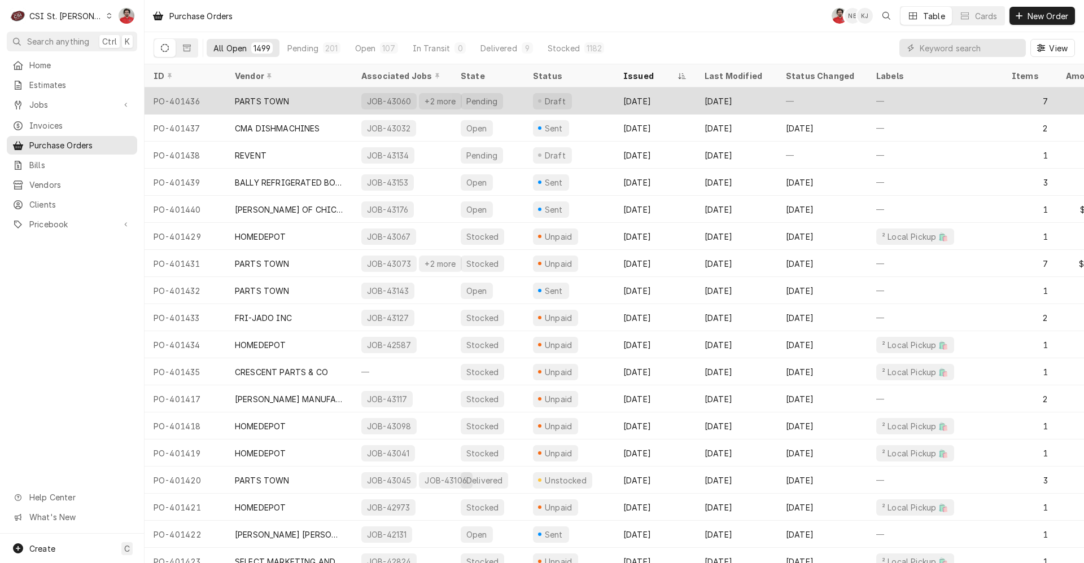
click at [187, 107] on div "PO-401436" at bounding box center [184, 100] width 81 height 27
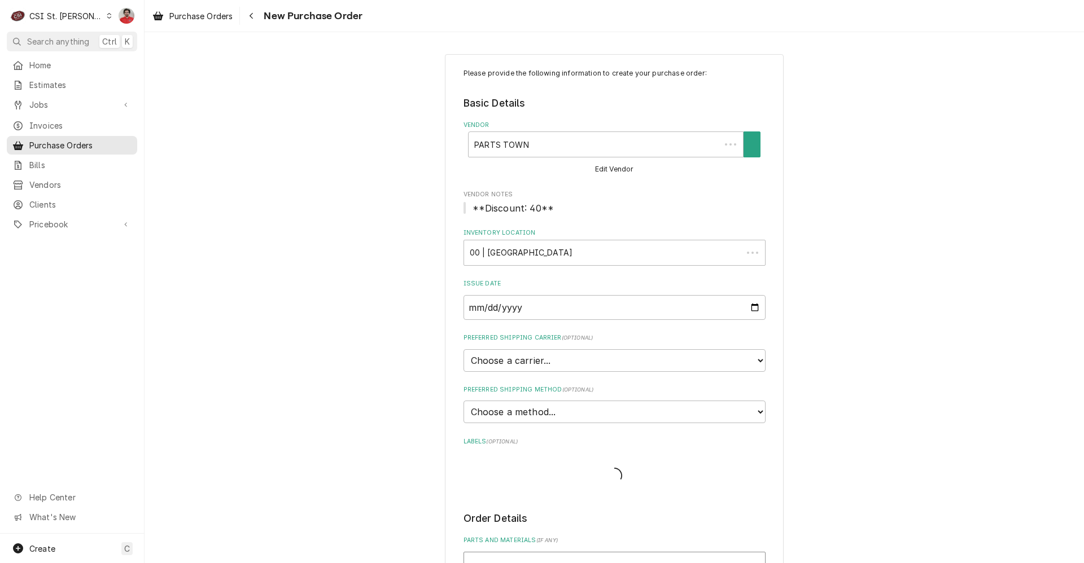
type textarea "x"
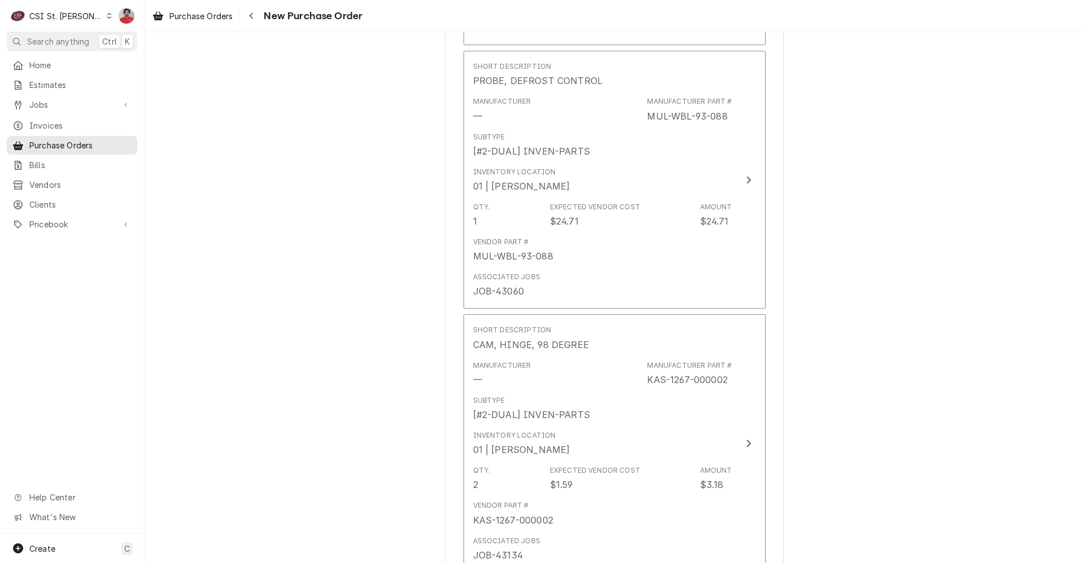
scroll to position [2214, 0]
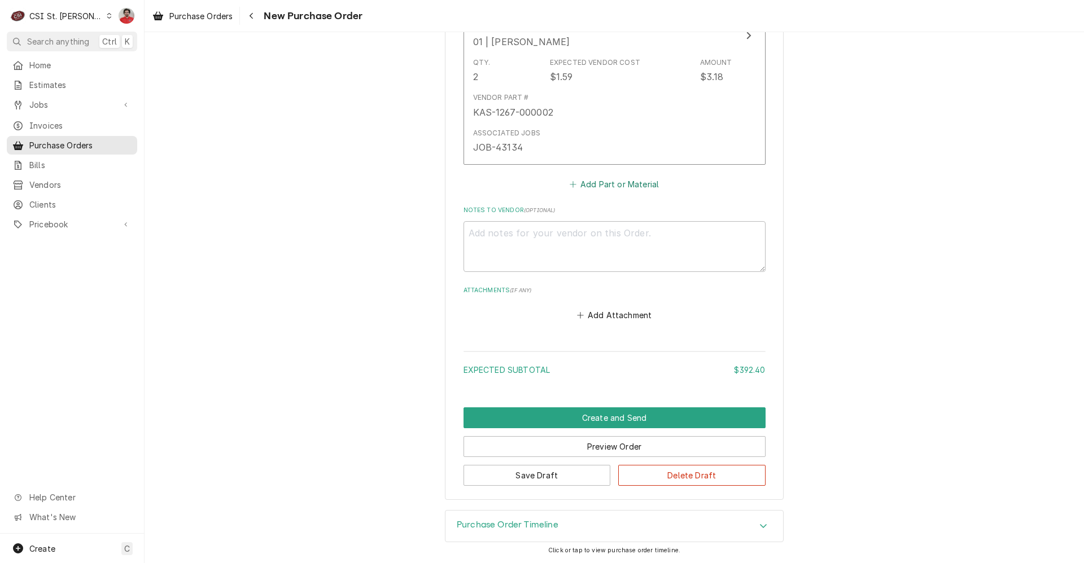
click at [611, 183] on button "Add Part or Material" at bounding box center [613, 184] width 93 height 16
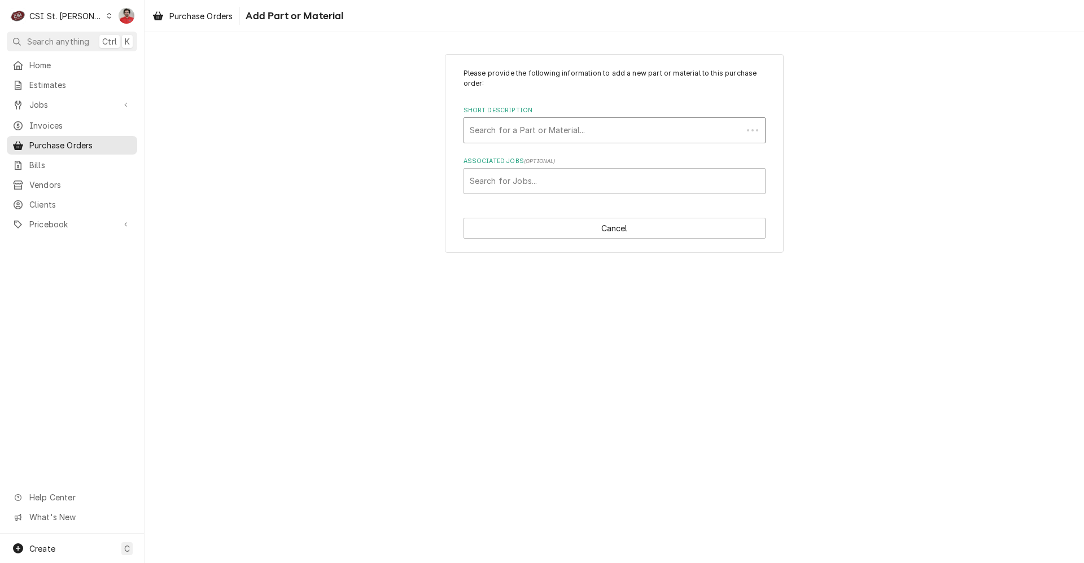
click at [571, 134] on div "Short Description" at bounding box center [603, 130] width 267 height 20
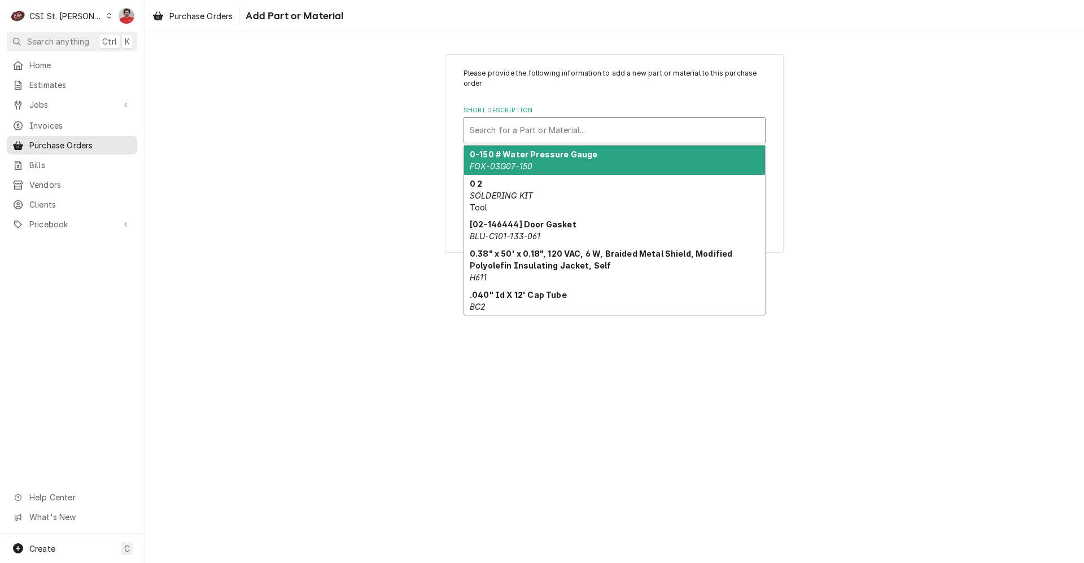
paste input "VUL-00-411506-00015"
type input "VUL-00-411506-00015"
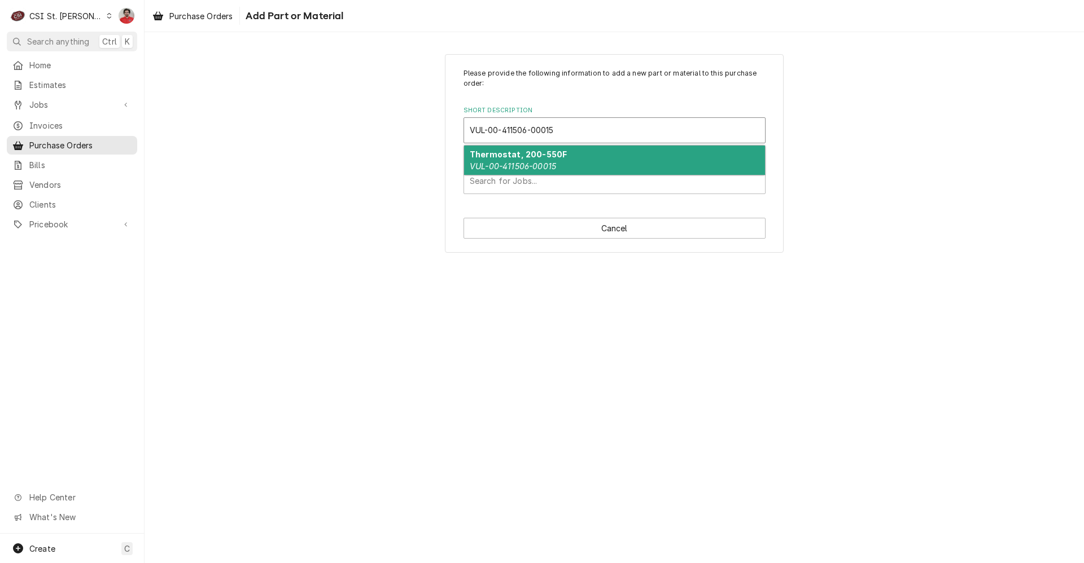
click at [575, 160] on div "Thermostat, 200-550F VUL-00-411506-00015" at bounding box center [614, 160] width 301 height 29
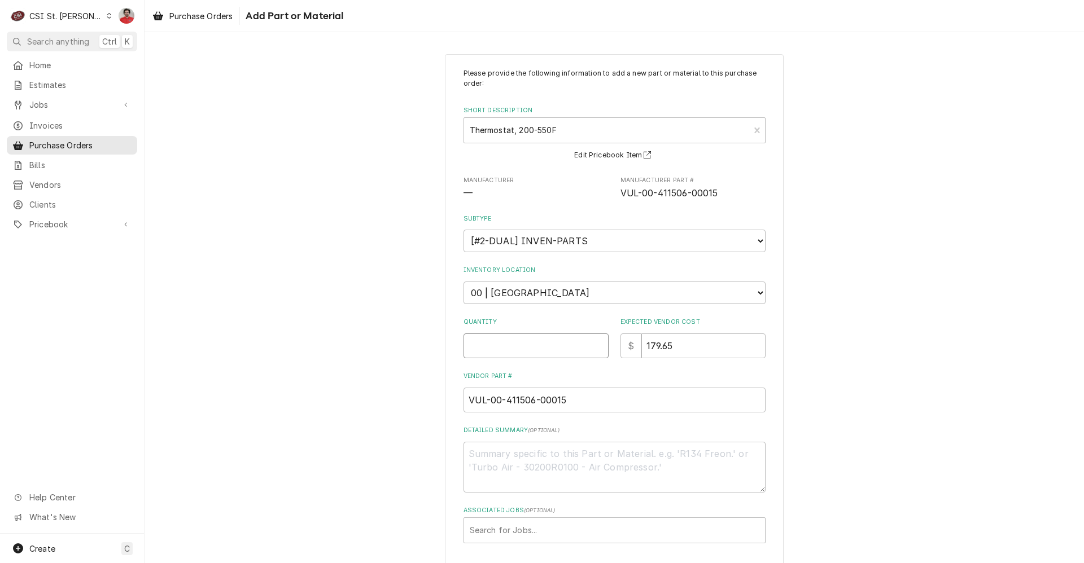
click at [545, 350] on input "Quantity" at bounding box center [535, 346] width 145 height 25
type textarea "x"
type input "1"
click at [533, 528] on div "Associated Jobs" at bounding box center [615, 530] width 290 height 20
type input "42919"
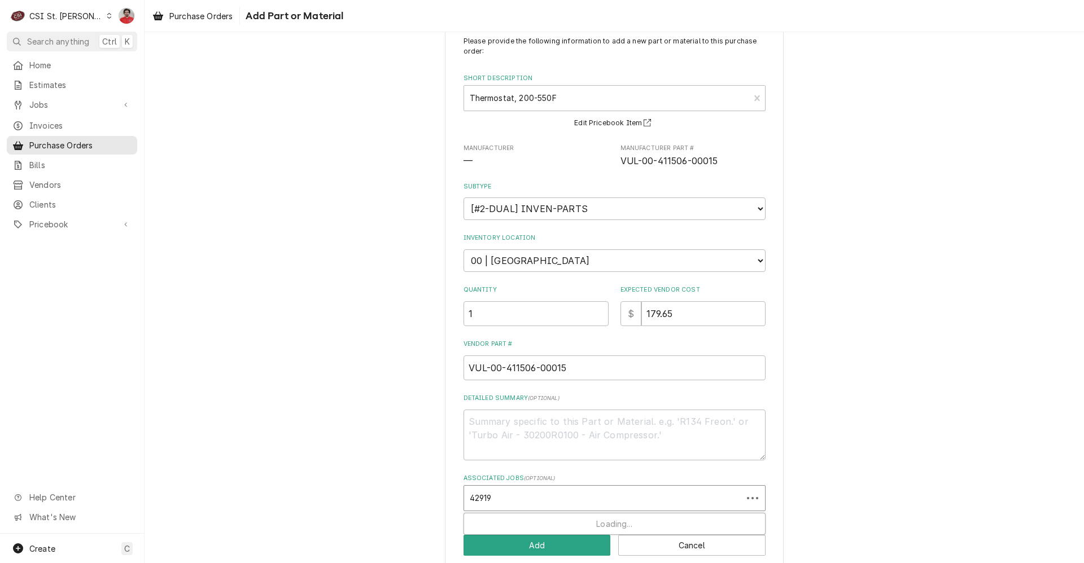
scroll to position [49, 0]
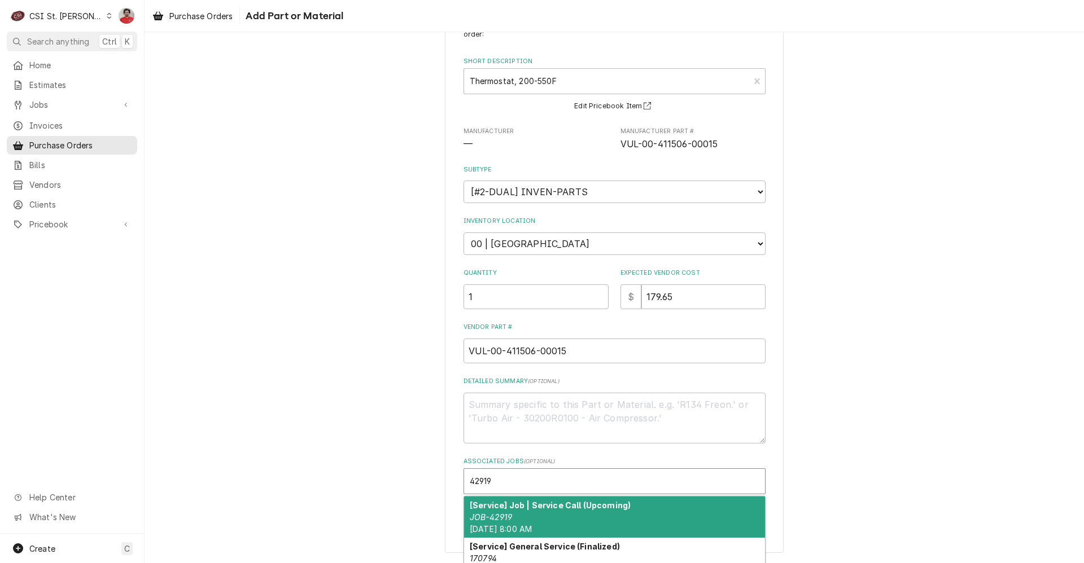
click at [554, 517] on div "[Service] Job | Service Call (Upcoming) JOB-42919 Fri, Oct 10th, 2025 - 8:00 AM" at bounding box center [614, 517] width 301 height 41
type textarea "x"
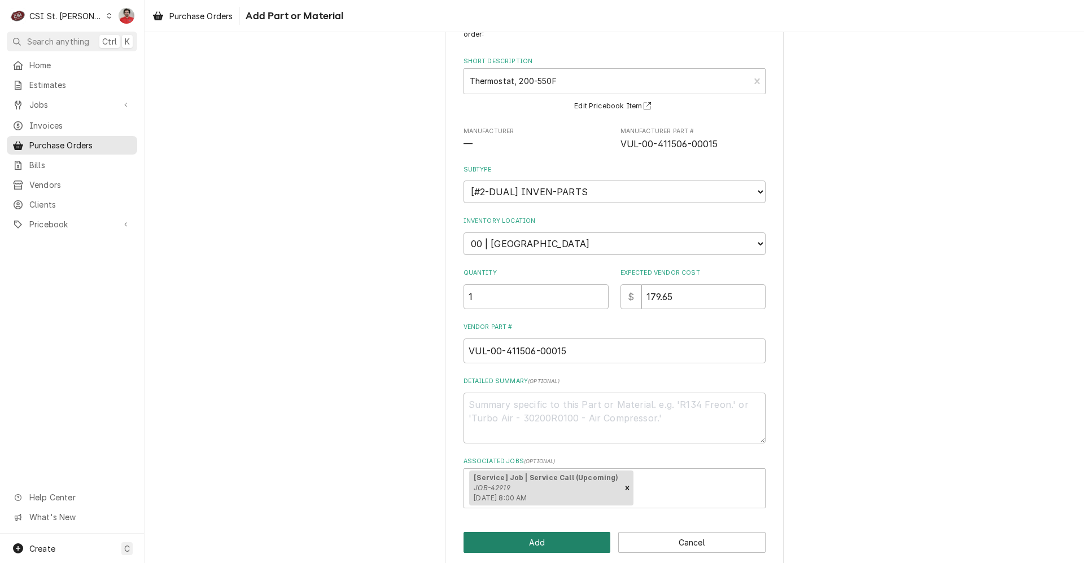
click at [550, 543] on button "Add" at bounding box center [536, 542] width 147 height 21
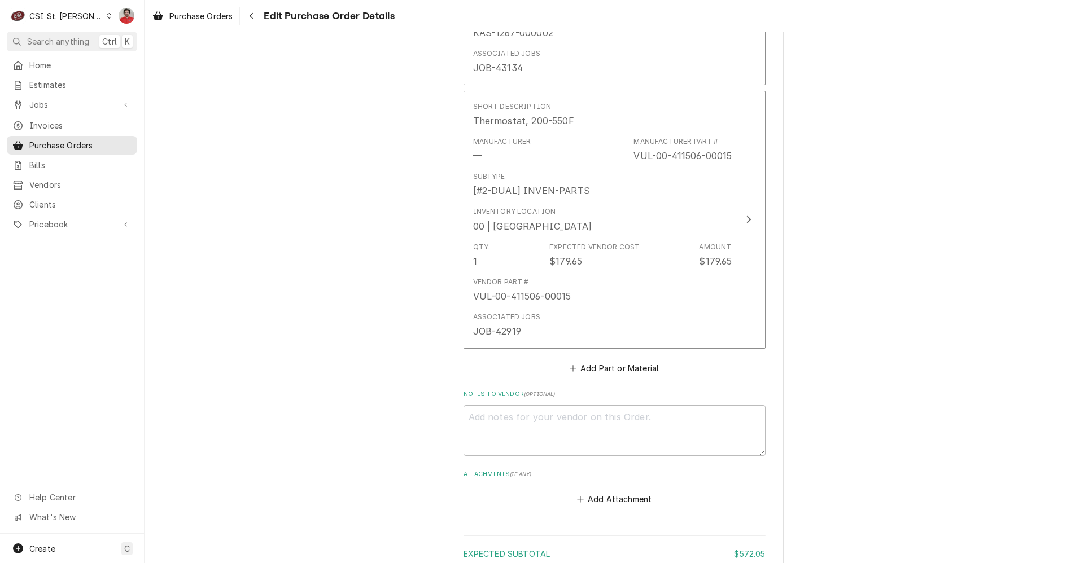
scroll to position [2192, 0]
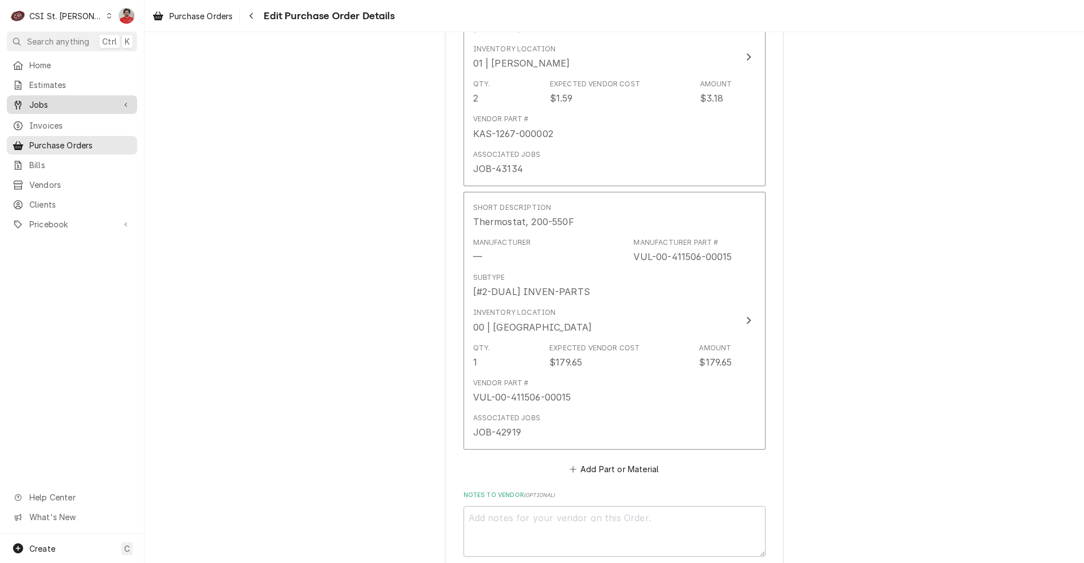
click at [81, 102] on span "Jobs" at bounding box center [71, 105] width 85 height 12
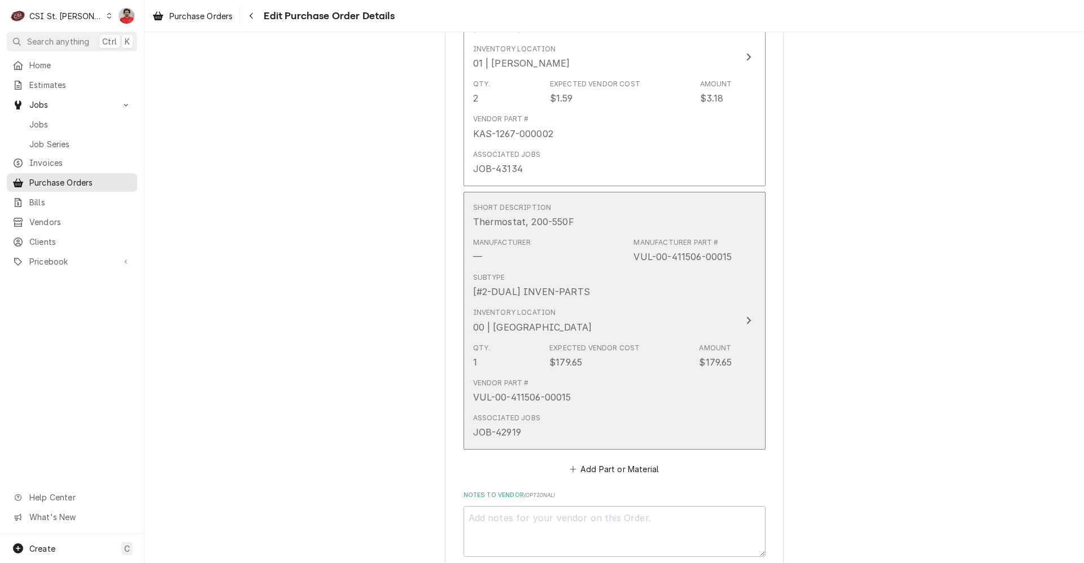
click at [692, 288] on div "Subtype [#2-DUAL] INVEN-PARTS" at bounding box center [602, 285] width 259 height 35
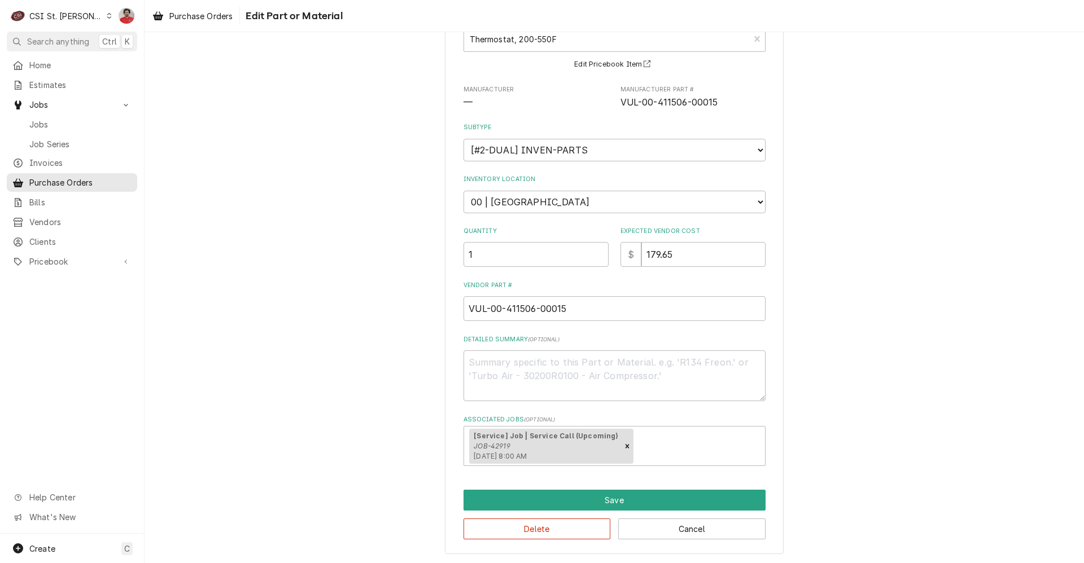
scroll to position [81, 0]
click at [587, 530] on button "Delete" at bounding box center [536, 528] width 147 height 21
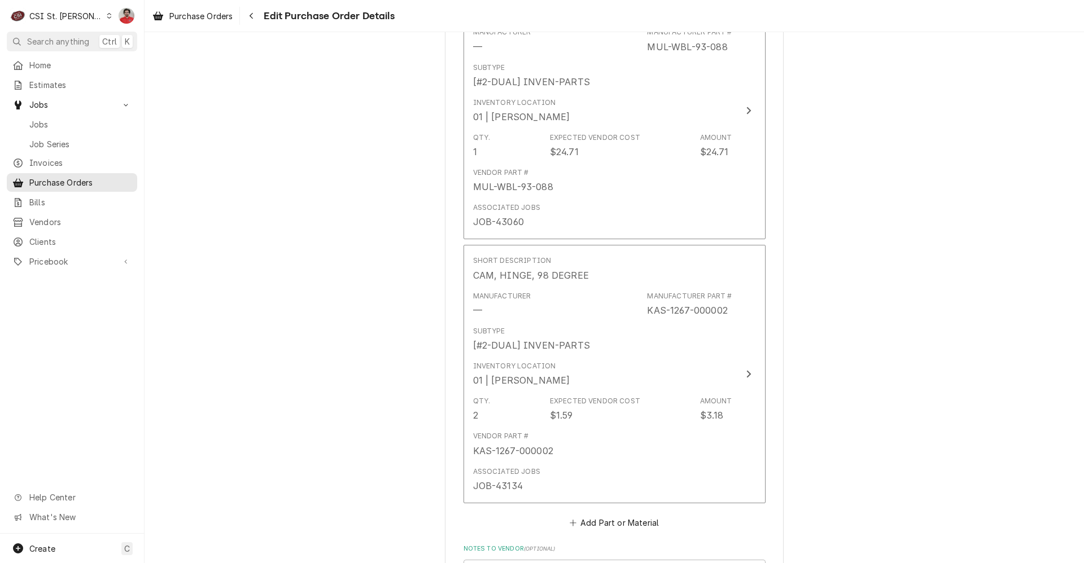
scroll to position [2214, 0]
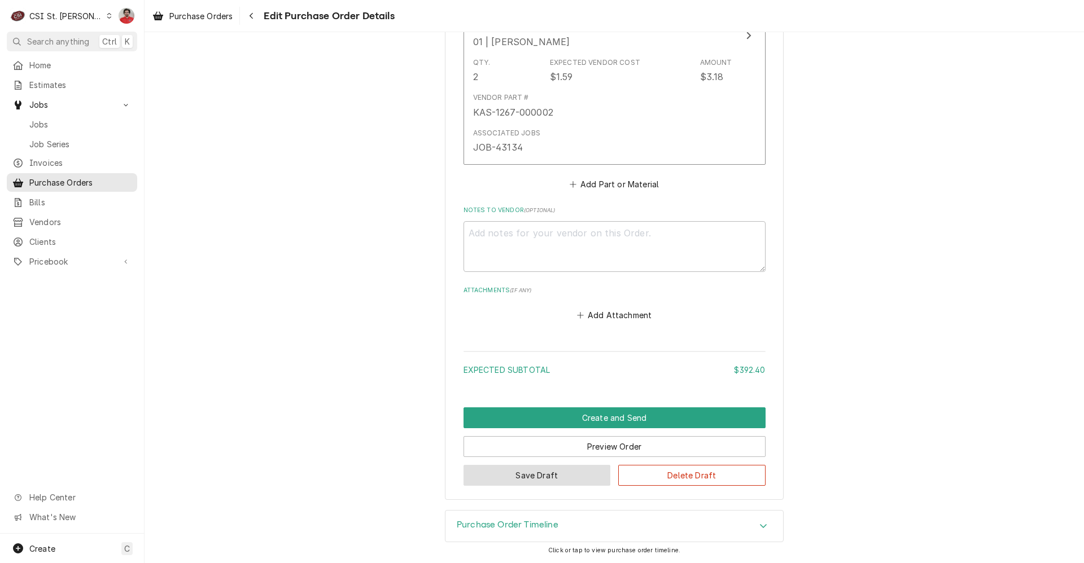
click at [565, 481] on button "Save Draft" at bounding box center [536, 475] width 147 height 21
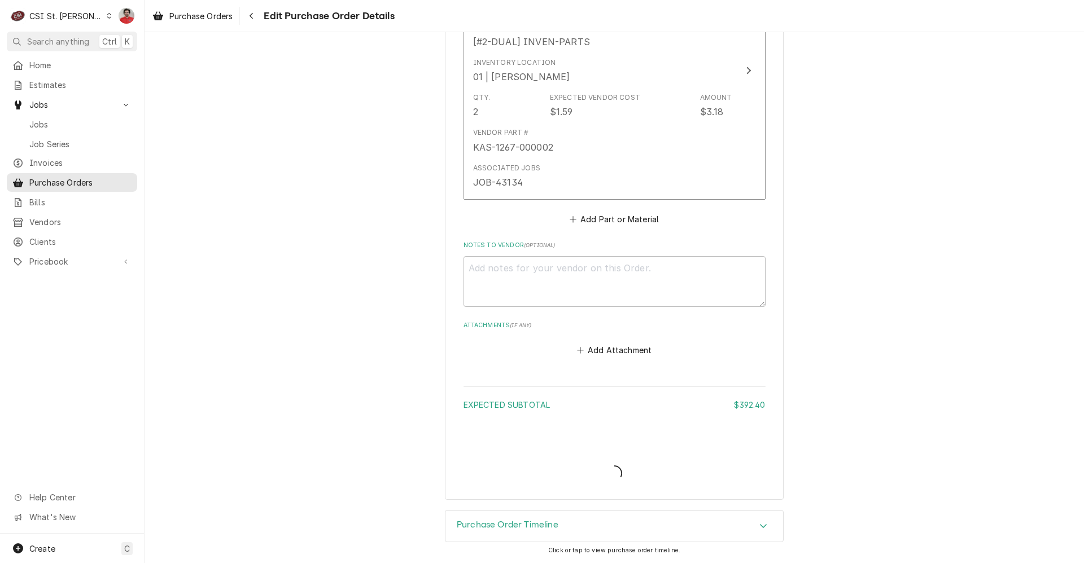
type textarea "x"
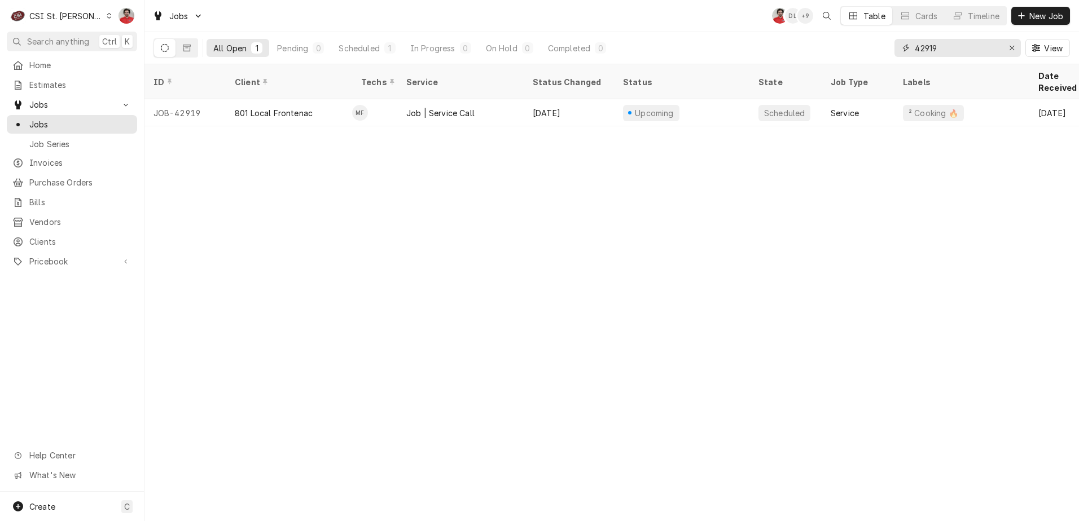
click at [939, 51] on input "42919" at bounding box center [957, 48] width 85 height 18
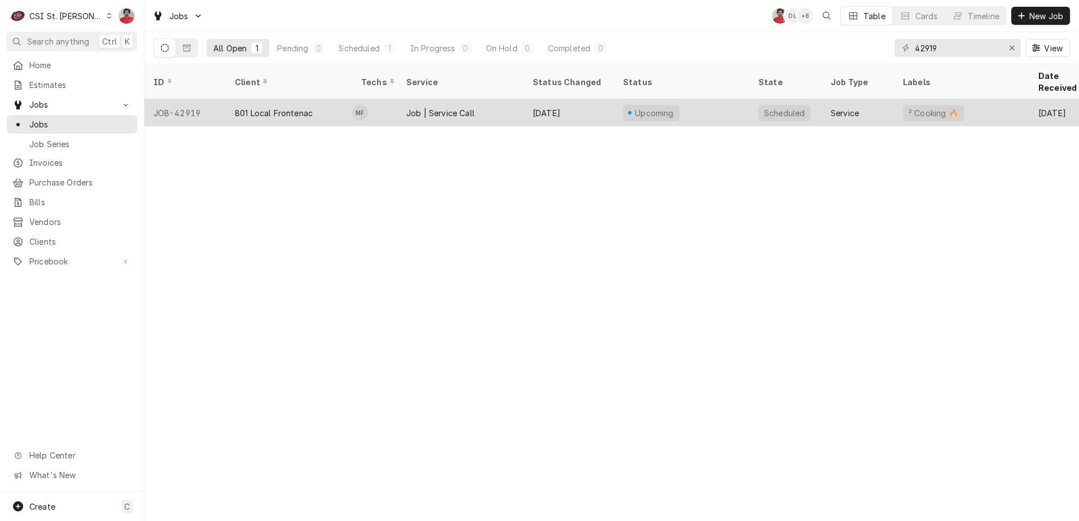
click at [724, 101] on div "Upcoming" at bounding box center [681, 112] width 135 height 27
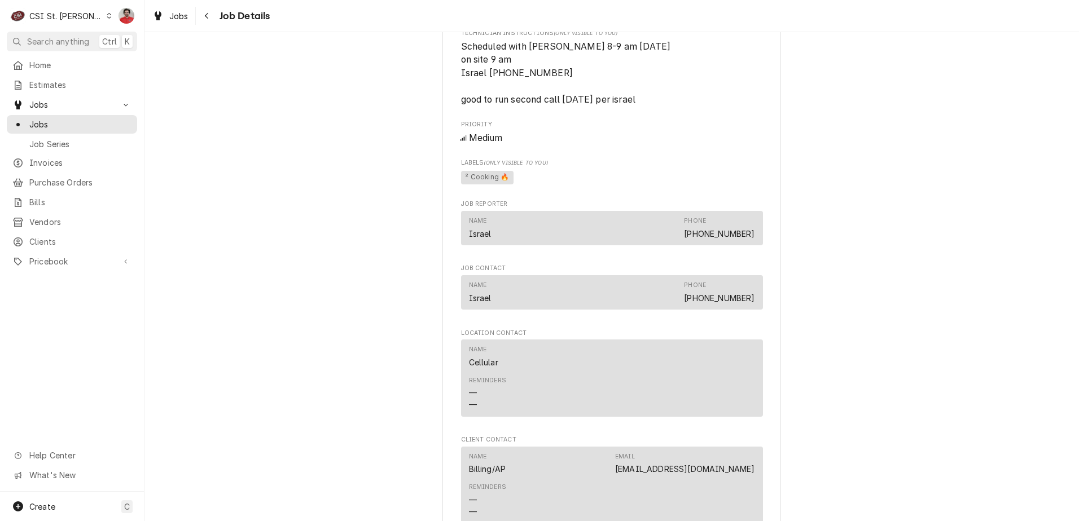
scroll to position [1298, 0]
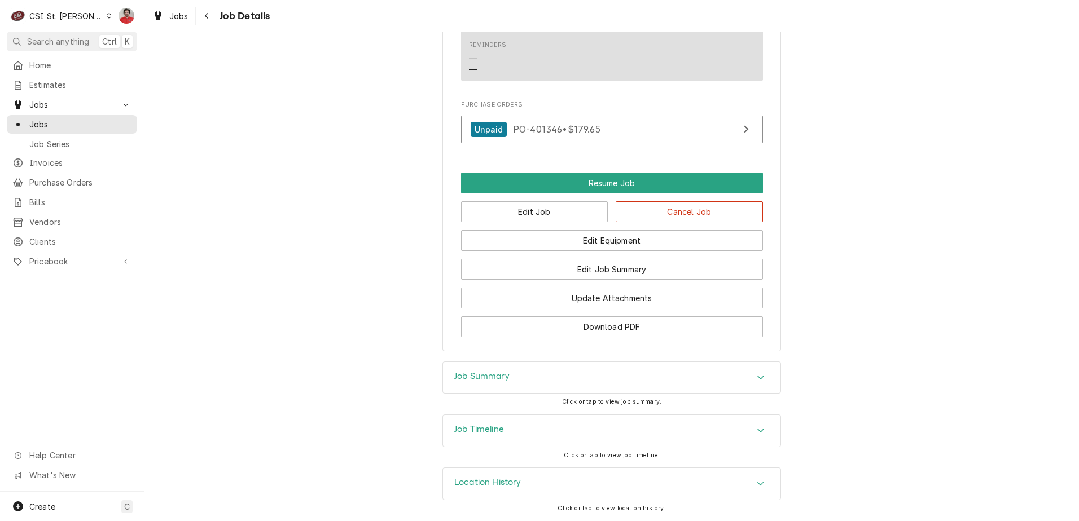
click at [622, 385] on div "Job Summary" at bounding box center [611, 378] width 337 height 32
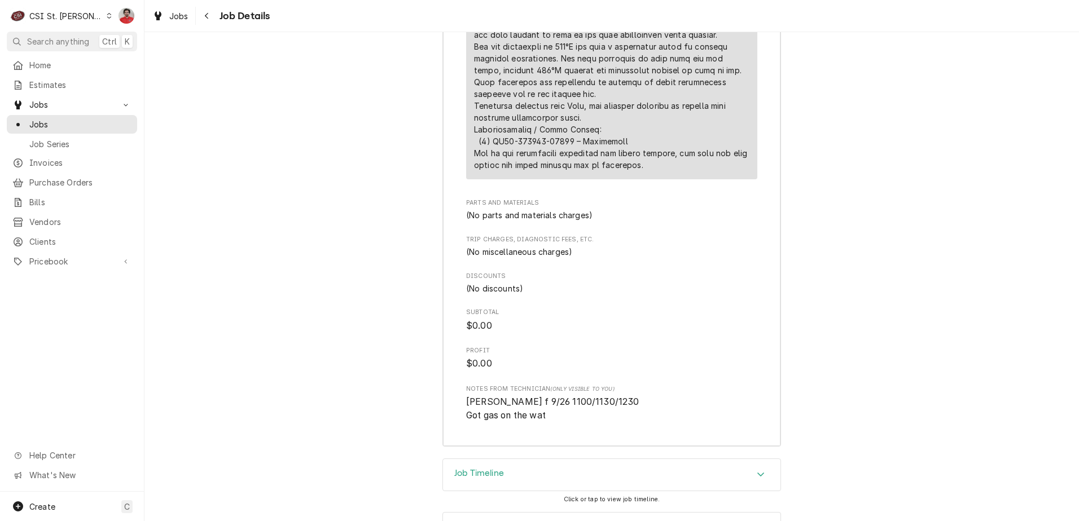
scroll to position [2800, 0]
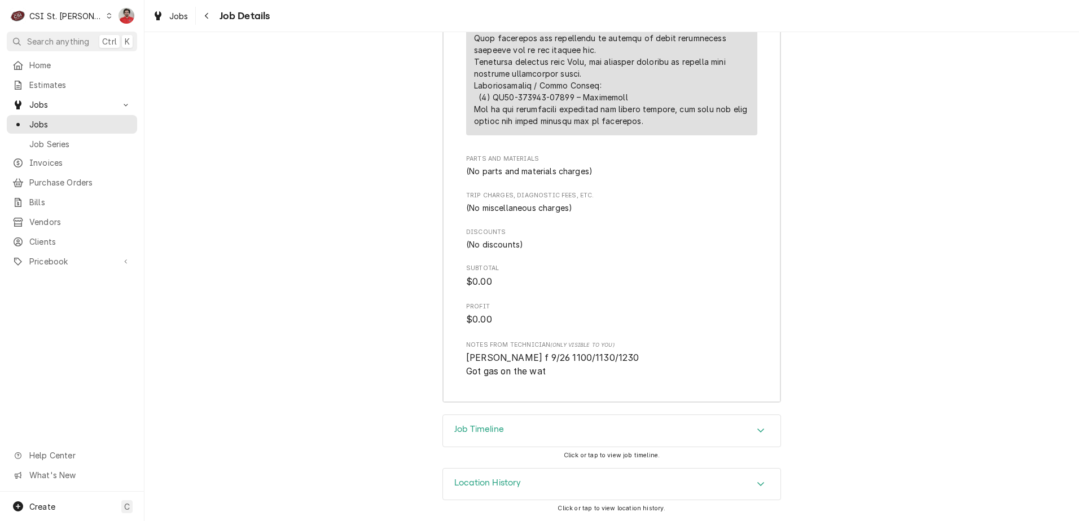
click at [609, 436] on div "Job Timeline" at bounding box center [611, 431] width 337 height 32
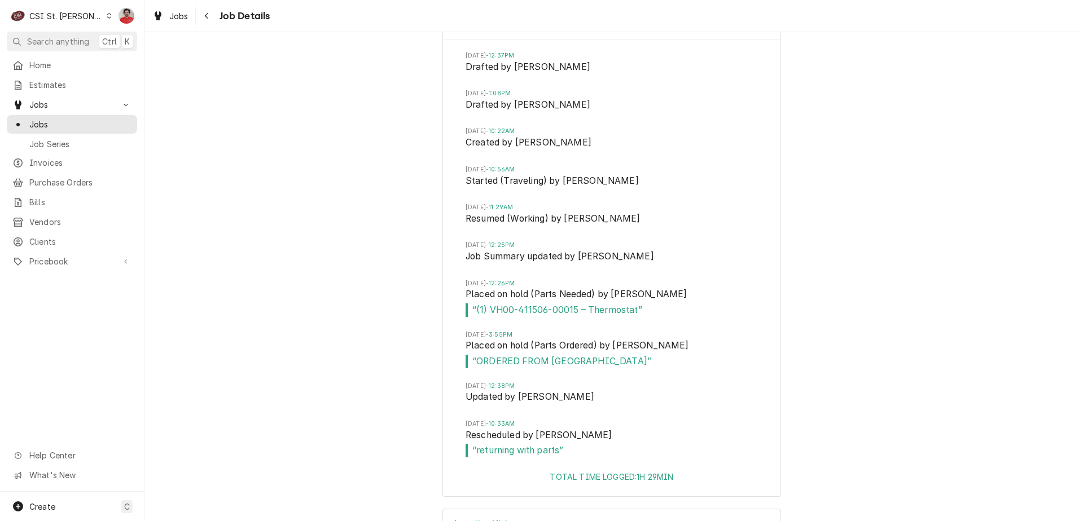
scroll to position [3248, 0]
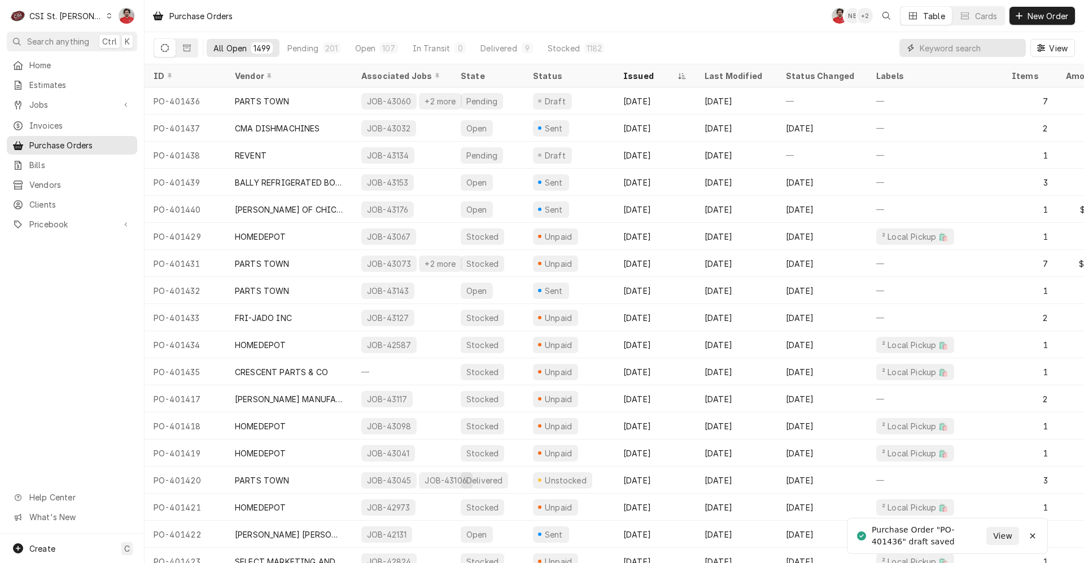
click at [948, 54] on input "Dynamic Content Wrapper" at bounding box center [969, 48] width 100 height 18
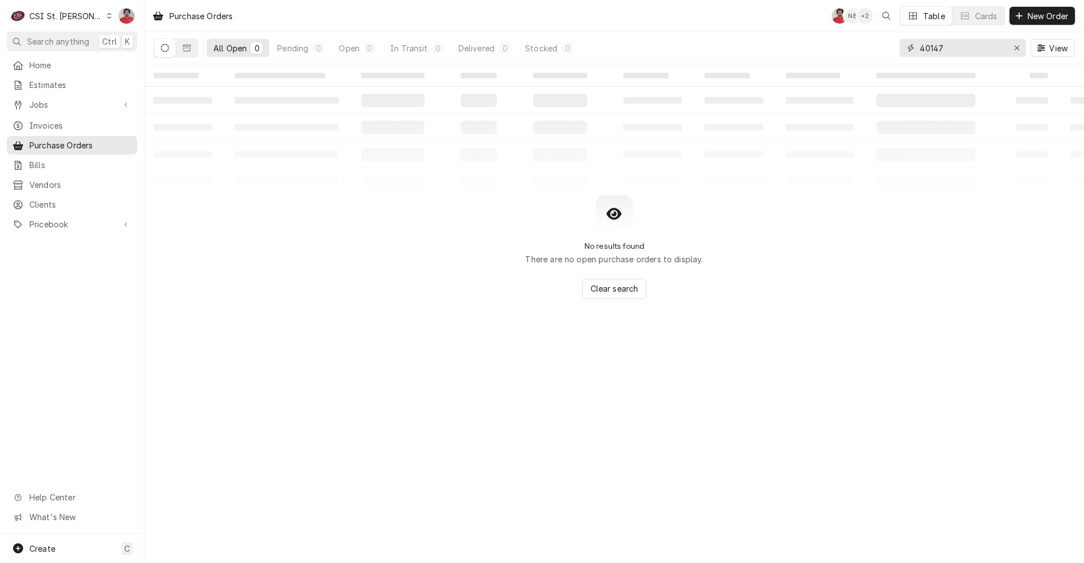
click at [939, 47] on input "40147" at bounding box center [961, 48] width 85 height 18
type input "401417"
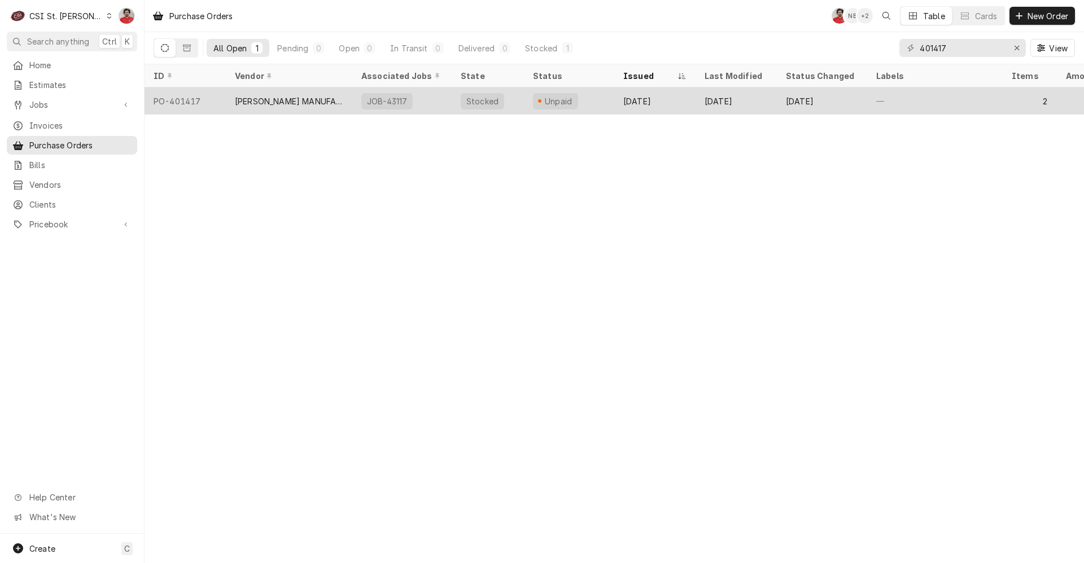
click at [523, 103] on div "Stocked" at bounding box center [487, 100] width 72 height 27
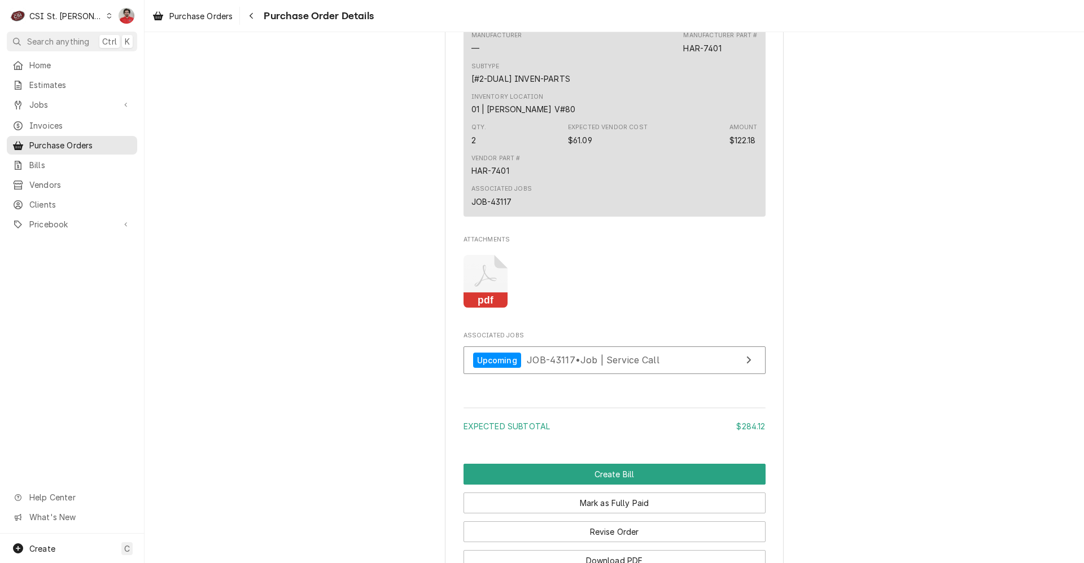
scroll to position [873, 0]
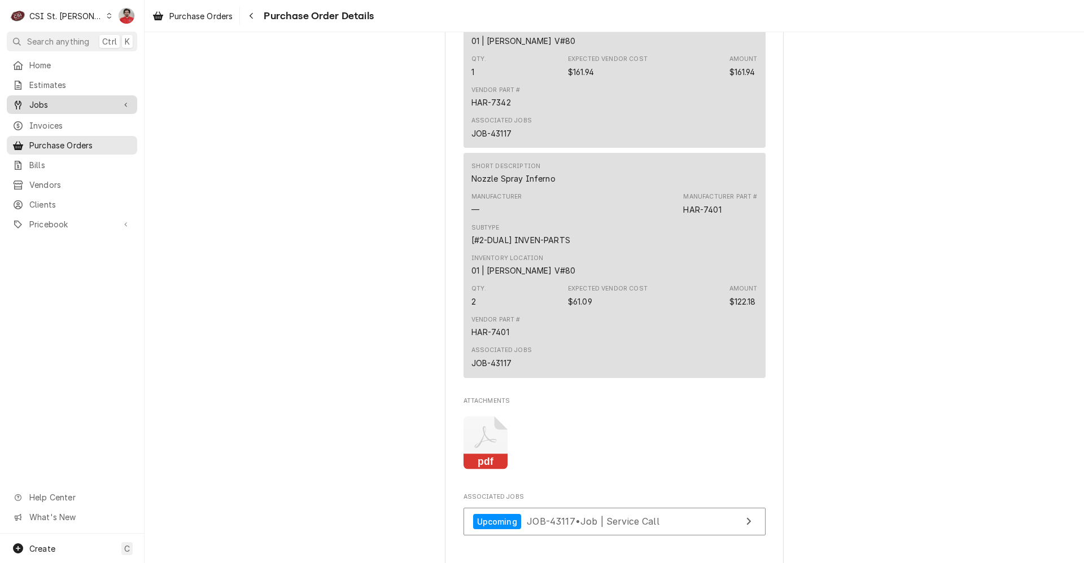
click at [60, 103] on span "Jobs" at bounding box center [71, 105] width 85 height 12
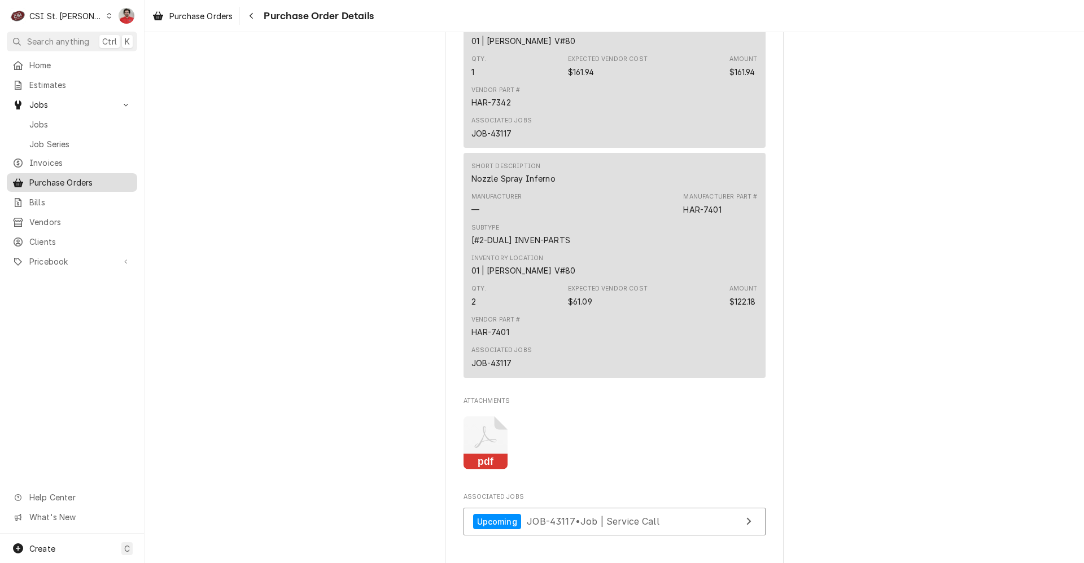
click at [57, 183] on span "Purchase Orders" at bounding box center [80, 183] width 102 height 12
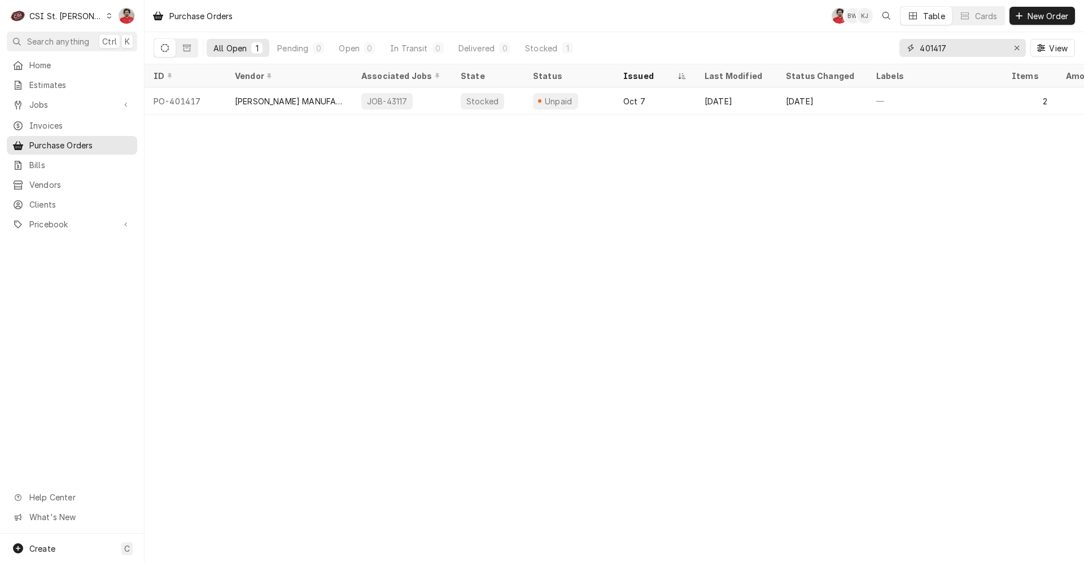
click at [959, 50] on input "401417" at bounding box center [961, 48] width 85 height 18
type input "401288"
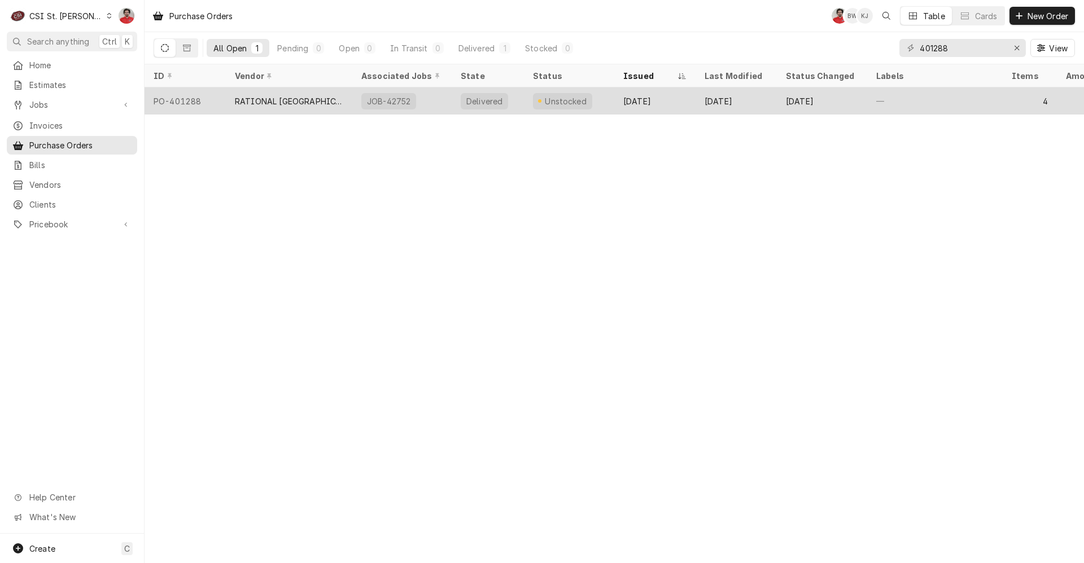
click at [427, 99] on div "JOB-42752" at bounding box center [401, 100] width 99 height 27
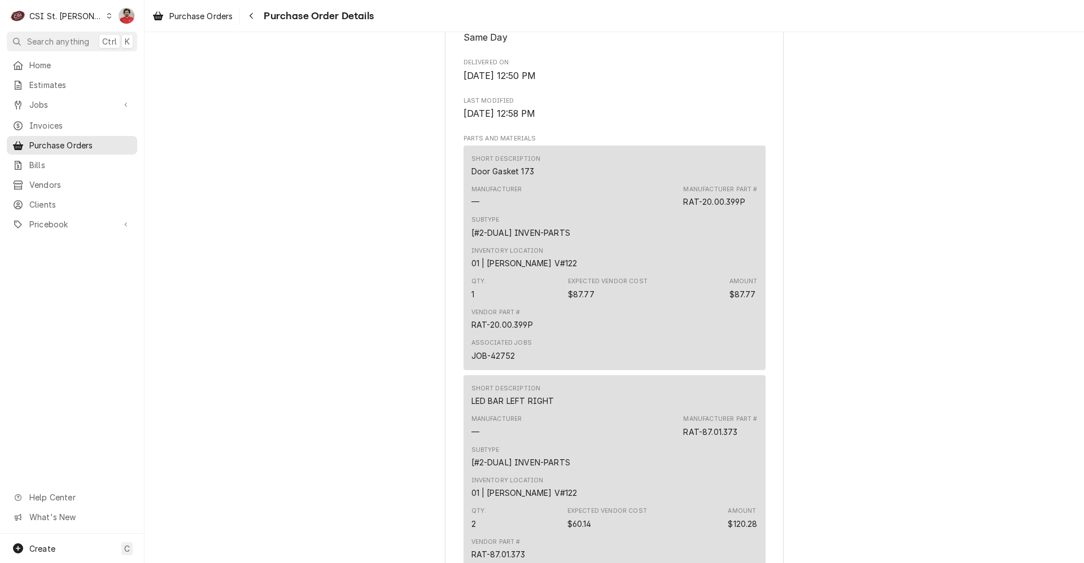
scroll to position [989, 0]
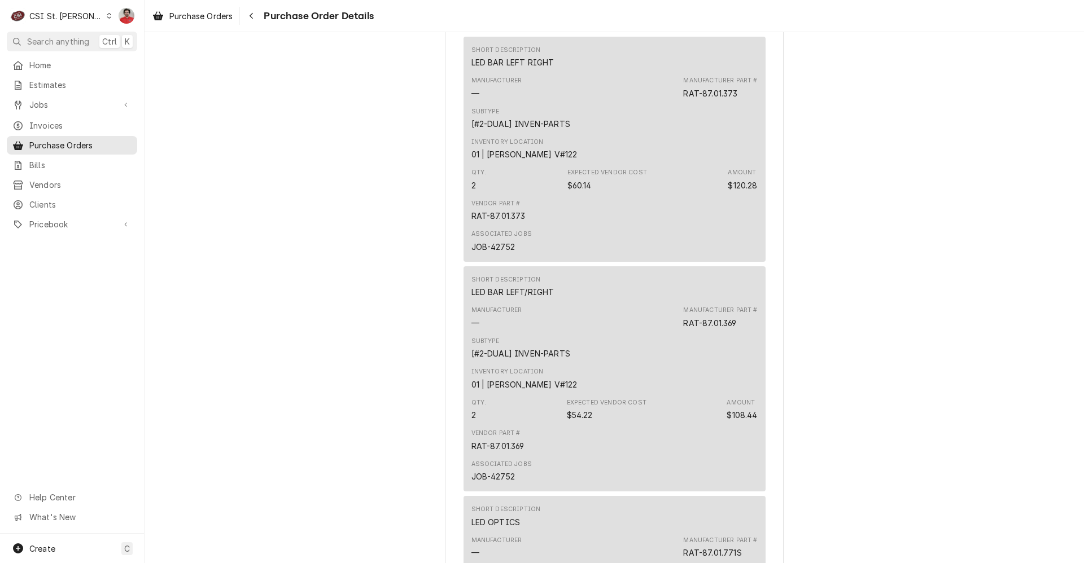
click at [499, 253] on div "JOB-42752" at bounding box center [492, 247] width 43 height 12
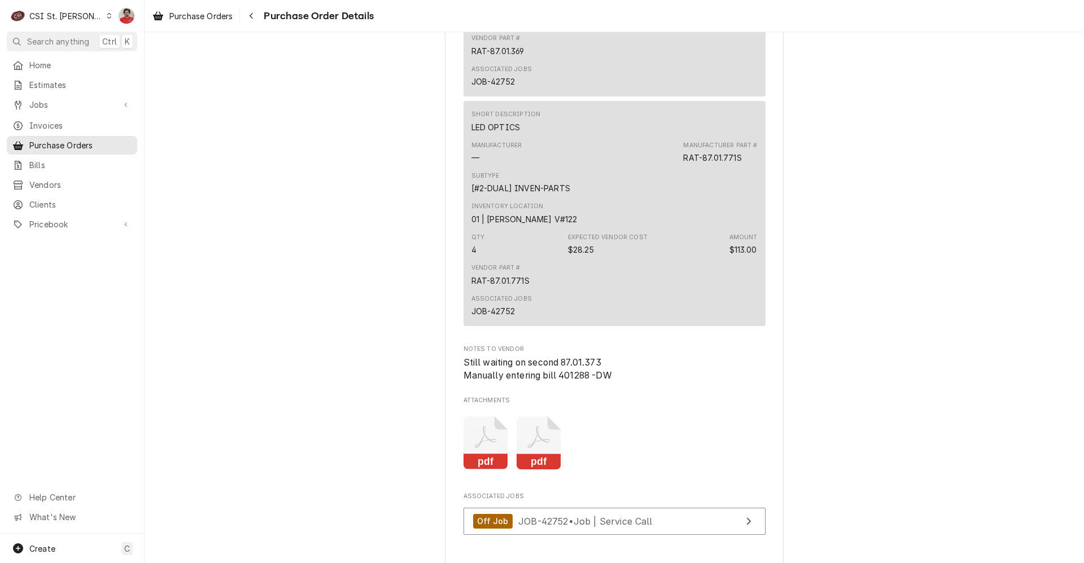
scroll to position [1667, 0]
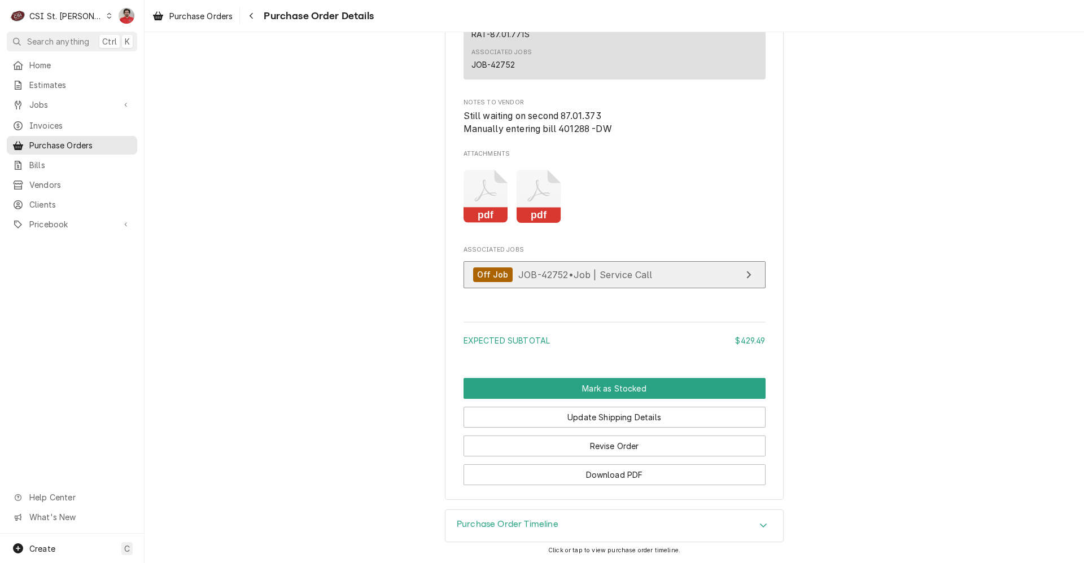
click at [633, 276] on span "JOB-42752 • Job | Service Call" at bounding box center [585, 274] width 134 height 11
click at [530, 516] on div "Purchase Order Timeline" at bounding box center [613, 526] width 337 height 32
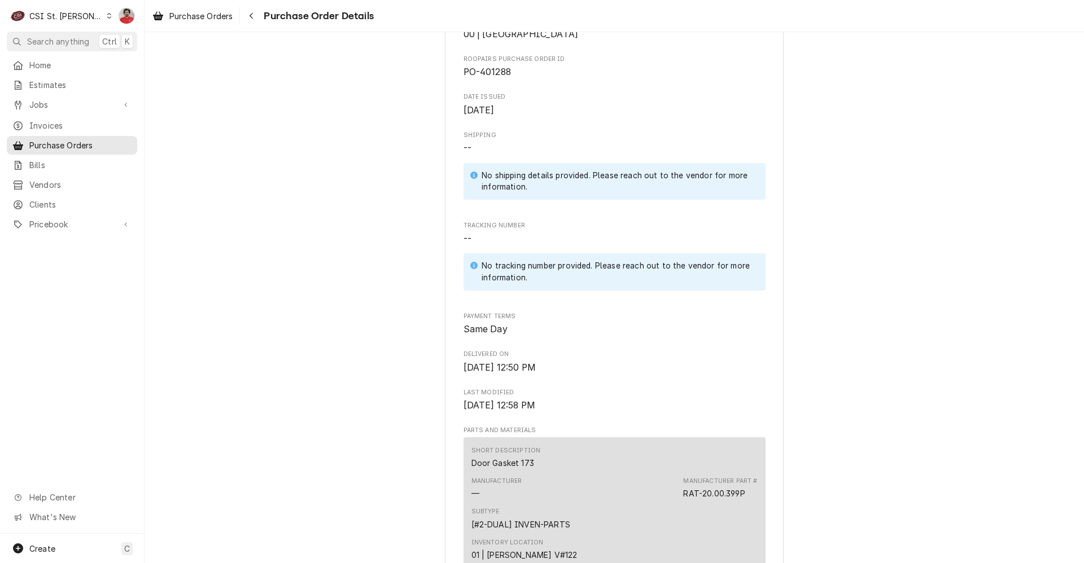
scroll to position [293, 0]
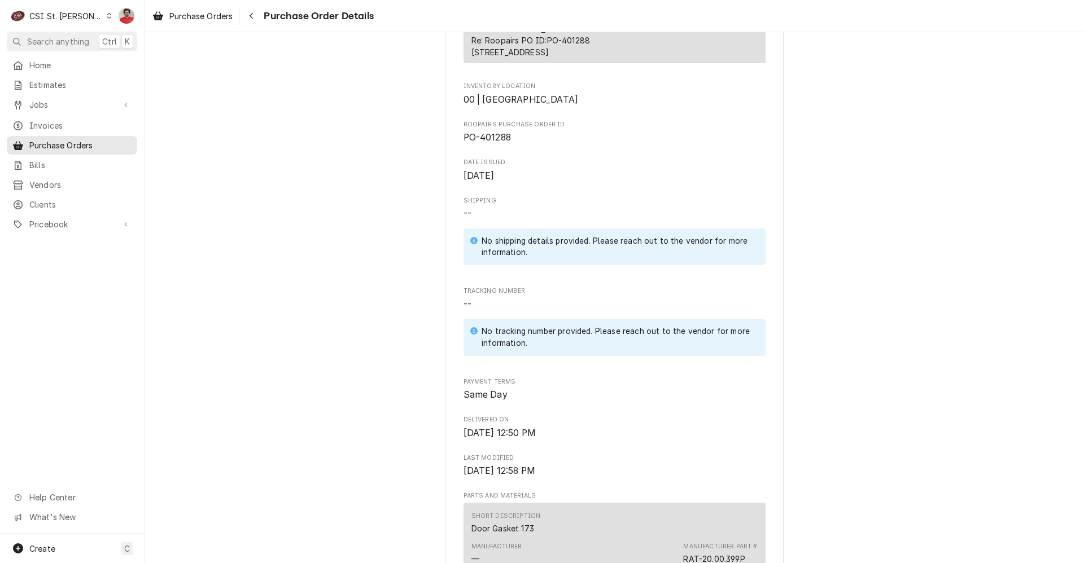
click at [494, 143] on span "PO-401288" at bounding box center [486, 137] width 47 height 11
drag, startPoint x: 494, startPoint y: 171, endPoint x: 774, endPoint y: 170, distance: 279.9
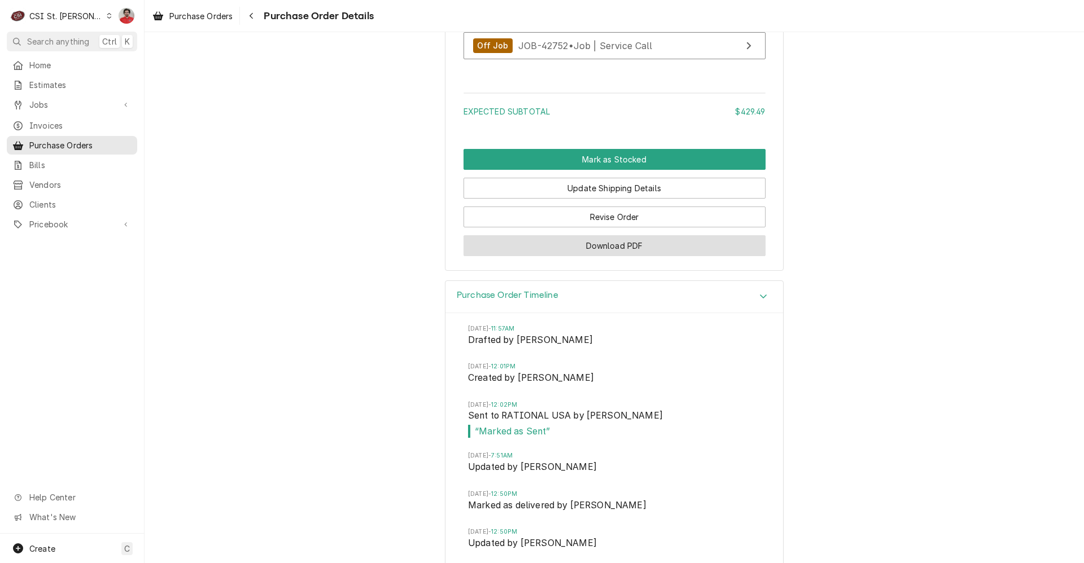
scroll to position [1987, 0]
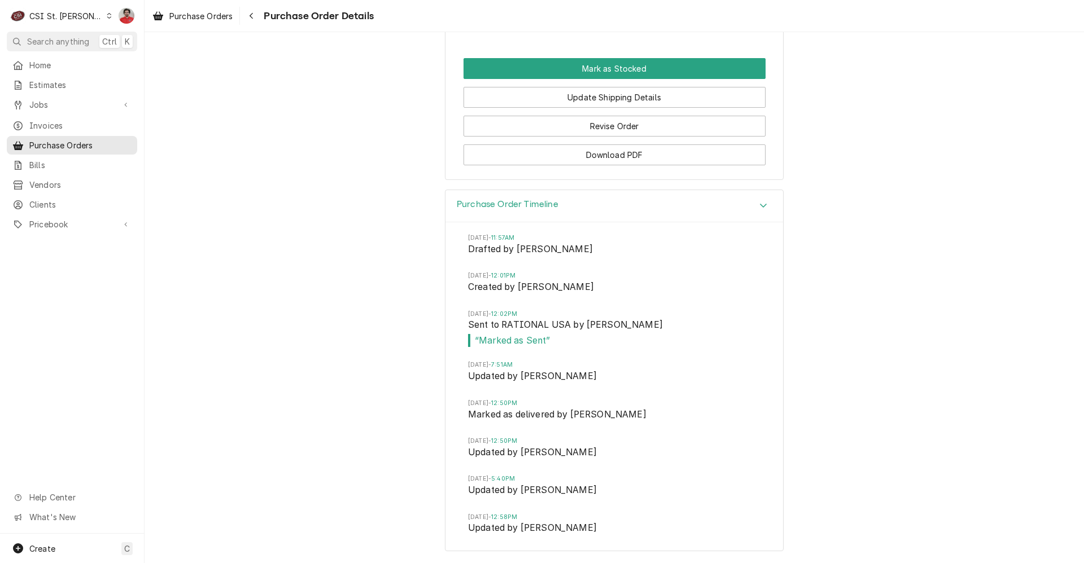
click at [676, 313] on span "Thu, Sep 18, 2025 - 12:02PM" at bounding box center [614, 314] width 292 height 9
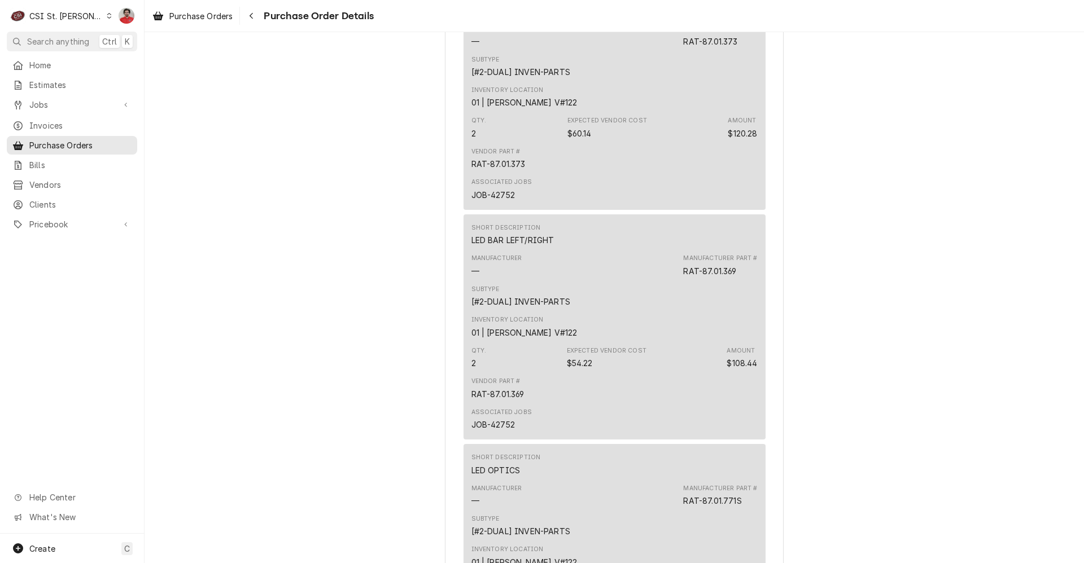
scroll to position [895, 0]
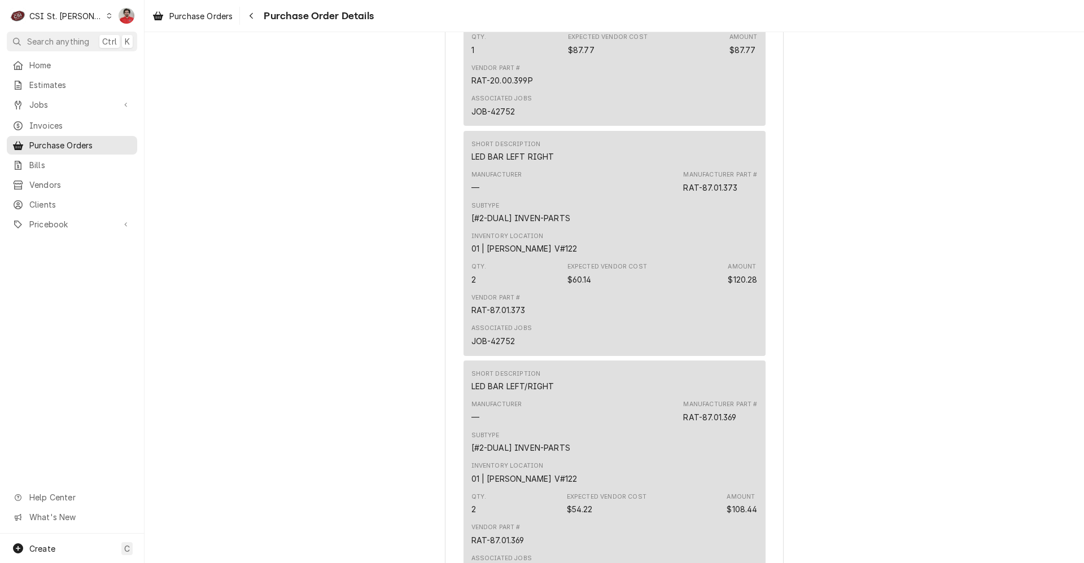
click at [262, 12] on span "Purchase Order Details" at bounding box center [316, 15] width 113 height 15
click at [256, 14] on div "Navigate back" at bounding box center [250, 15] width 11 height 11
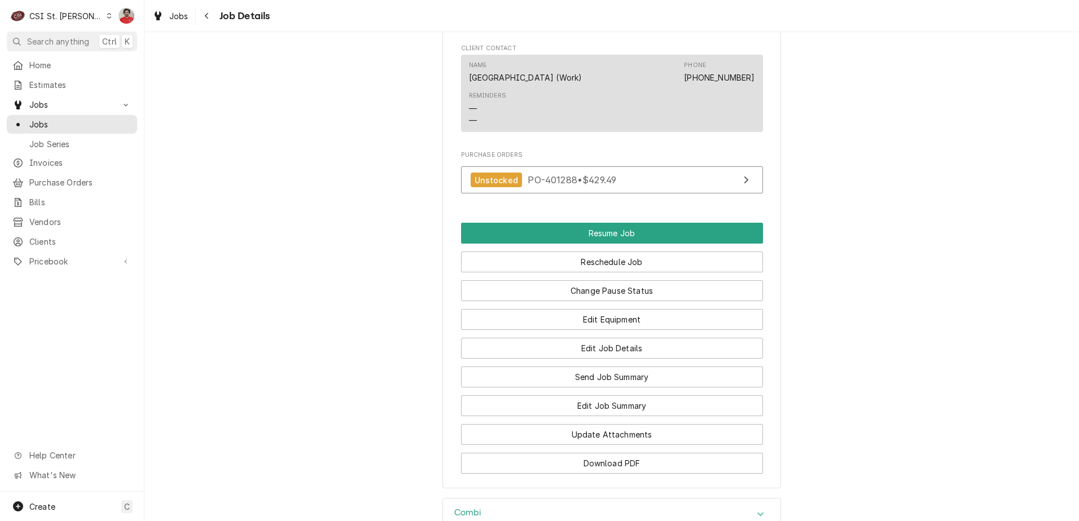
scroll to position [1657, 0]
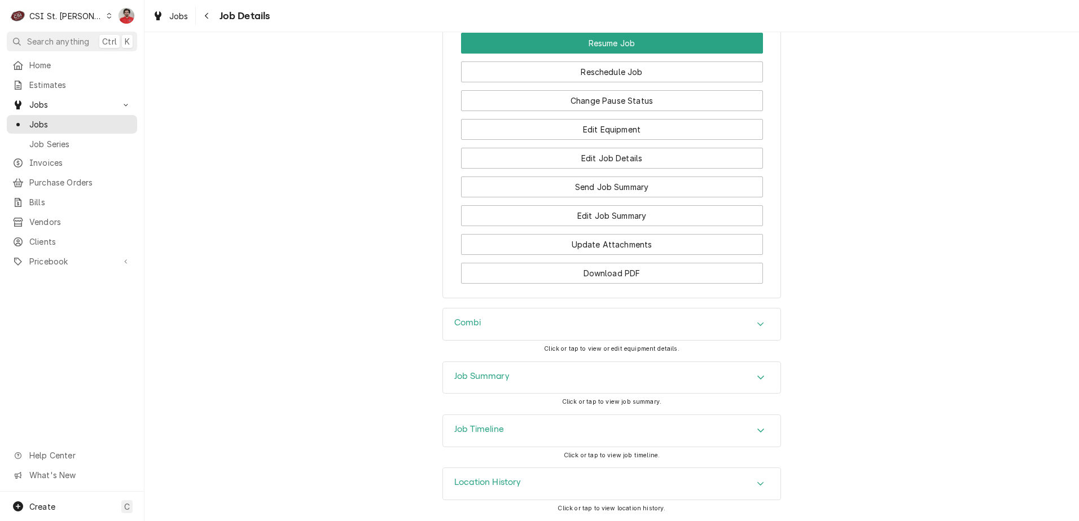
click at [577, 365] on div "Job Summary" at bounding box center [611, 378] width 337 height 32
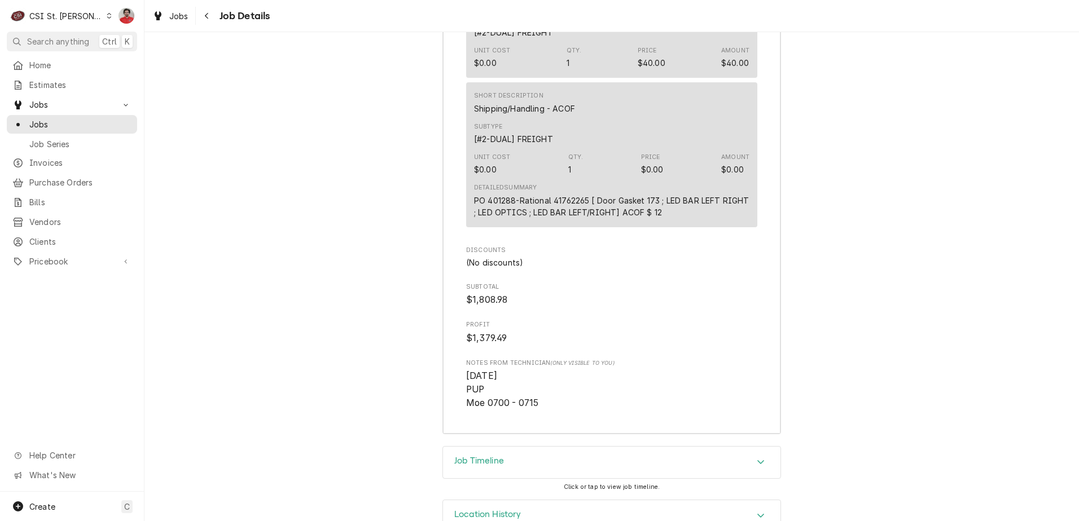
scroll to position [3390, 0]
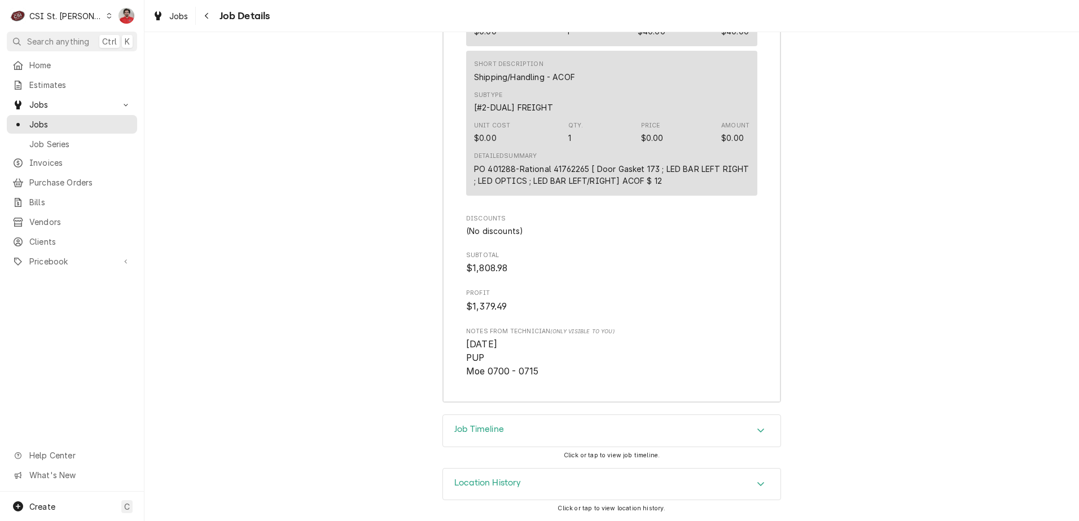
click at [639, 416] on div "Job Timeline" at bounding box center [611, 431] width 337 height 32
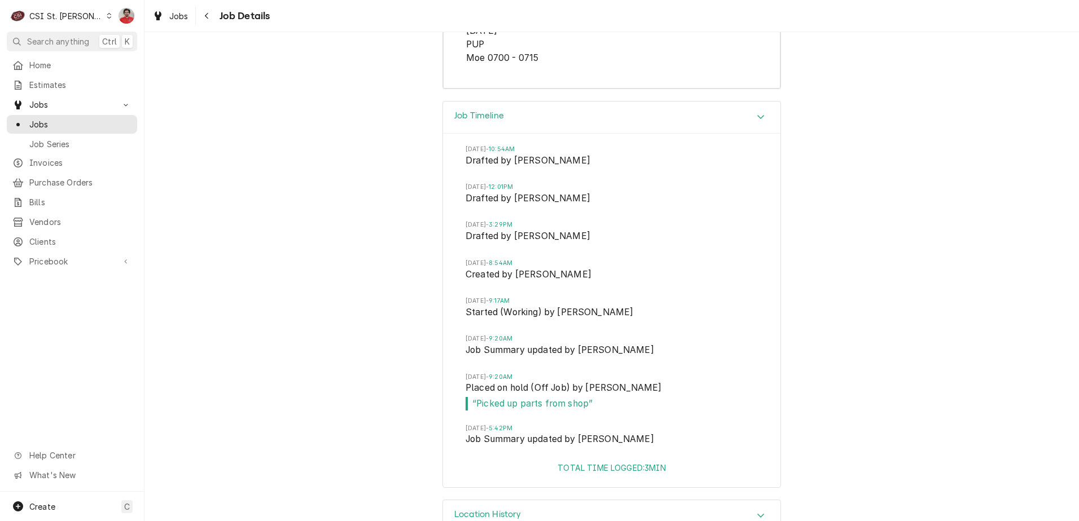
scroll to position [3735, 0]
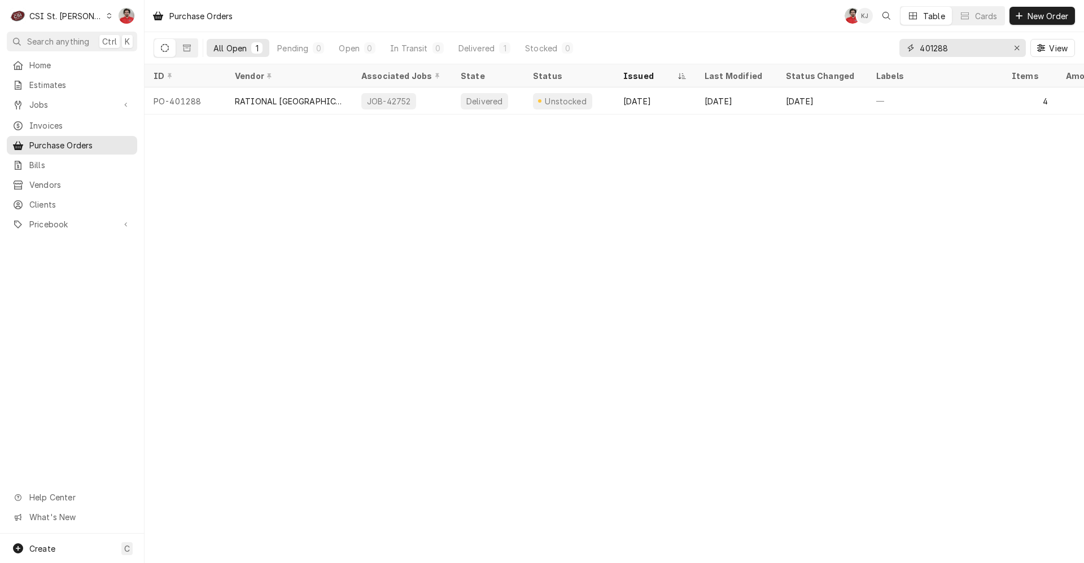
click at [990, 52] on input "401288" at bounding box center [961, 48] width 85 height 18
type input "401407"
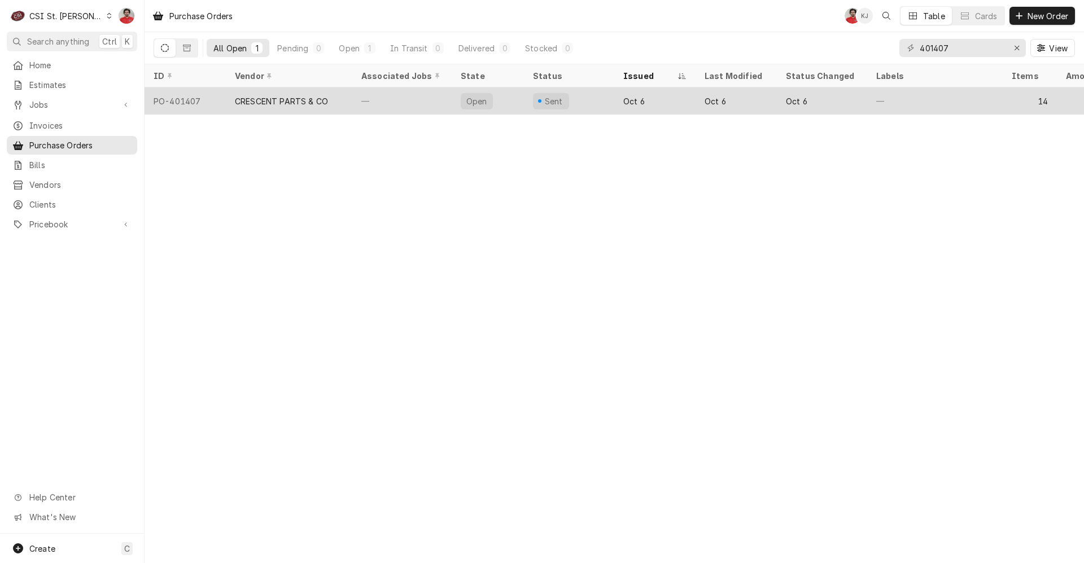
click at [403, 97] on div "—" at bounding box center [401, 100] width 99 height 27
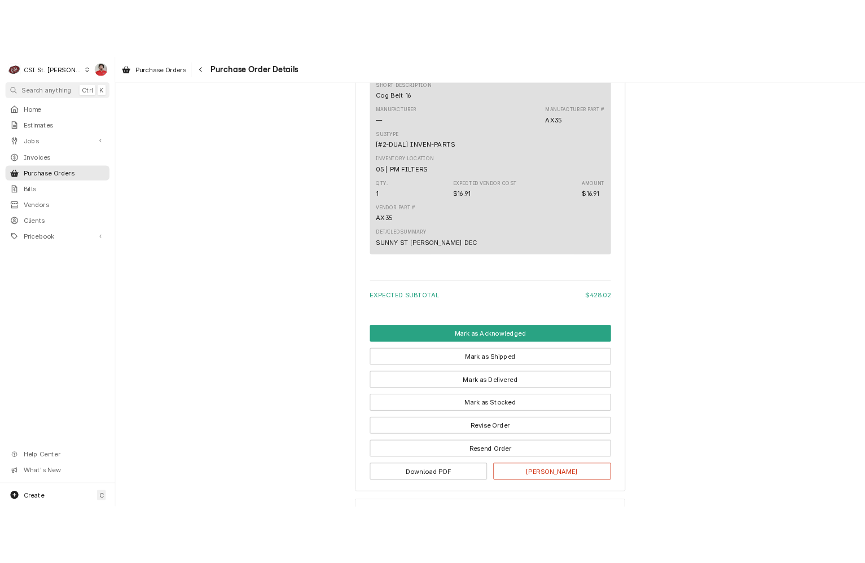
scroll to position [3722, 0]
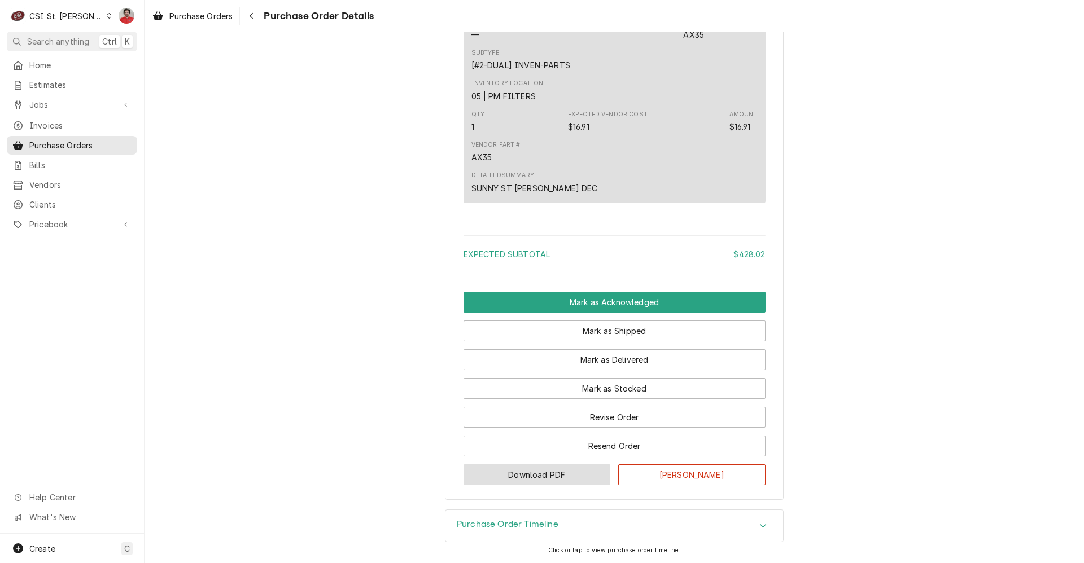
click at [598, 479] on button "Download PDF" at bounding box center [536, 474] width 147 height 21
